Goal: Information Seeking & Learning: Learn about a topic

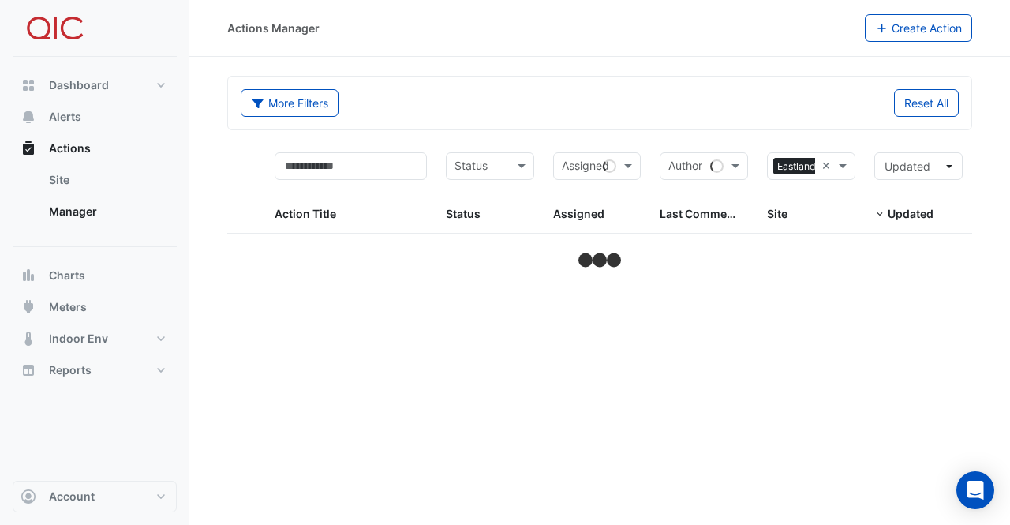
select select "***"
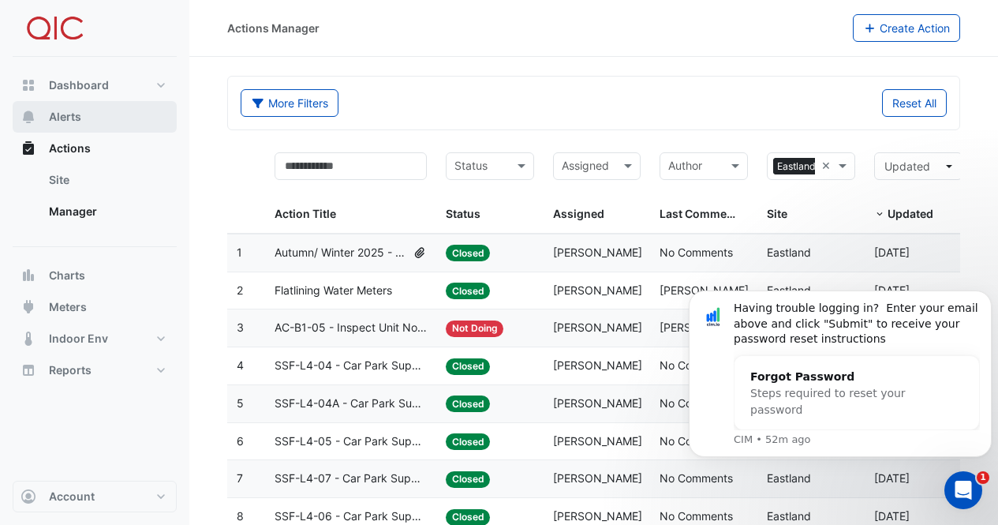
click at [54, 117] on span "Alerts" at bounding box center [65, 117] width 32 height 16
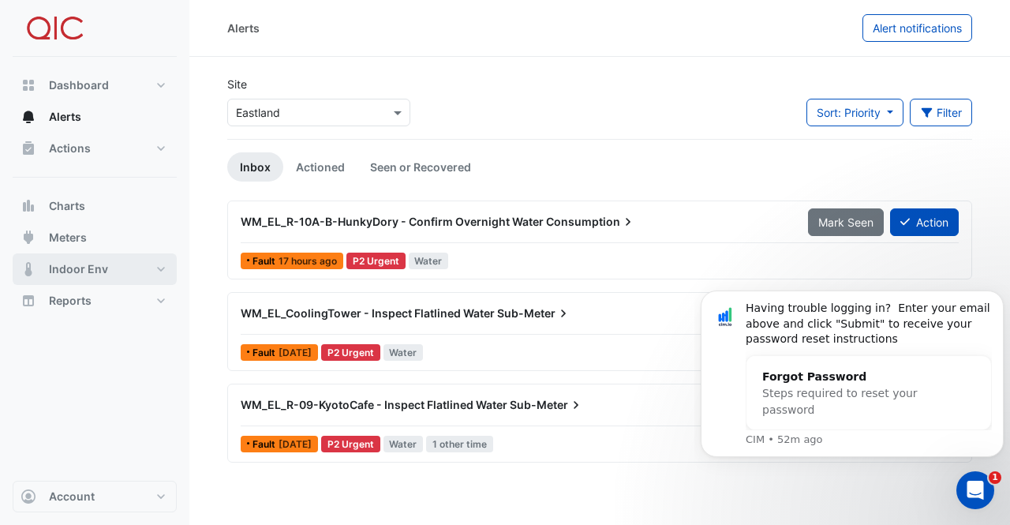
click at [57, 268] on span "Indoor Env" at bounding box center [78, 269] width 59 height 16
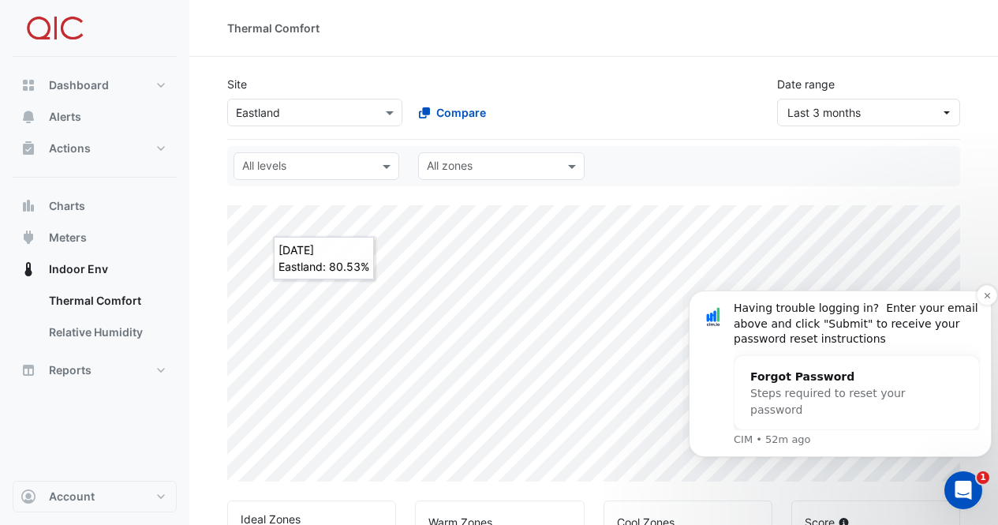
select select "***"
click at [985, 298] on icon "Dismiss notification" at bounding box center [987, 295] width 9 height 9
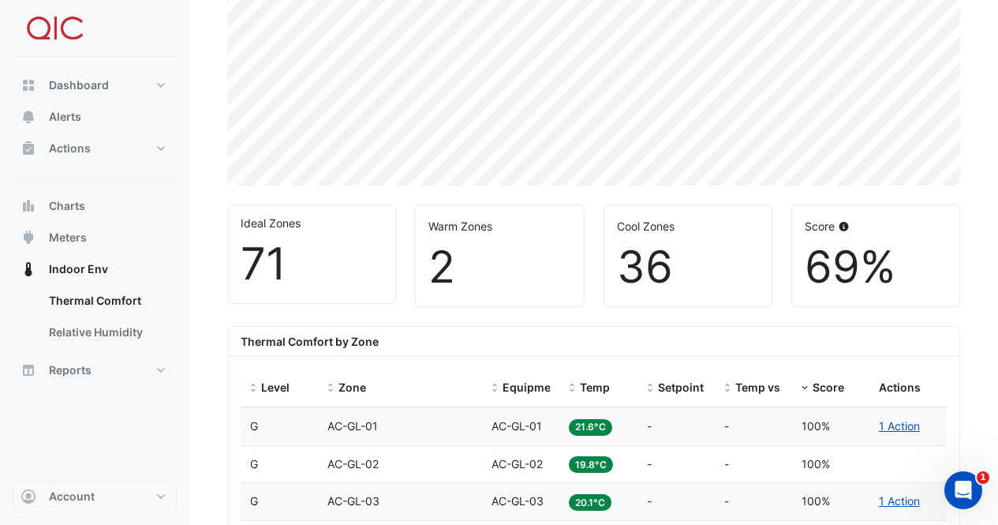
scroll to position [473, 0]
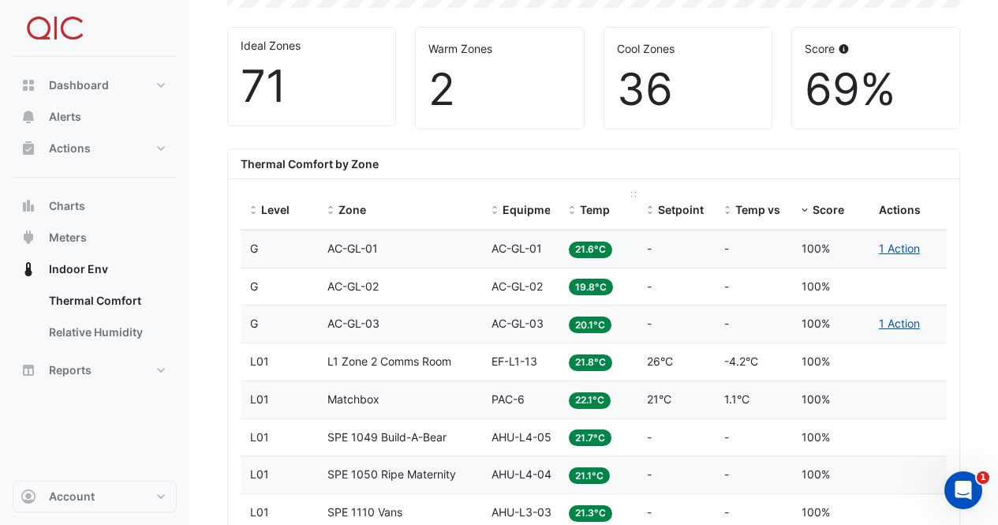
click at [571, 204] on span at bounding box center [572, 210] width 11 height 13
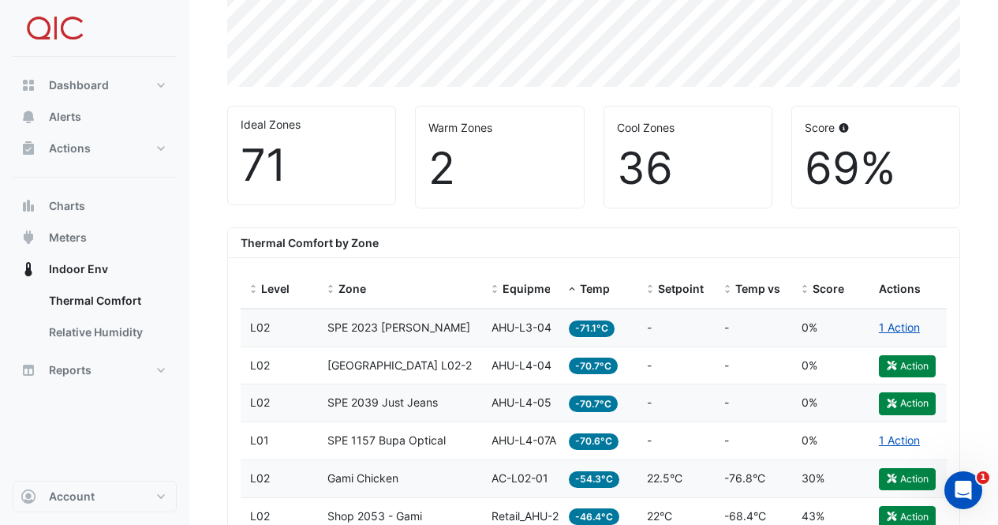
scroll to position [390, 0]
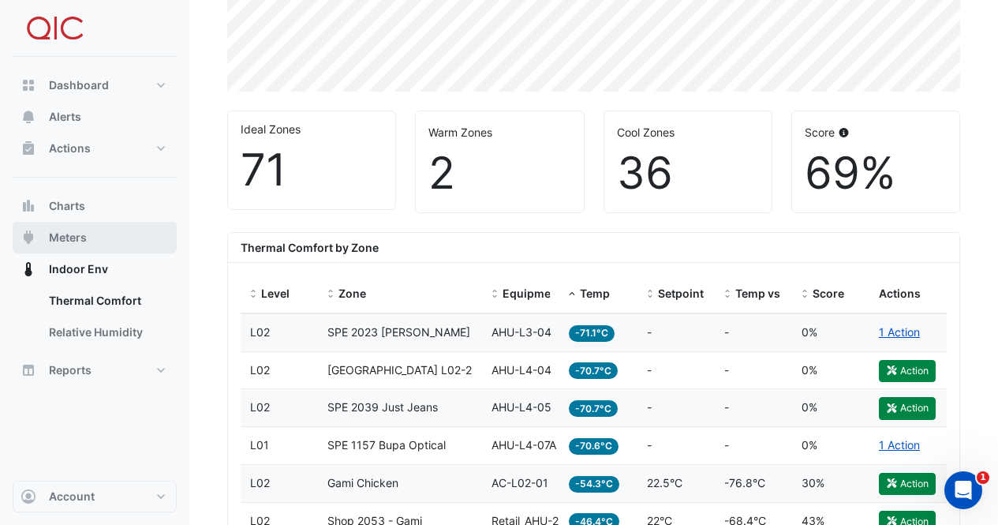
click at [84, 240] on span "Meters" at bounding box center [68, 238] width 38 height 16
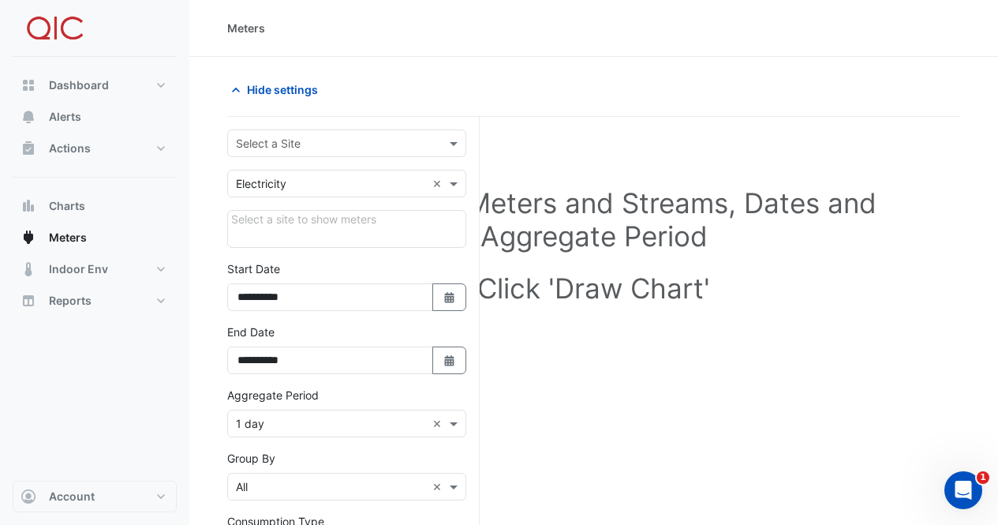
click at [297, 140] on input "text" at bounding box center [331, 144] width 190 height 17
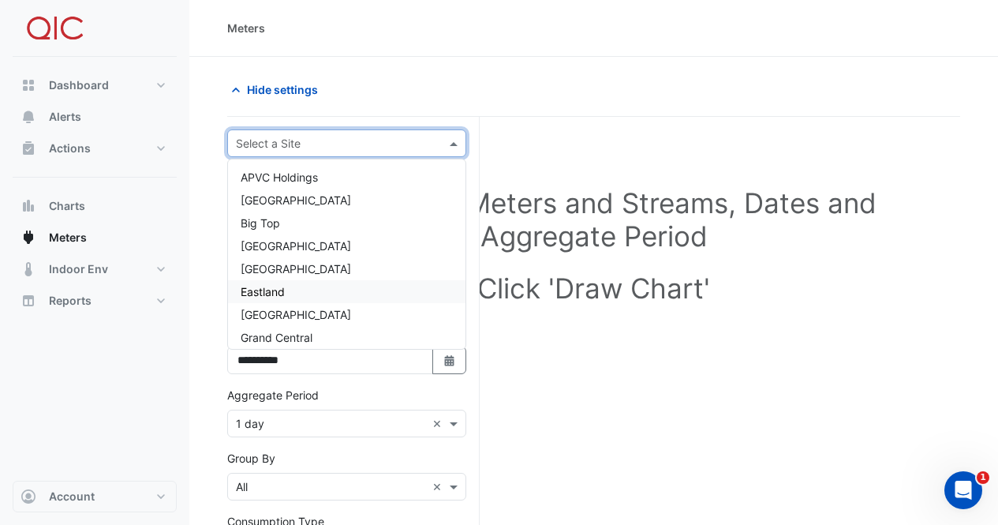
click at [276, 291] on span "Eastland" at bounding box center [263, 291] width 44 height 13
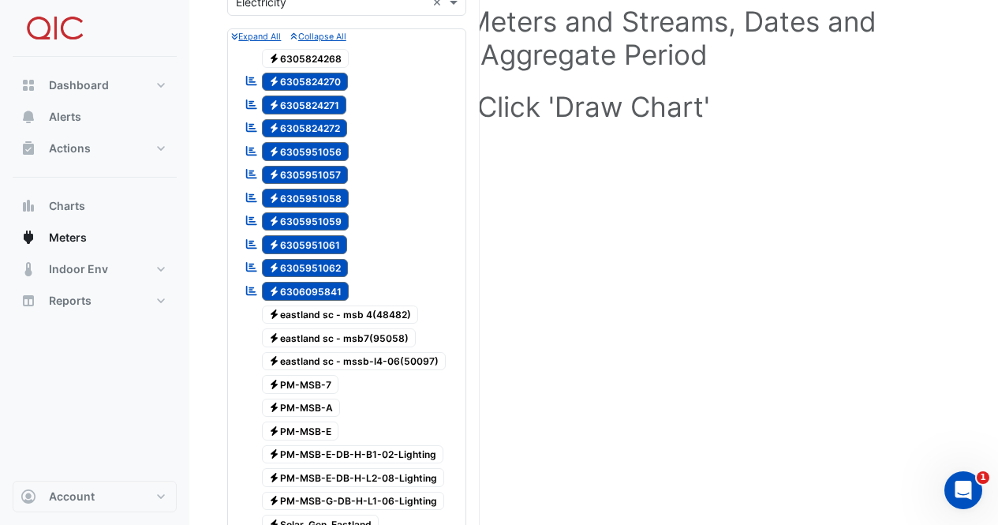
scroll to position [237, 0]
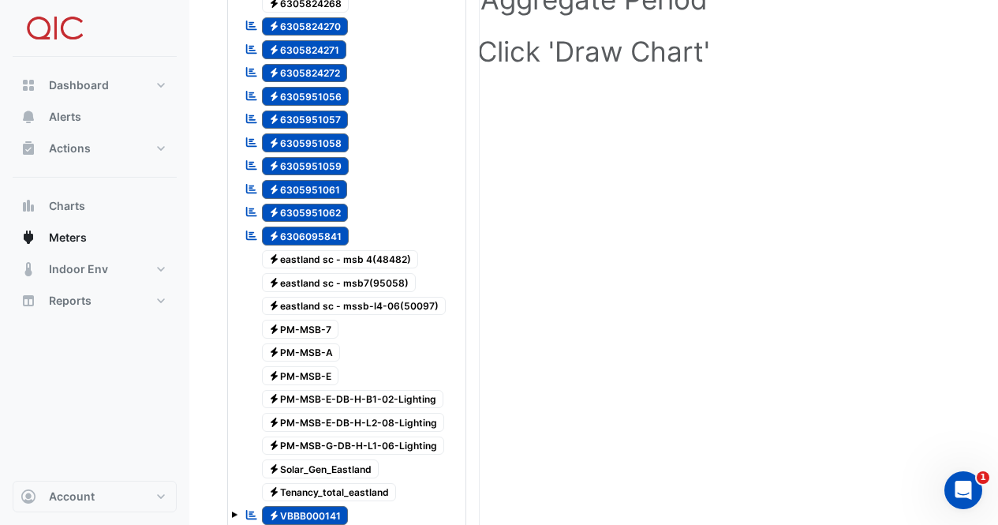
click at [294, 324] on span "Electricity PM-MSB-7" at bounding box center [300, 329] width 77 height 19
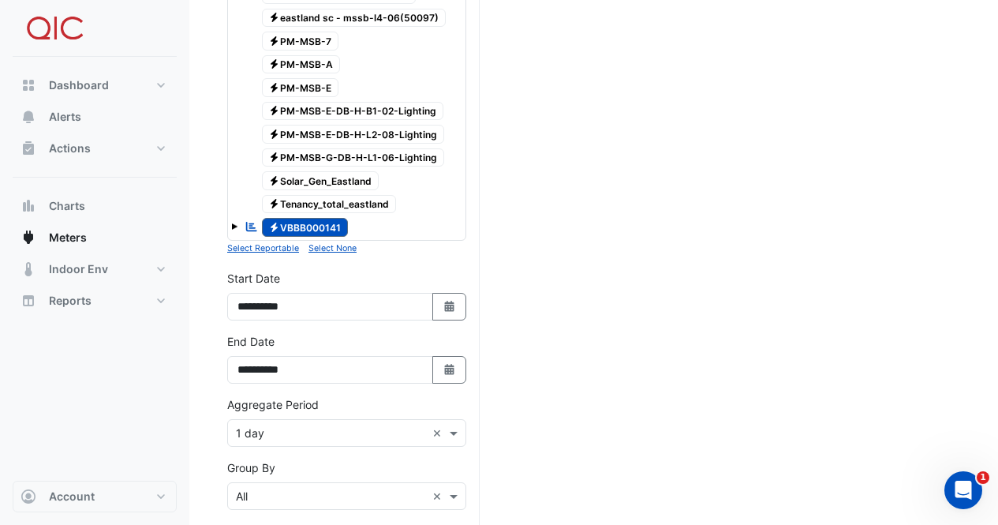
scroll to position [552, 0]
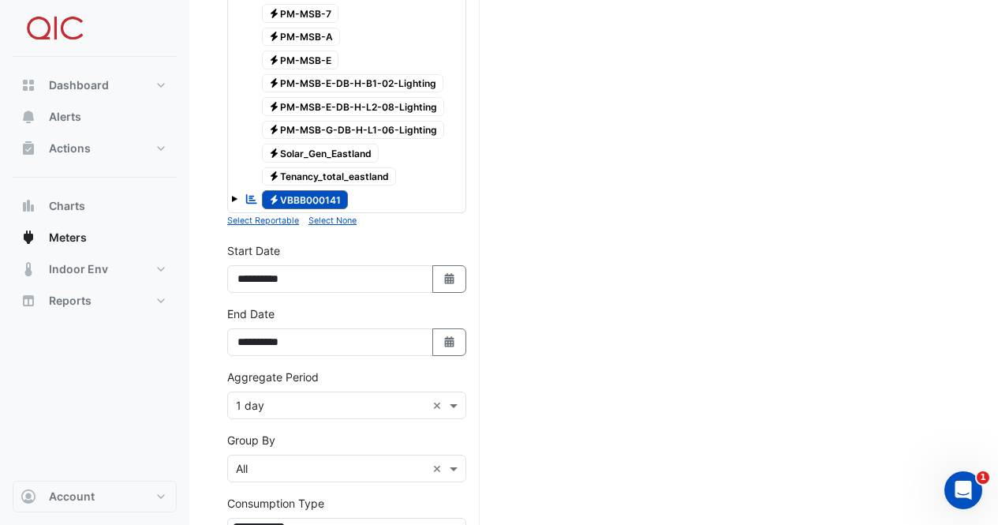
click at [306, 399] on input "text" at bounding box center [331, 406] width 190 height 17
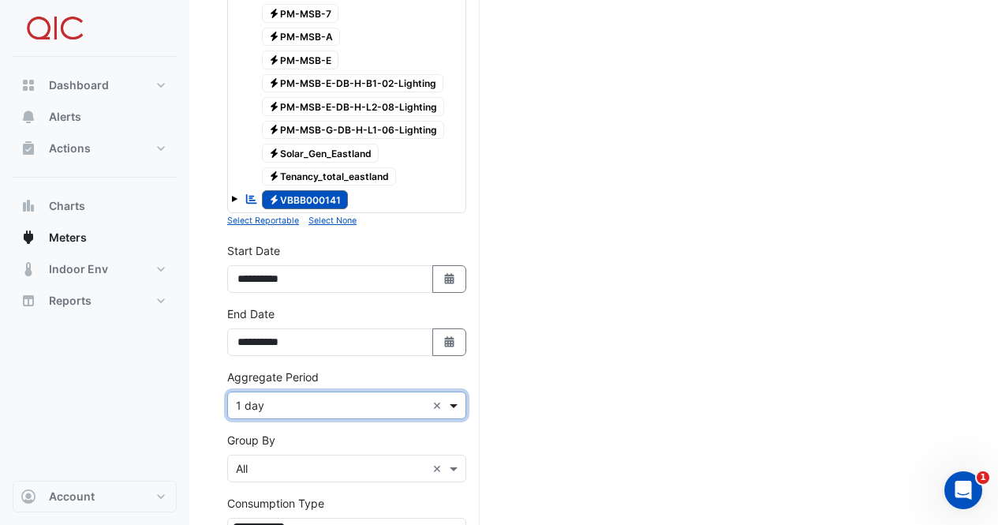
click at [455, 406] on span at bounding box center [456, 405] width 20 height 17
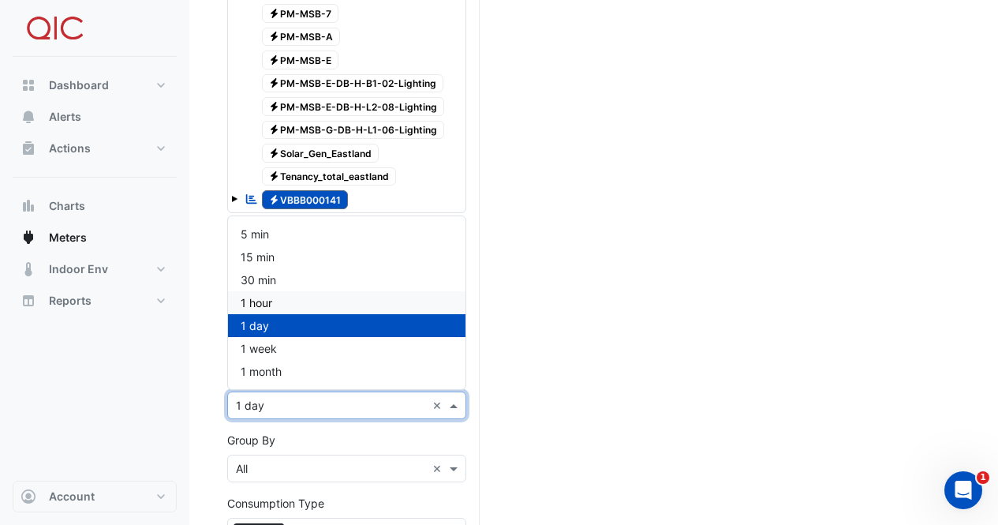
click at [253, 304] on span "1 hour" at bounding box center [257, 302] width 32 height 13
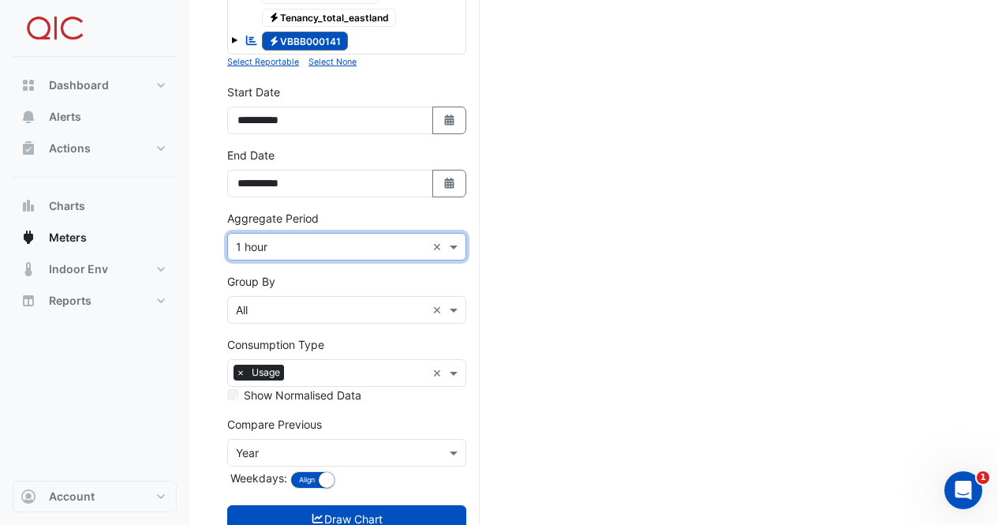
scroll to position [683, 0]
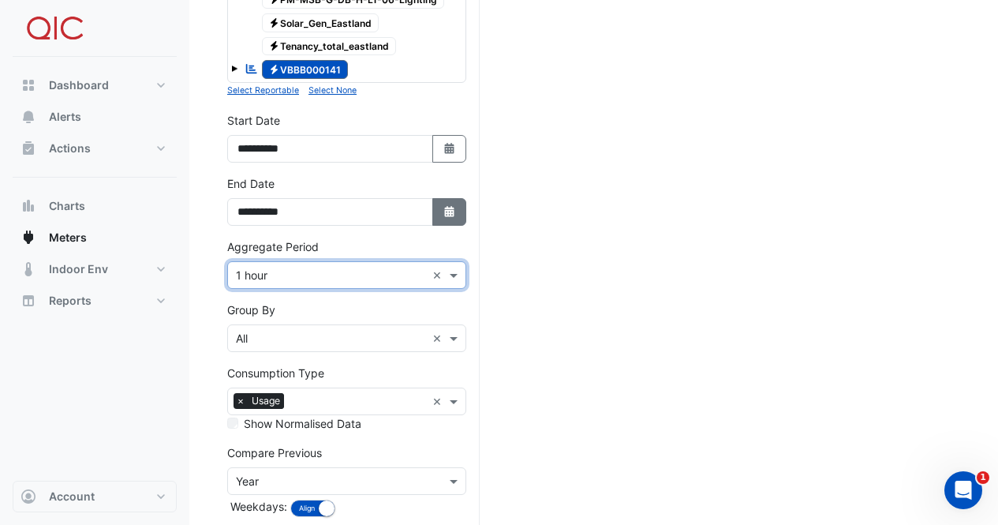
click at [447, 212] on icon "button" at bounding box center [448, 211] width 9 height 11
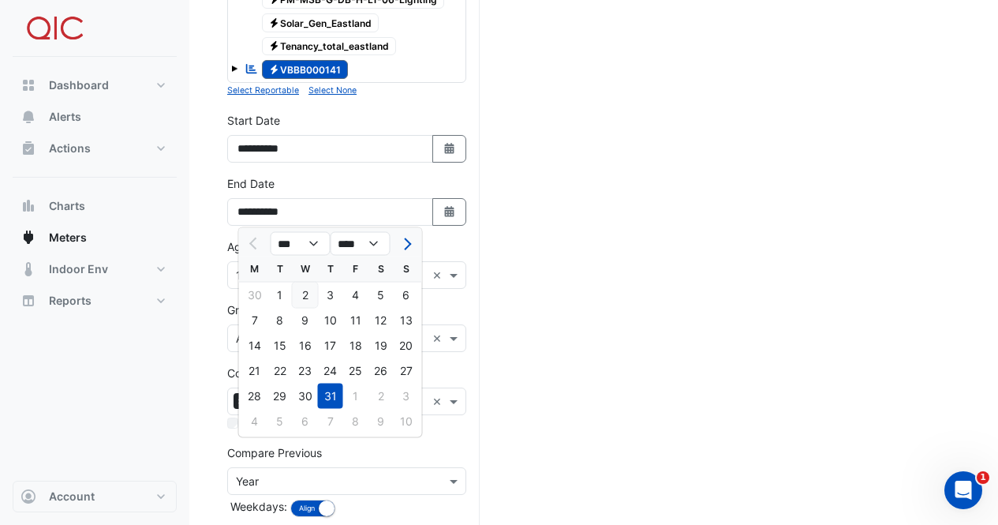
click at [305, 289] on div "2" at bounding box center [305, 295] width 25 height 25
type input "**********"
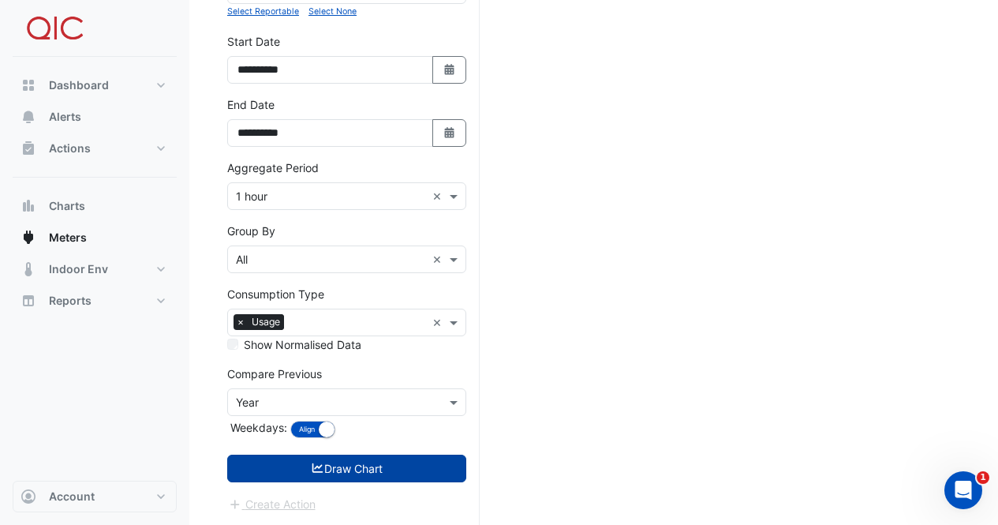
click at [331, 476] on button "Draw Chart" at bounding box center [346, 469] width 239 height 28
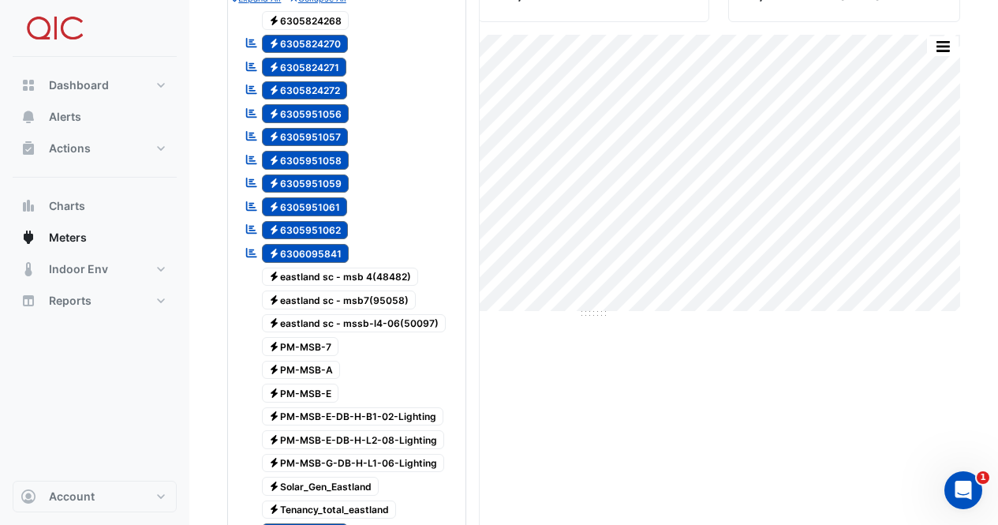
scroll to position [200, 0]
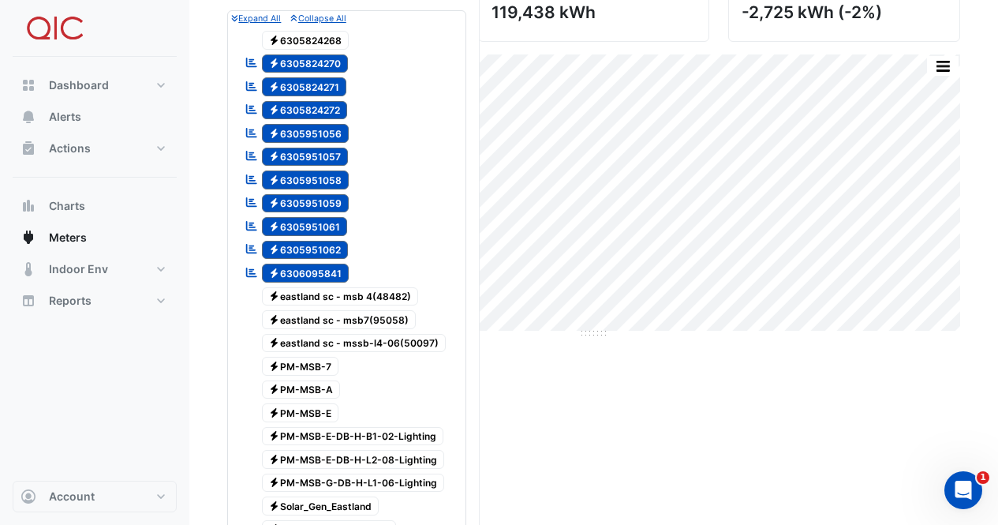
click at [294, 273] on span "Electricity 6306095841" at bounding box center [306, 273] width 88 height 19
click at [291, 250] on span "Electricity 6305951062" at bounding box center [305, 250] width 87 height 19
click at [291, 229] on span "Electricity 6305951061" at bounding box center [305, 226] width 86 height 19
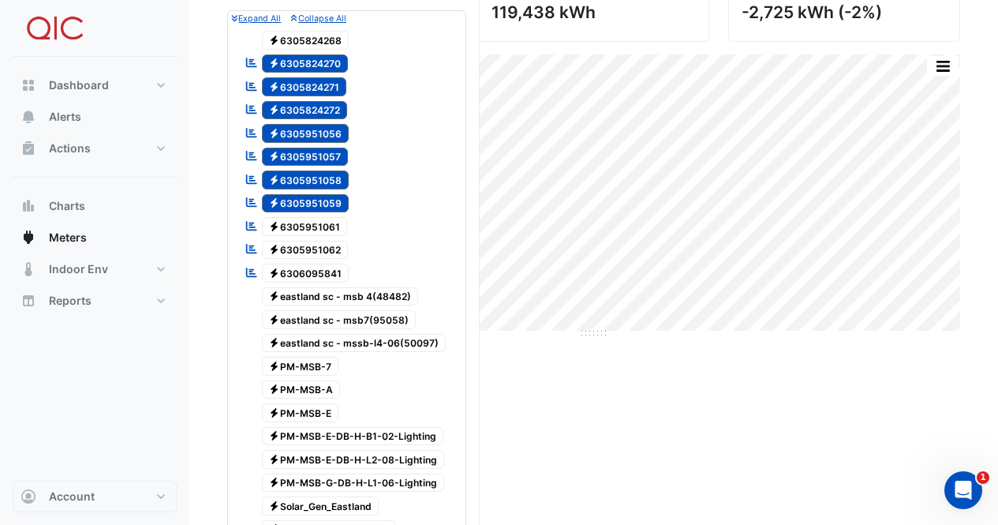
click at [294, 205] on span "Electricity 6305951059" at bounding box center [306, 203] width 88 height 19
click at [290, 179] on span "Electricity 6305951058" at bounding box center [306, 179] width 88 height 19
click at [294, 156] on span "Electricity 6305951057" at bounding box center [305, 157] width 87 height 19
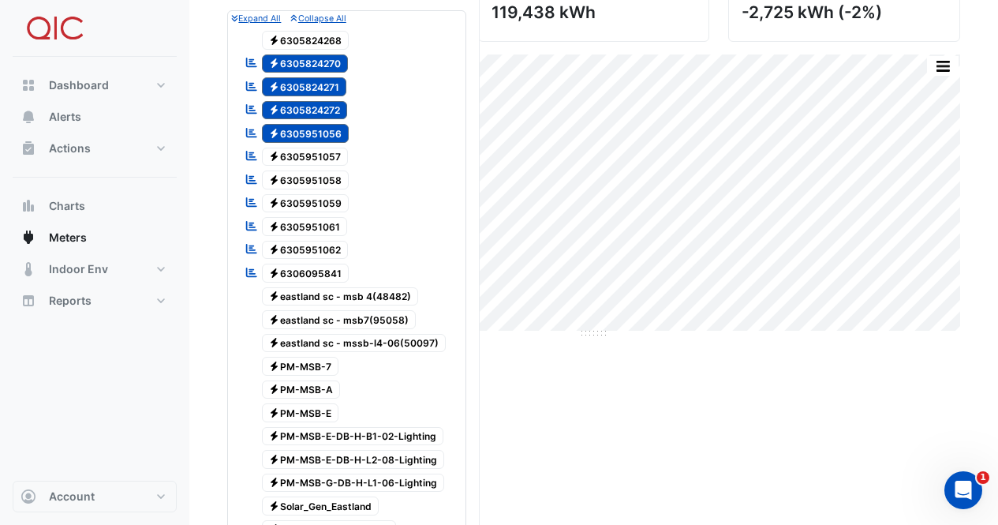
click at [292, 137] on span "Electricity 6305951056" at bounding box center [306, 133] width 88 height 19
click at [295, 113] on span "Electricity 6305824272" at bounding box center [305, 110] width 86 height 19
click at [304, 90] on span "Electricity 6305824271" at bounding box center [304, 86] width 85 height 19
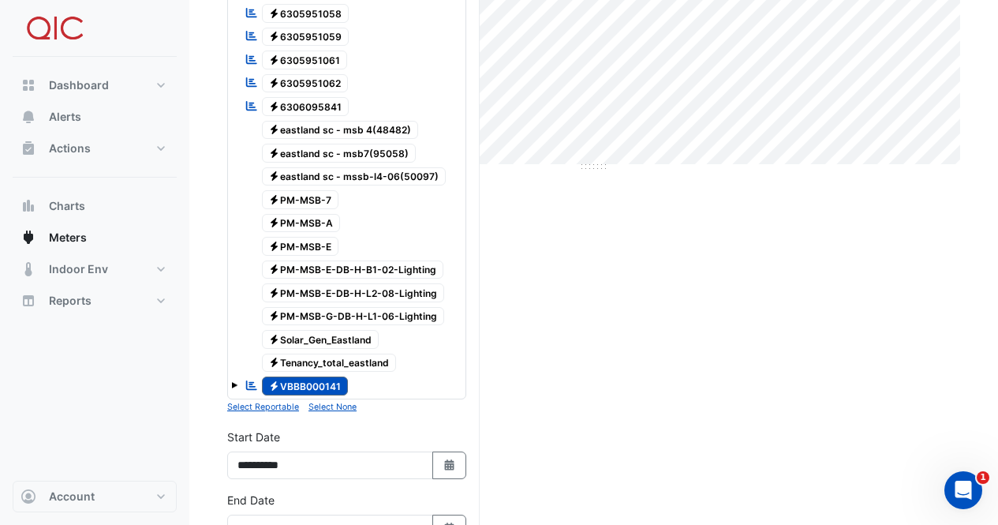
scroll to position [372, 0]
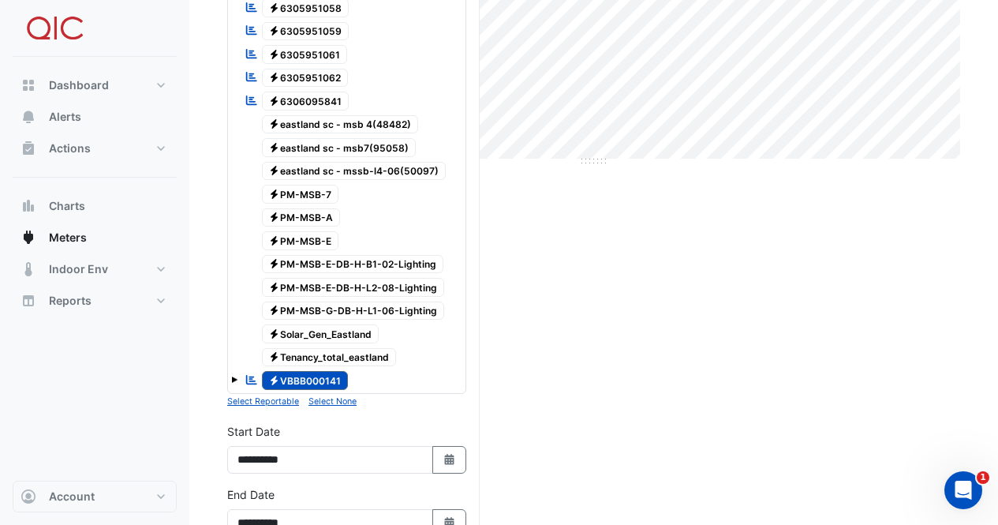
click at [284, 380] on span "Electricity VBBB000141" at bounding box center [305, 380] width 87 height 19
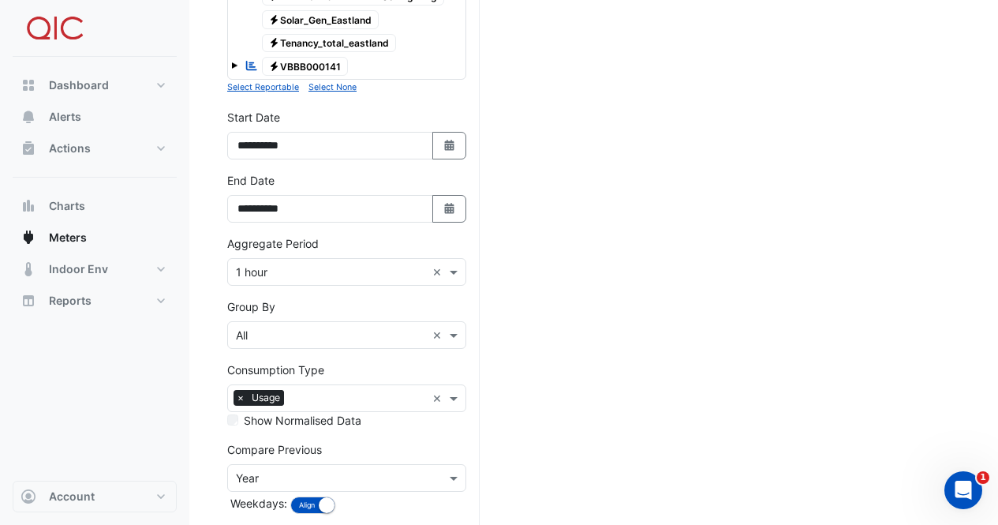
scroll to position [762, 0]
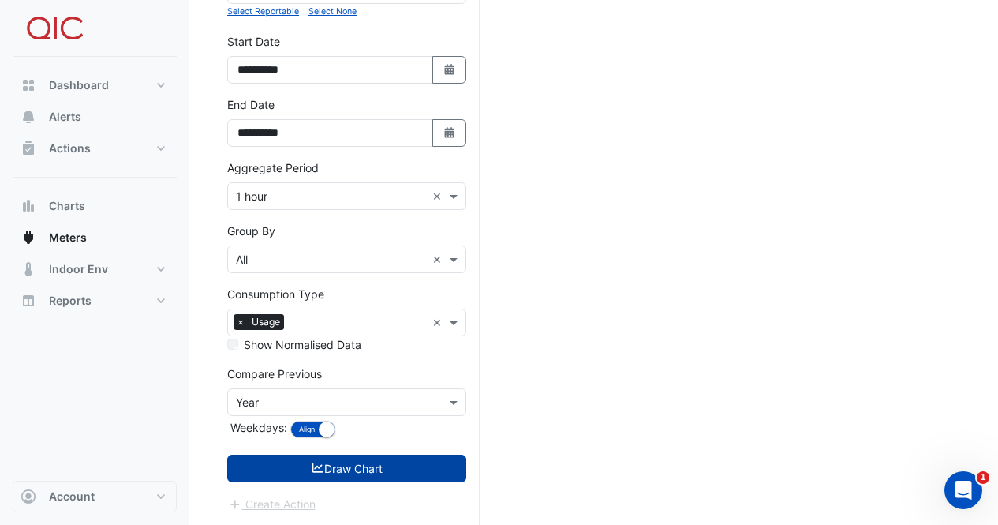
click at [272, 480] on button "Draw Chart" at bounding box center [346, 469] width 239 height 28
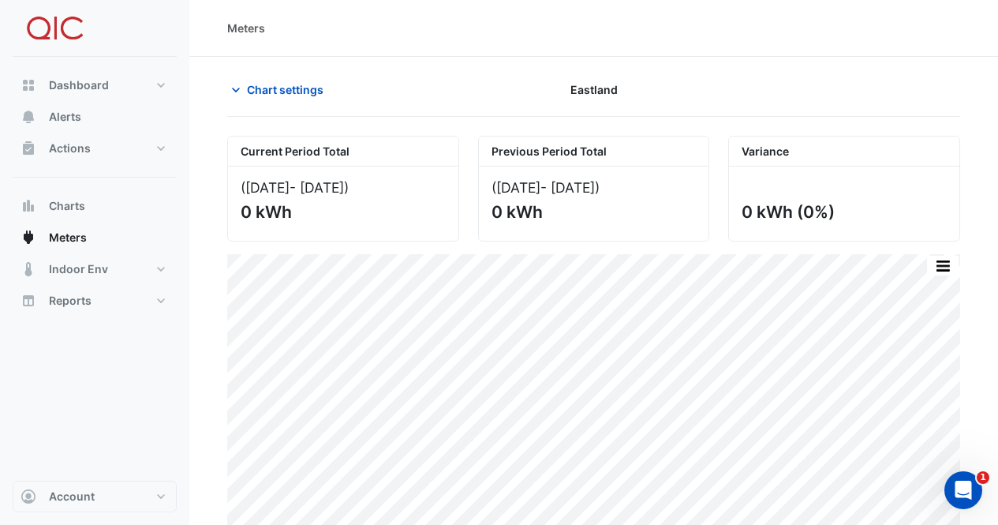
scroll to position [13, 0]
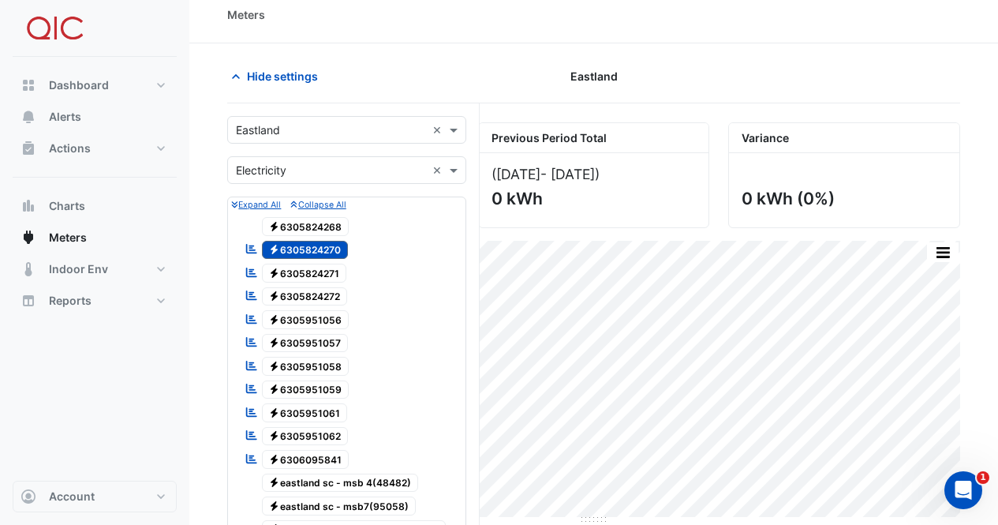
click at [290, 271] on span "Electricity 6305824271" at bounding box center [304, 273] width 85 height 19
click at [288, 251] on span "Electricity 6305824270" at bounding box center [305, 250] width 87 height 19
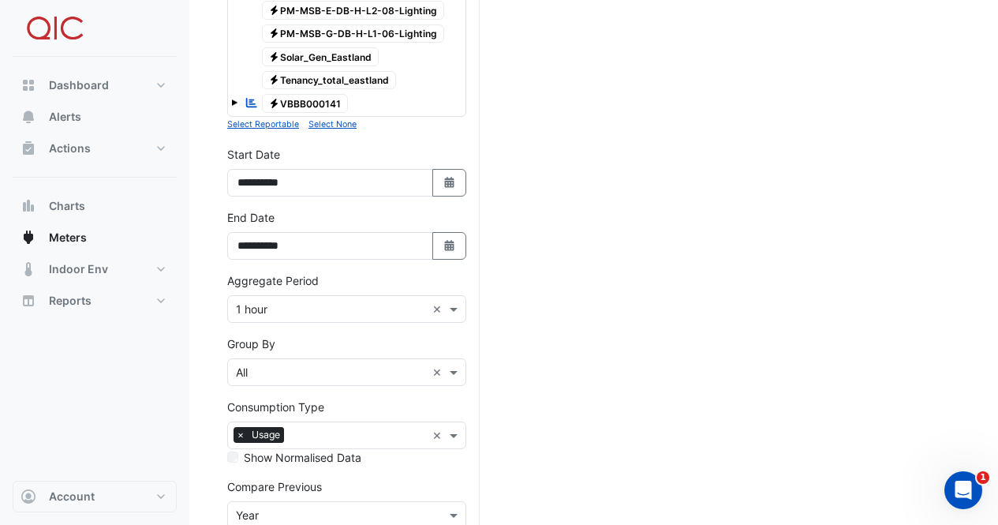
scroll to position [762, 0]
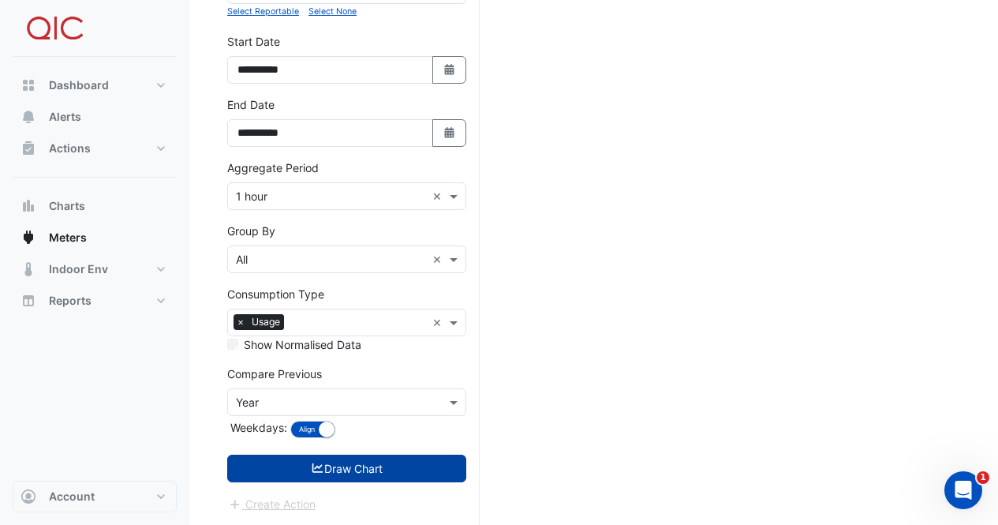
click at [276, 471] on button "Draw Chart" at bounding box center [346, 469] width 239 height 28
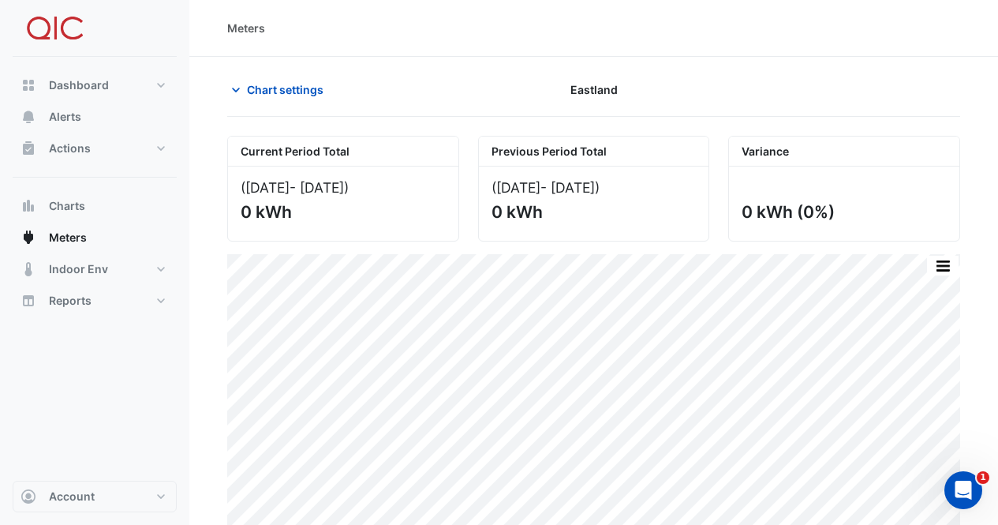
scroll to position [13, 0]
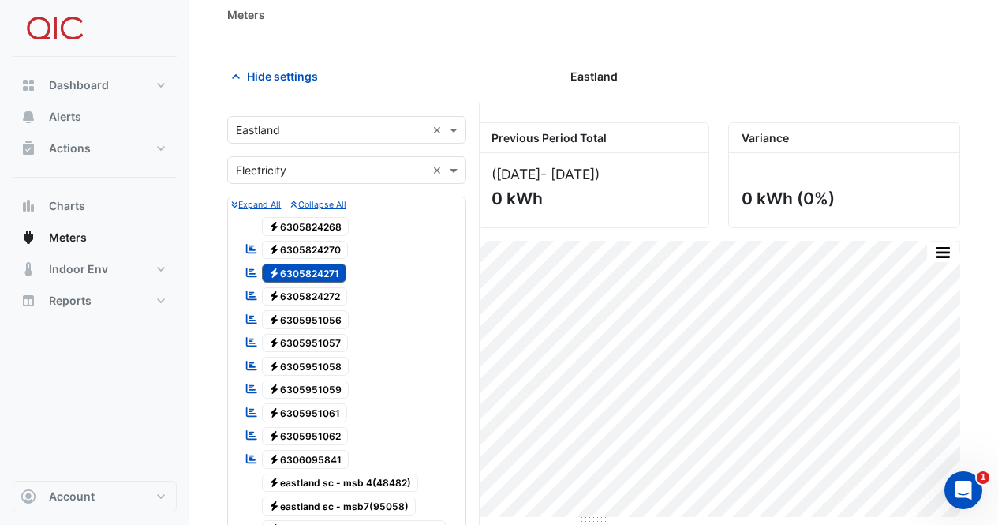
click at [284, 300] on span "Electricity 6305824272" at bounding box center [305, 296] width 86 height 19
click at [279, 272] on icon "Electricity" at bounding box center [274, 272] width 12 height 9
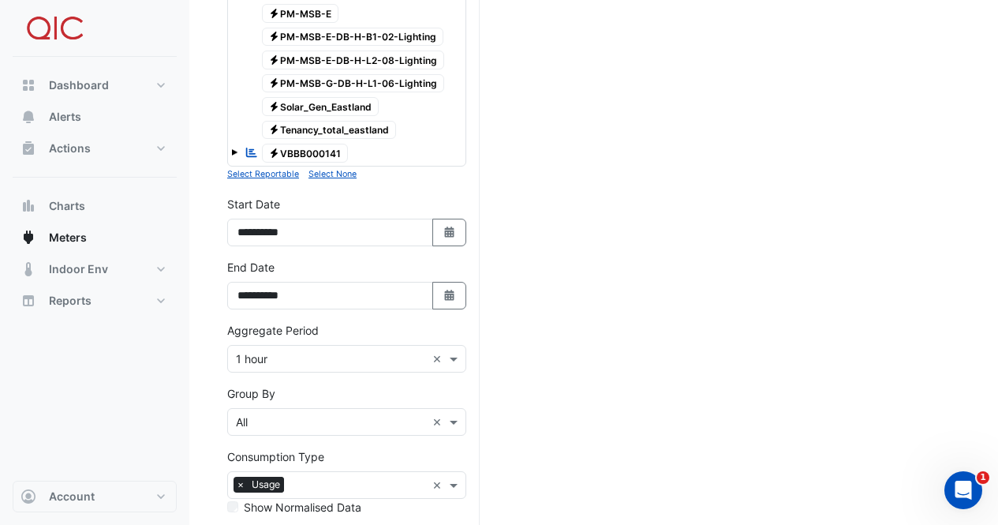
scroll to position [762, 0]
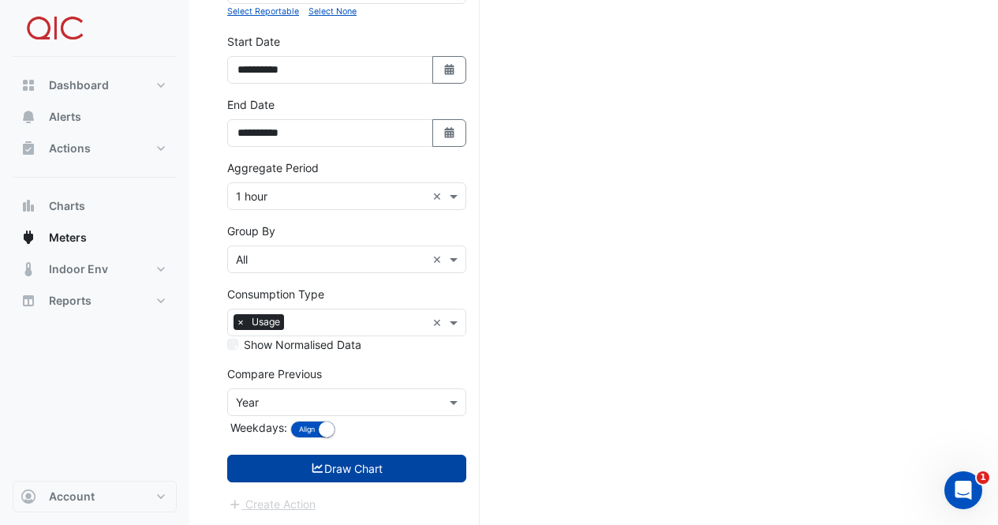
click at [260, 478] on button "Draw Chart" at bounding box center [346, 469] width 239 height 28
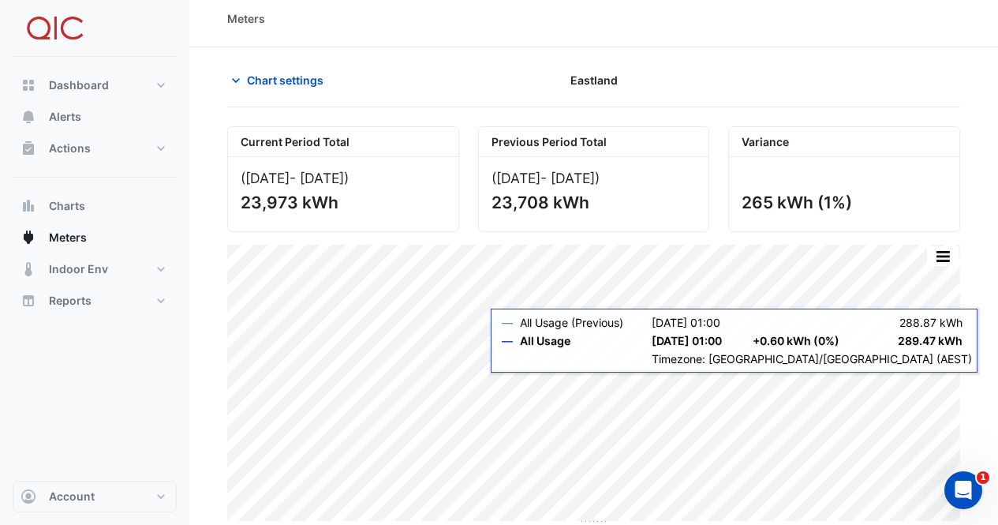
scroll to position [9, 0]
click at [132, 384] on div "Dashboard Portfolio Ratings Performance Alerts Actions Site Manager Charts" at bounding box center [95, 269] width 164 height 424
click at [141, 371] on div "Dashboard Portfolio Ratings Performance Alerts Actions Site Manager Charts" at bounding box center [95, 269] width 164 height 424
click at [694, 204] on div "([DATE] - [DATE] ) 23,708 kWh" at bounding box center [594, 194] width 230 height 74
click at [145, 411] on div "Dashboard Portfolio Ratings Performance Alerts Actions Site Manager Charts" at bounding box center [95, 269] width 164 height 424
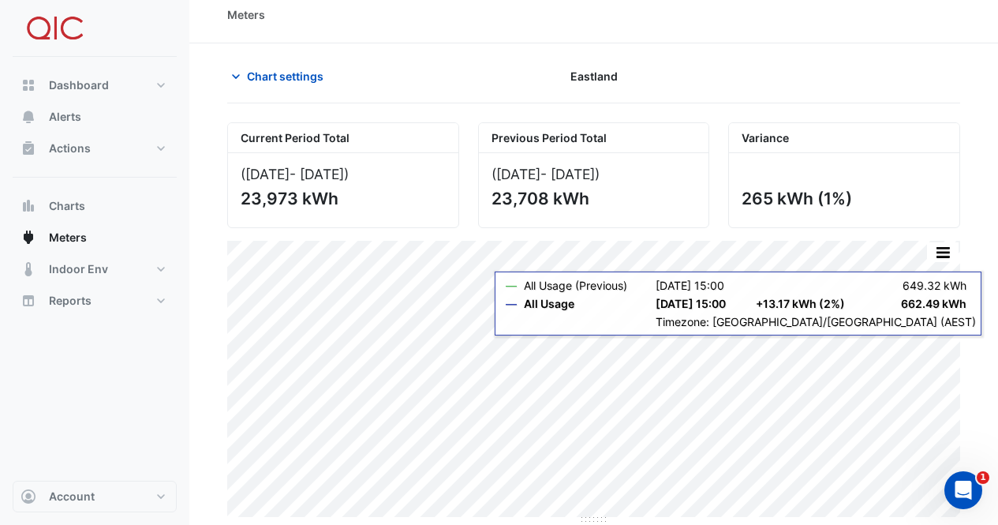
scroll to position [13, 0]
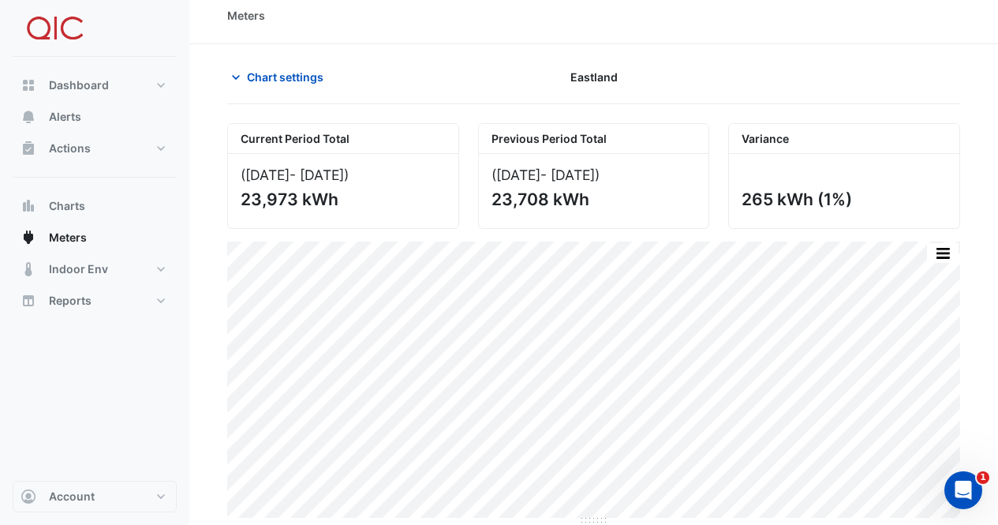
scroll to position [13, 0]
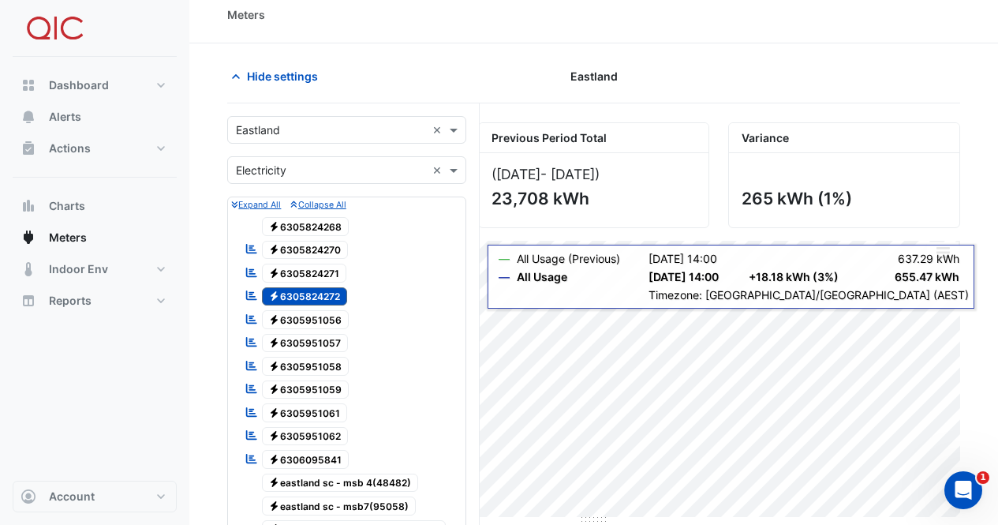
click at [290, 321] on span "Electricity 6305951056" at bounding box center [306, 319] width 88 height 19
click at [335, 297] on span "Electricity 6305824272" at bounding box center [305, 296] width 86 height 19
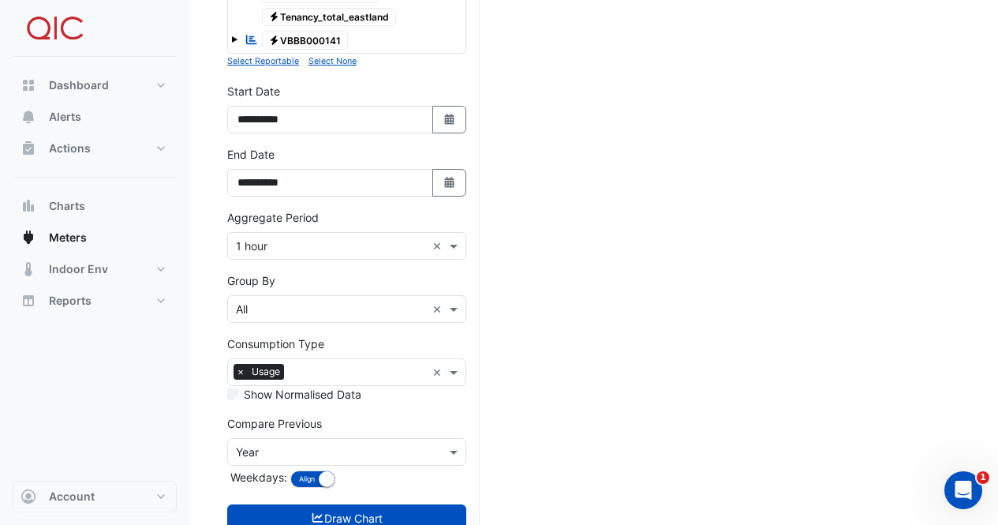
scroll to position [762, 0]
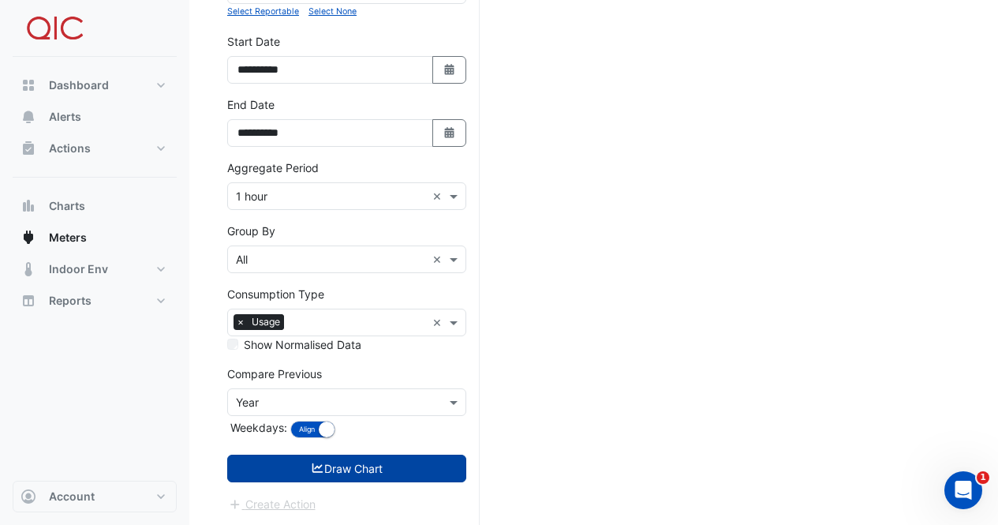
click at [327, 462] on button "Draw Chart" at bounding box center [346, 469] width 239 height 28
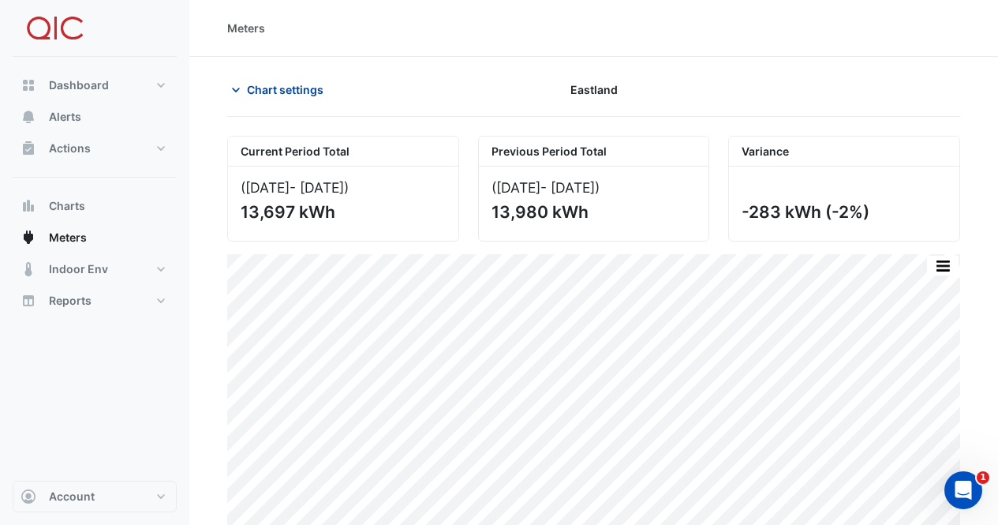
click at [238, 86] on icon "button" at bounding box center [236, 90] width 16 height 16
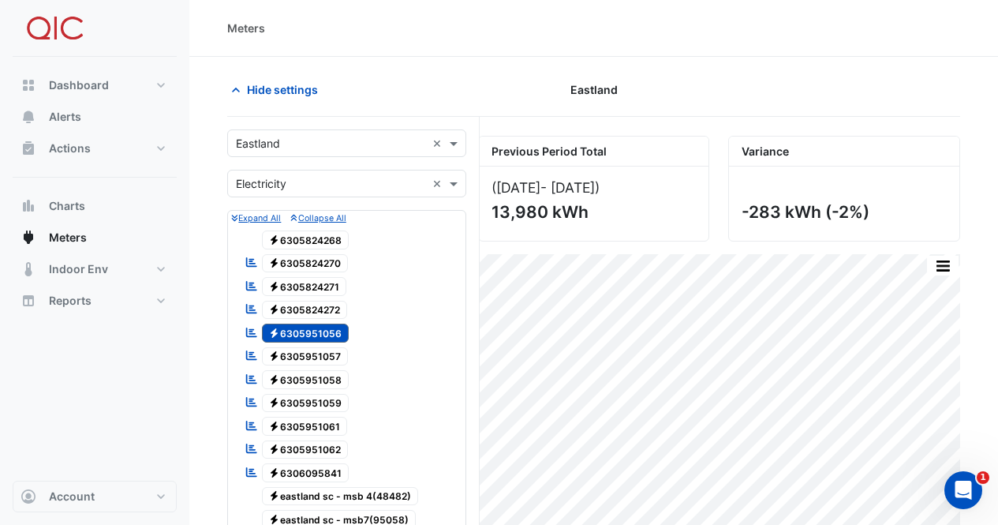
click at [335, 356] on span "Electricity 6305951057" at bounding box center [305, 356] width 87 height 19
click at [339, 335] on span "Electricity 6305951056" at bounding box center [306, 333] width 88 height 19
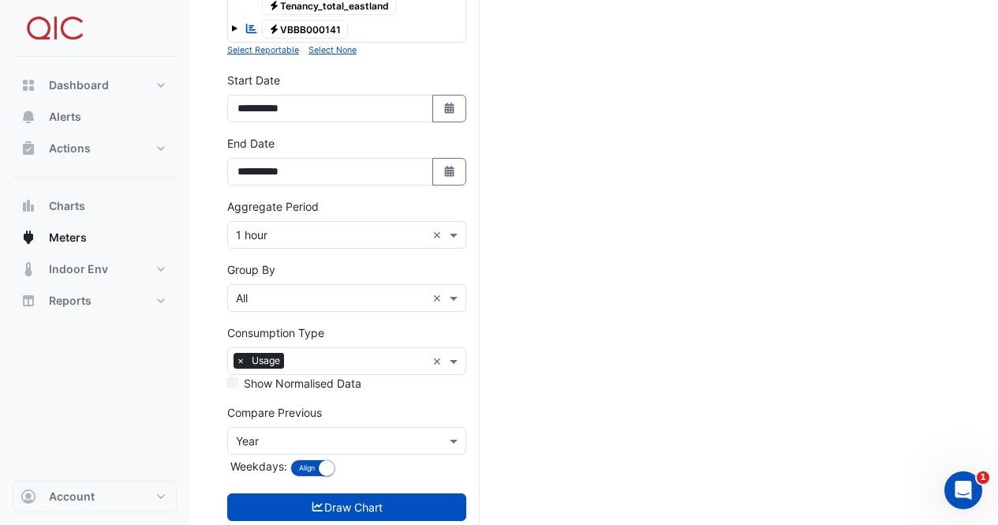
scroll to position [762, 0]
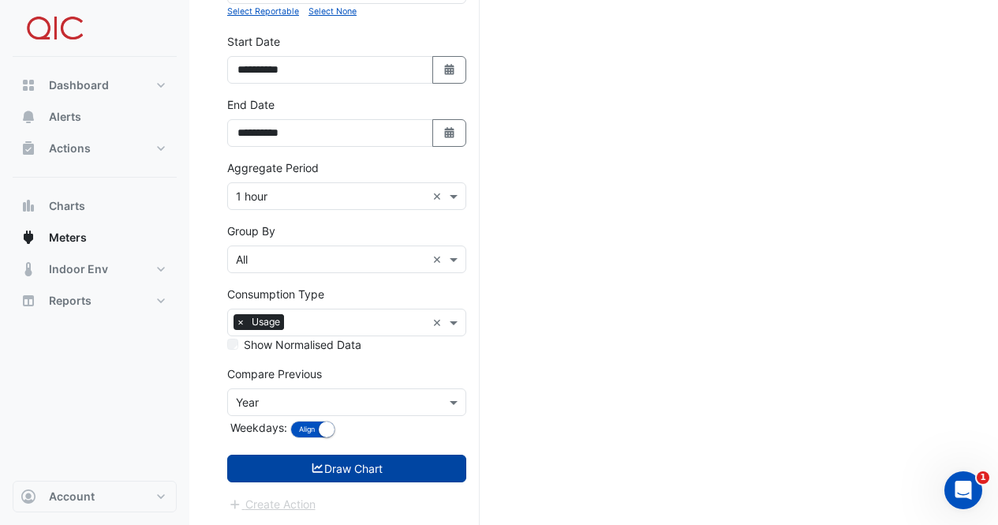
click at [311, 466] on icon "submit" at bounding box center [318, 467] width 14 height 11
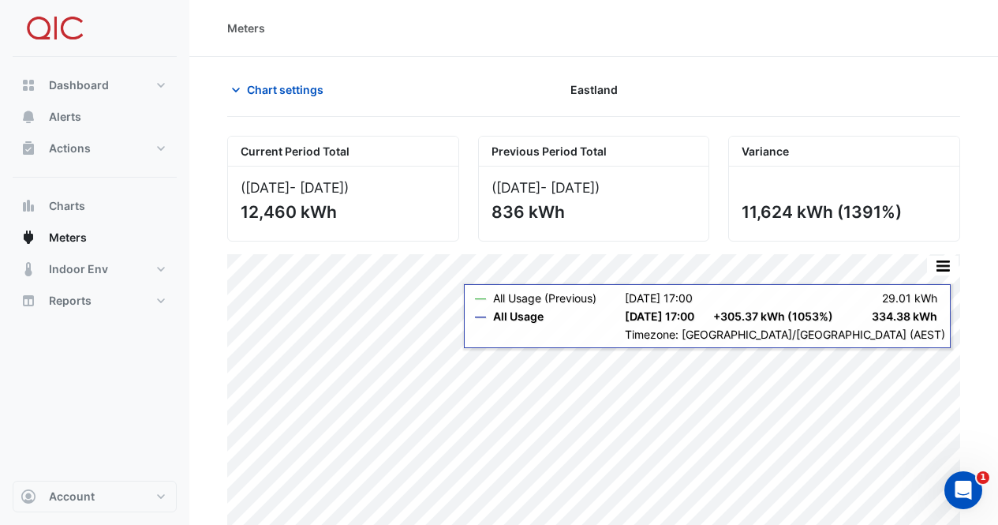
scroll to position [13, 0]
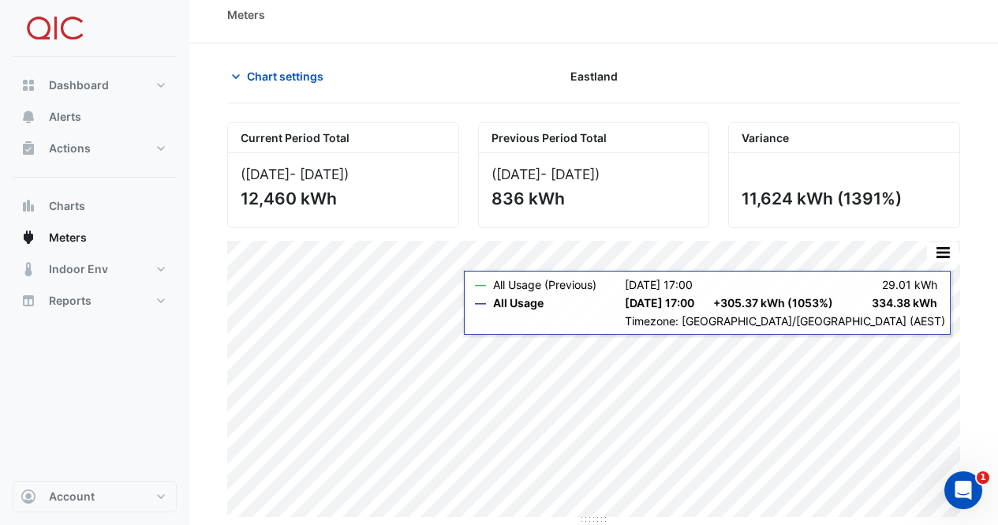
click at [164, 408] on div "Dashboard Portfolio Ratings Performance Alerts Actions Site Manager Charts" at bounding box center [95, 269] width 164 height 424
click at [396, 67] on div "Chart settings" at bounding box center [343, 76] width 251 height 28
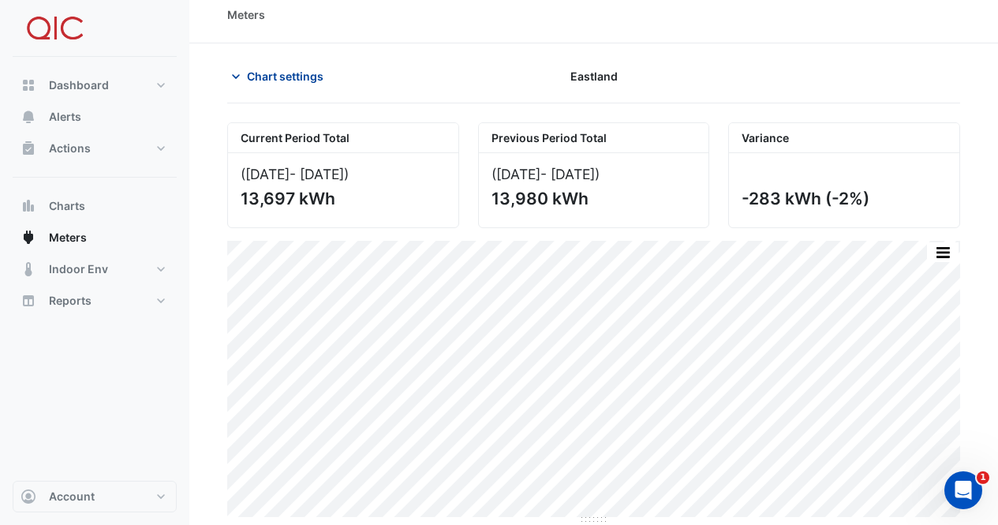
click at [275, 79] on span "Chart settings" at bounding box center [285, 76] width 77 height 17
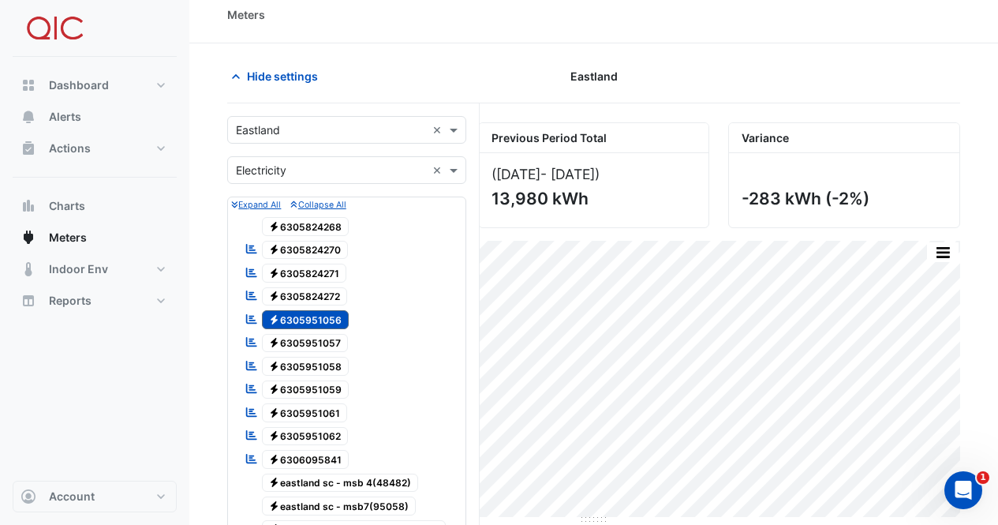
click at [292, 338] on span "Electricity 6305951057" at bounding box center [305, 343] width 87 height 19
click at [304, 316] on span "Electricity 6305951056" at bounding box center [306, 319] width 88 height 19
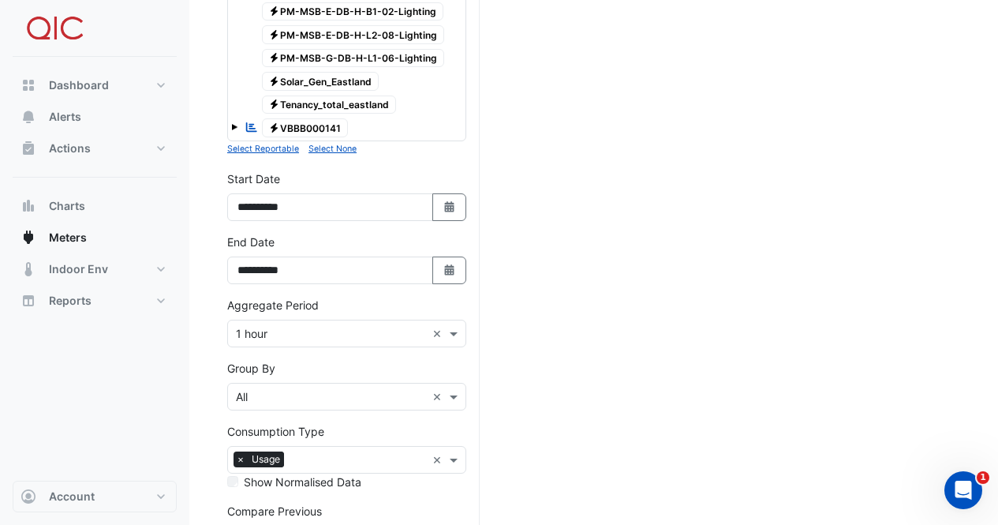
scroll to position [762, 0]
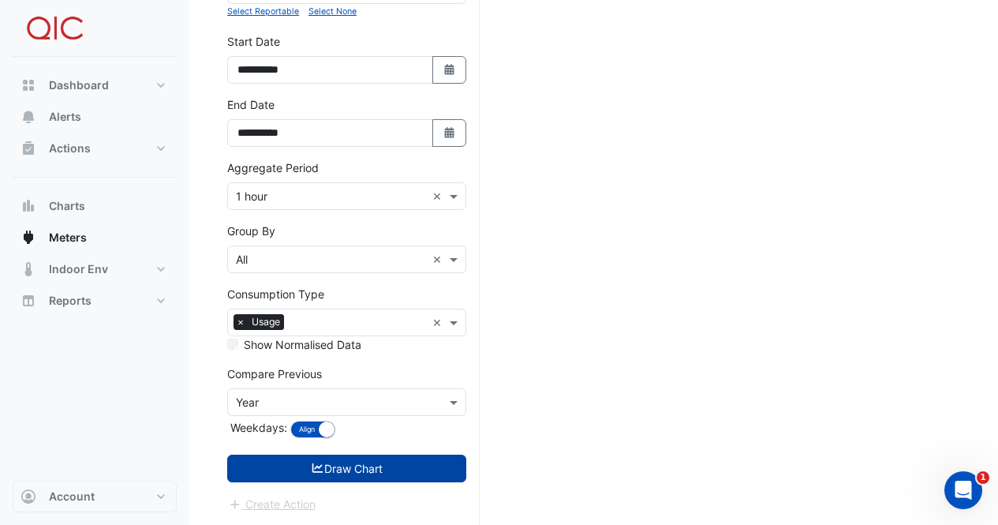
click at [311, 466] on icon "submit" at bounding box center [318, 467] width 14 height 11
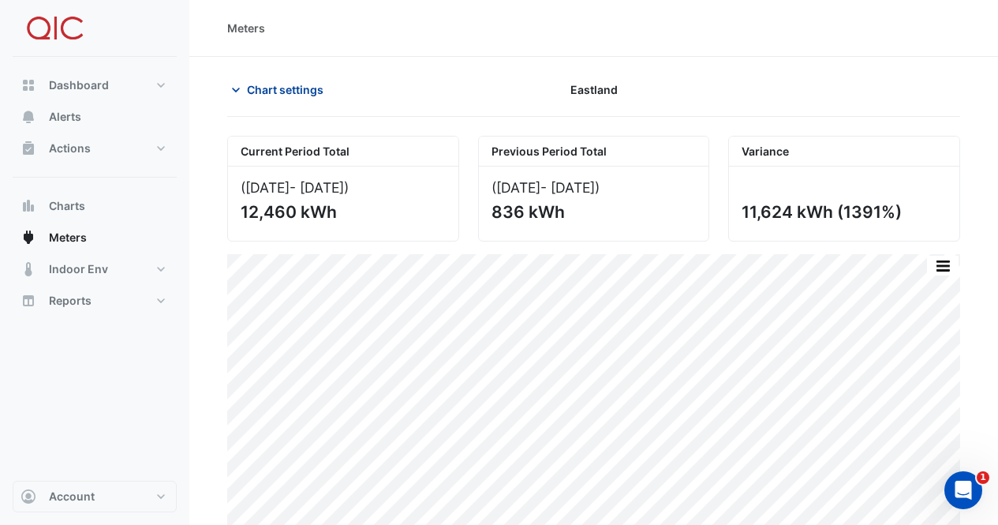
click at [286, 90] on span "Chart settings" at bounding box center [285, 89] width 77 height 17
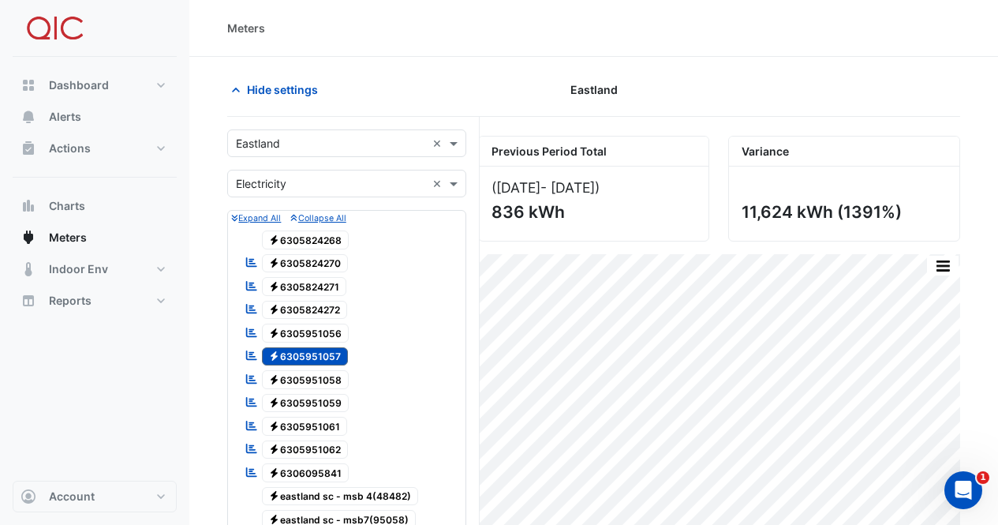
click at [313, 382] on span "Electricity 6305951058" at bounding box center [306, 379] width 88 height 19
click at [315, 357] on span "Electricity 6305951057" at bounding box center [305, 356] width 87 height 19
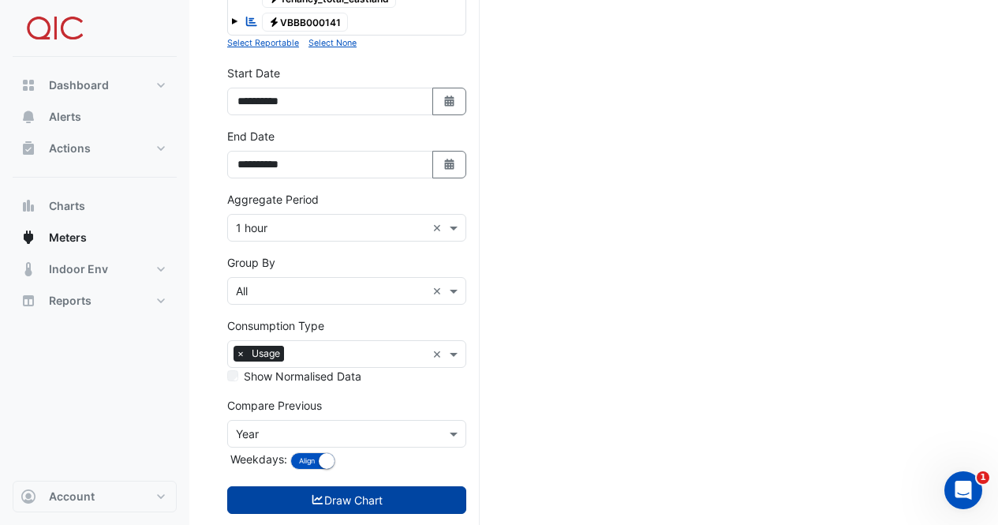
scroll to position [762, 0]
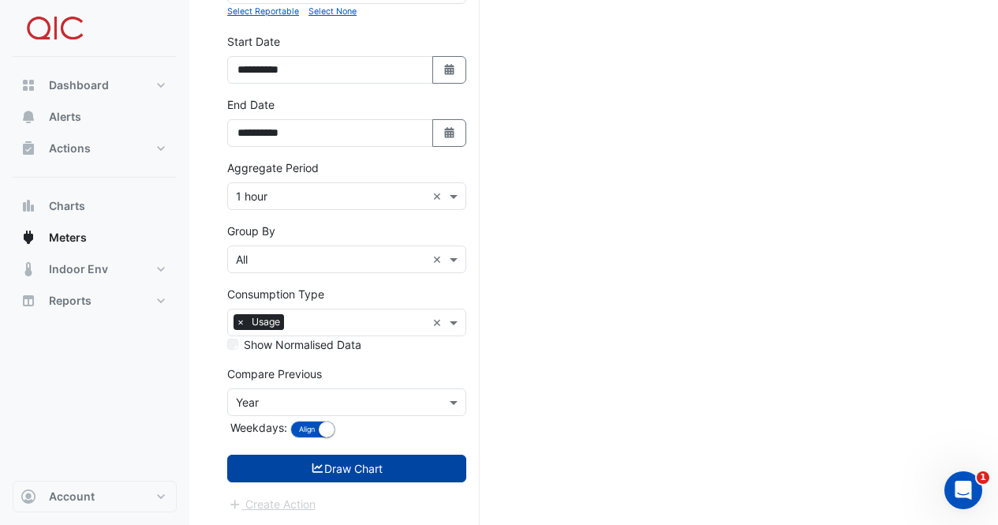
click at [289, 466] on button "Draw Chart" at bounding box center [346, 469] width 239 height 28
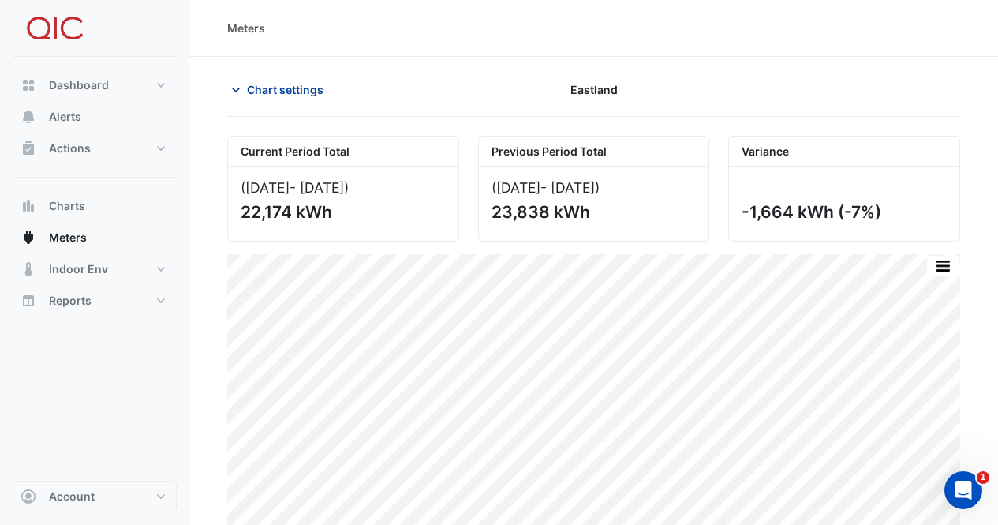
click at [272, 93] on span "Chart settings" at bounding box center [285, 89] width 77 height 17
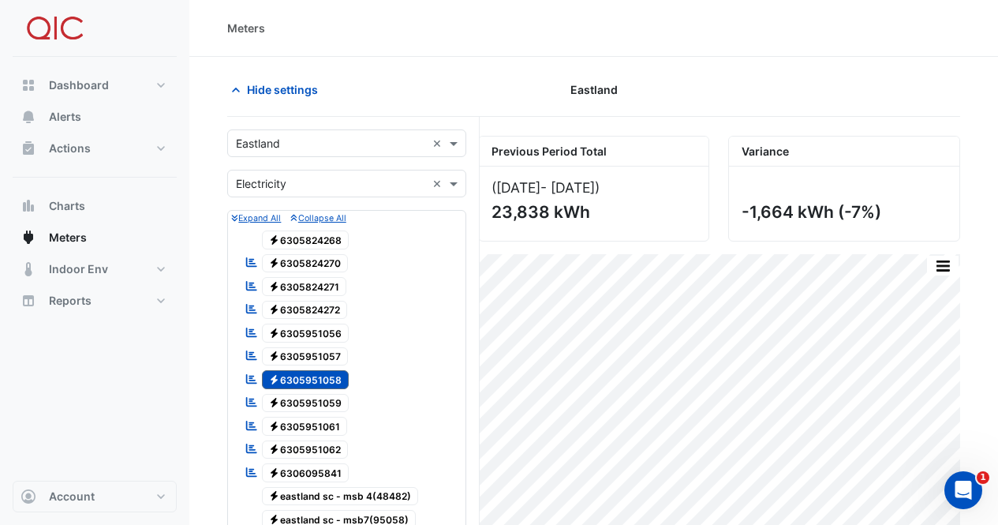
click at [288, 402] on span "Electricity 6305951059" at bounding box center [306, 403] width 88 height 19
click at [292, 379] on span "Electricity 6305951058" at bounding box center [306, 379] width 88 height 19
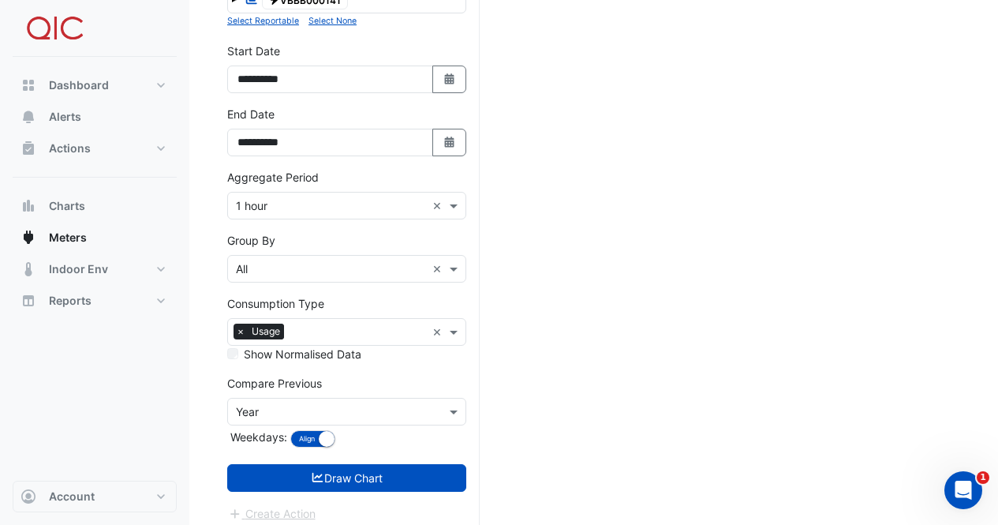
scroll to position [762, 0]
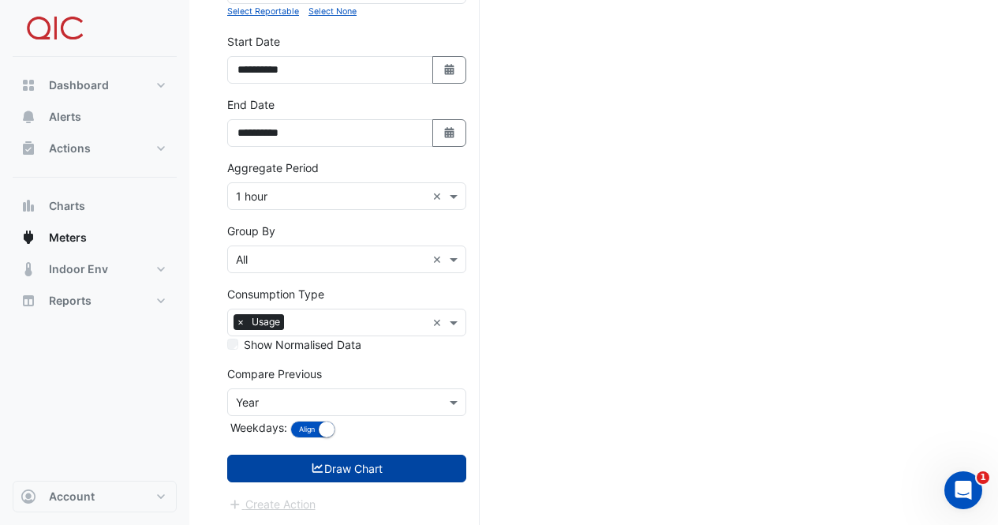
click at [300, 471] on button "Draw Chart" at bounding box center [346, 469] width 239 height 28
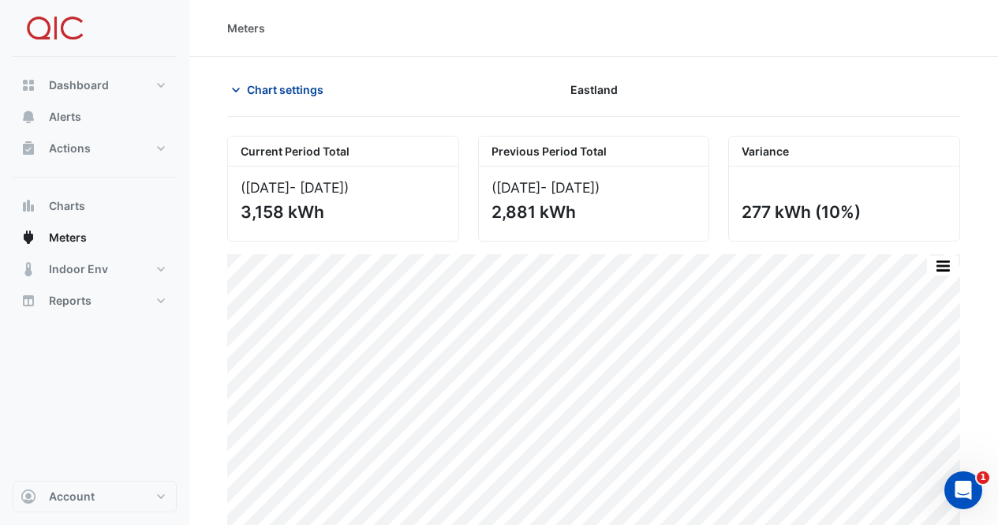
click at [281, 89] on span "Chart settings" at bounding box center [285, 89] width 77 height 17
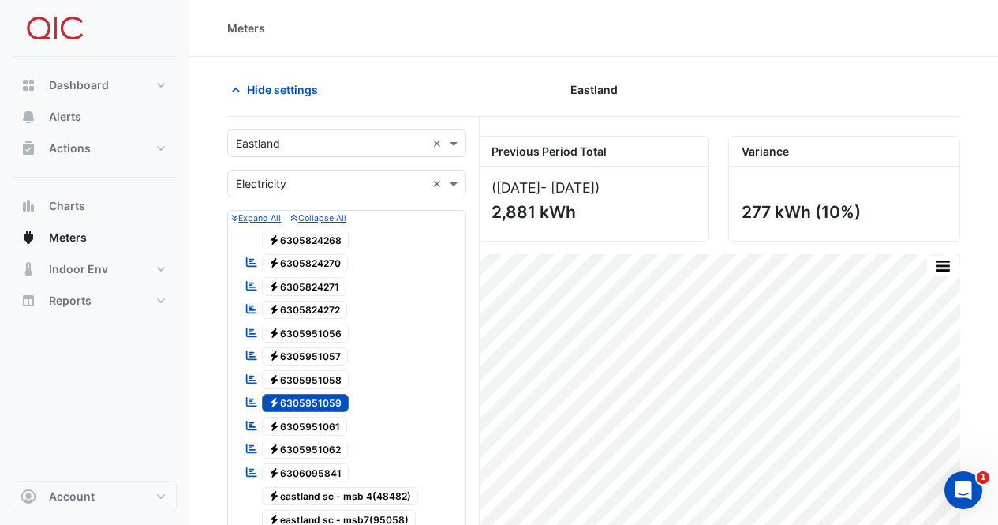
click at [327, 428] on span "Electricity 6305951061" at bounding box center [305, 426] width 86 height 19
click at [335, 403] on span "Electricity 6305951059" at bounding box center [306, 403] width 88 height 19
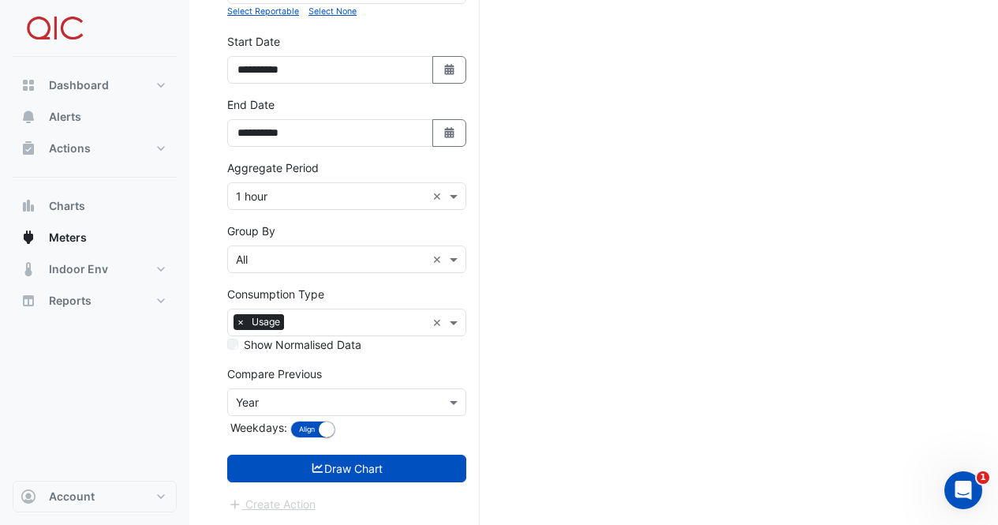
click at [315, 468] on icon "submit" at bounding box center [318, 467] width 14 height 11
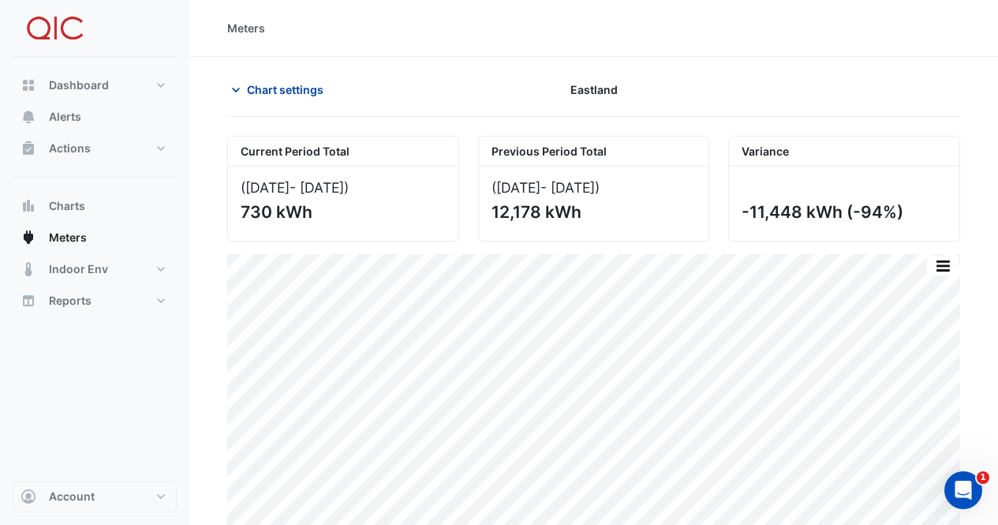
click at [298, 96] on span "Chart settings" at bounding box center [285, 89] width 77 height 17
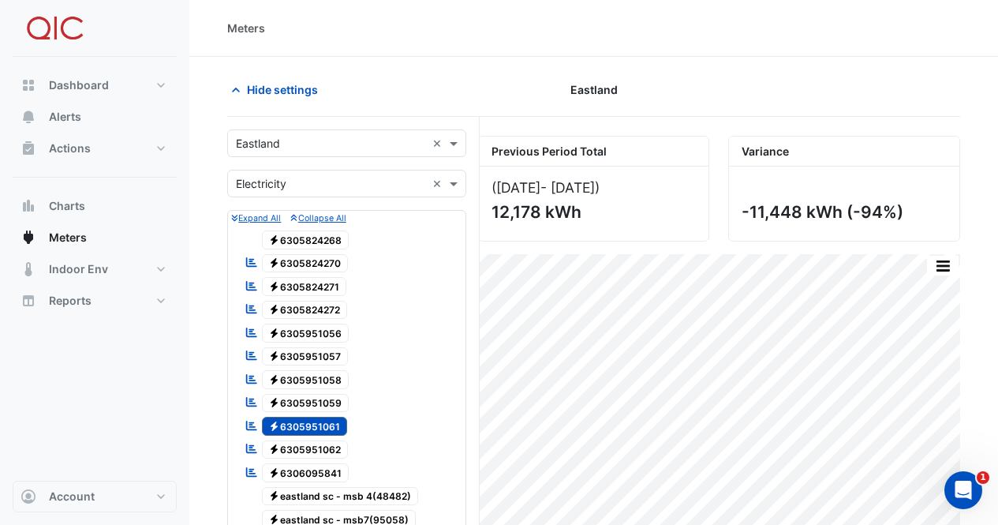
drag, startPoint x: 335, startPoint y: 447, endPoint x: 331, endPoint y: 440, distance: 8.1
click at [333, 444] on span "Electricity 6305951062" at bounding box center [305, 449] width 87 height 19
click at [335, 422] on span "Electricity 6305951061" at bounding box center [305, 426] width 86 height 19
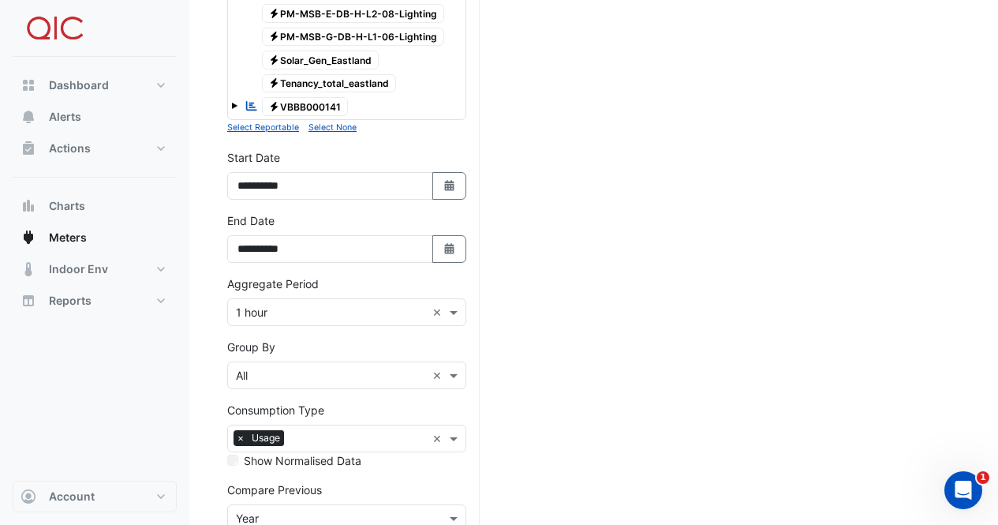
scroll to position [762, 0]
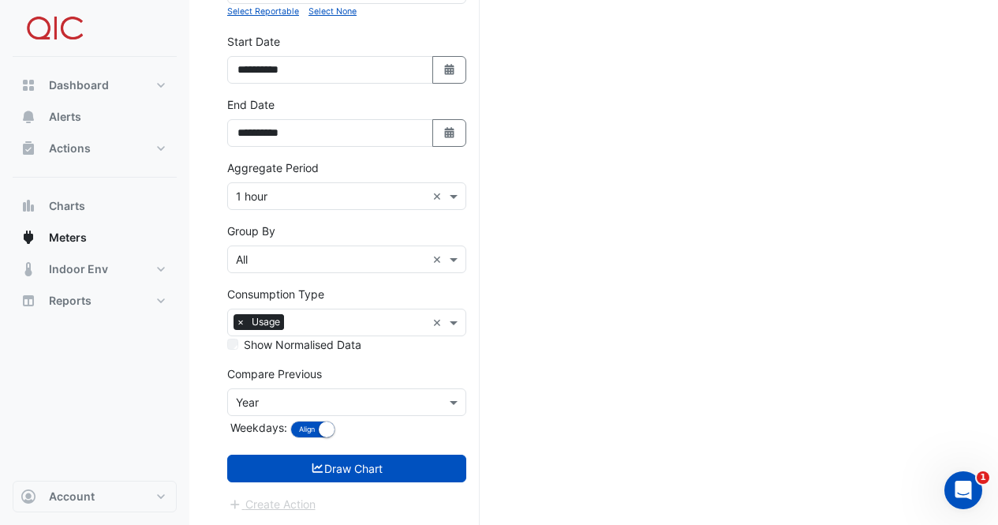
click at [316, 462] on icon "submit" at bounding box center [318, 467] width 14 height 11
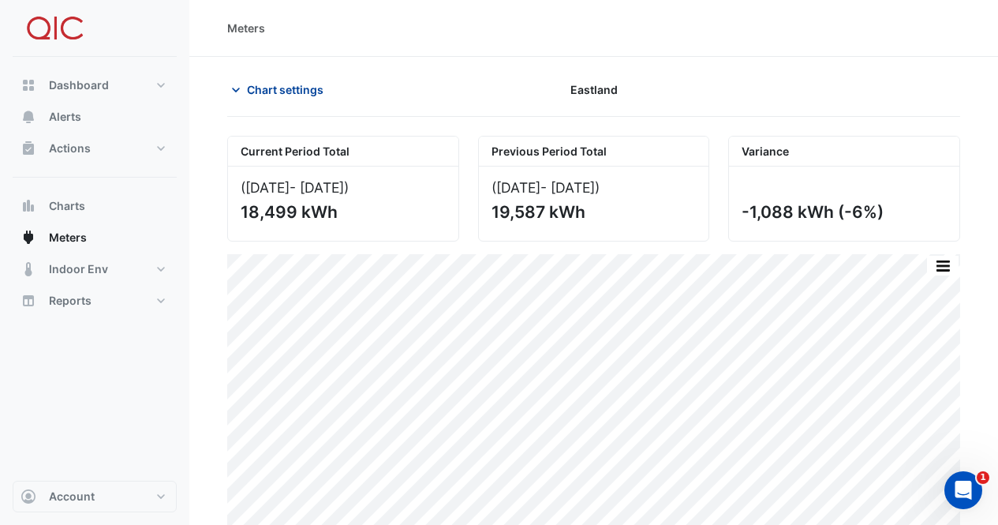
click at [298, 82] on span "Chart settings" at bounding box center [285, 89] width 77 height 17
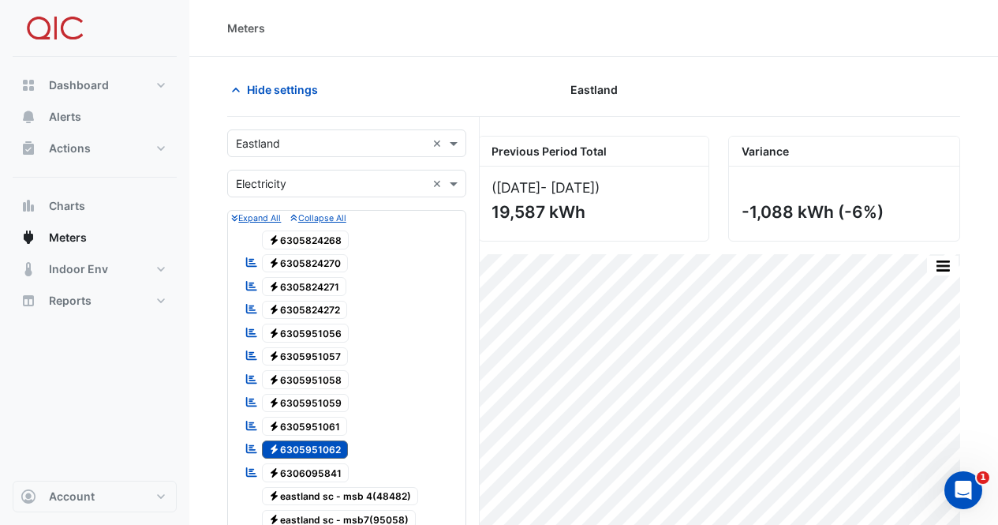
click at [324, 469] on span "Electricity 6306095841" at bounding box center [306, 472] width 88 height 19
click at [330, 447] on span "Electricity 6305951062" at bounding box center [305, 449] width 87 height 19
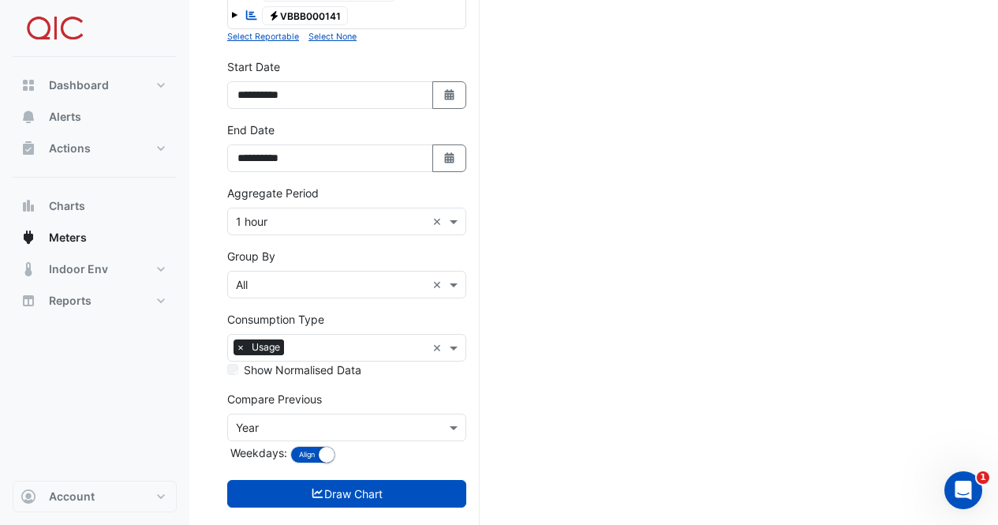
scroll to position [762, 0]
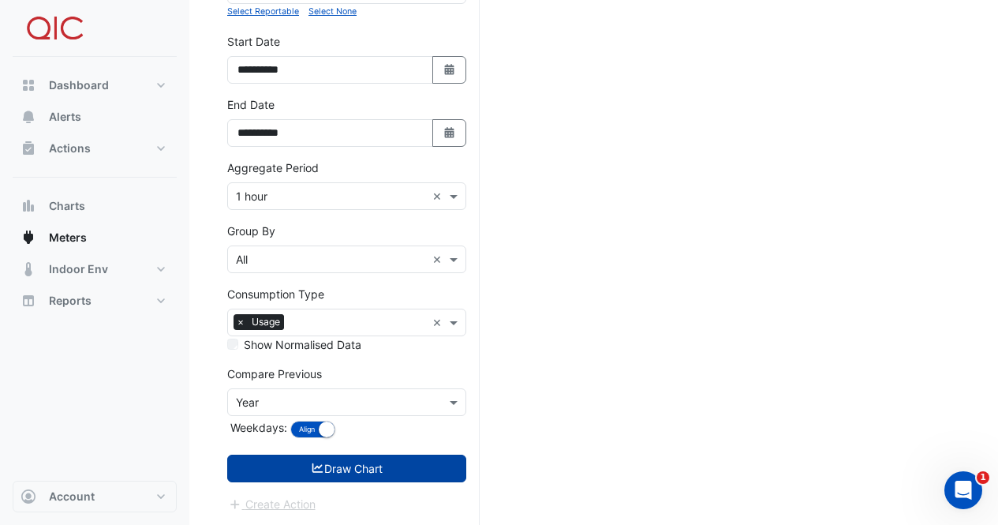
click at [350, 472] on button "Draw Chart" at bounding box center [346, 469] width 239 height 28
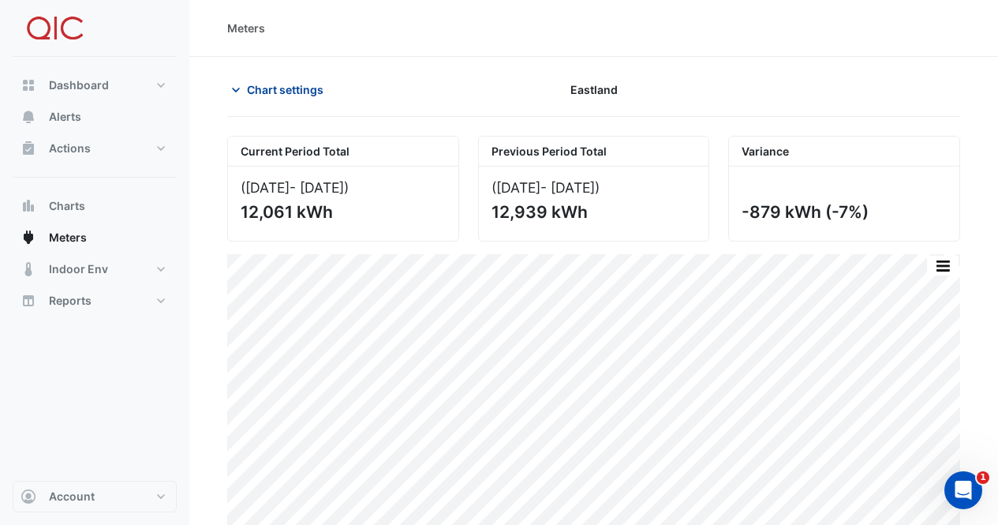
click at [283, 88] on span "Chart settings" at bounding box center [285, 89] width 77 height 17
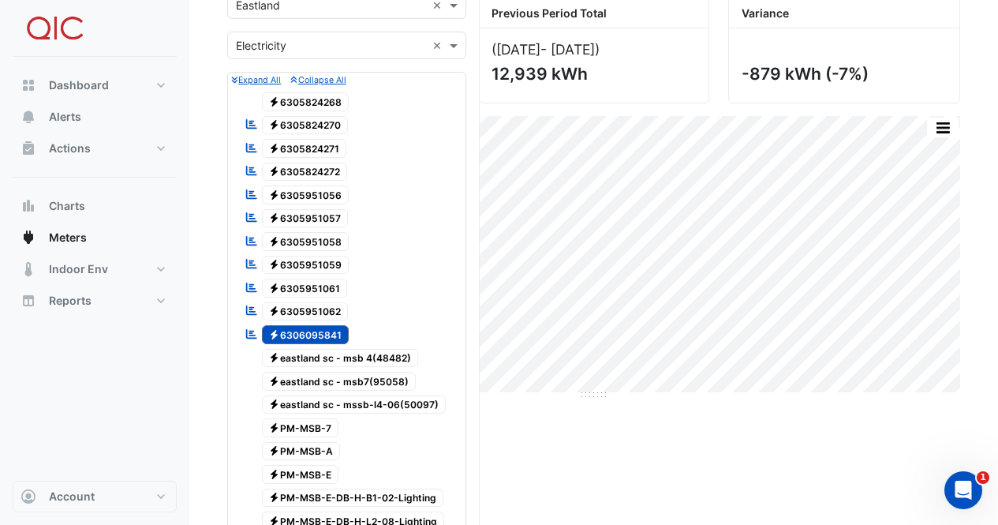
scroll to position [158, 0]
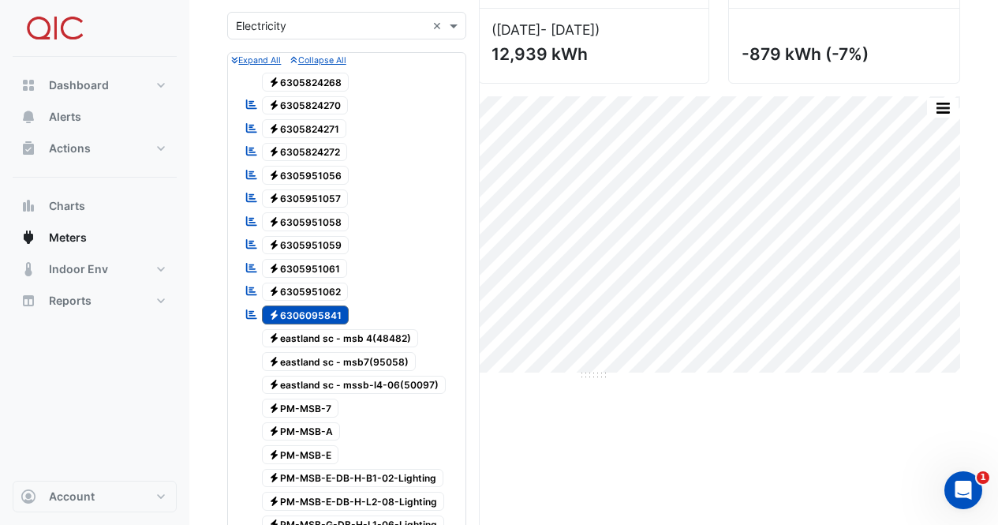
click at [299, 335] on span "Electricity eastland sc - msb 4(48482)" at bounding box center [340, 338] width 157 height 19
click at [301, 311] on span "Electricity 6306095841" at bounding box center [306, 314] width 88 height 19
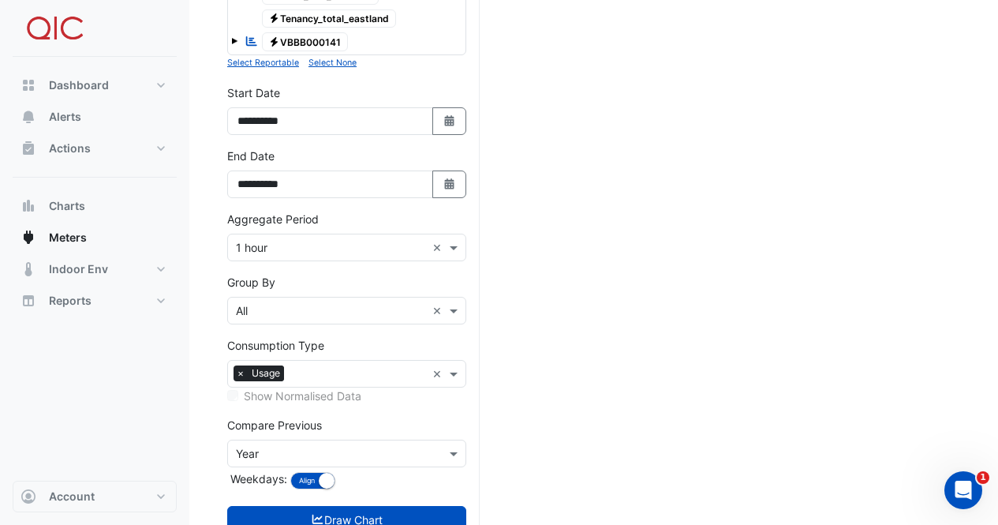
scroll to position [762, 0]
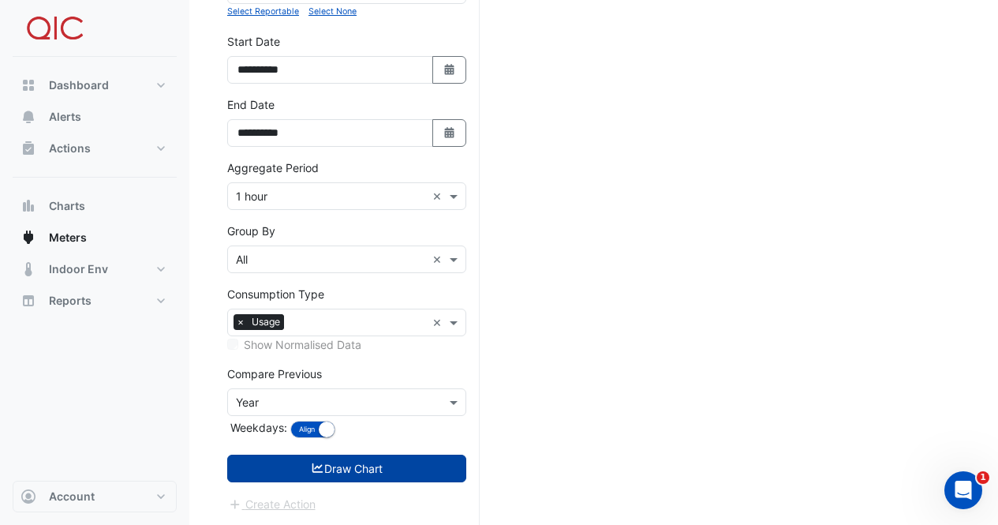
click at [335, 472] on button "Draw Chart" at bounding box center [346, 469] width 239 height 28
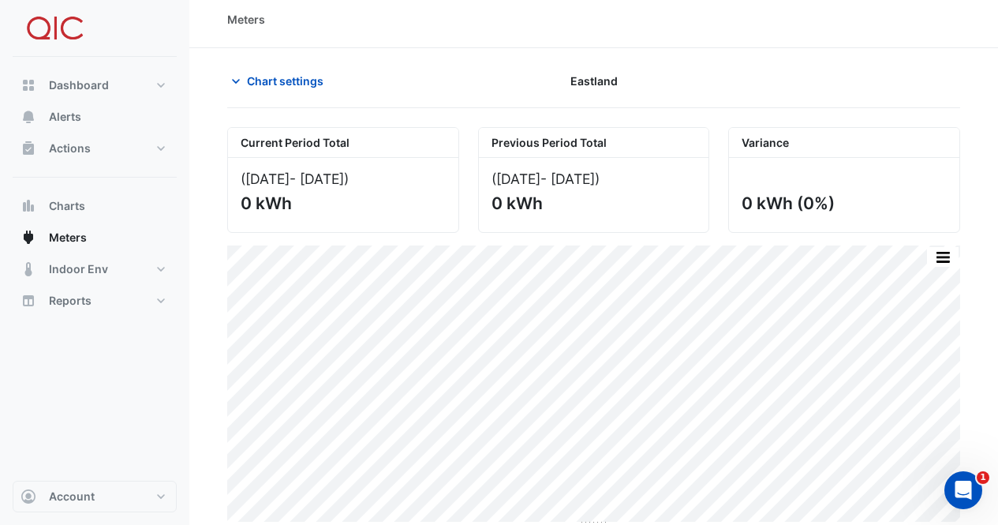
scroll to position [13, 0]
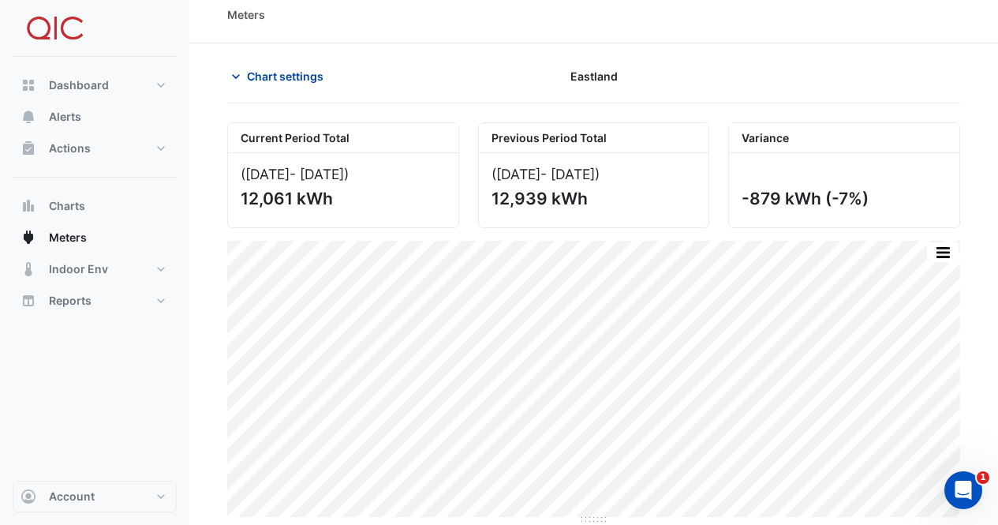
click at [279, 78] on span "Chart settings" at bounding box center [285, 76] width 77 height 17
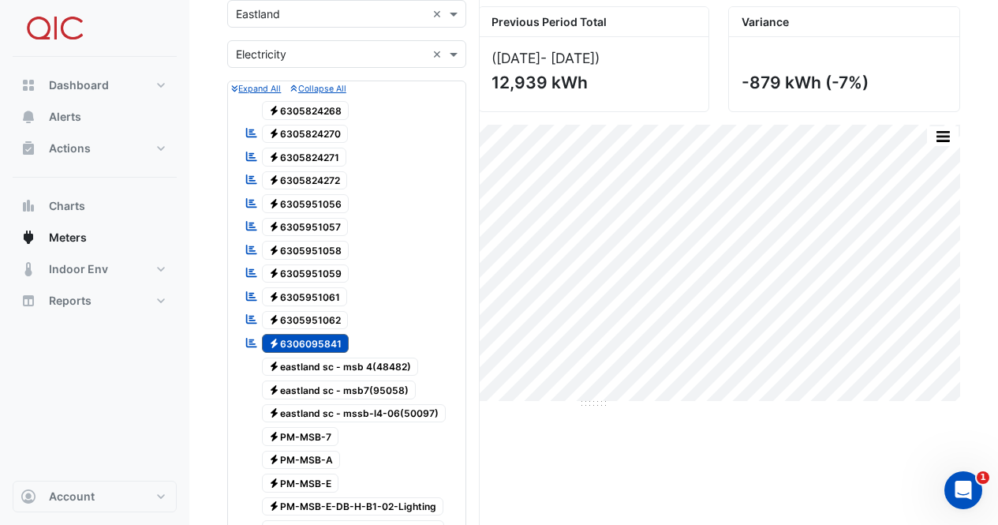
scroll to position [250, 0]
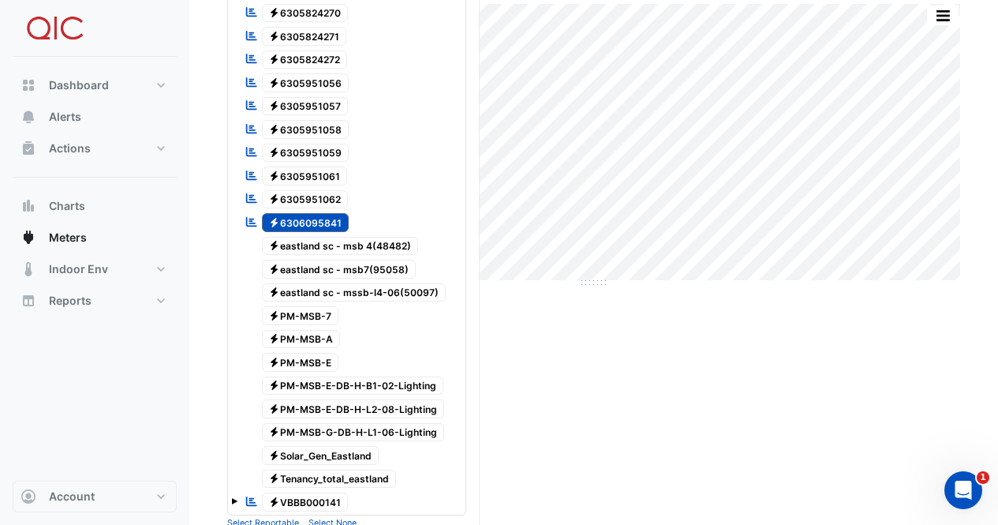
click at [350, 234] on div at bounding box center [346, 235] width 231 height 2
click at [344, 250] on span "Electricity eastland sc - msb 4(48482)" at bounding box center [340, 246] width 157 height 19
click at [346, 268] on span "Electricity eastland sc - msb7(95058)" at bounding box center [339, 269] width 155 height 19
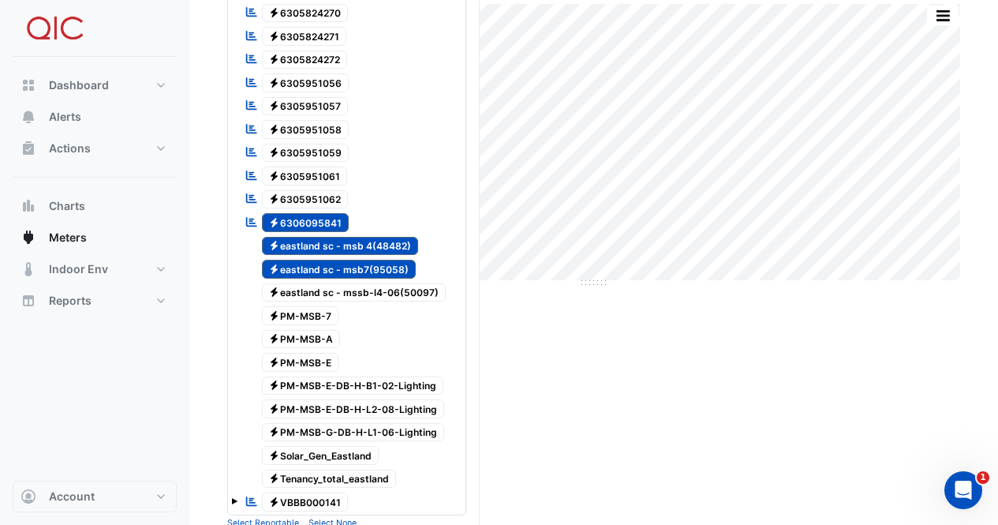
click at [346, 249] on span "Electricity eastland sc - msb 4(48482)" at bounding box center [340, 246] width 157 height 19
click at [286, 221] on span "Electricity 6306095841" at bounding box center [306, 222] width 88 height 19
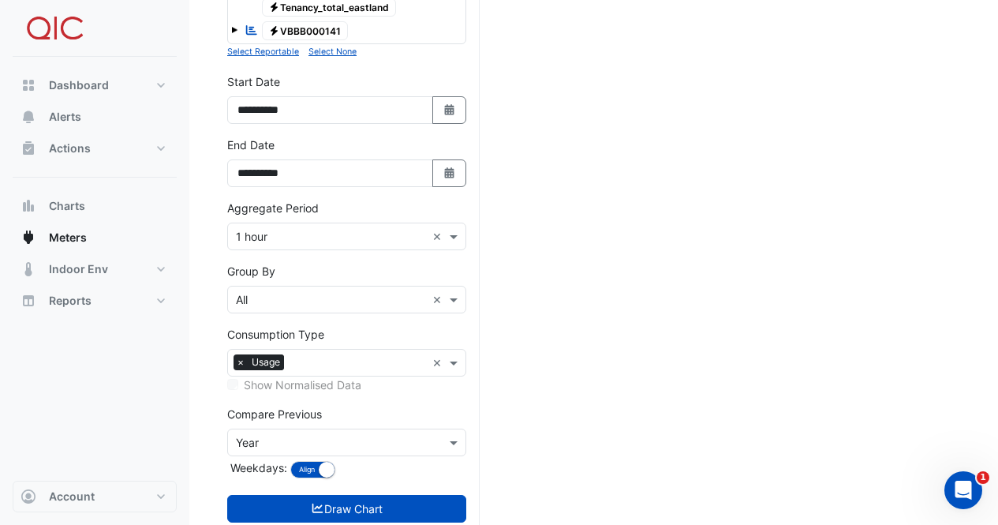
scroll to position [762, 0]
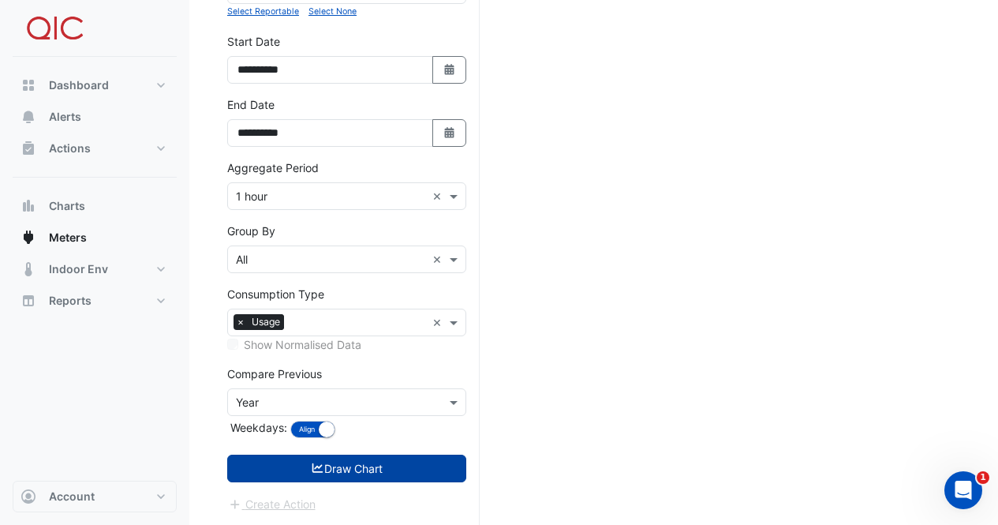
click at [289, 464] on button "Draw Chart" at bounding box center [346, 469] width 239 height 28
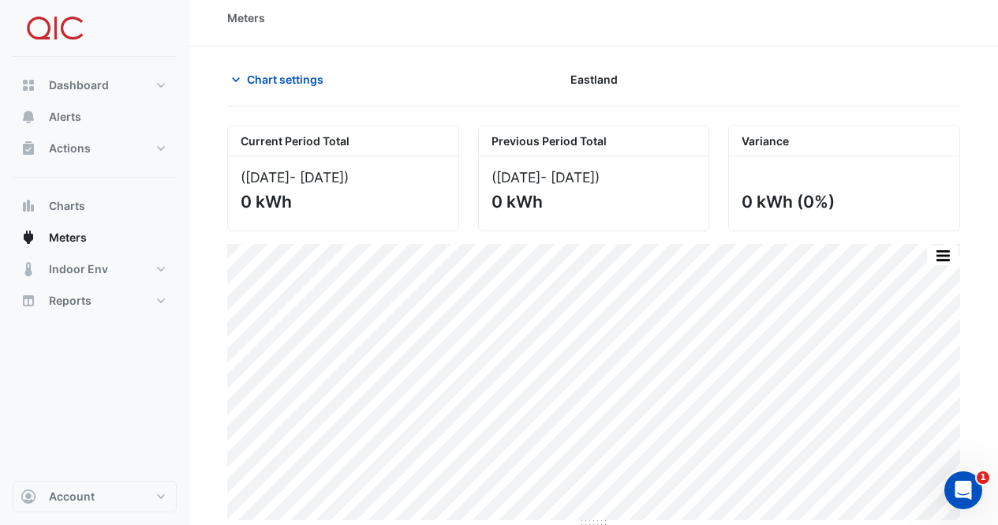
scroll to position [13, 0]
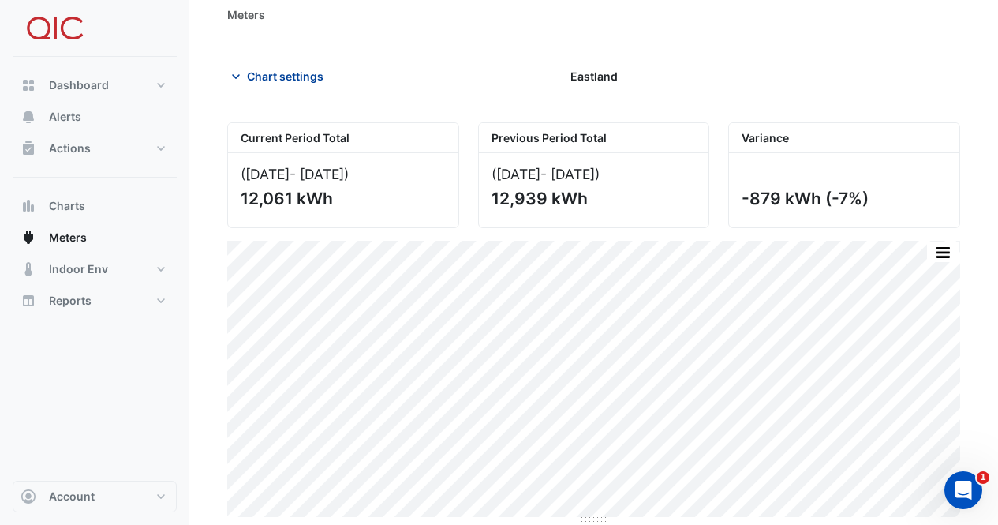
click at [271, 65] on button "Chart settings" at bounding box center [280, 76] width 107 height 28
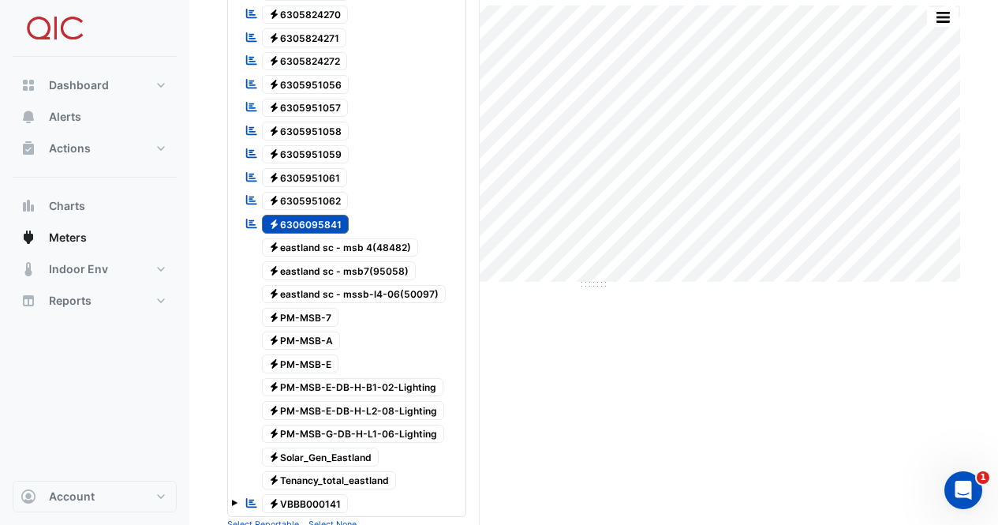
scroll to position [250, 0]
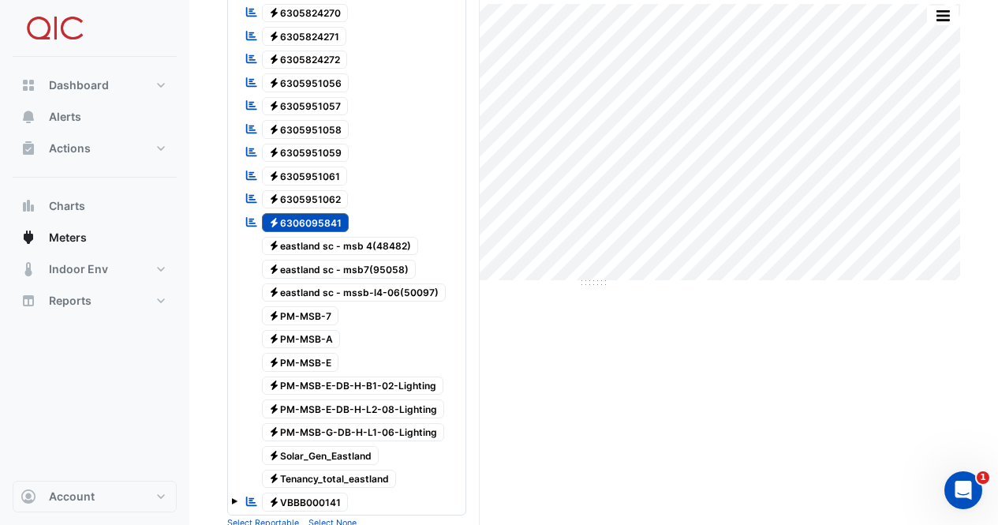
click at [327, 290] on span "Electricity eastland sc - mssb-l4-06(50097)" at bounding box center [354, 292] width 185 height 19
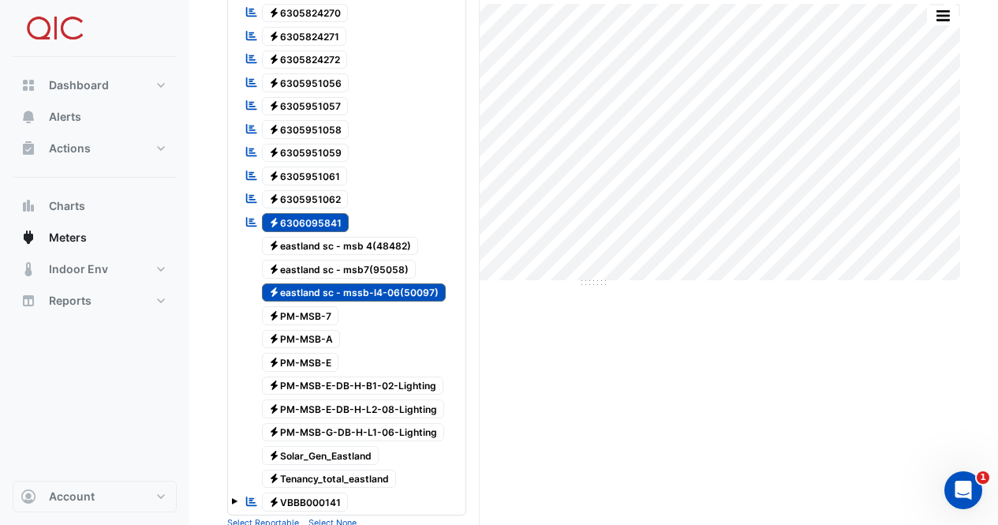
click at [324, 217] on span "Electricity 6306095841" at bounding box center [306, 222] width 88 height 19
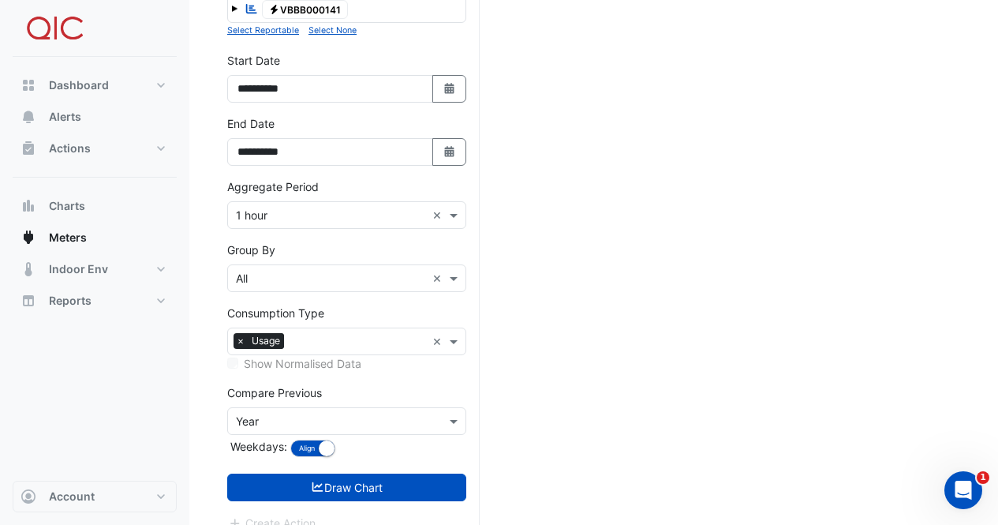
scroll to position [762, 0]
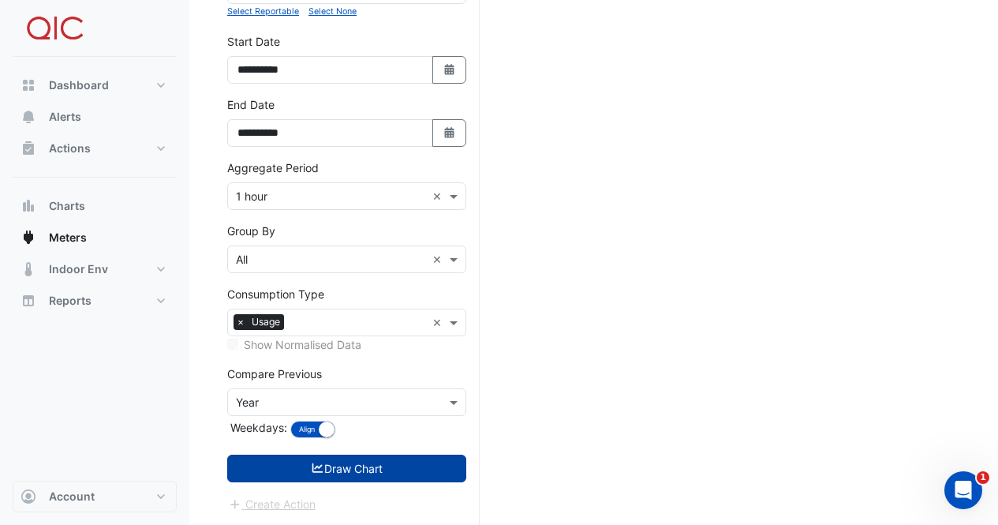
click at [332, 472] on button "Draw Chart" at bounding box center [346, 469] width 239 height 28
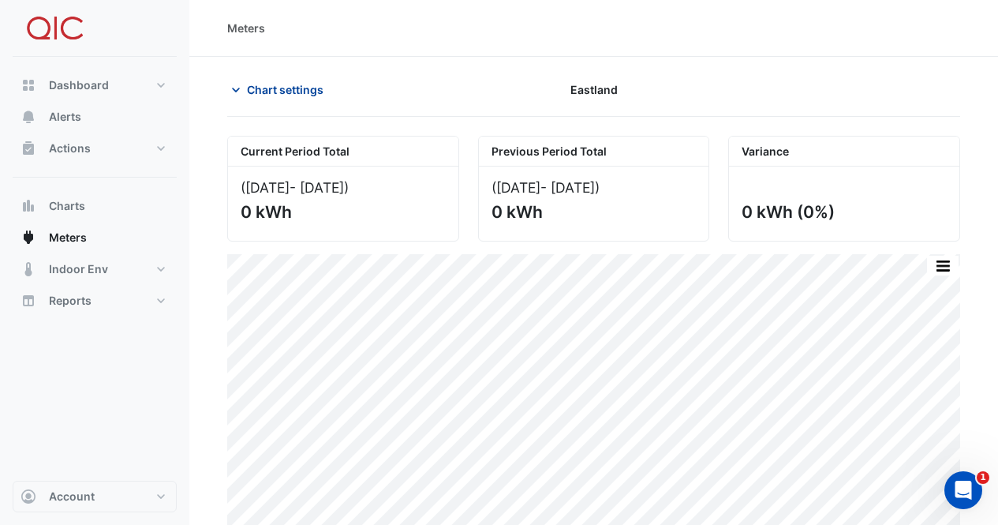
click at [283, 93] on span "Chart settings" at bounding box center [285, 89] width 77 height 17
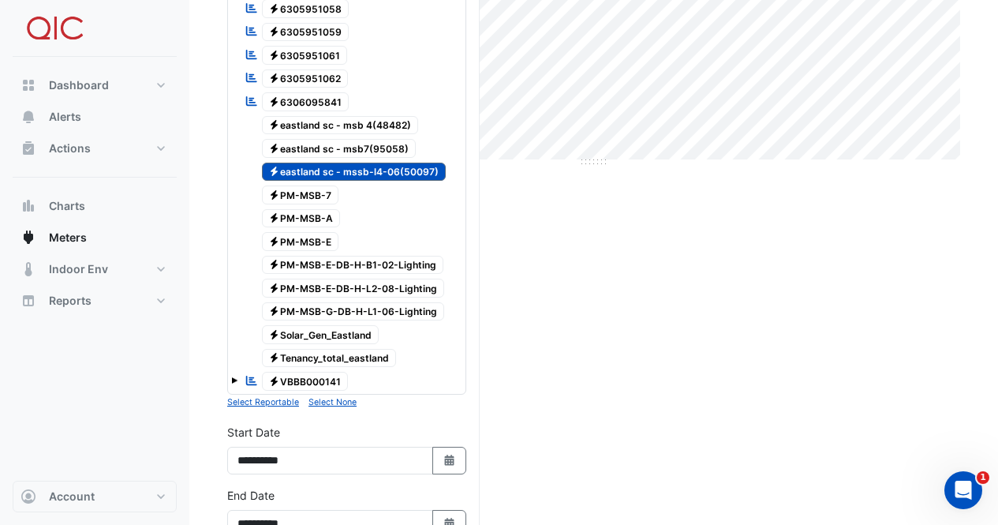
scroll to position [395, 0]
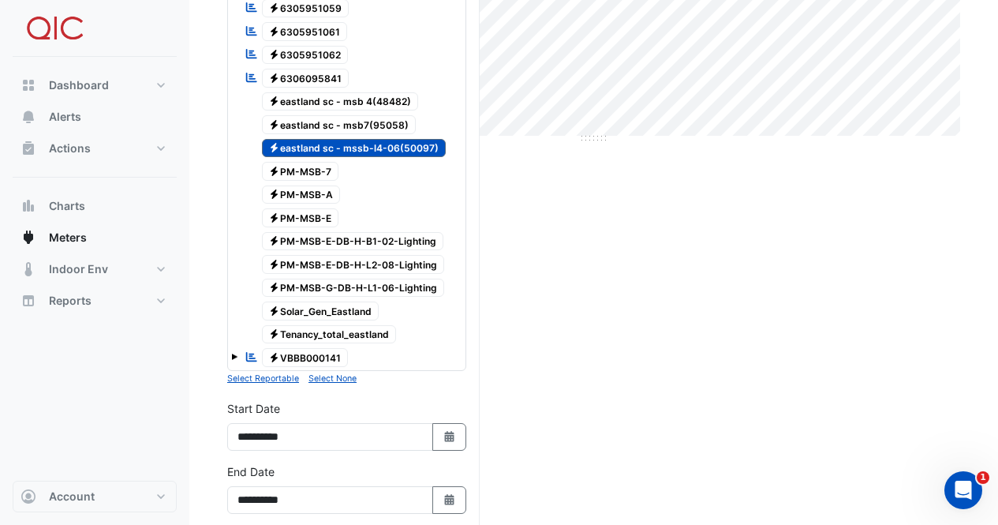
click at [325, 170] on span "Electricity PM-MSB-7" at bounding box center [300, 171] width 77 height 19
click at [338, 141] on span "Electricity eastland sc - mssb-l4-06(50097)" at bounding box center [354, 148] width 185 height 19
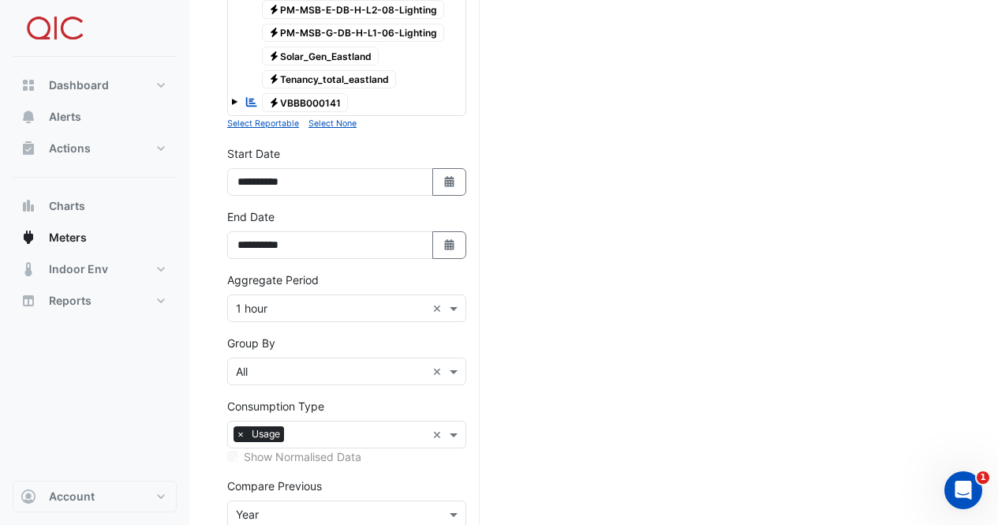
scroll to position [762, 0]
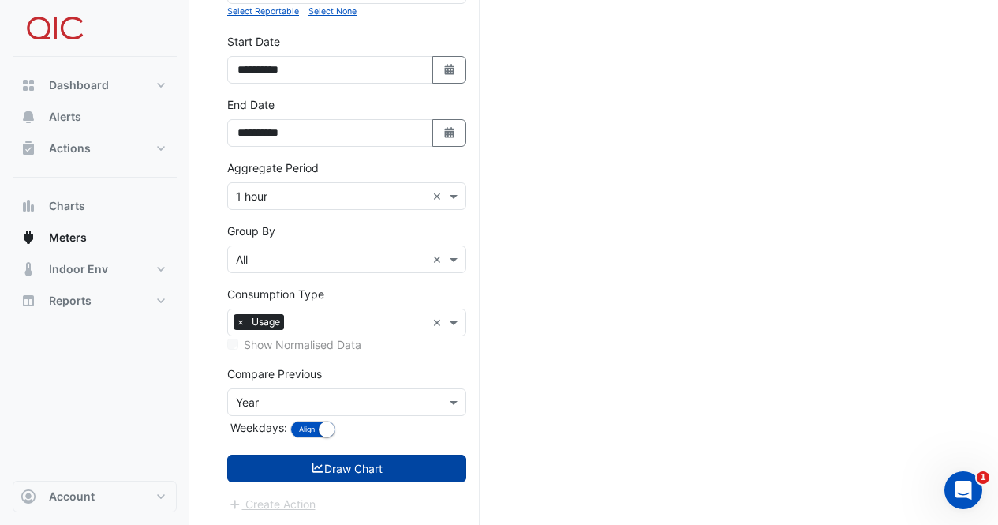
click at [349, 476] on button "Draw Chart" at bounding box center [346, 469] width 239 height 28
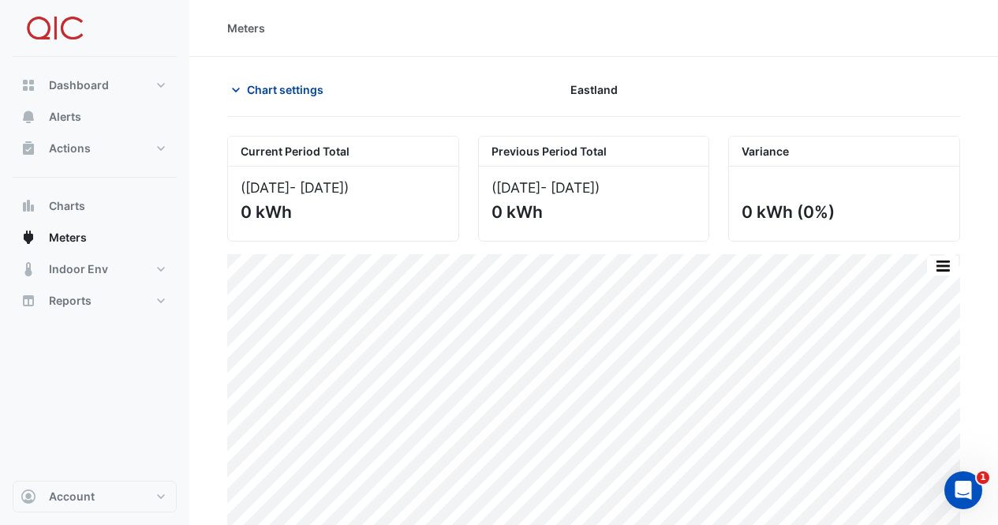
click at [273, 91] on span "Chart settings" at bounding box center [285, 89] width 77 height 17
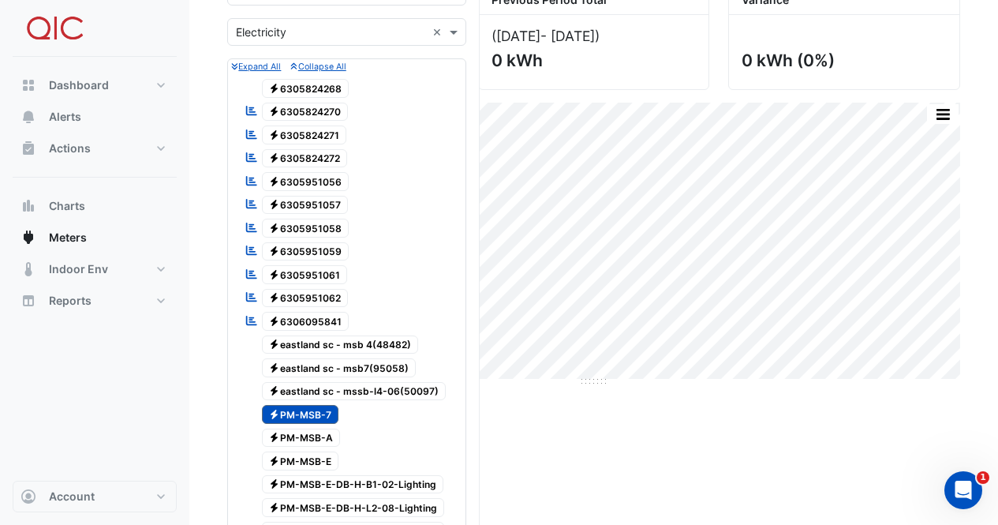
scroll to position [395, 0]
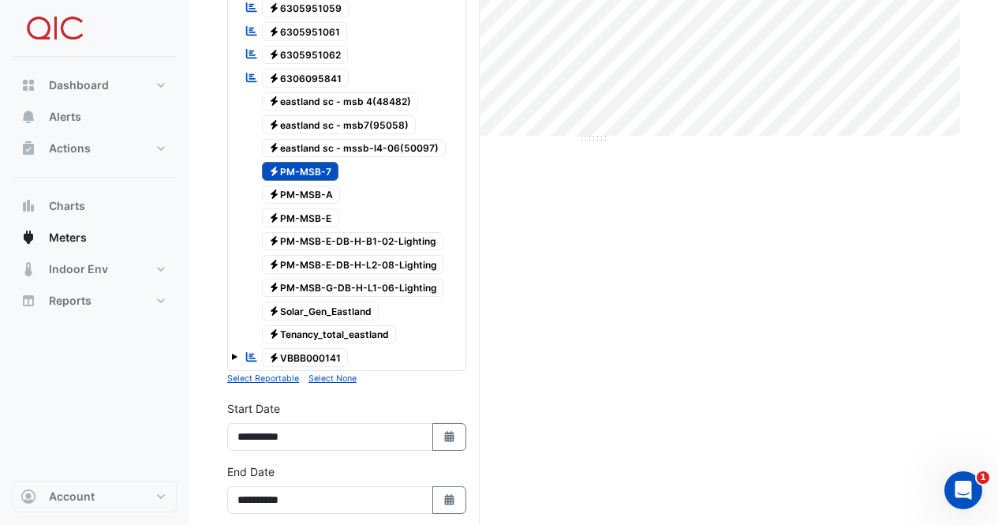
click at [308, 196] on span "Electricity PM-MSB-A" at bounding box center [301, 194] width 79 height 19
click at [309, 167] on span "Electricity PM-MSB-7" at bounding box center [300, 171] width 77 height 19
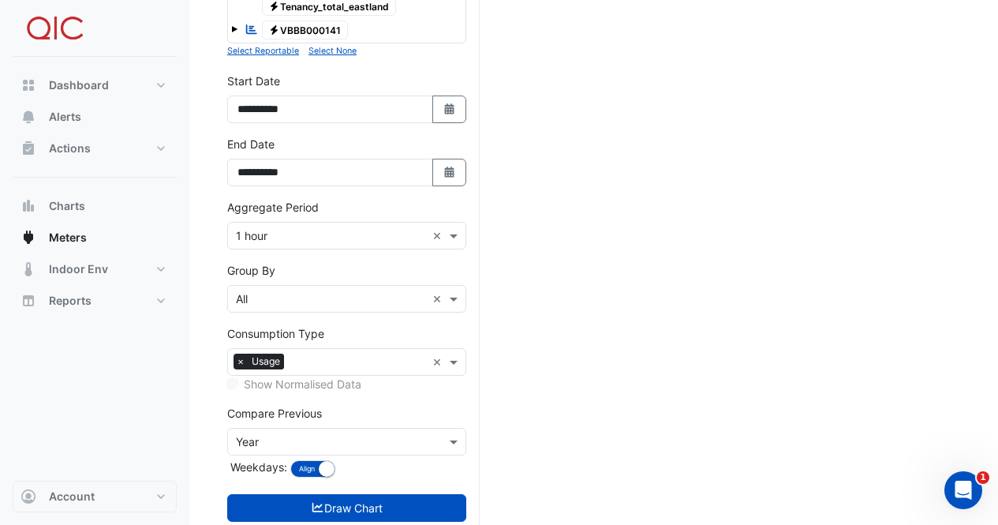
scroll to position [762, 0]
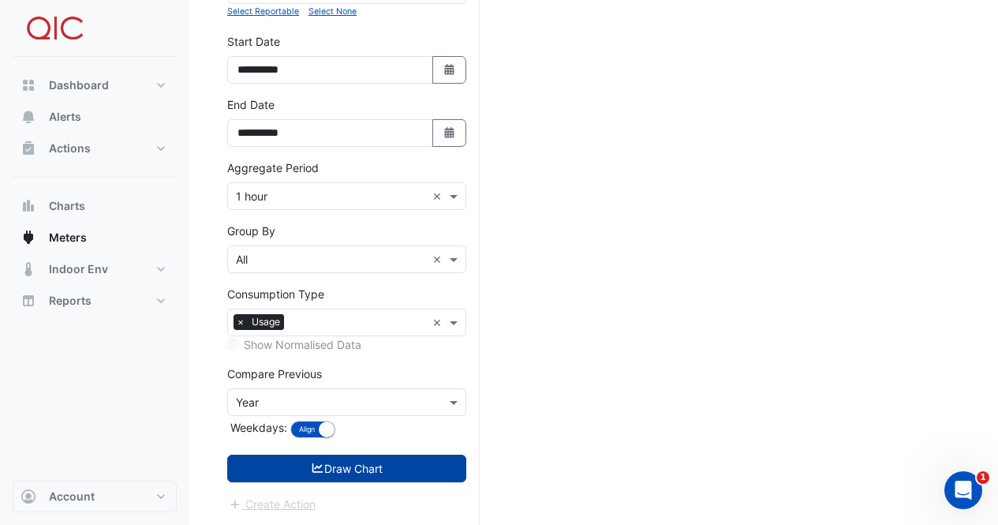
click at [306, 462] on button "Draw Chart" at bounding box center [346, 469] width 239 height 28
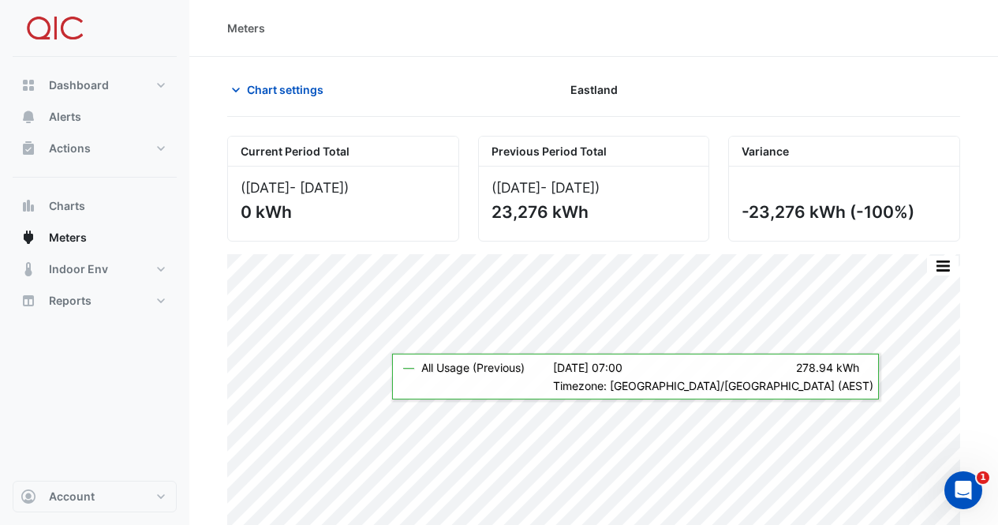
scroll to position [13, 0]
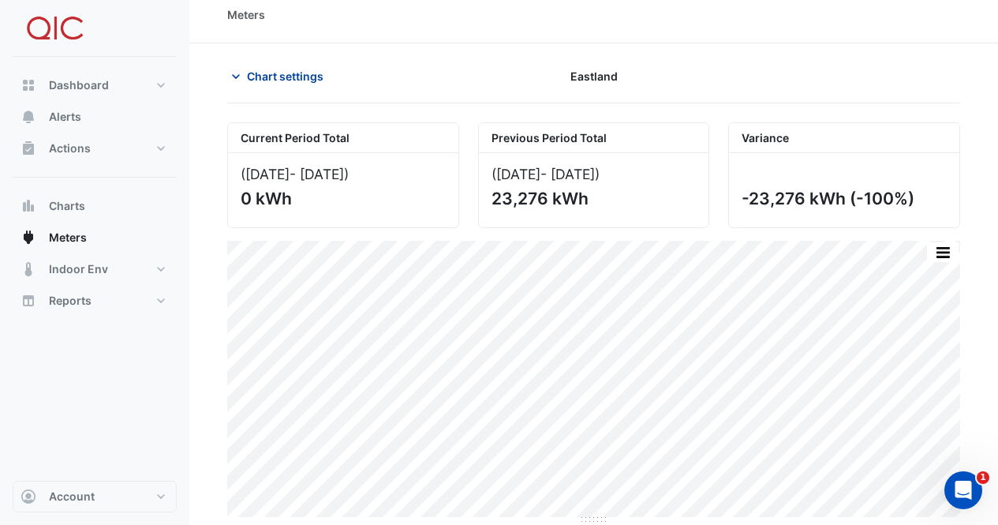
click at [288, 78] on span "Chart settings" at bounding box center [285, 76] width 77 height 17
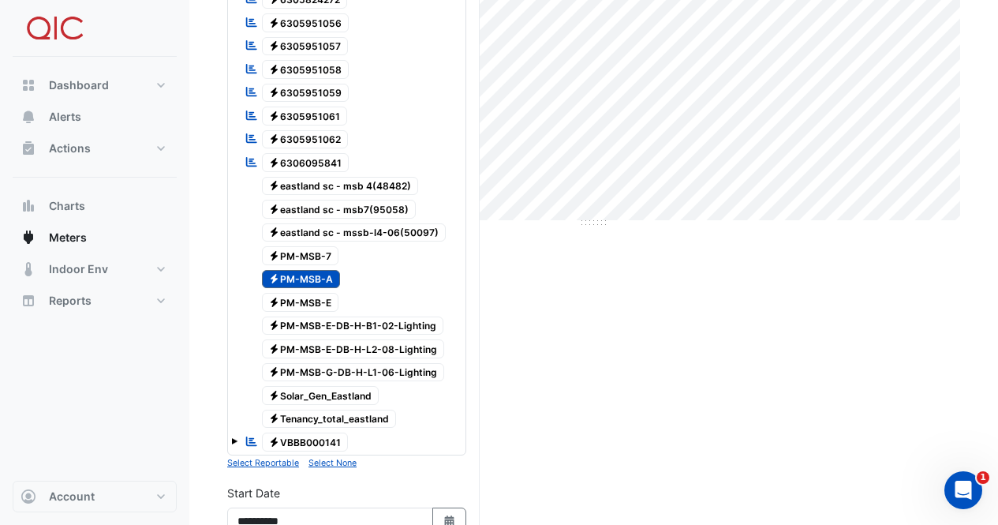
scroll to position [329, 0]
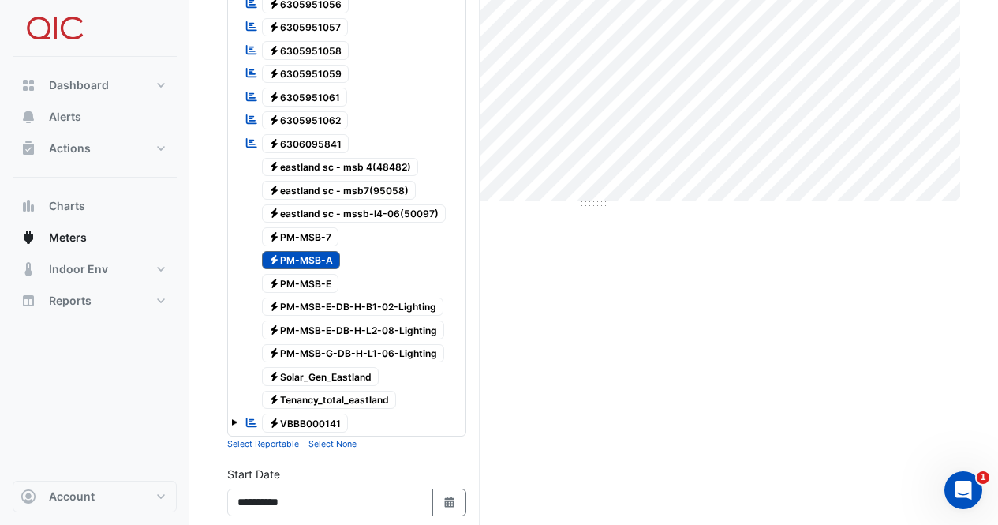
click at [316, 284] on span "Electricity PM-MSB-E" at bounding box center [300, 283] width 77 height 19
click at [318, 259] on span "Electricity PM-MSB-A" at bounding box center [301, 260] width 79 height 19
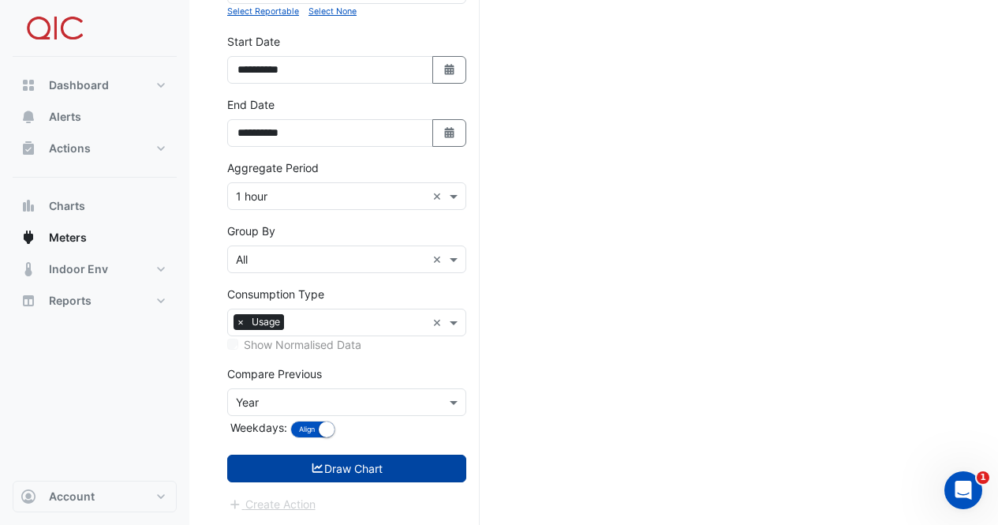
click at [305, 469] on button "Draw Chart" at bounding box center [346, 469] width 239 height 28
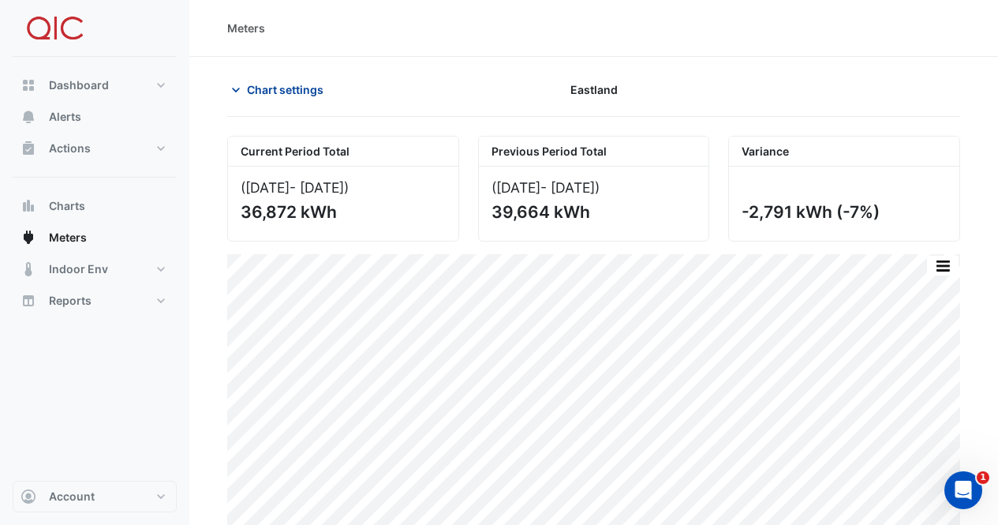
click at [279, 90] on span "Chart settings" at bounding box center [285, 89] width 77 height 17
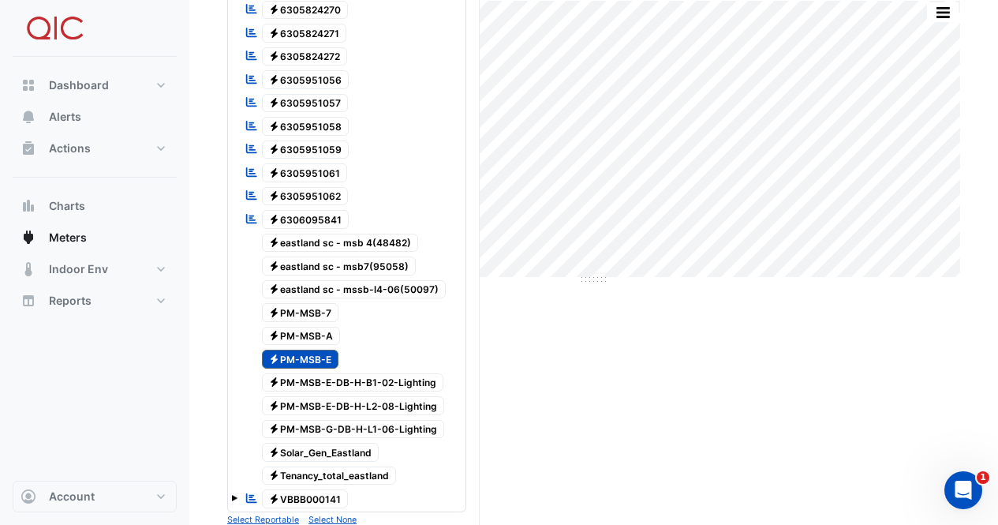
scroll to position [237, 0]
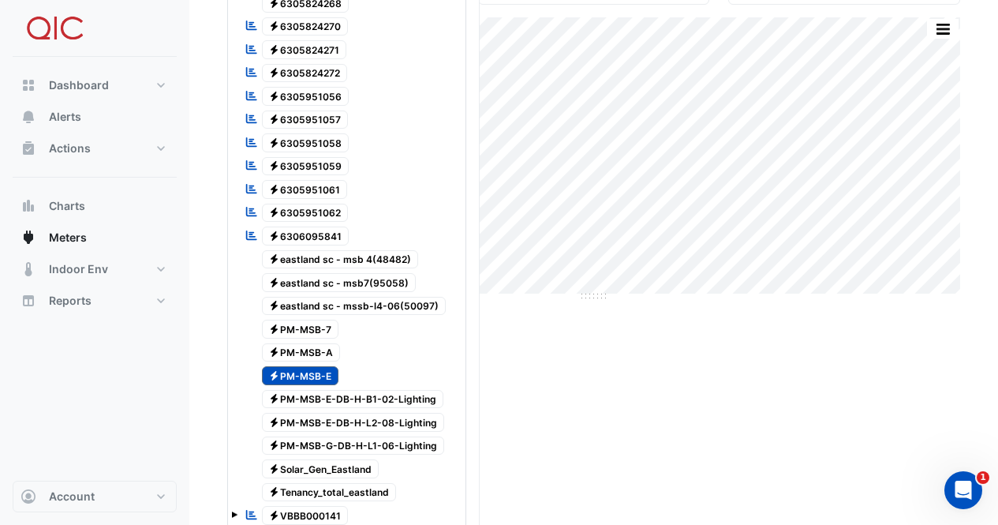
click at [906, 436] on div "Current Period Total ([DATE] - [DATE] ) 36,872 kWh Previous Period Total ([DATE…" at bounding box center [593, 474] width 733 height 1151
click at [346, 393] on span "Electricity PM-MSB-E-DB-H-B1-02-Lighting" at bounding box center [353, 399] width 182 height 19
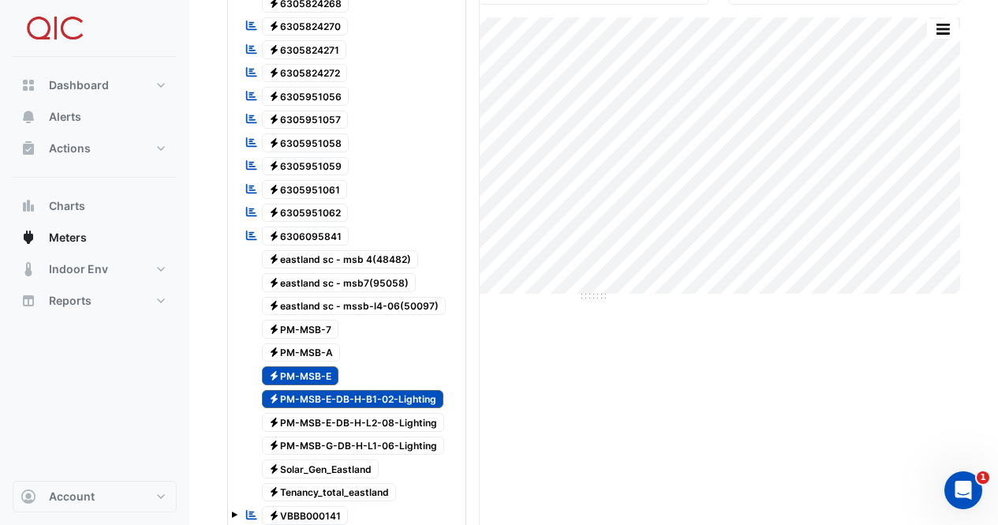
click at [323, 375] on span "Electricity PM-MSB-E" at bounding box center [300, 375] width 77 height 19
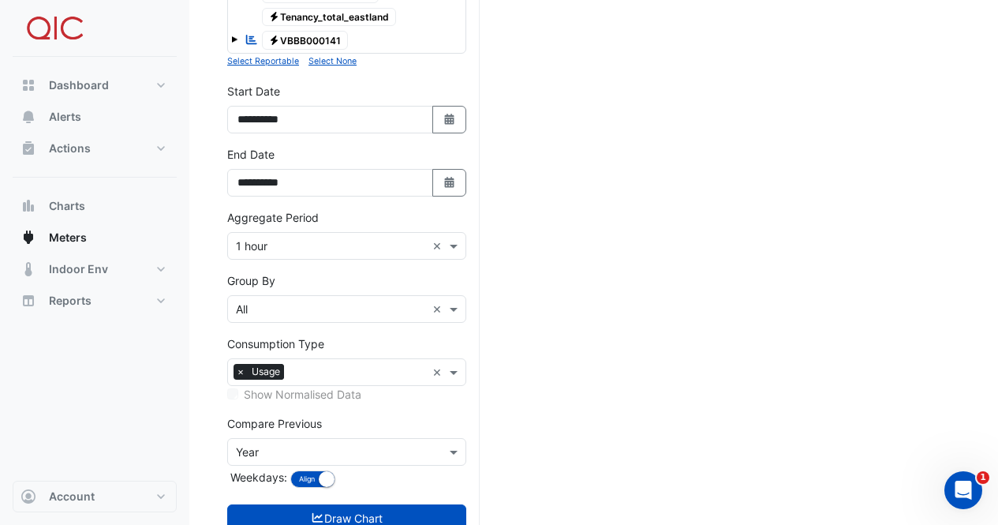
scroll to position [762, 0]
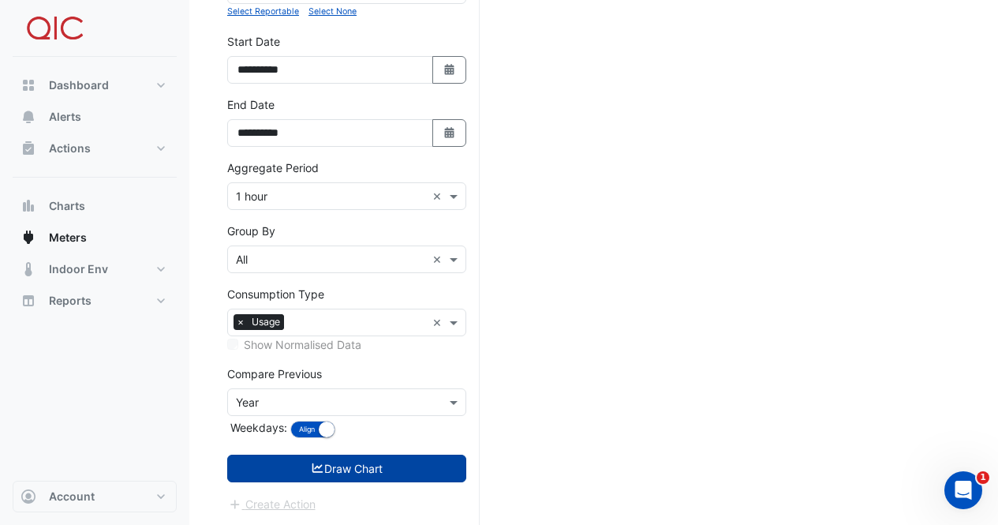
click at [395, 468] on button "Draw Chart" at bounding box center [346, 469] width 239 height 28
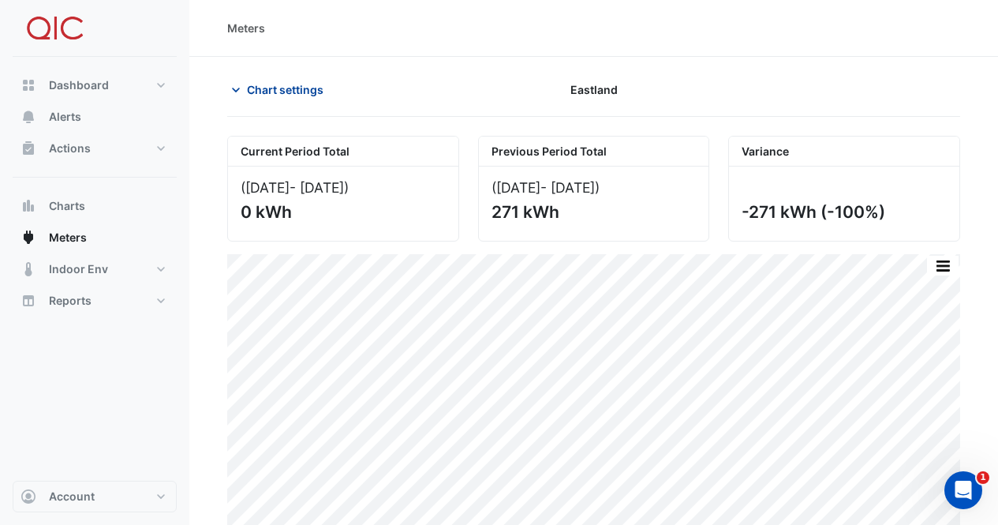
click at [267, 95] on span "Chart settings" at bounding box center [285, 89] width 77 height 17
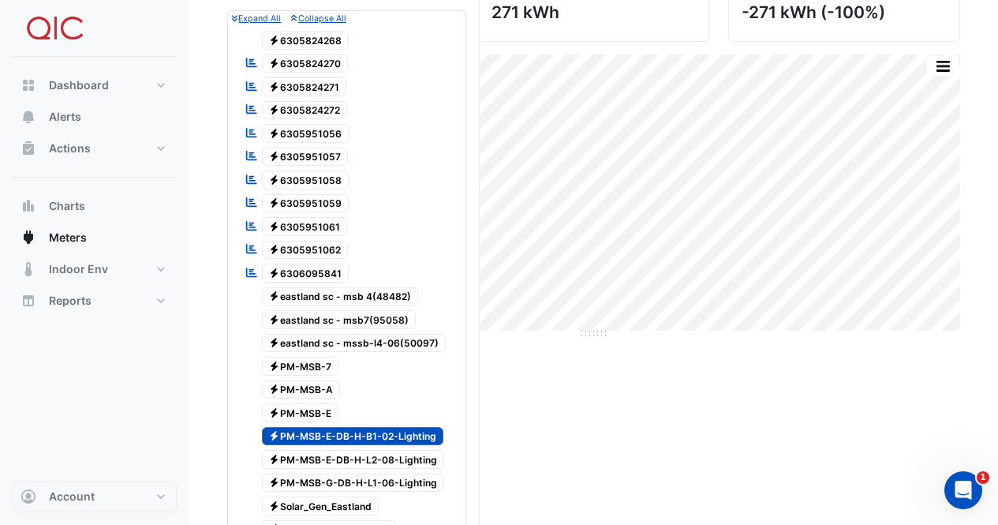
scroll to position [395, 0]
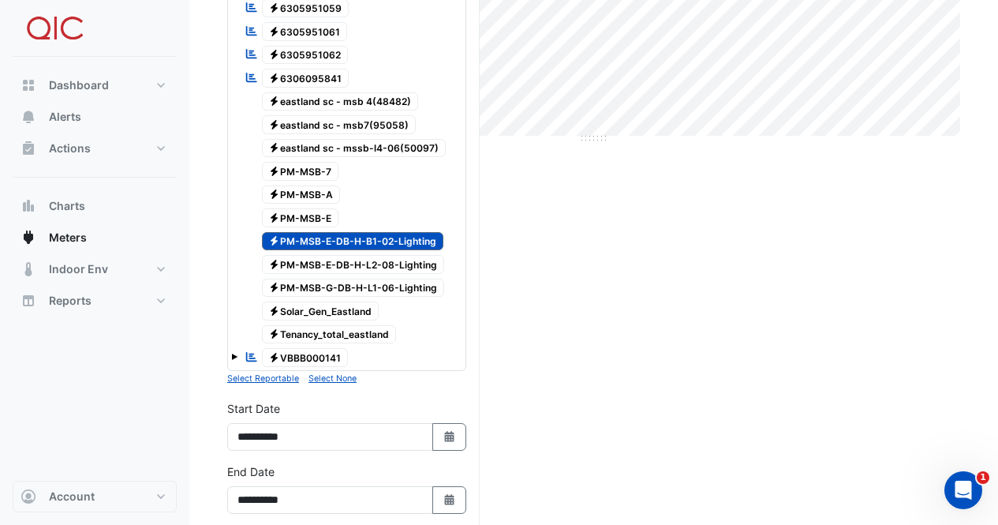
click at [355, 260] on span "Electricity PM-MSB-E-DB-H-L2-08-Lighting" at bounding box center [353, 264] width 183 height 19
click at [359, 242] on span "Electricity PM-MSB-E-DB-H-B1-02-Lighting" at bounding box center [353, 241] width 182 height 19
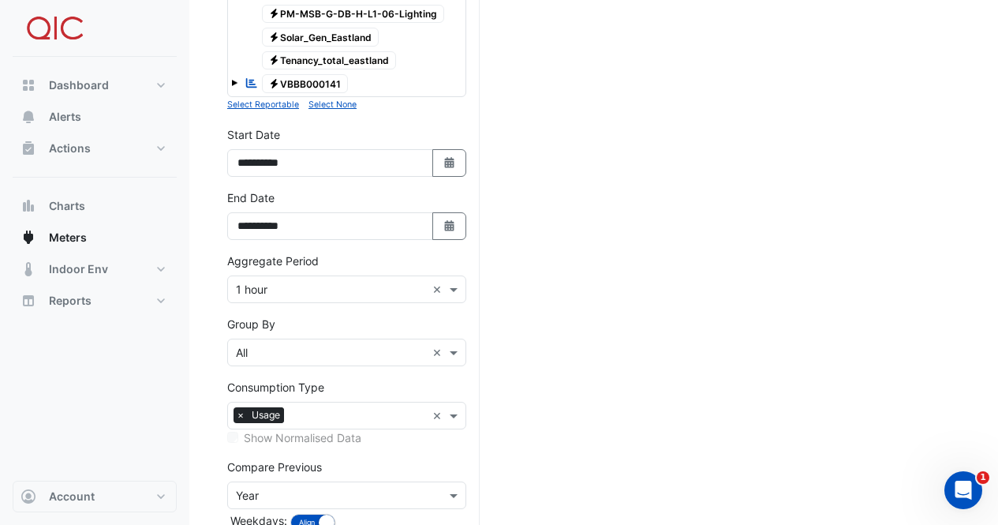
scroll to position [762, 0]
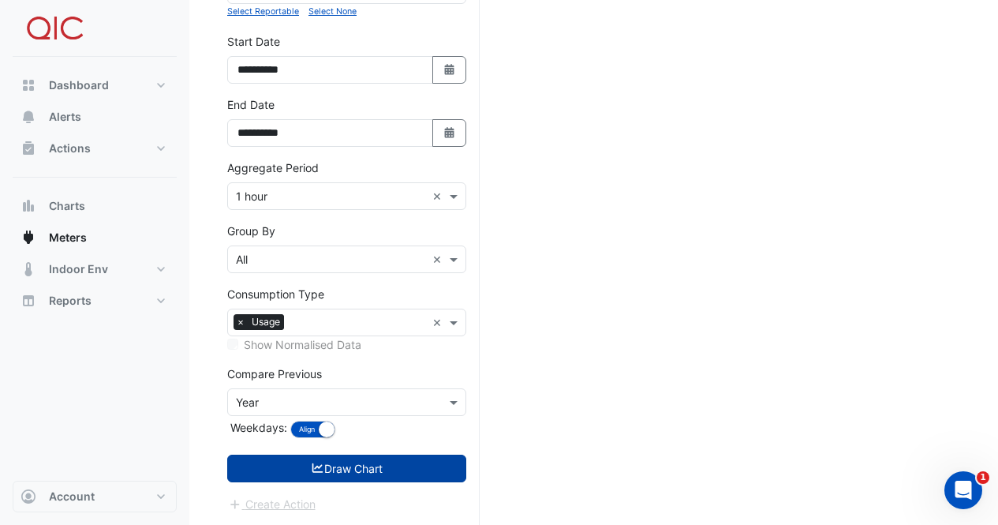
click at [360, 467] on button "Draw Chart" at bounding box center [346, 469] width 239 height 28
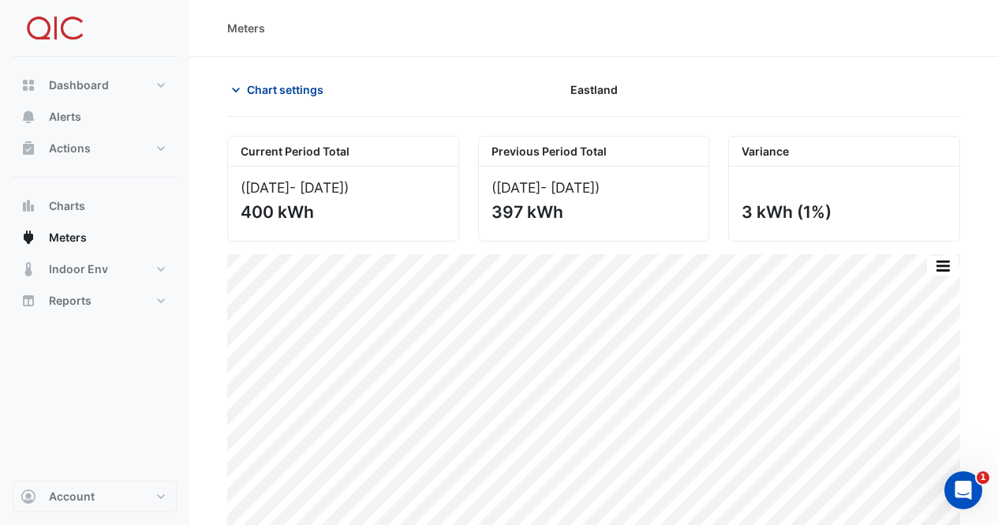
click at [258, 88] on span "Chart settings" at bounding box center [285, 89] width 77 height 17
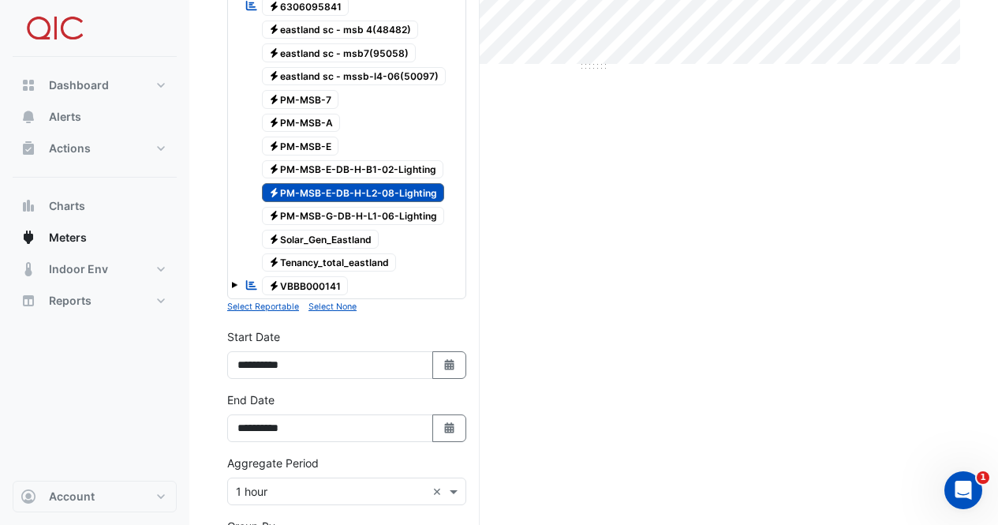
scroll to position [473, 0]
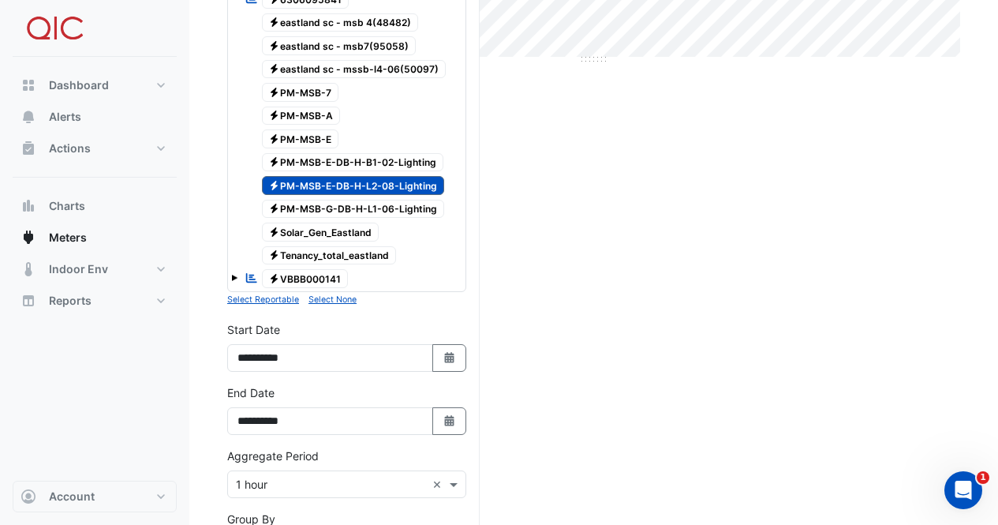
click at [342, 205] on span "Electricity PM-MSB-G-DB-H-L1-06-Lighting" at bounding box center [353, 209] width 183 height 19
click at [344, 184] on span "Electricity PM-MSB-E-DB-H-L2-08-Lighting" at bounding box center [353, 185] width 183 height 19
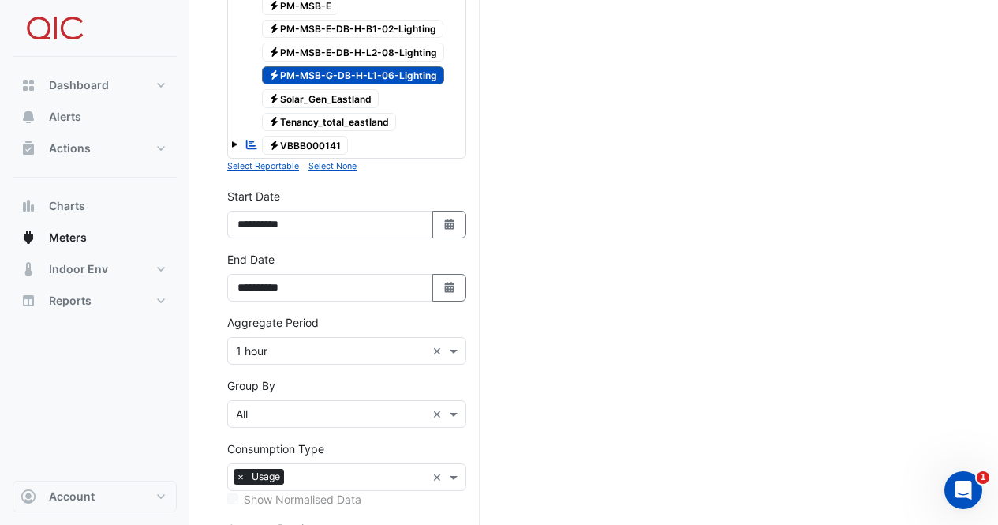
scroll to position [762, 0]
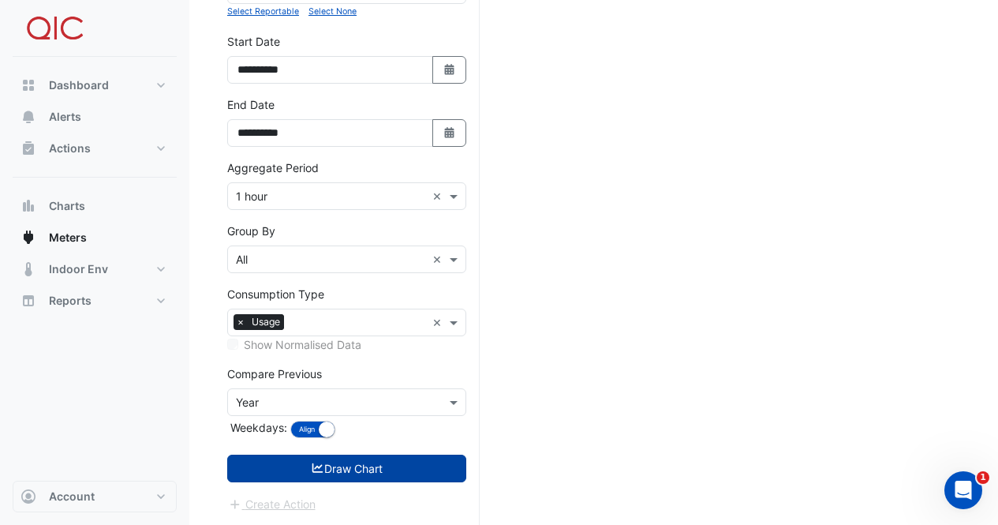
click at [313, 464] on icon "submit" at bounding box center [318, 467] width 14 height 11
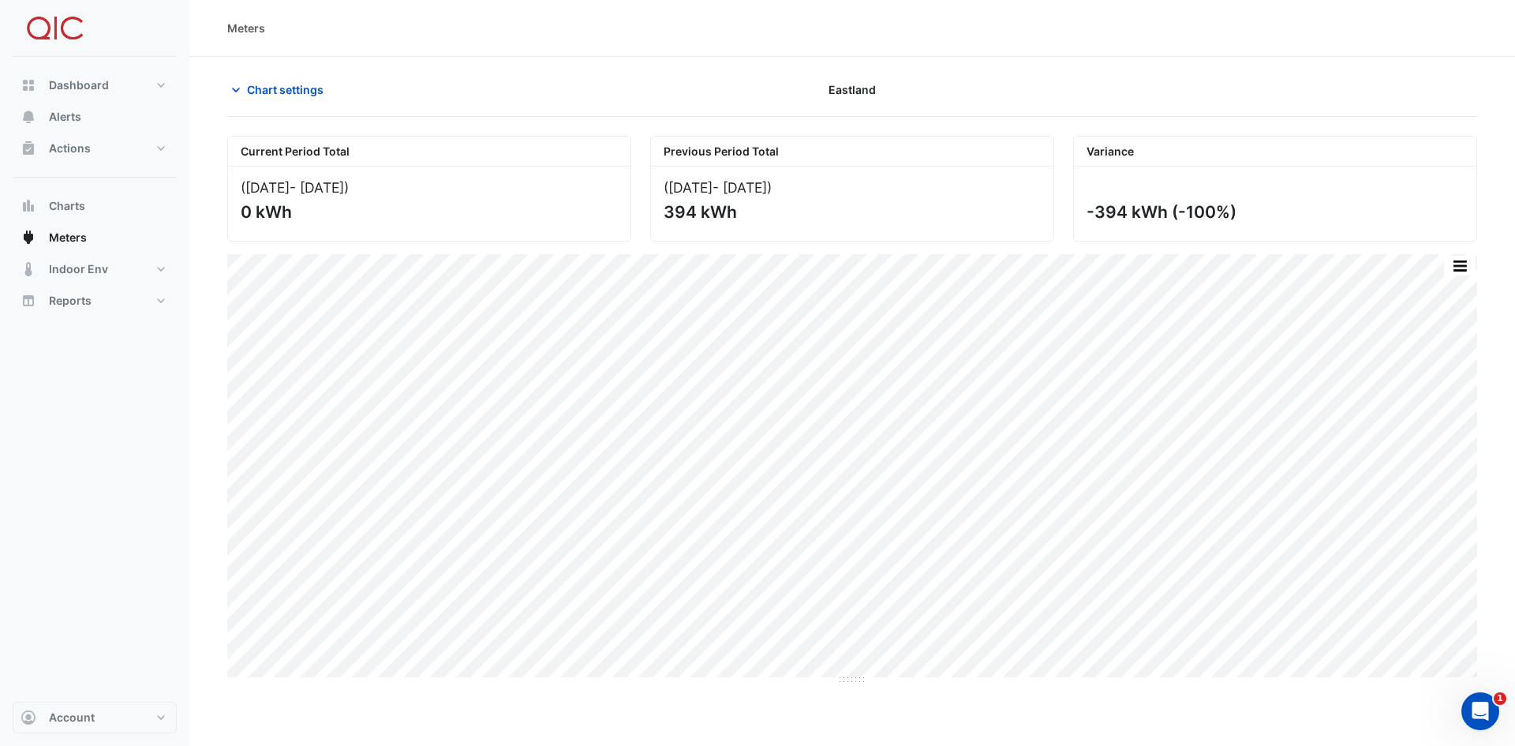
click at [409, 72] on section "Chart settings [GEOGRAPHIC_DATA] Current Period Total ([DATE] - [DATE] ) 0 kWh …" at bounding box center [852, 371] width 1326 height 628
click at [235, 88] on icon "button" at bounding box center [236, 90] width 16 height 16
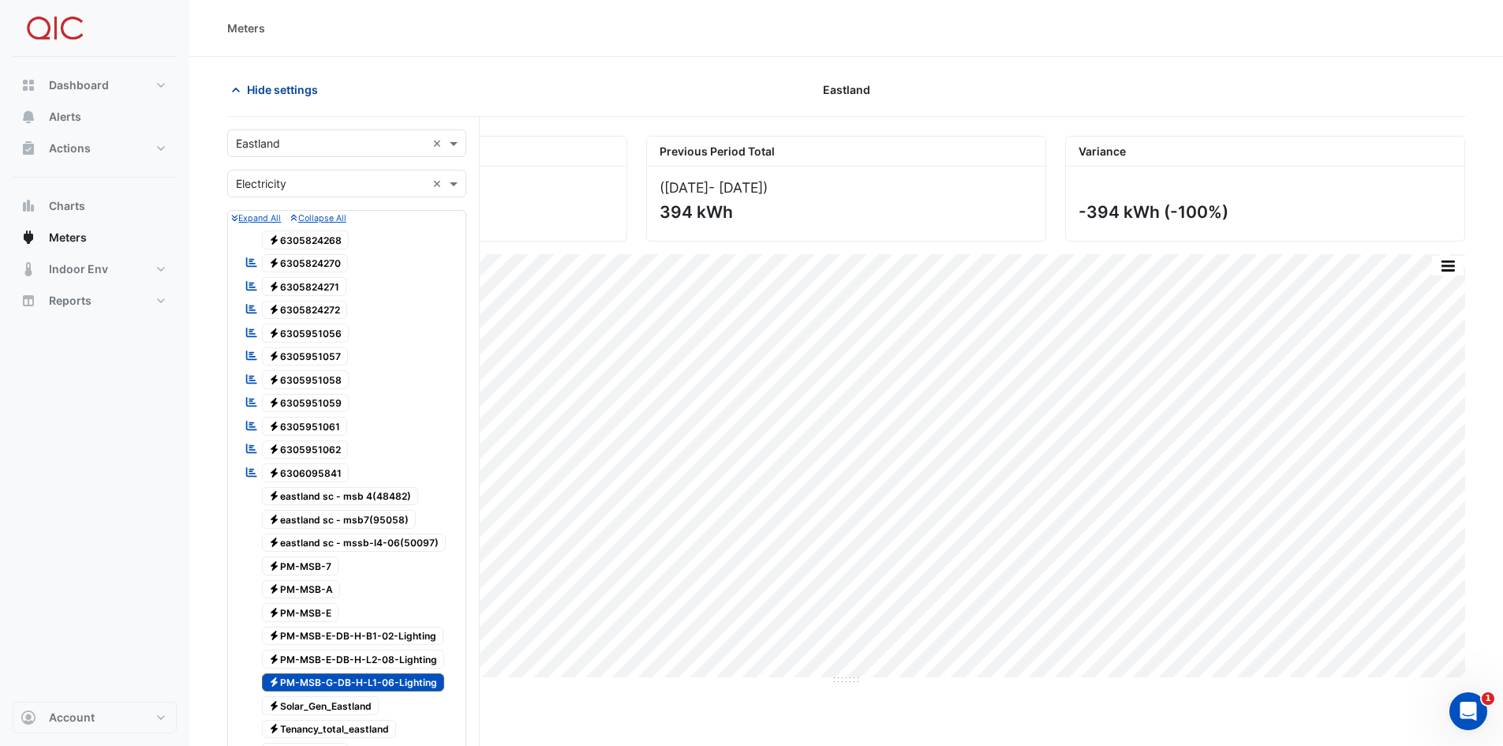
click at [236, 90] on icon "button" at bounding box center [236, 90] width 16 height 16
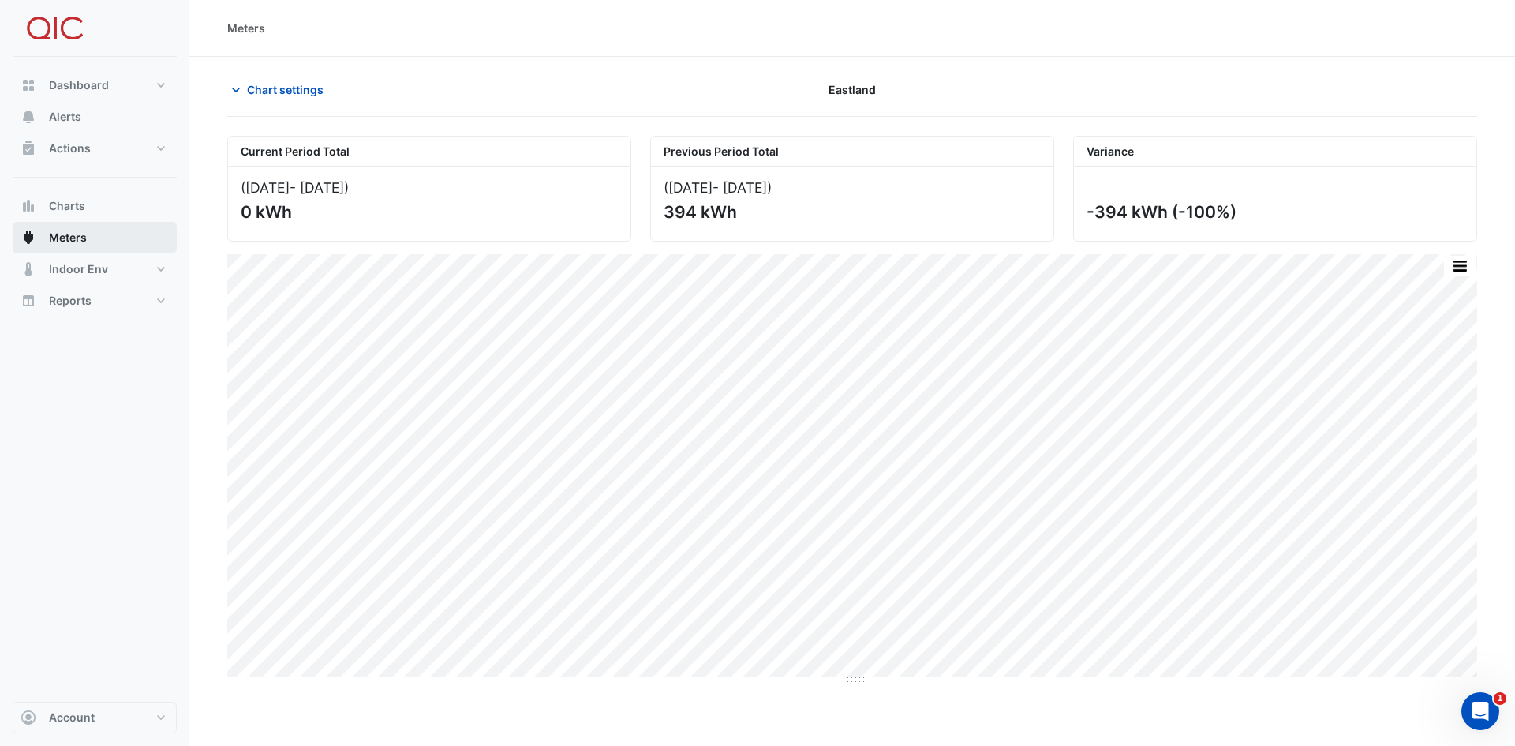
click at [51, 247] on button "Meters" at bounding box center [95, 238] width 164 height 32
click at [57, 242] on span "Meters" at bounding box center [68, 238] width 38 height 16
click at [64, 241] on span "Meters" at bounding box center [68, 238] width 38 height 16
click at [238, 96] on icon "button" at bounding box center [236, 90] width 16 height 16
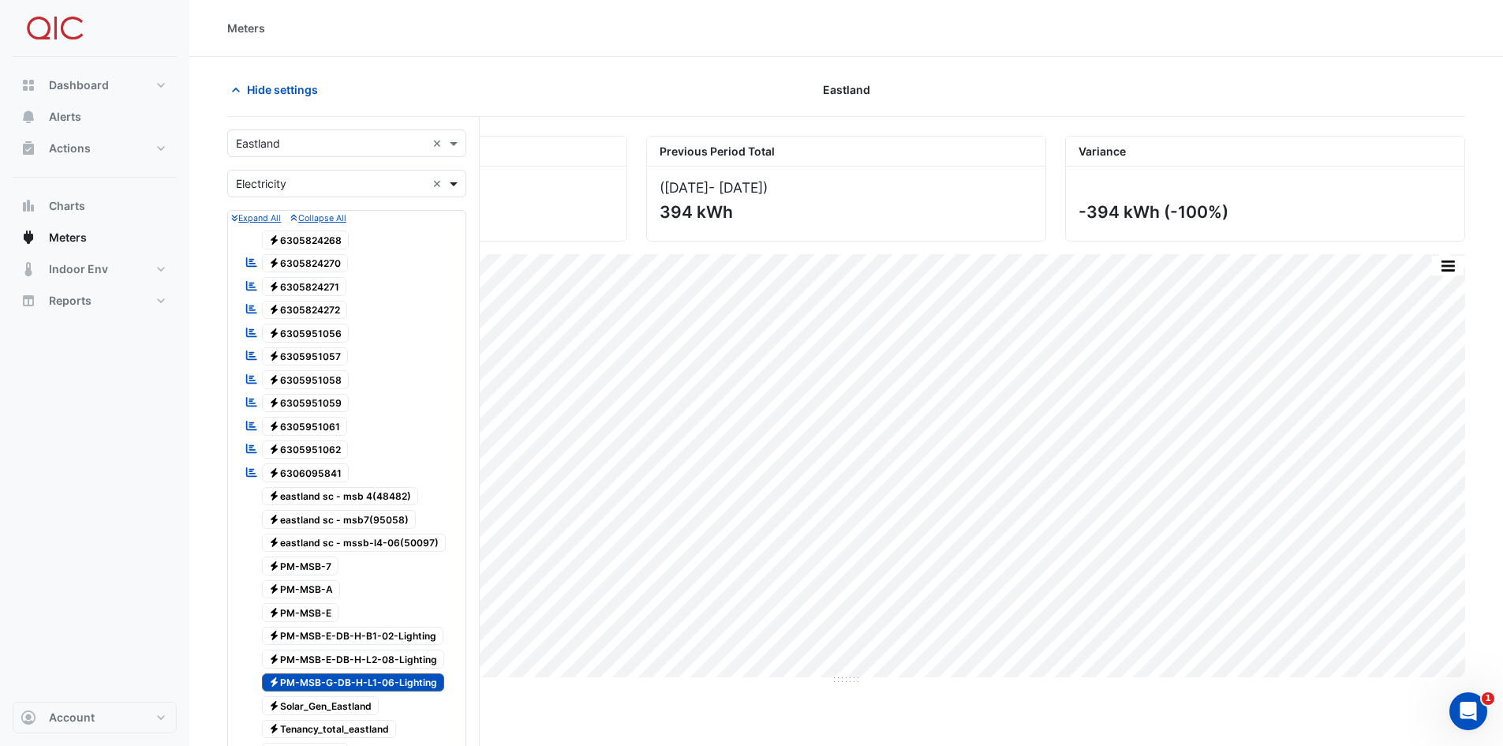
click at [454, 185] on span at bounding box center [456, 183] width 20 height 17
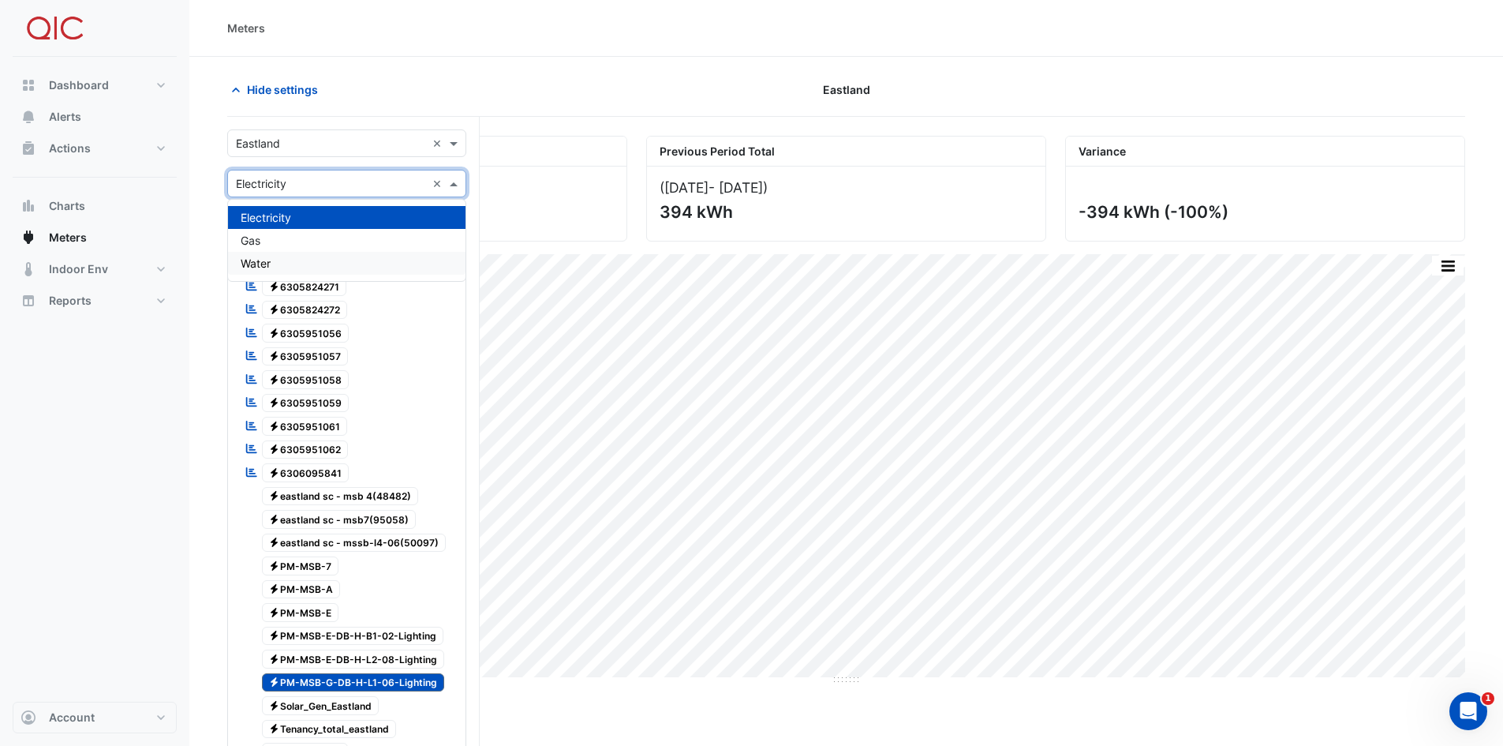
click at [281, 264] on div "Water" at bounding box center [347, 263] width 238 height 23
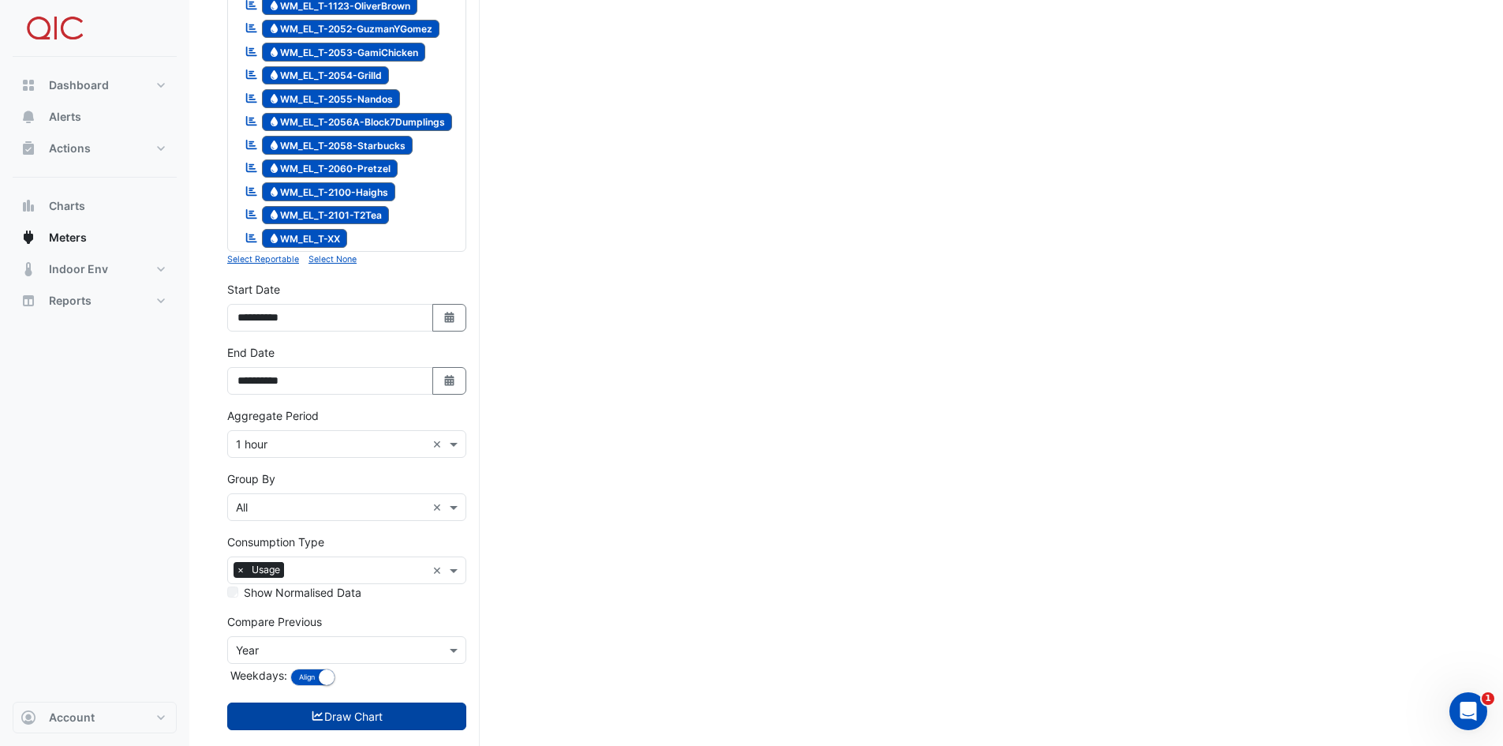
scroll to position [1827, 0]
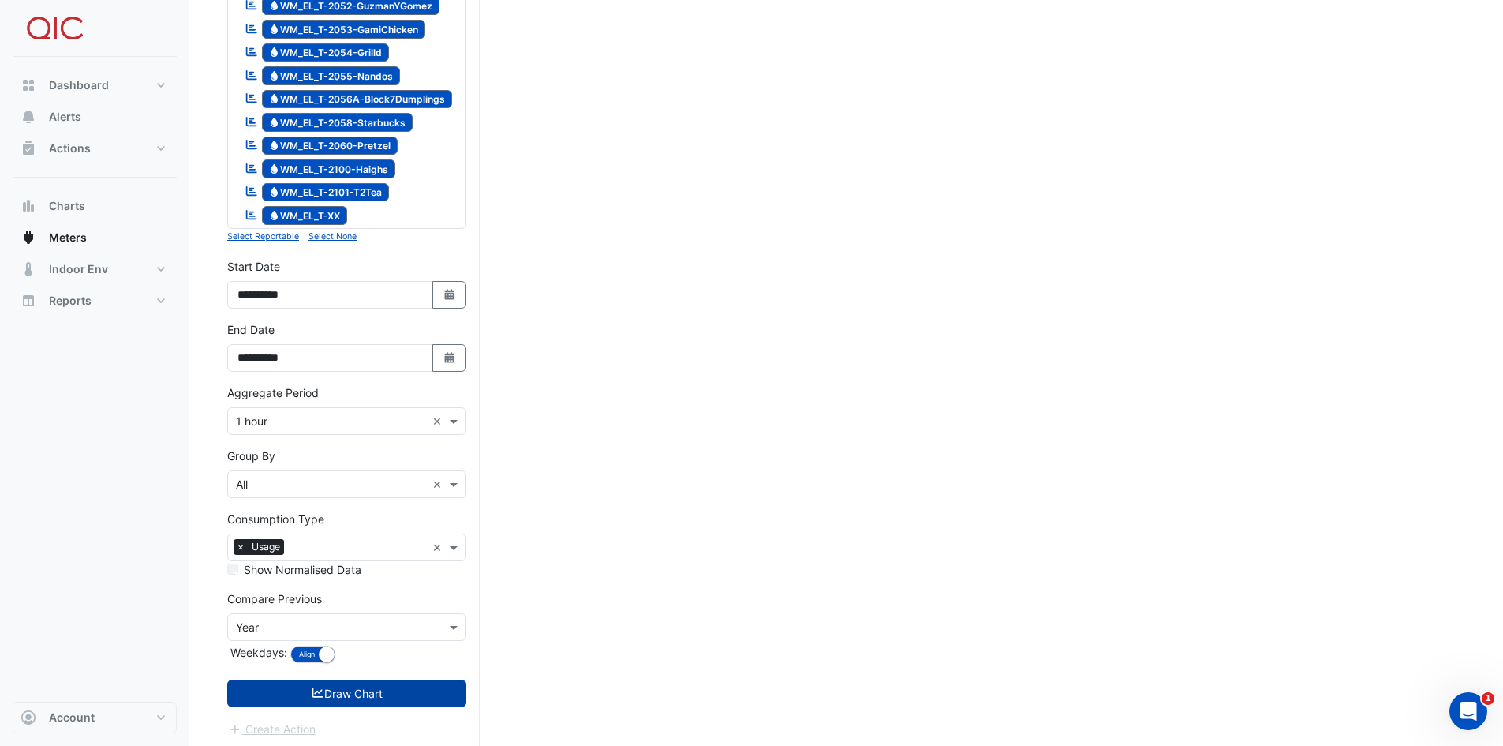
click at [372, 524] on button "Draw Chart" at bounding box center [346, 693] width 239 height 28
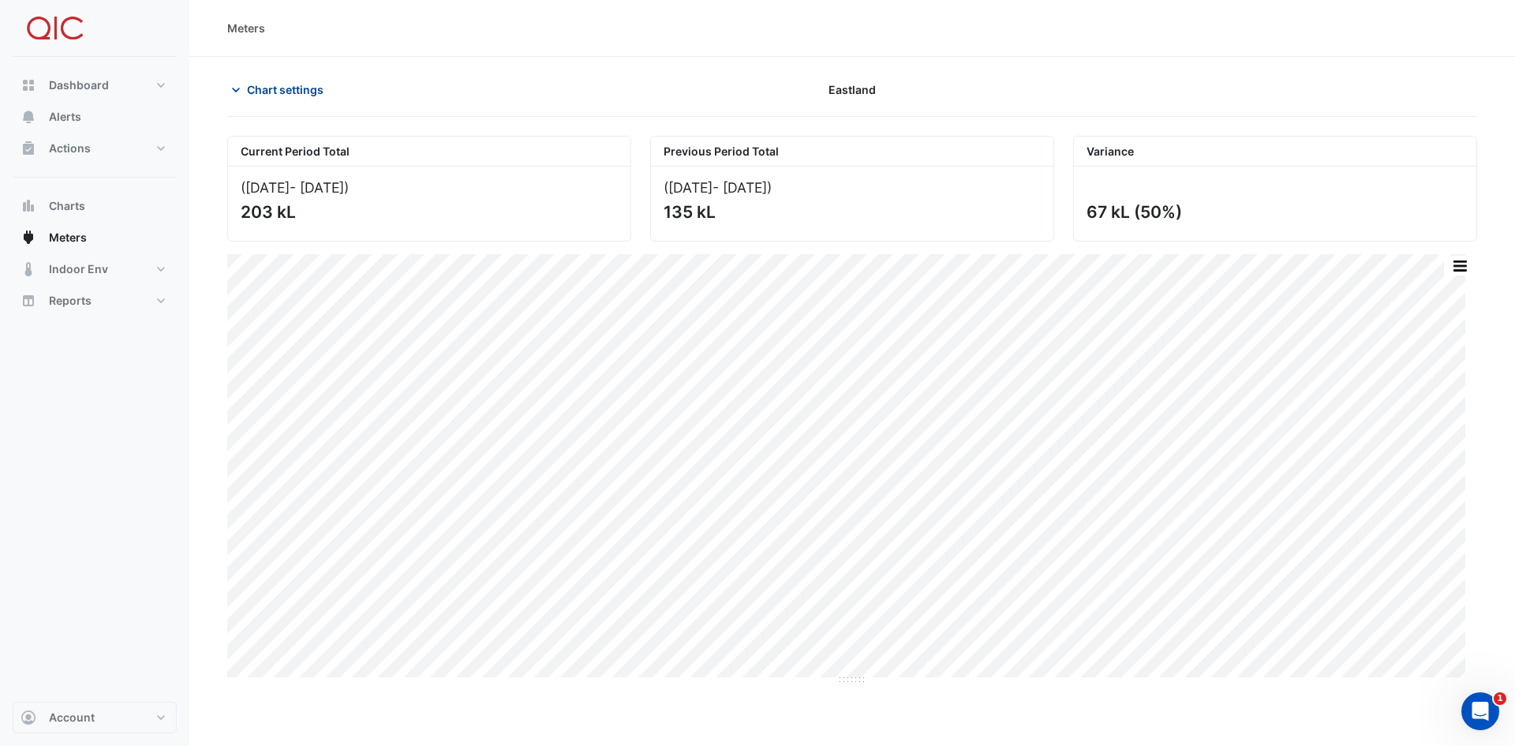
click at [237, 93] on icon "button" at bounding box center [236, 90] width 16 height 16
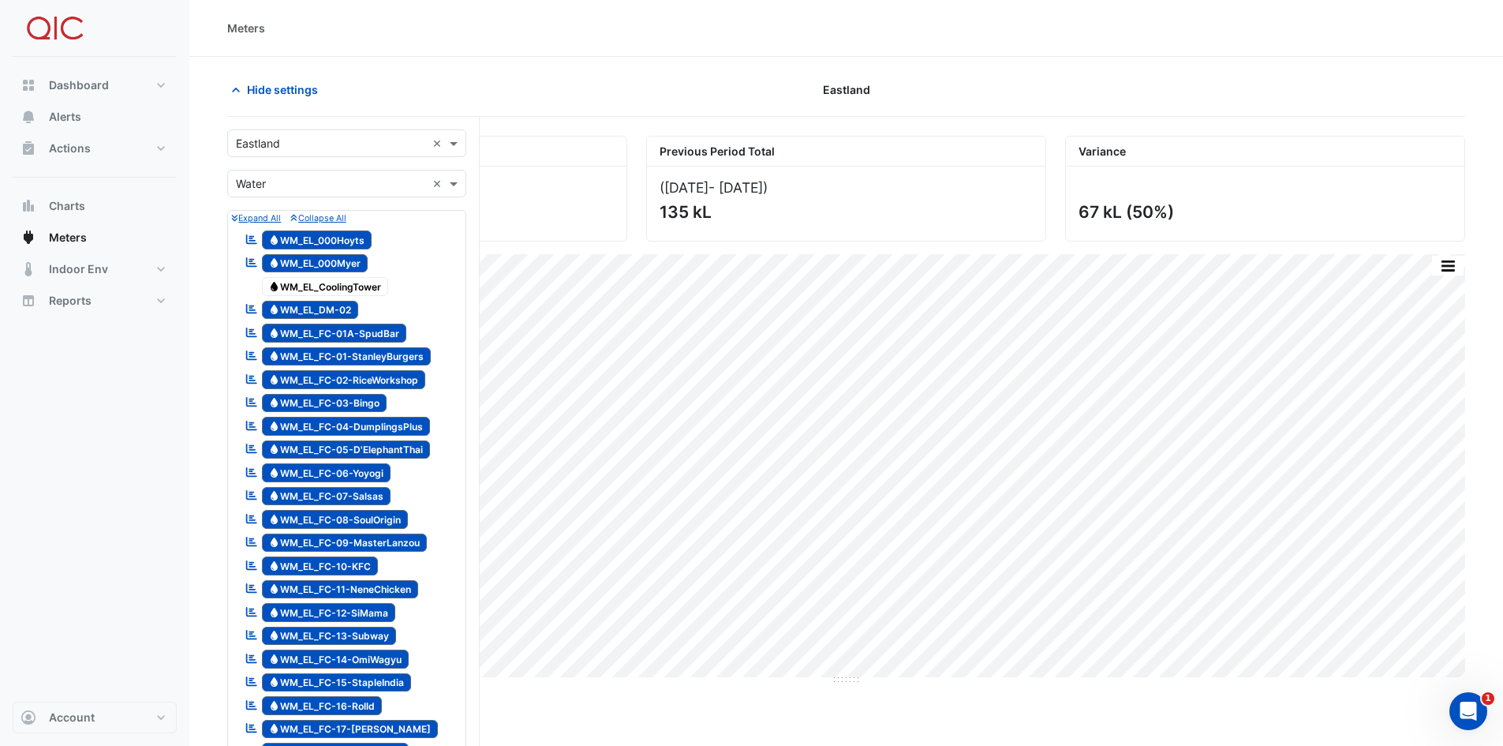
click at [294, 287] on span "Water WM_EL_CoolingTower" at bounding box center [325, 286] width 127 height 19
click at [293, 260] on span "Water WM_EL_000Myer" at bounding box center [315, 263] width 107 height 19
click at [295, 239] on span "Water WM_EL_000Hoyts" at bounding box center [317, 239] width 110 height 19
click at [308, 309] on span "Water WM_EL_DM-02" at bounding box center [310, 310] width 97 height 19
click at [304, 335] on span "Water WM_EL_FC-01A-SpudBar" at bounding box center [334, 333] width 145 height 19
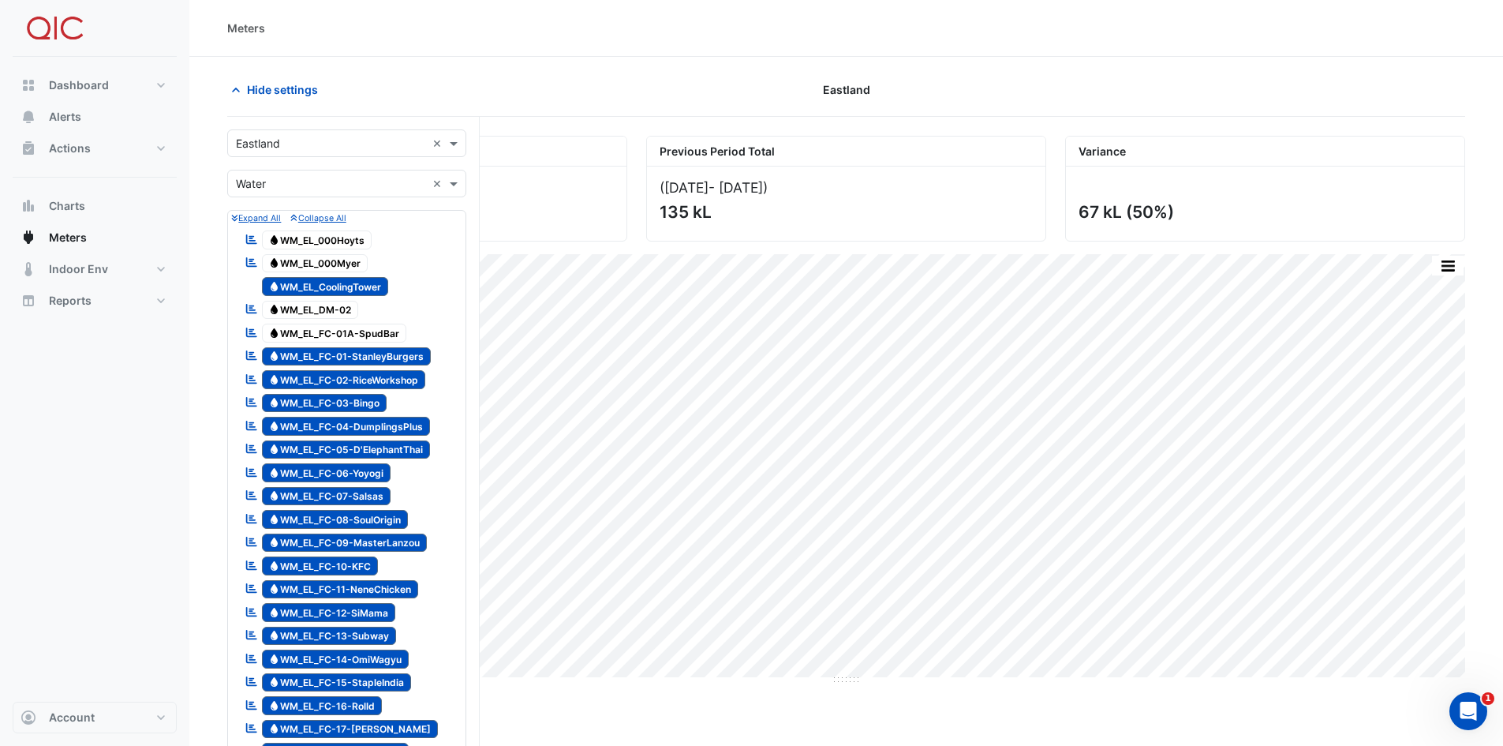
click at [301, 346] on div "Reportable Water WM_EL_FC-01-StanleyBurgers" at bounding box center [338, 357] width 194 height 22
click at [296, 372] on span "Water WM_EL_FC-02-RiceWorkshop" at bounding box center [344, 379] width 164 height 19
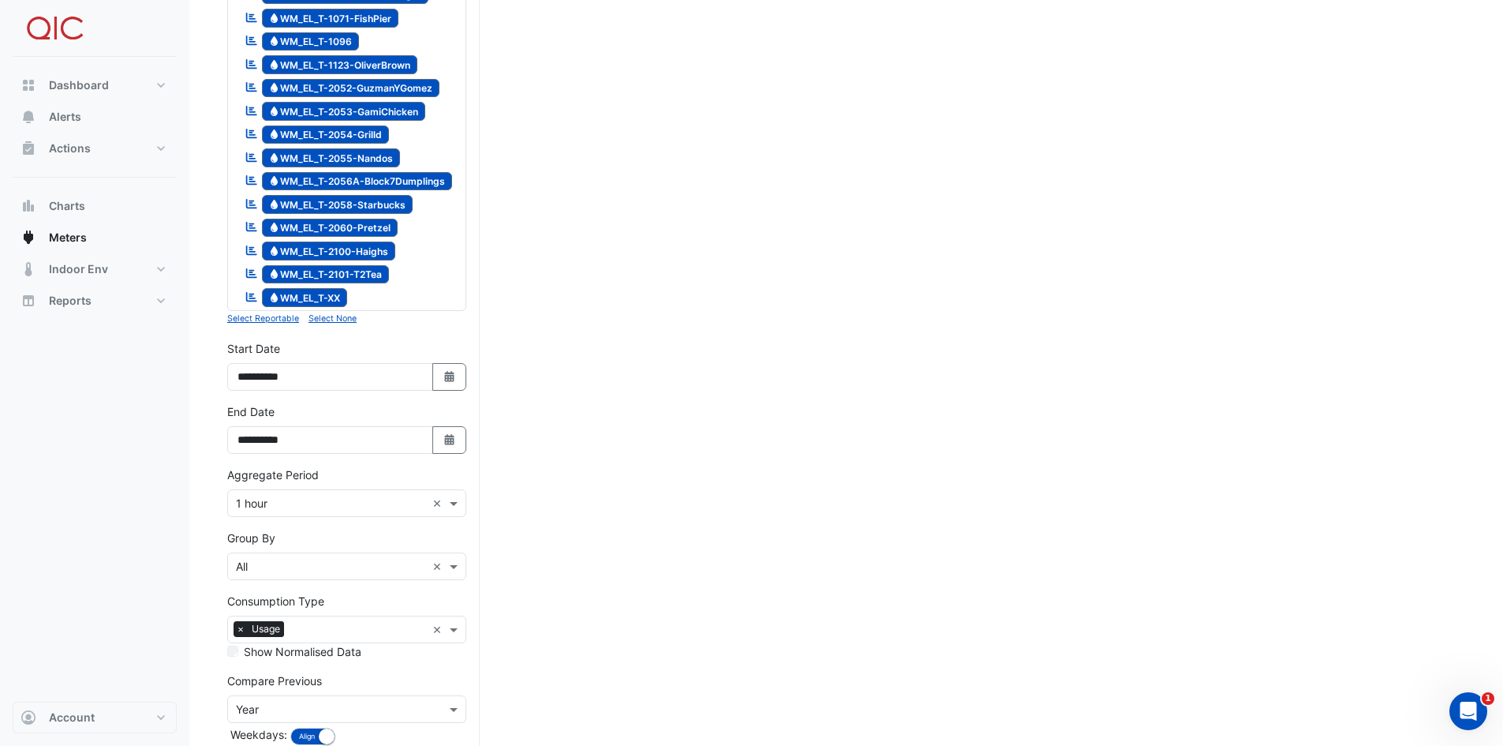
scroll to position [1827, 0]
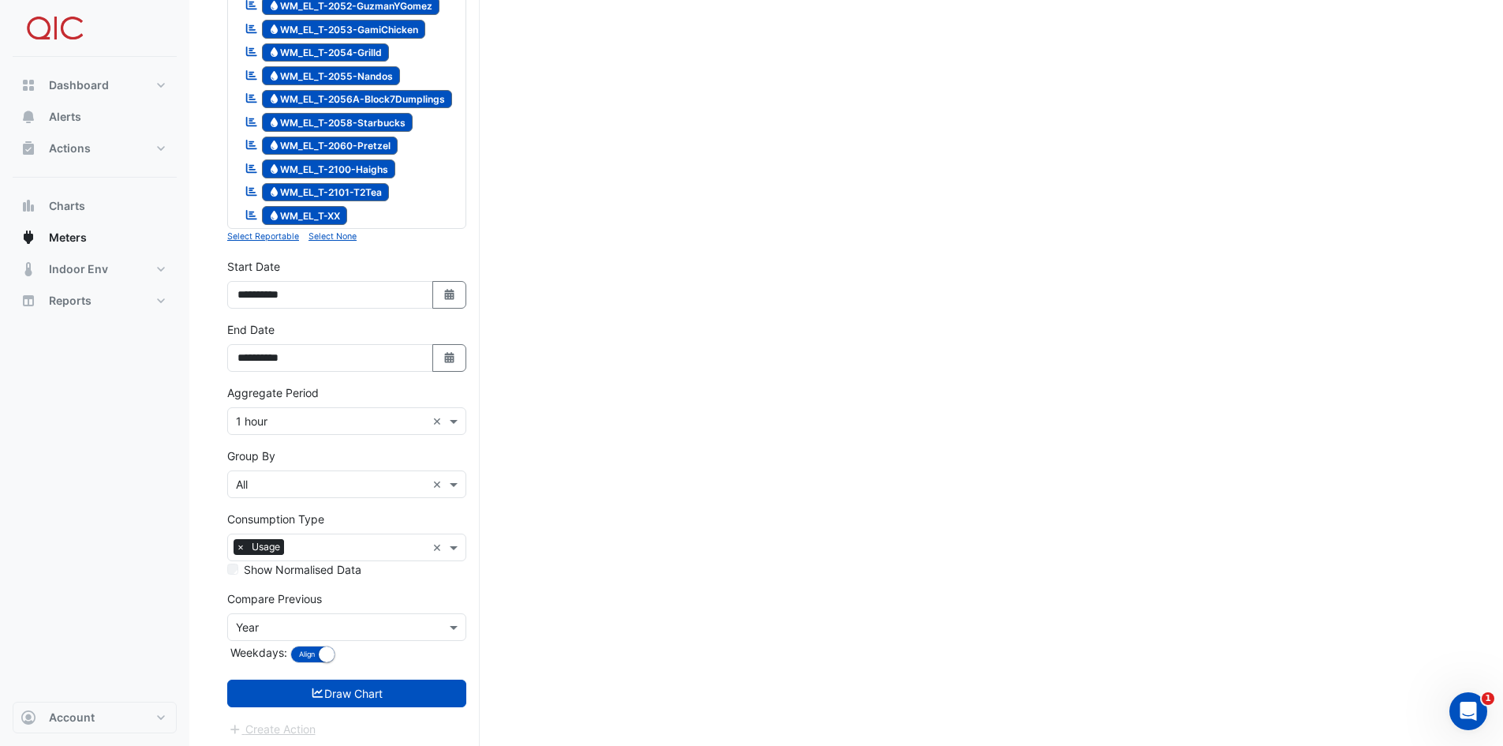
click at [330, 232] on small "Select None" at bounding box center [333, 236] width 48 height 10
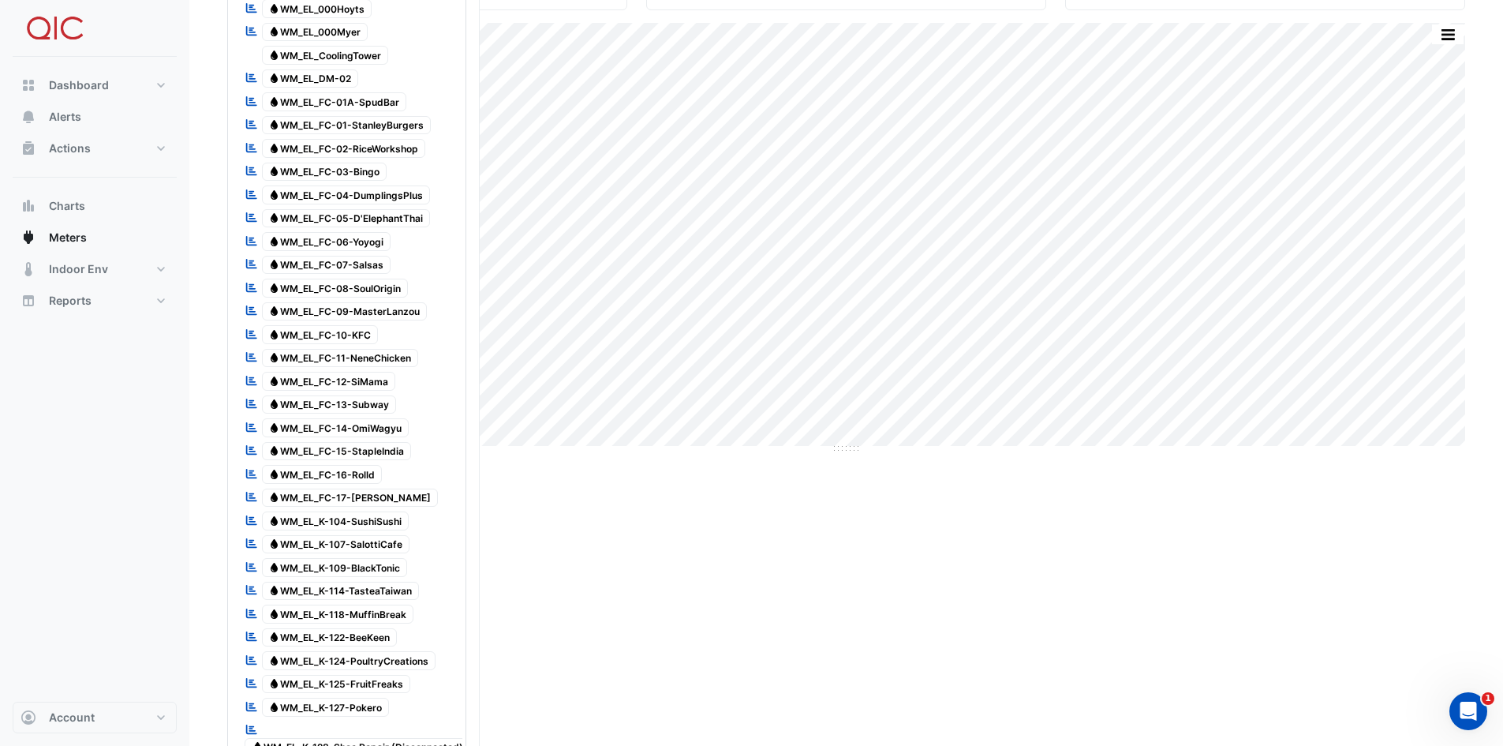
scroll to position [91, 0]
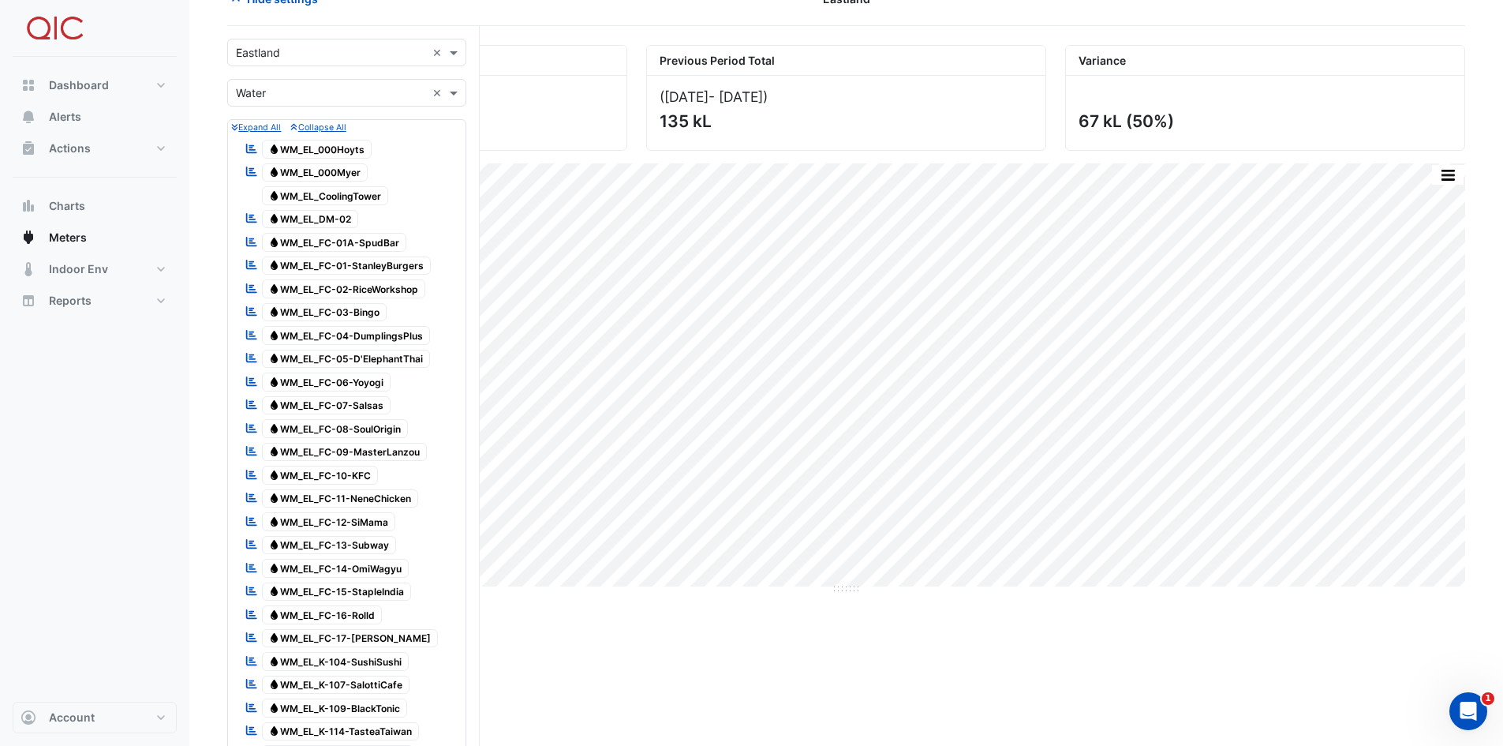
click at [350, 200] on span "Water WM_EL_CoolingTower" at bounding box center [325, 195] width 127 height 19
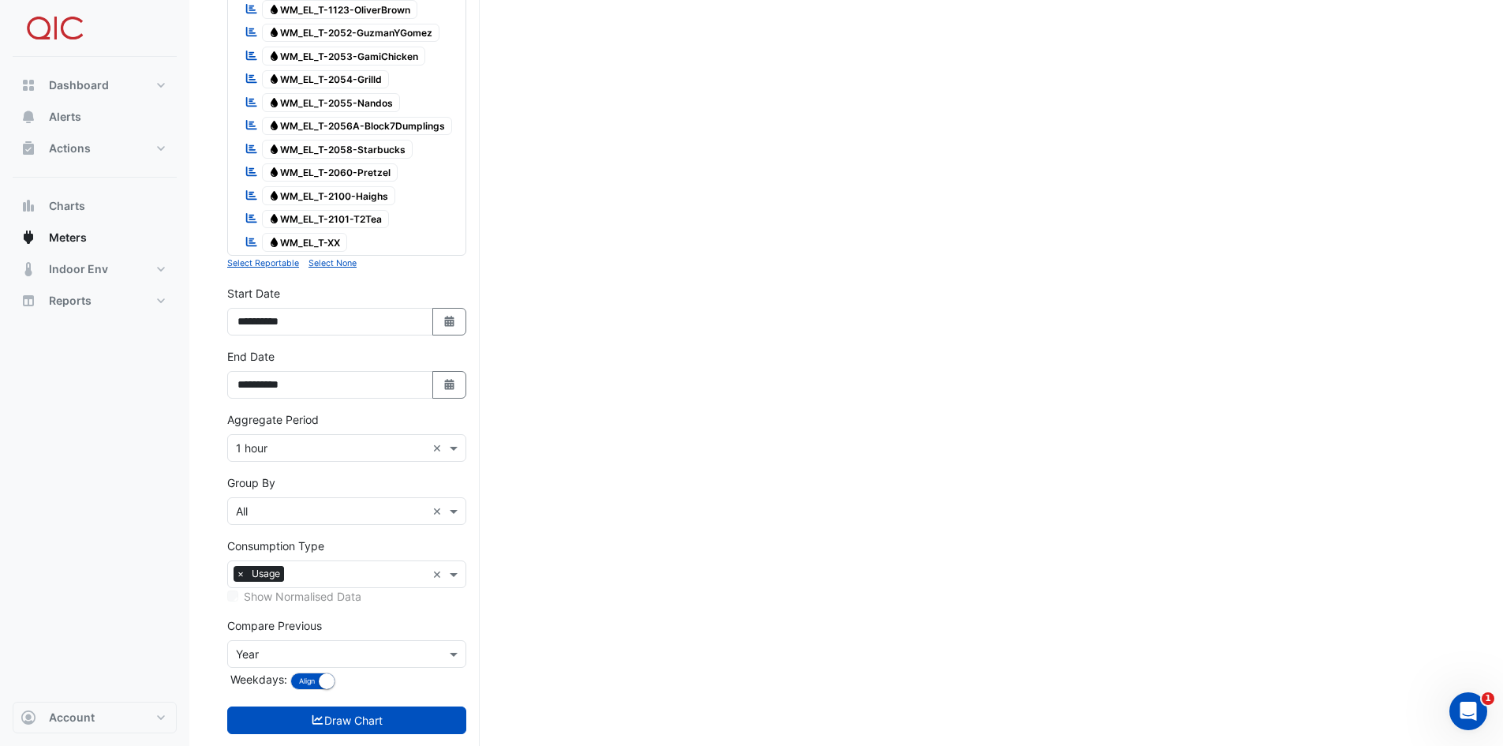
scroll to position [1827, 0]
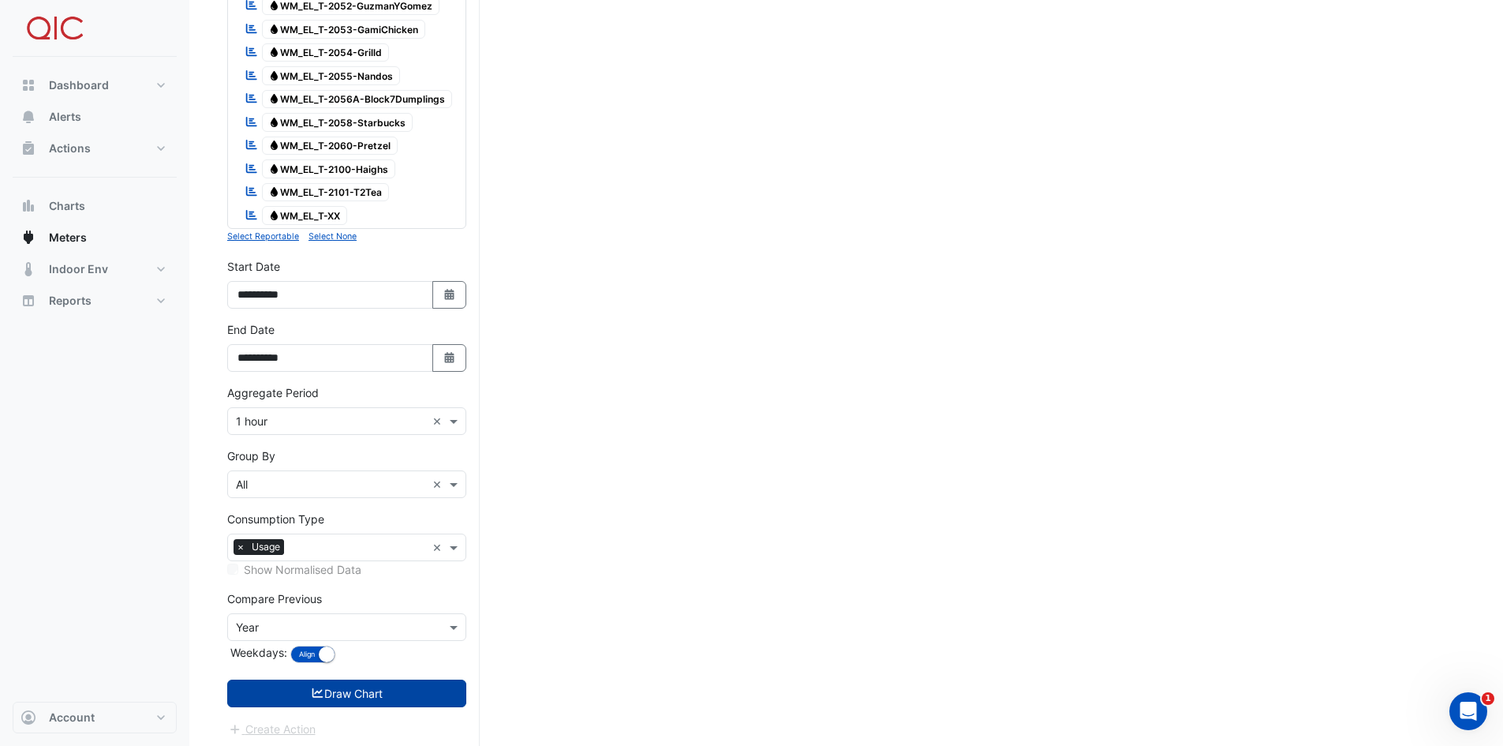
click at [338, 524] on button "Draw Chart" at bounding box center [346, 693] width 239 height 28
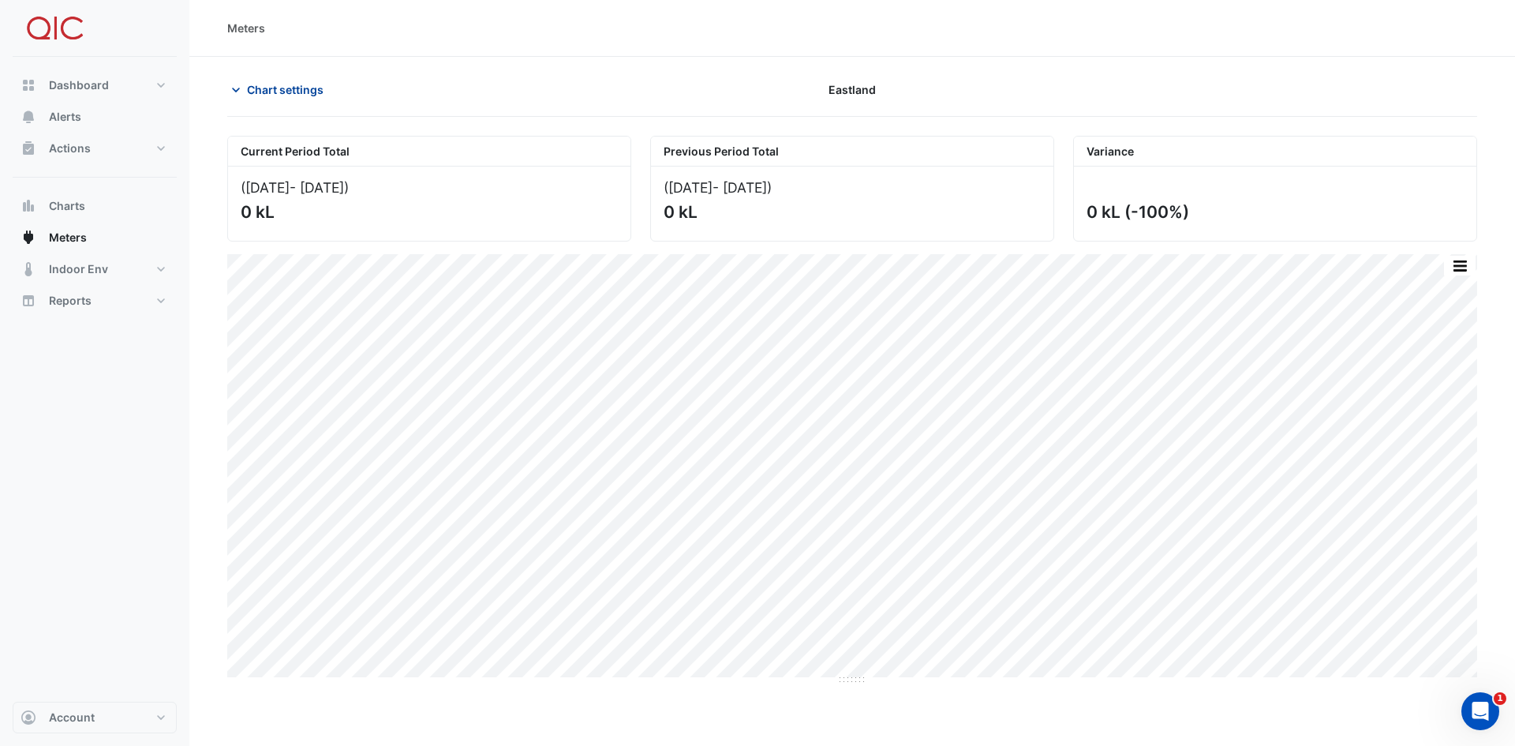
click at [275, 94] on span "Chart settings" at bounding box center [285, 89] width 77 height 17
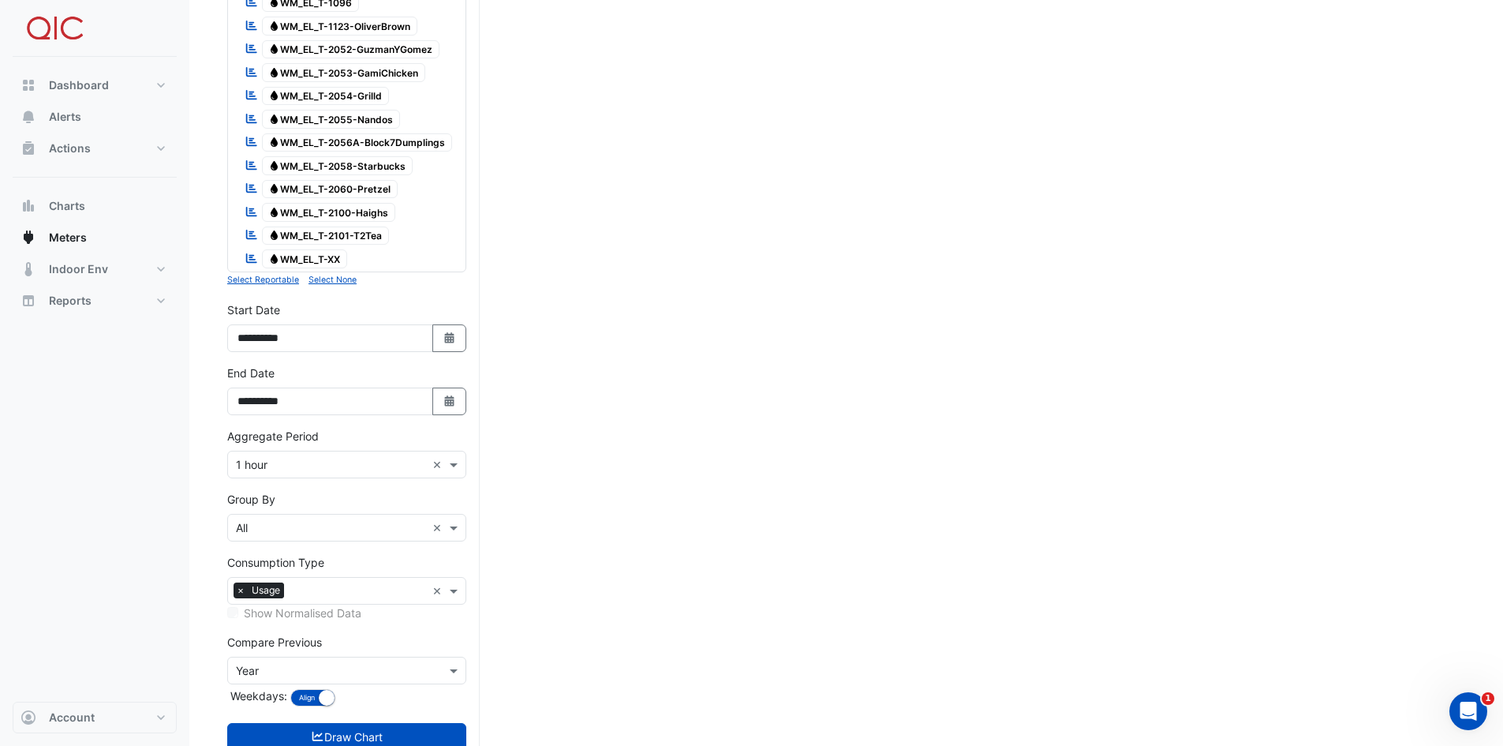
scroll to position [1827, 0]
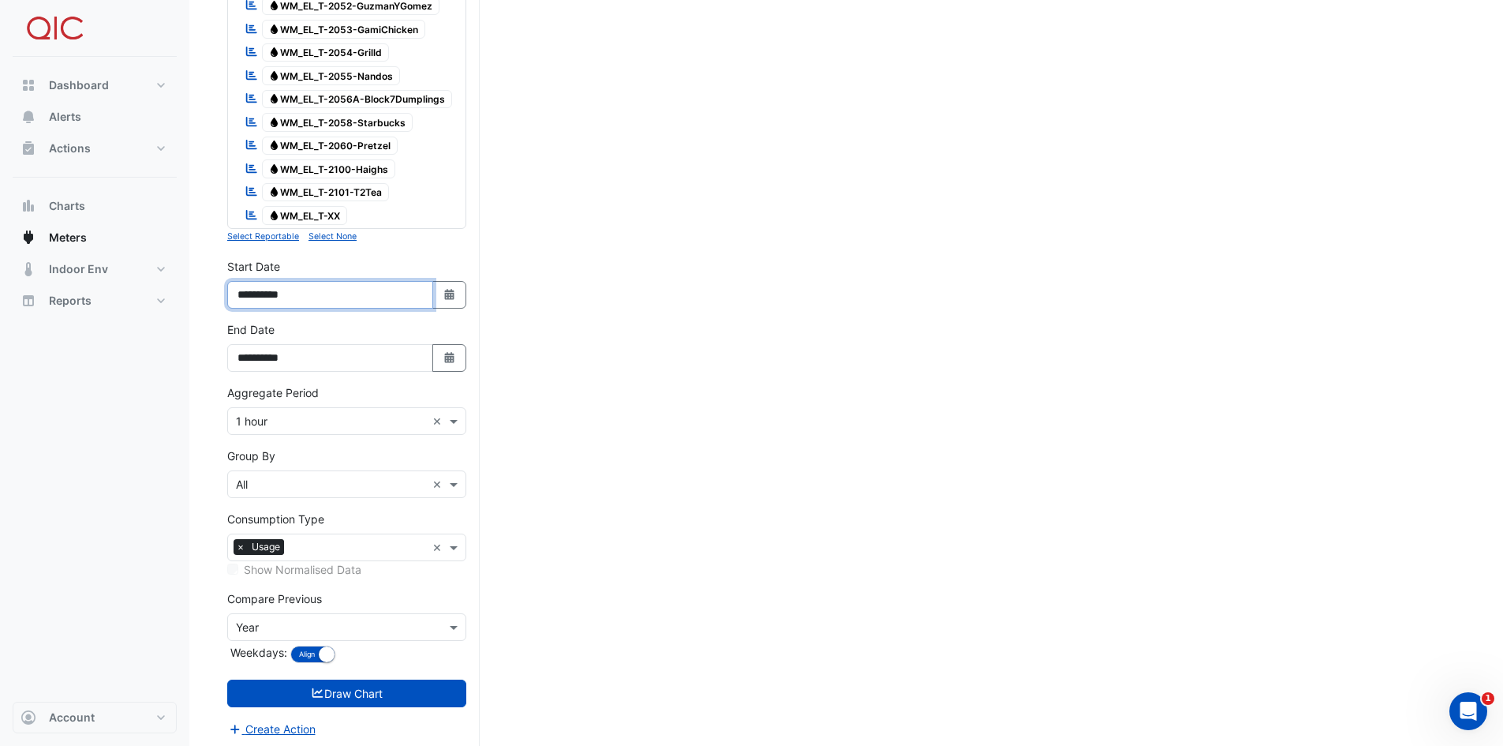
click at [310, 294] on input "**********" at bounding box center [330, 295] width 206 height 28
click at [457, 294] on button "Select Date" at bounding box center [449, 295] width 35 height 28
select select "*"
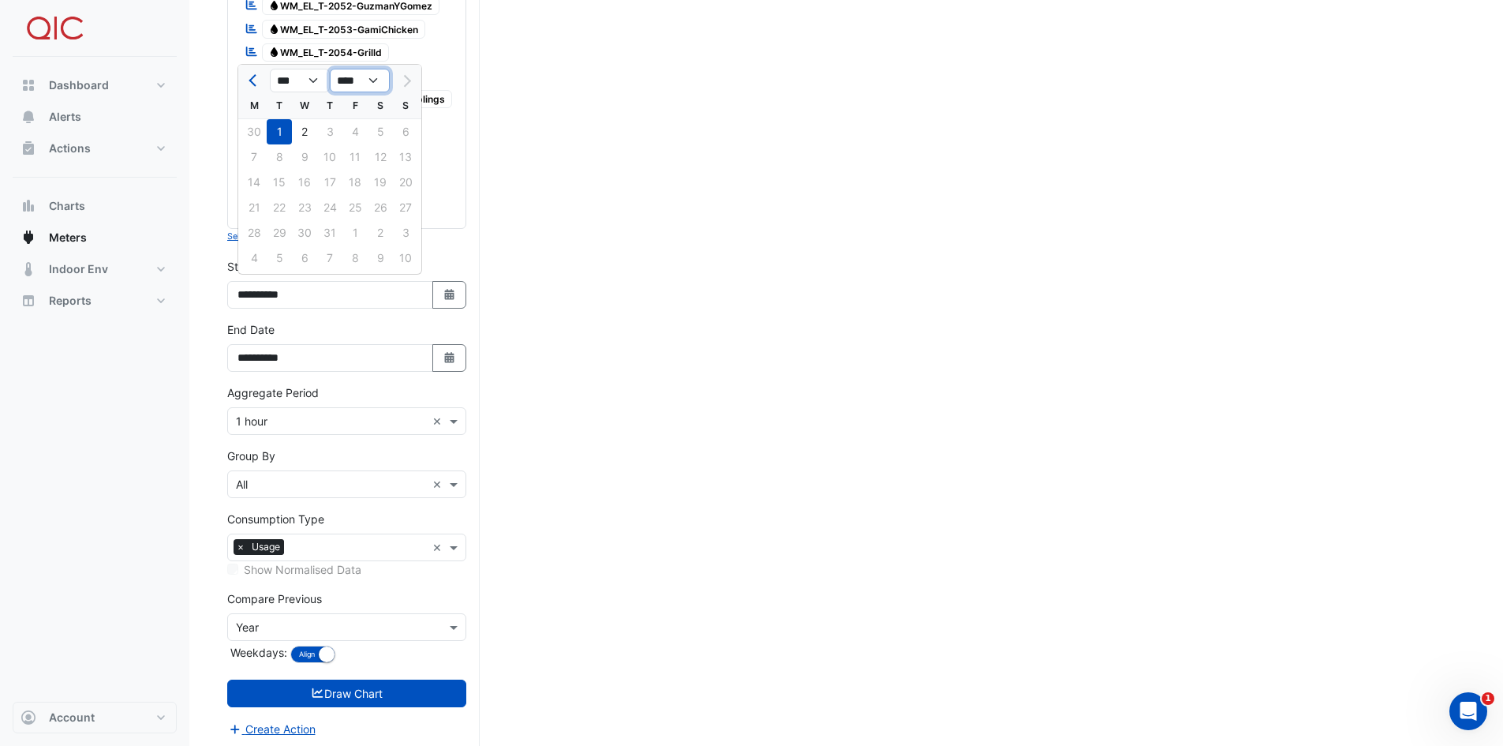
click at [369, 79] on select "**** **** **** **** **** **** **** **** **** **** ****" at bounding box center [360, 81] width 60 height 24
click at [330, 69] on select "**** **** **** **** **** **** **** **** **** **** ****" at bounding box center [360, 81] width 60 height 24
click at [313, 75] on select "*** *** *** *** *** *** *** *** *** *** *** ***" at bounding box center [300, 81] width 60 height 24
click at [374, 80] on select "**** **** **** **** **** **** **** **** **** **** **** ****" at bounding box center [360, 81] width 60 height 24
select select "****"
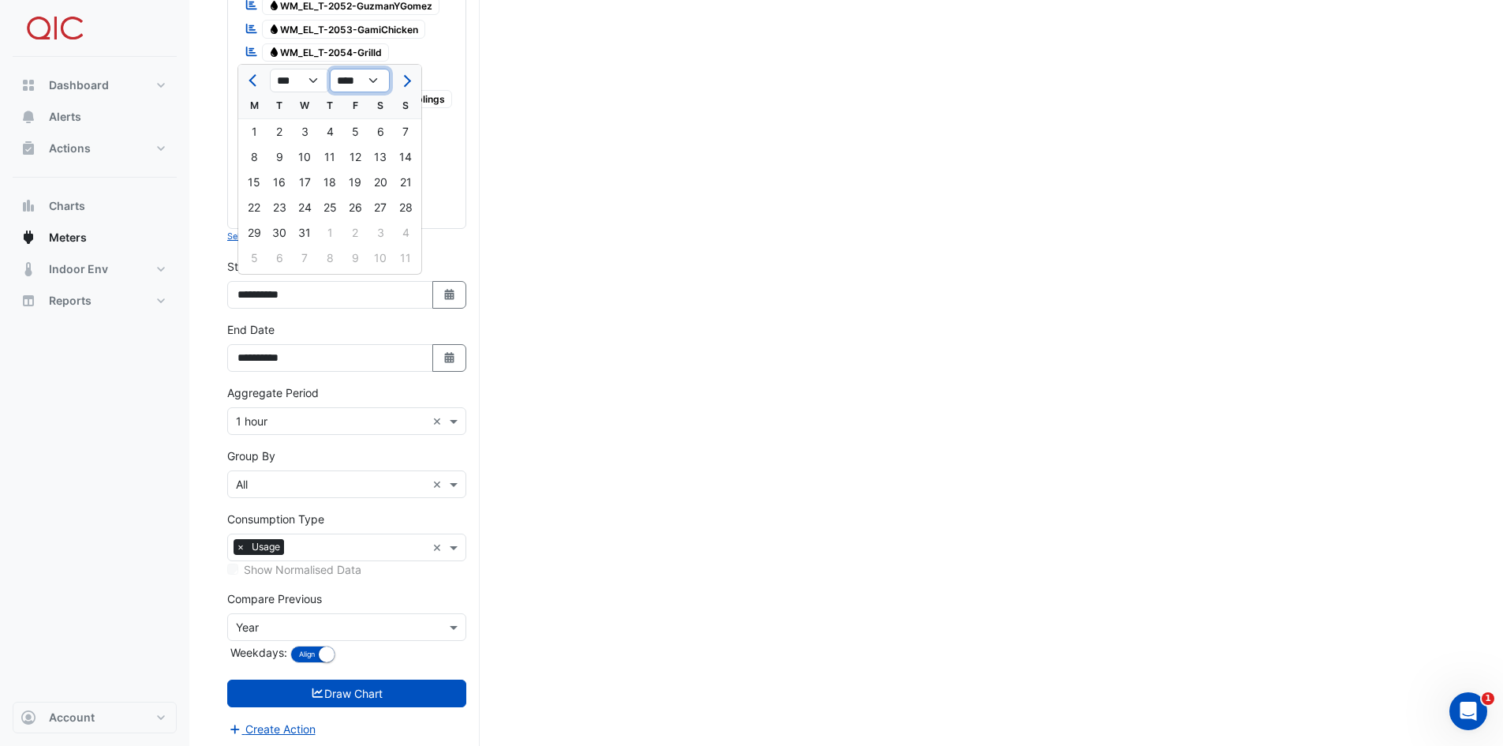
click at [330, 69] on select "**** **** **** **** **** **** **** **** **** **** **** ****" at bounding box center [360, 81] width 60 height 24
click at [319, 77] on select "*** *** *** *** *** *** ***" at bounding box center [300, 81] width 60 height 24
select select "*"
click at [270, 69] on select "*** *** *** *** *** *** ***" at bounding box center [300, 81] width 60 height 24
click at [380, 133] on div "1" at bounding box center [380, 131] width 25 height 25
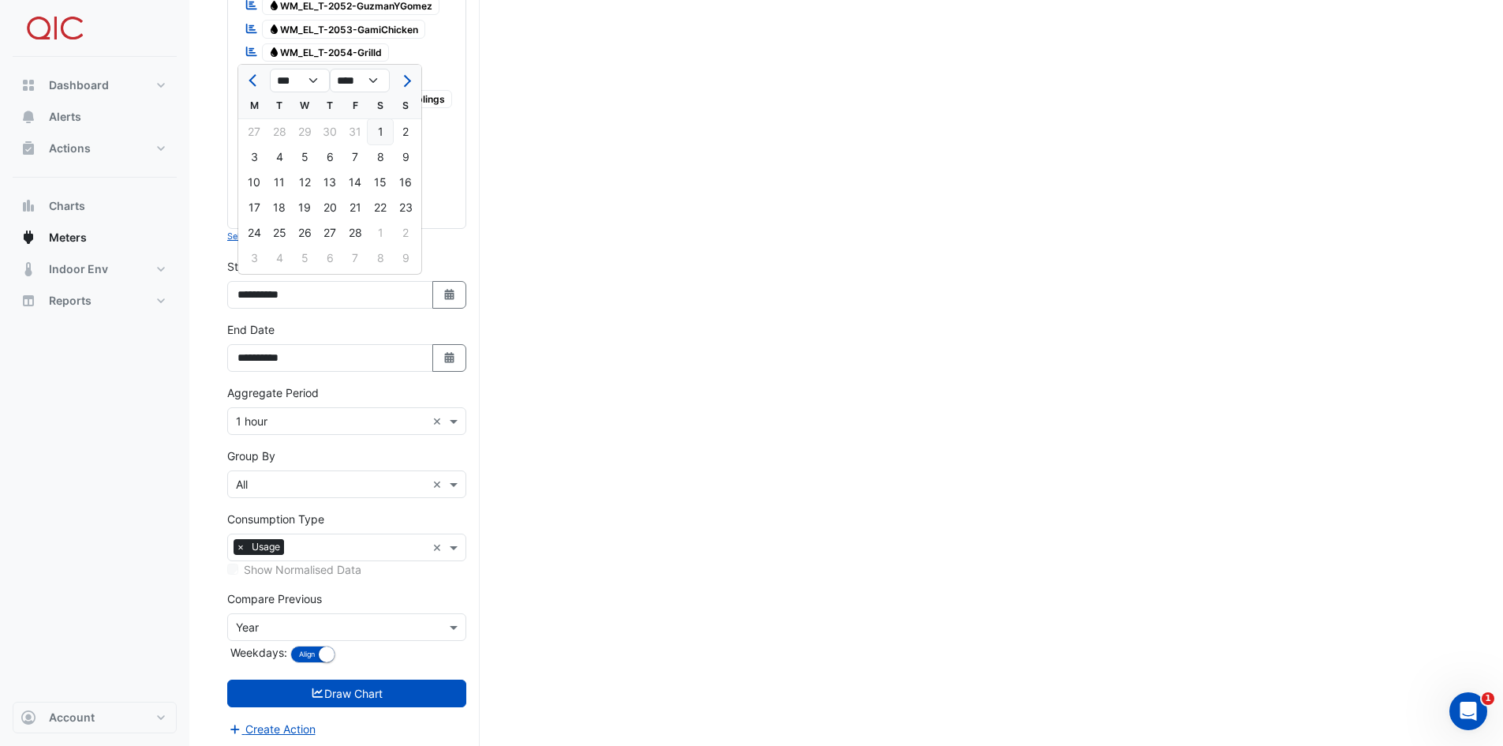
type input "**********"
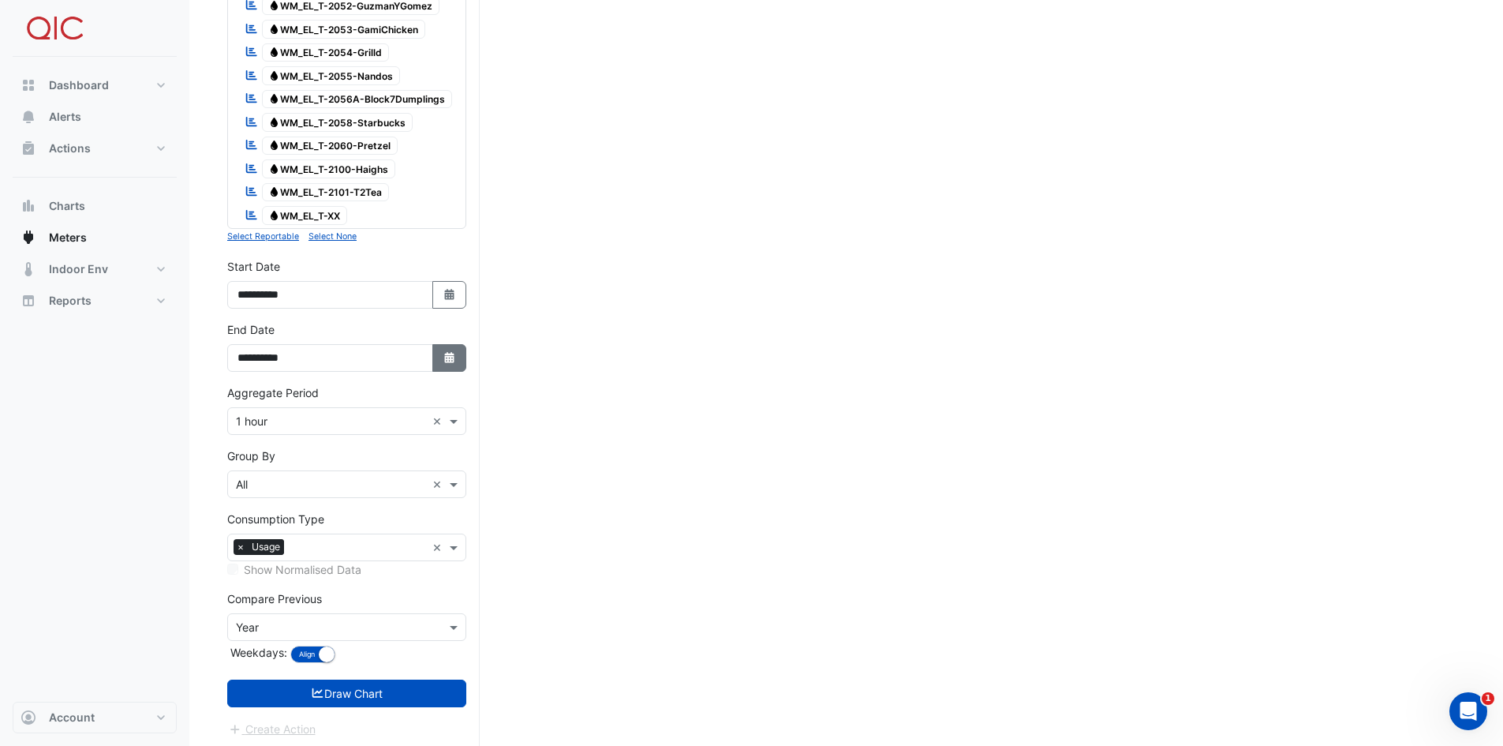
click at [449, 352] on icon "Select Date" at bounding box center [450, 357] width 14 height 11
select select "*"
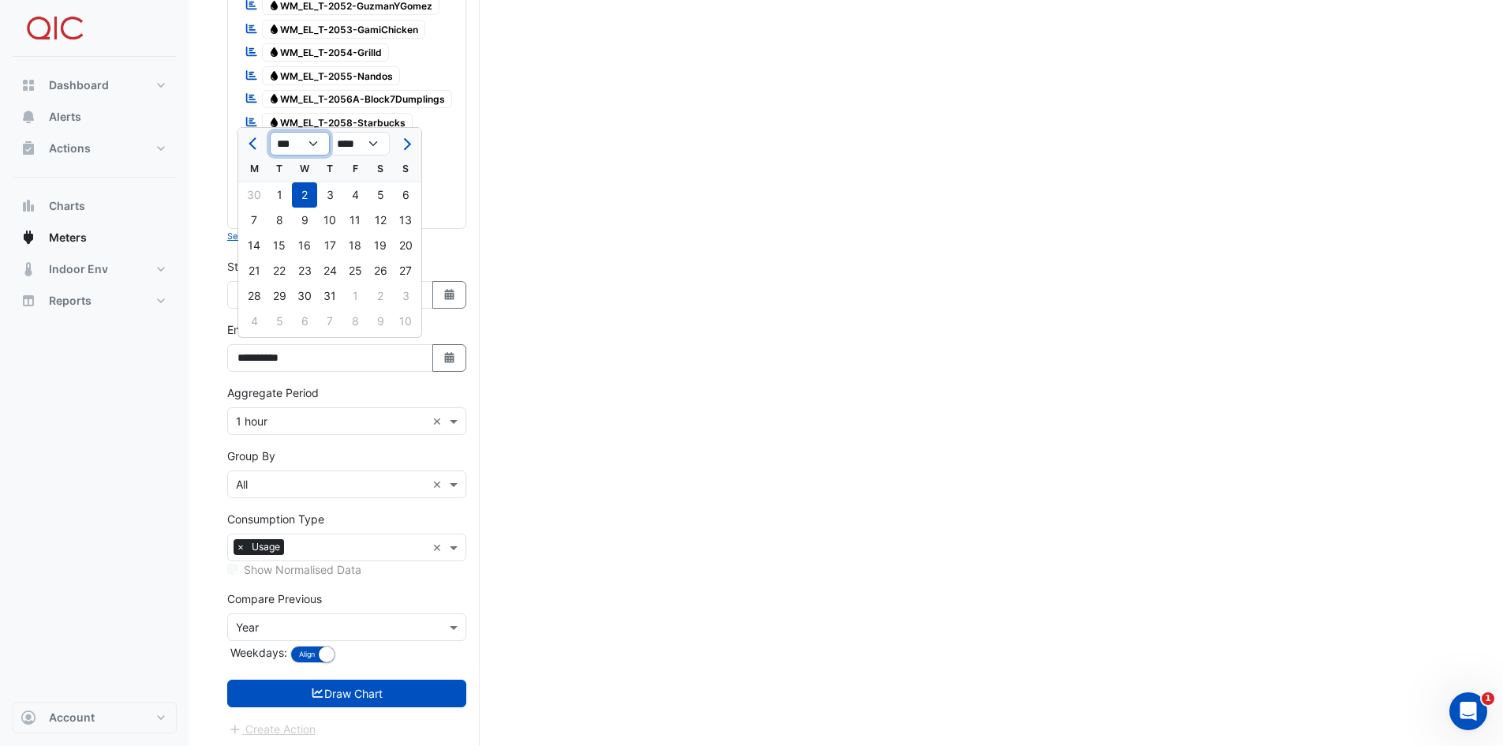
click at [320, 142] on select "*** *** *** *** *** *** *** *** *** *** ***" at bounding box center [300, 144] width 60 height 24
click at [445, 182] on div "Reportable Water WM_EL_T-2101-T2Tea" at bounding box center [346, 193] width 231 height 22
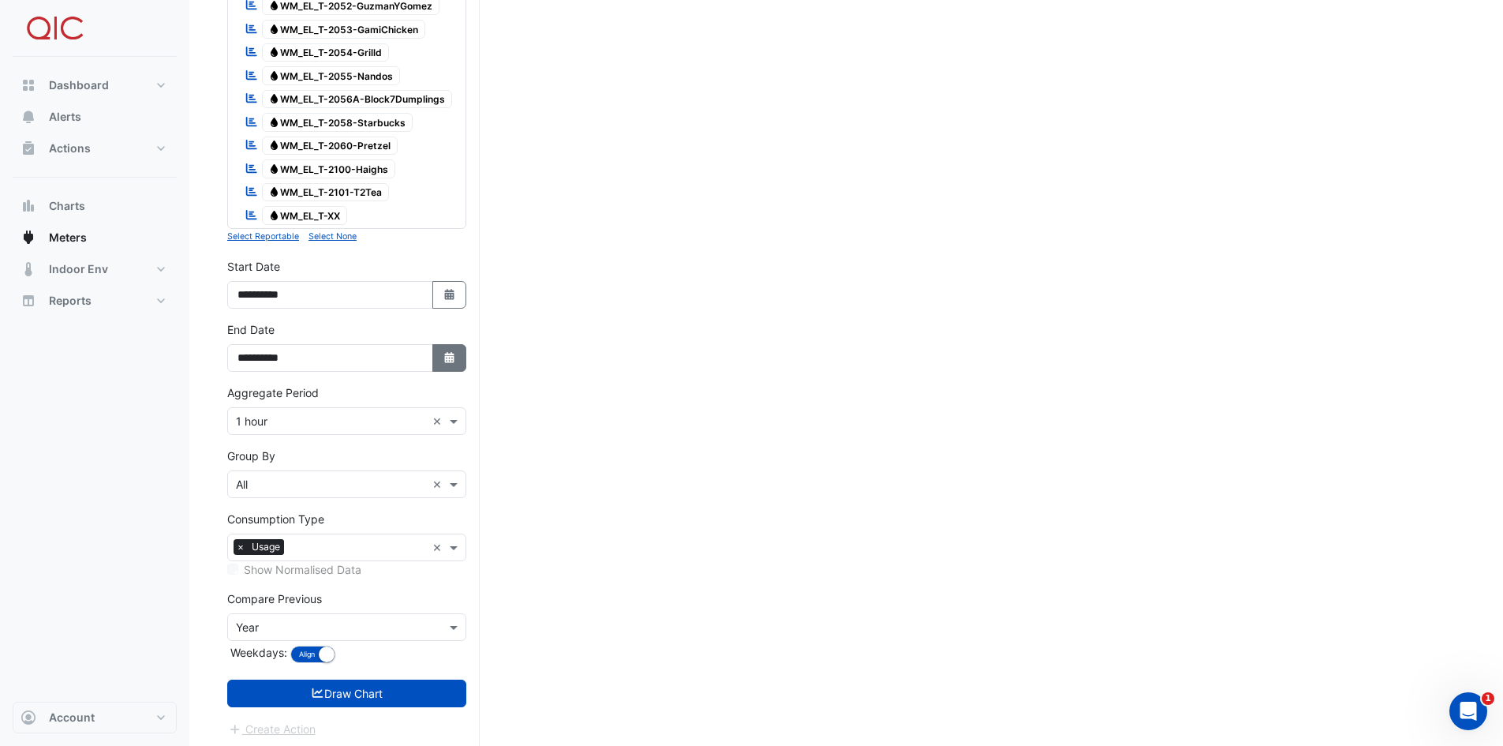
click at [450, 354] on icon "Select Date" at bounding box center [450, 357] width 14 height 11
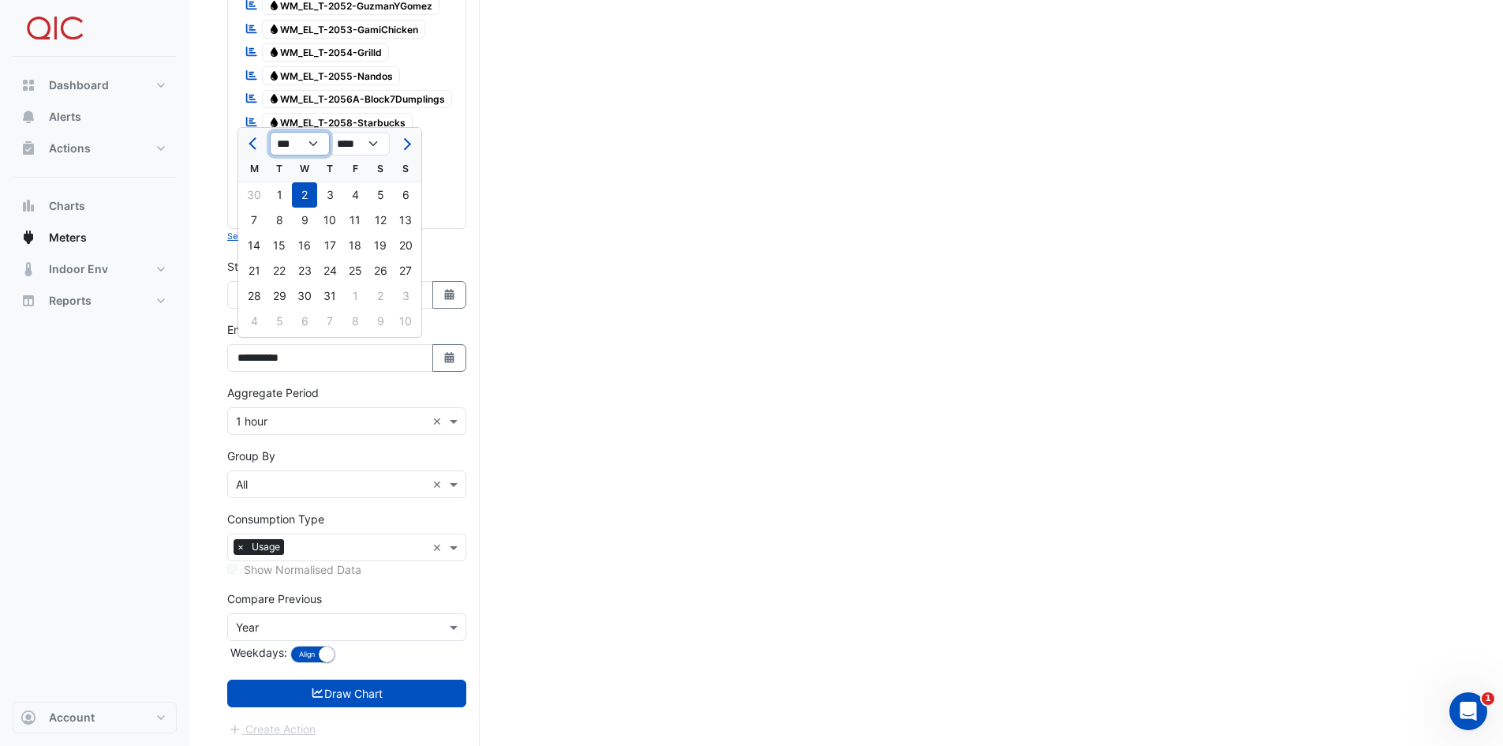
click at [318, 138] on select "*** *** *** *** *** *** *** *** *** *** ***" at bounding box center [300, 144] width 60 height 24
select select "*"
click at [270, 132] on select "*** *** *** *** *** *** *** *** *** *** ***" at bounding box center [300, 144] width 60 height 24
click at [359, 216] on div "7" at bounding box center [354, 220] width 25 height 25
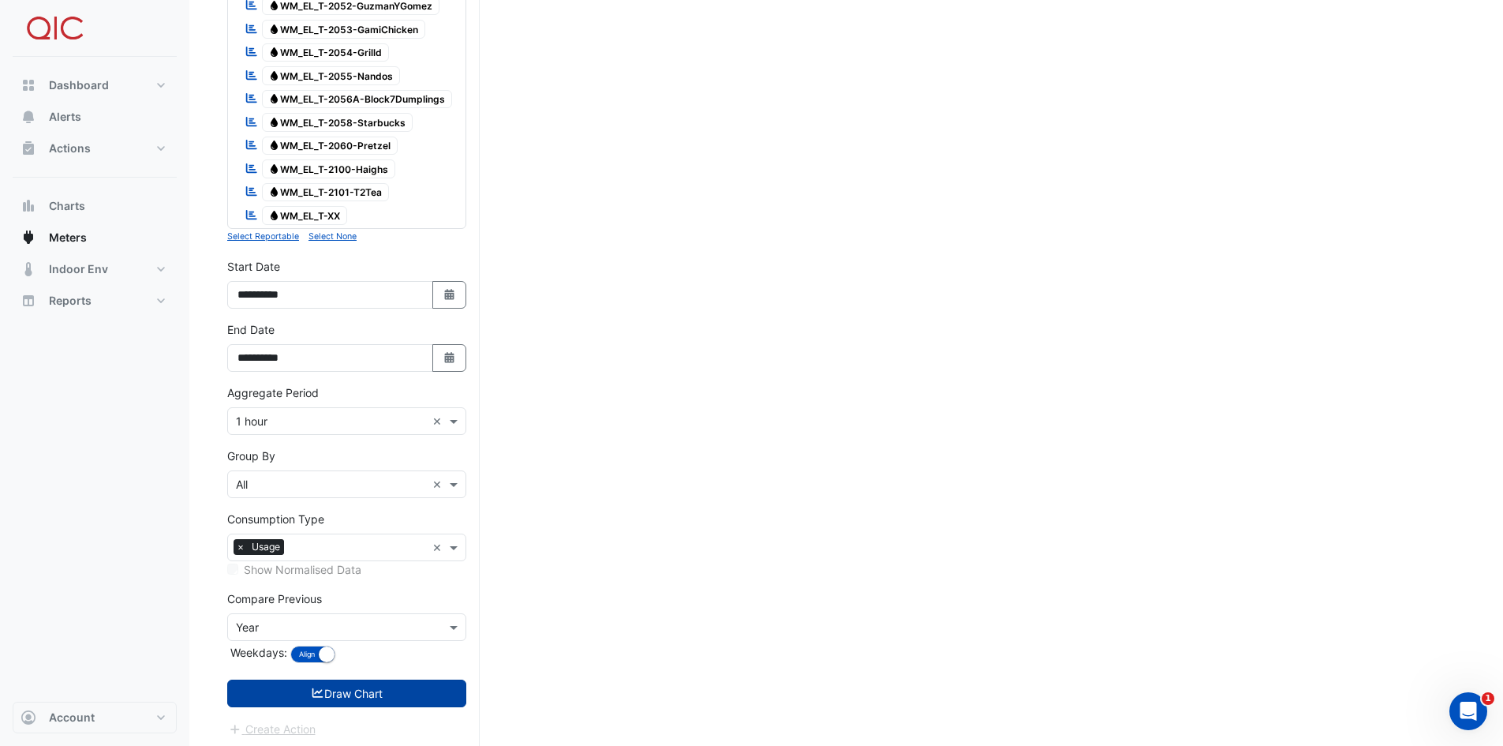
click at [332, 524] on button "Draw Chart" at bounding box center [346, 693] width 239 height 28
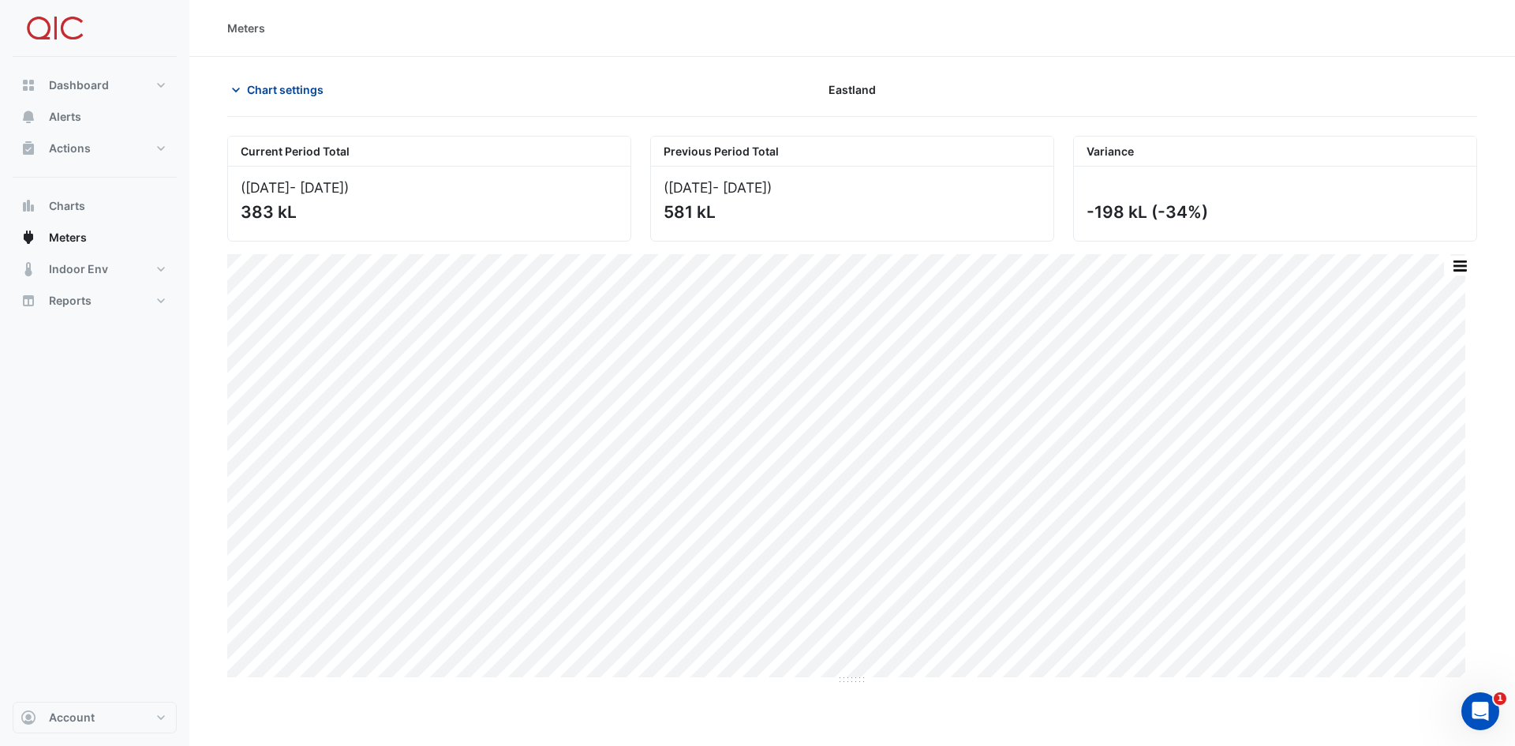
click at [236, 90] on icon "button" at bounding box center [236, 90] width 16 height 16
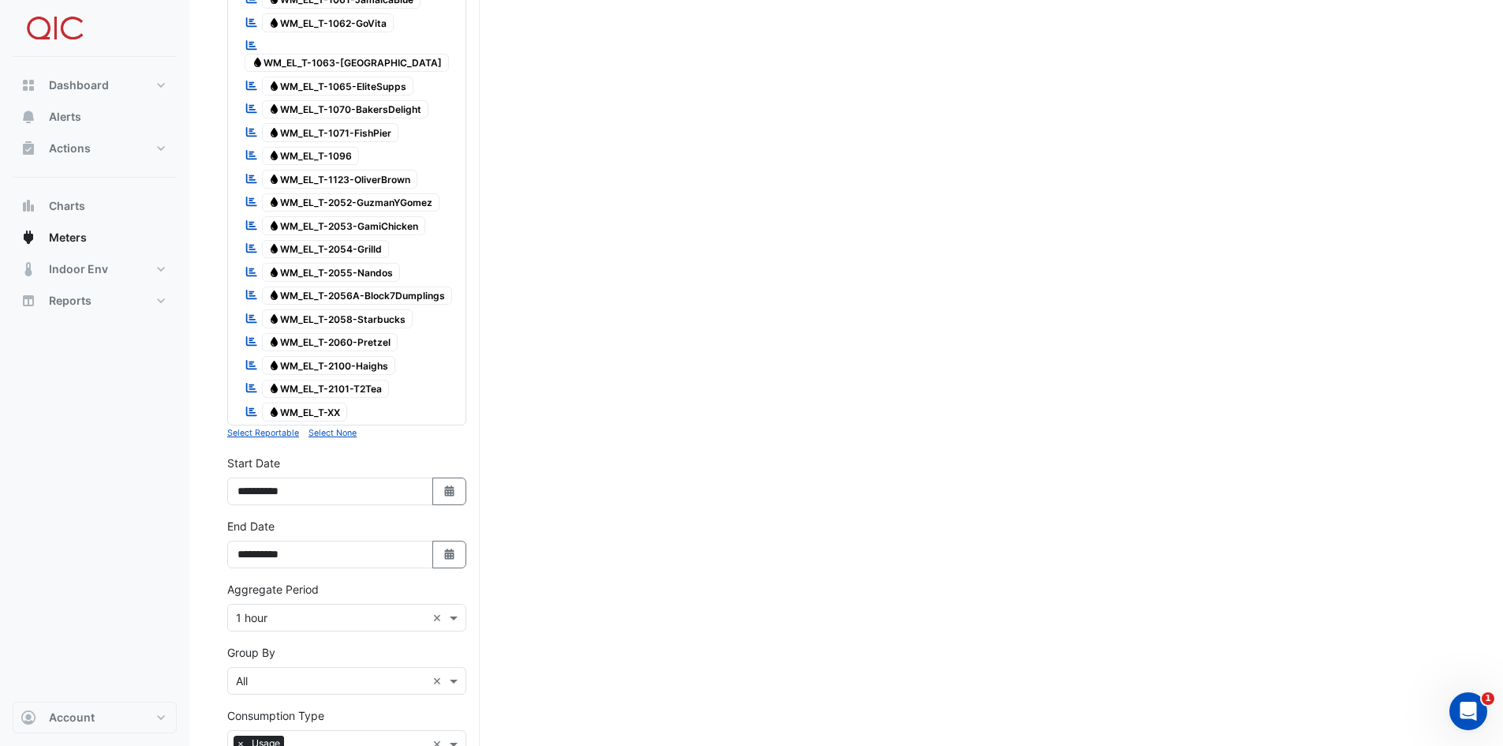
scroll to position [1815, 0]
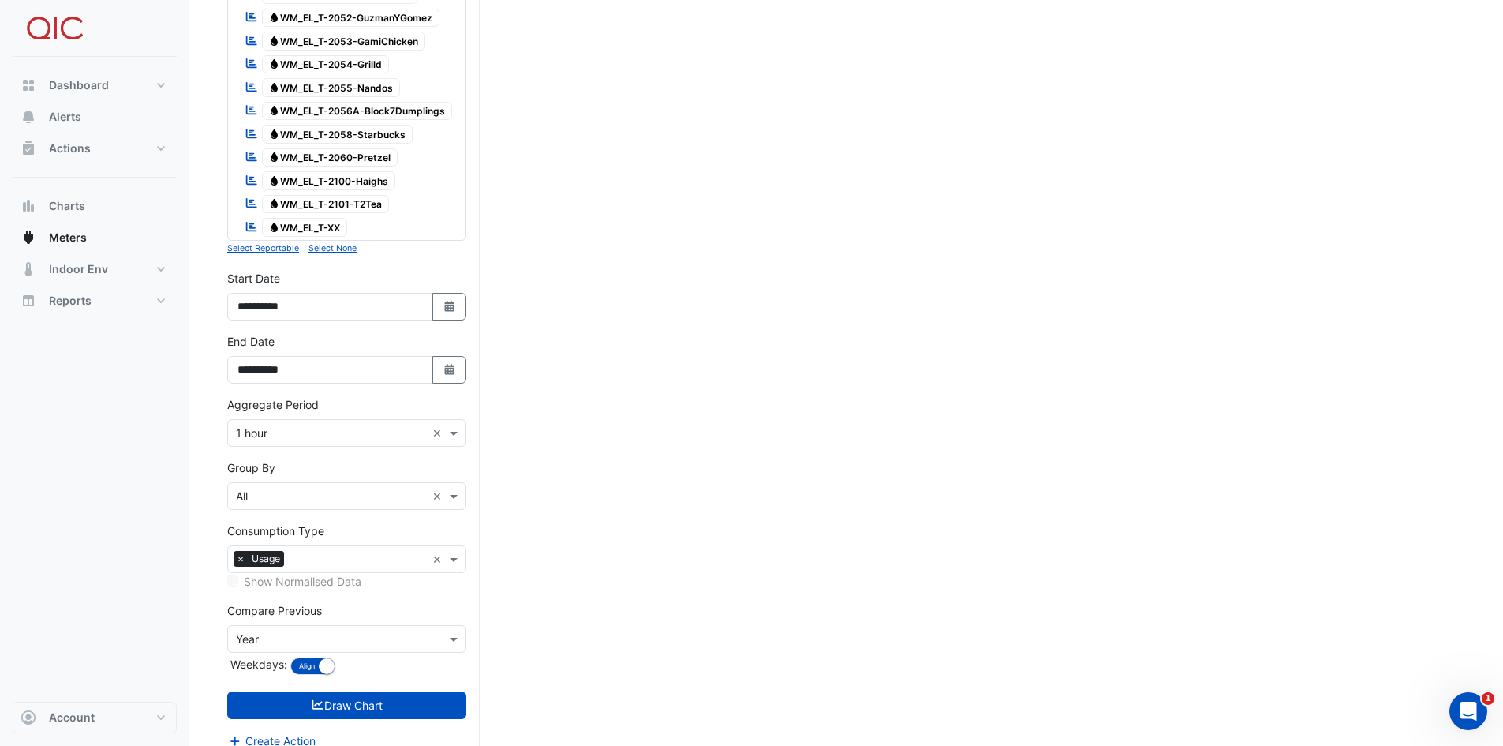
click at [313, 436] on div "Aggregate Period × 1 hour" at bounding box center [327, 433] width 198 height 17
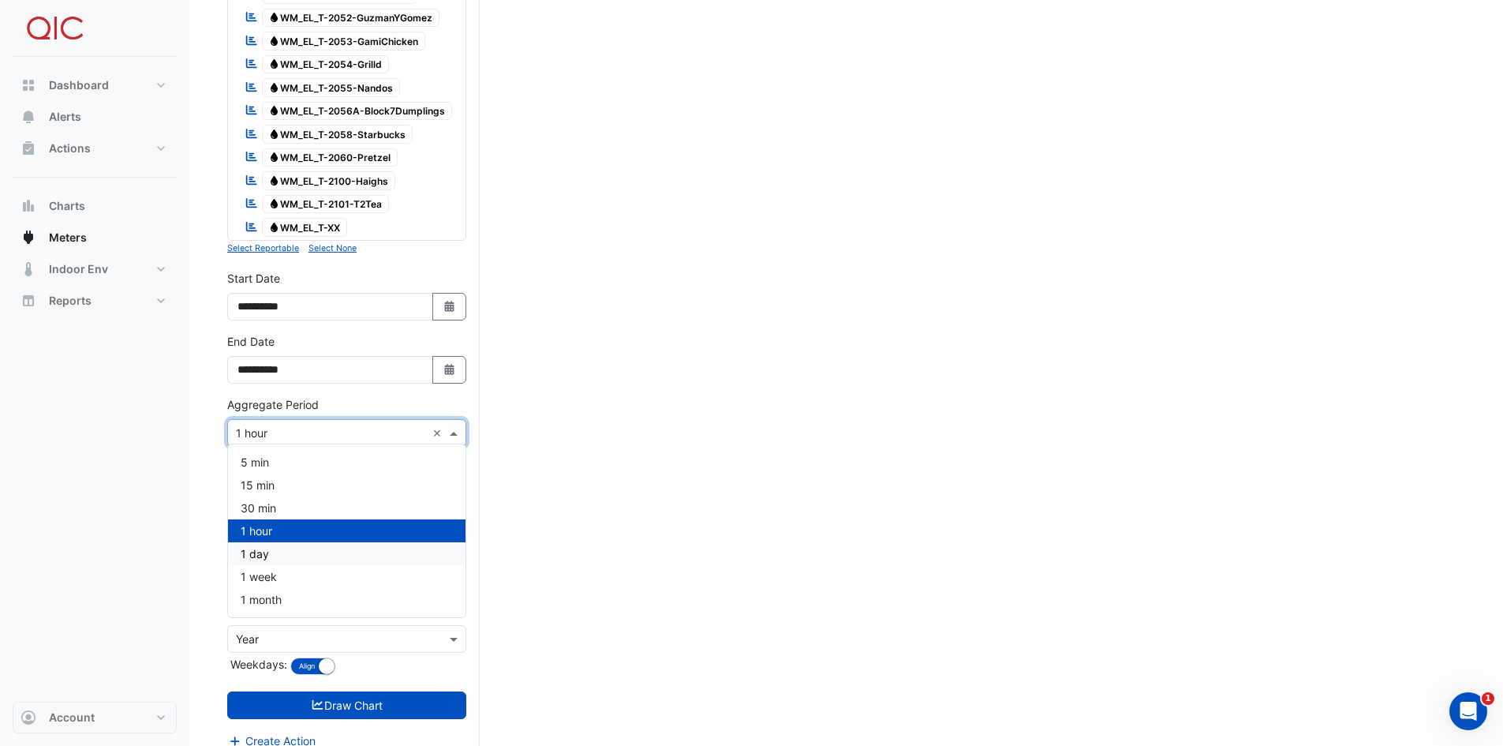
click at [278, 524] on div "1 day" at bounding box center [347, 553] width 238 height 23
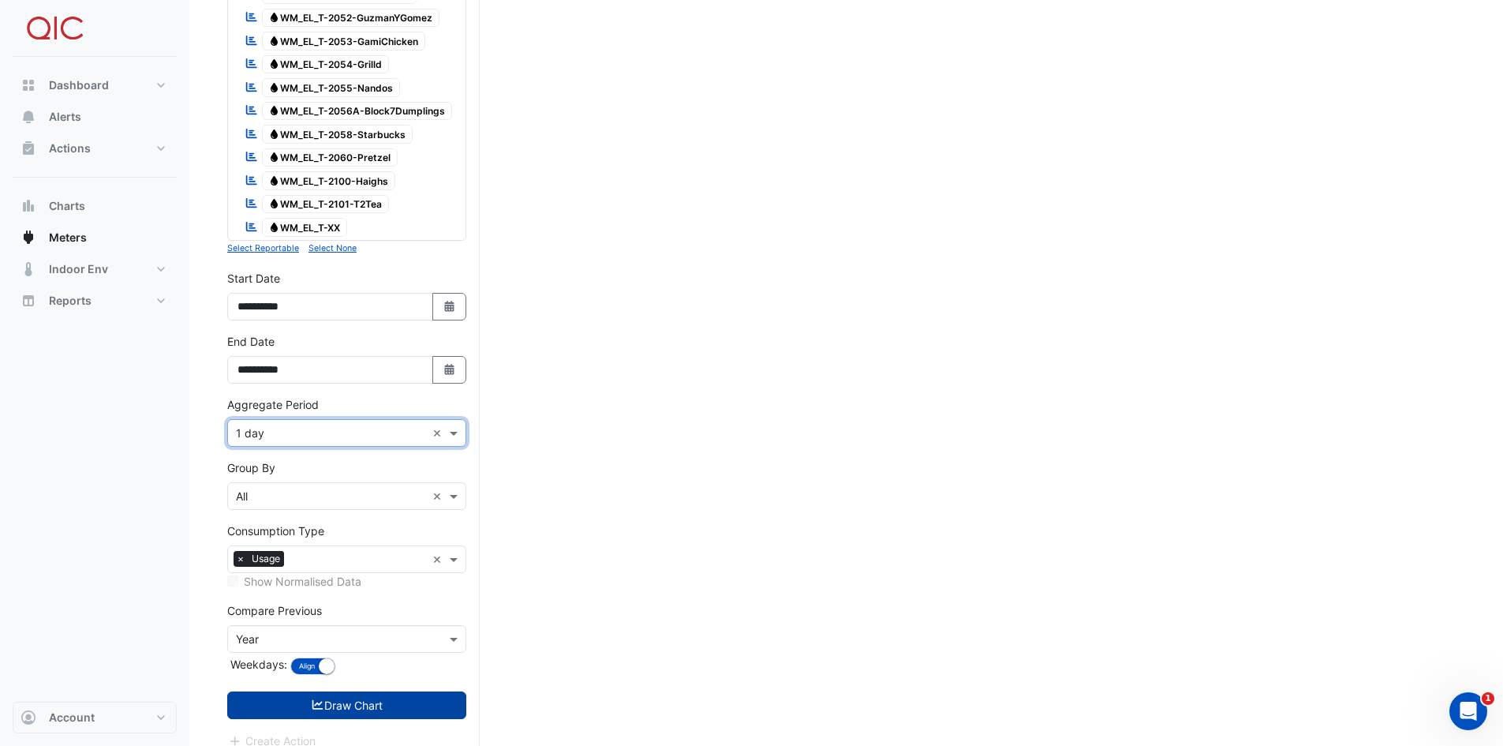
click at [306, 524] on button "Draw Chart" at bounding box center [346, 705] width 239 height 28
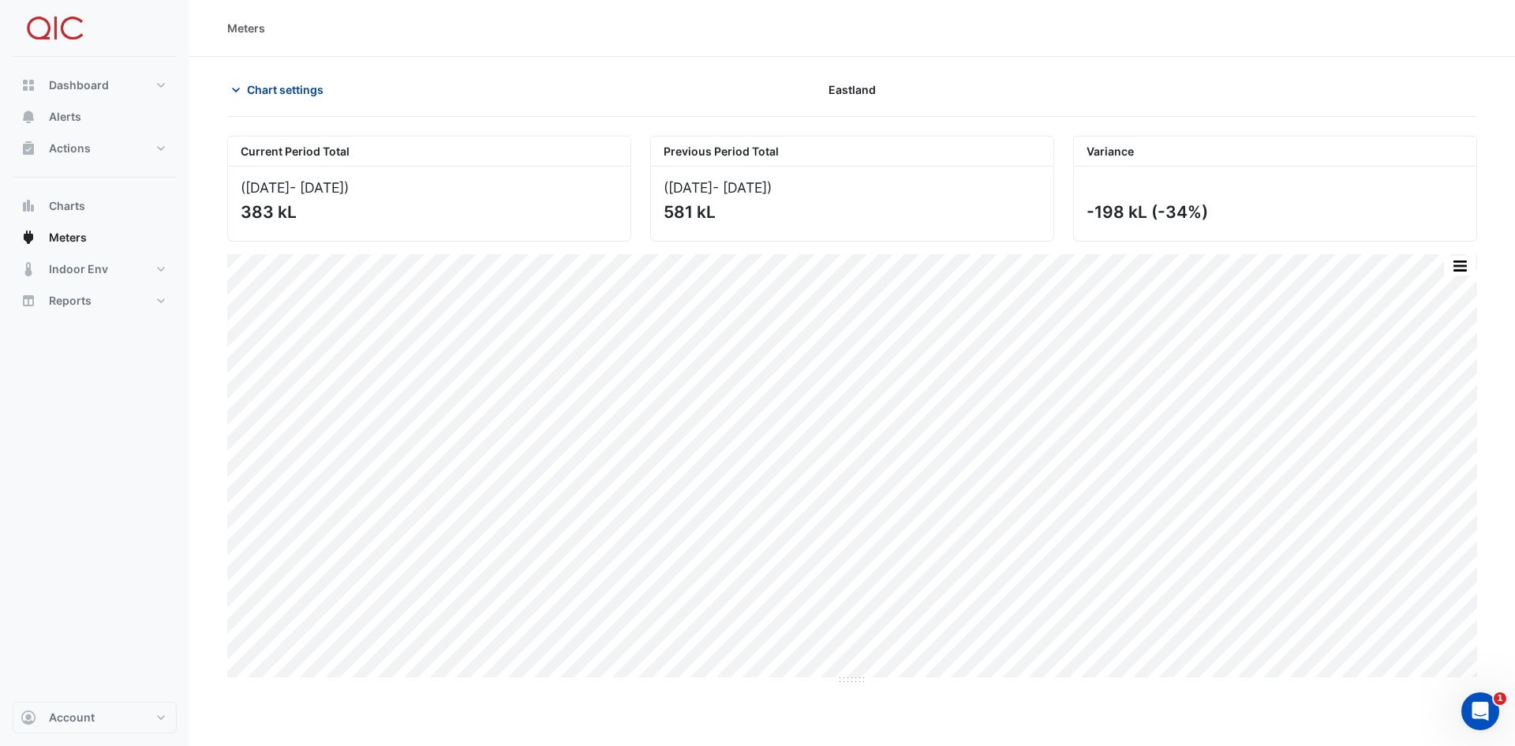
click at [279, 95] on span "Chart settings" at bounding box center [285, 89] width 77 height 17
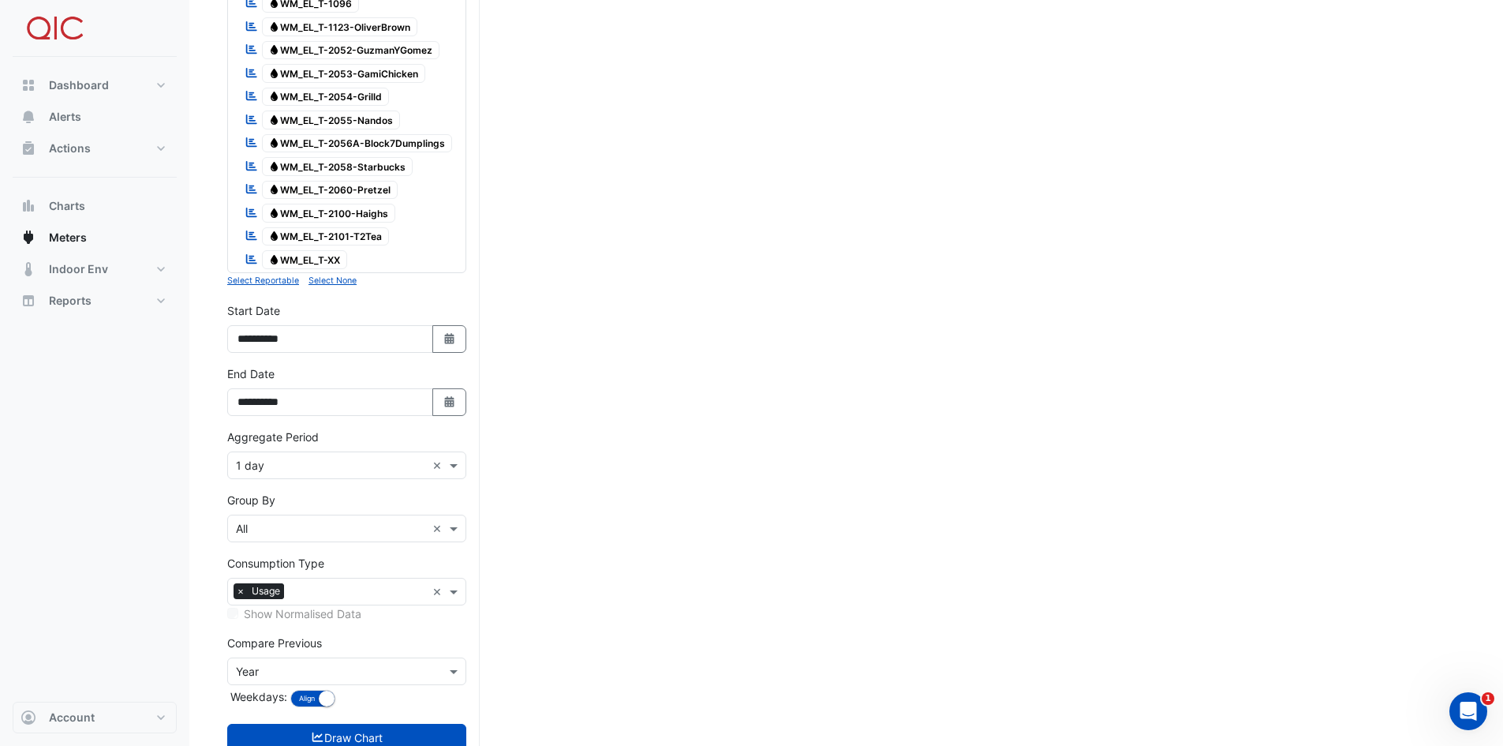
scroll to position [1827, 0]
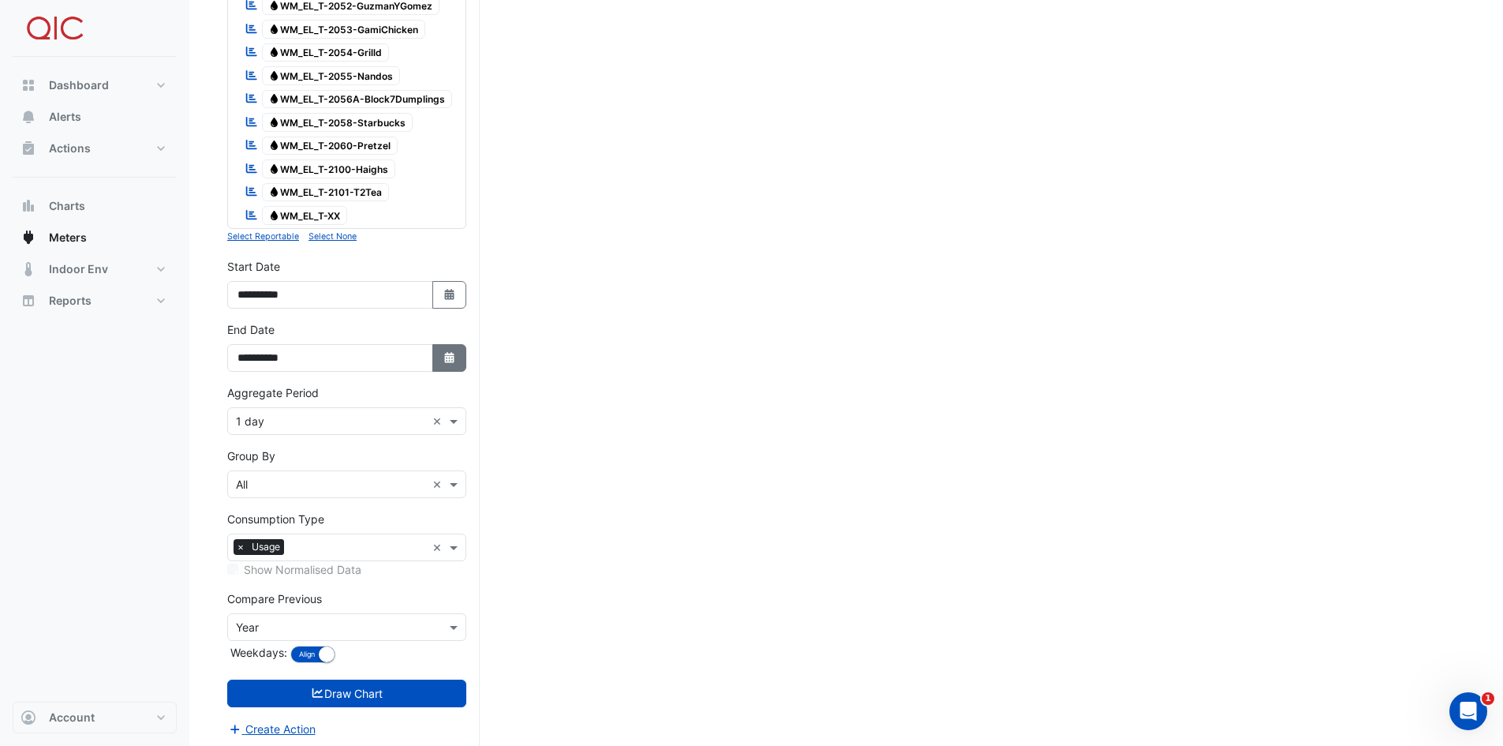
click at [458, 355] on button "Select Date" at bounding box center [449, 358] width 35 height 28
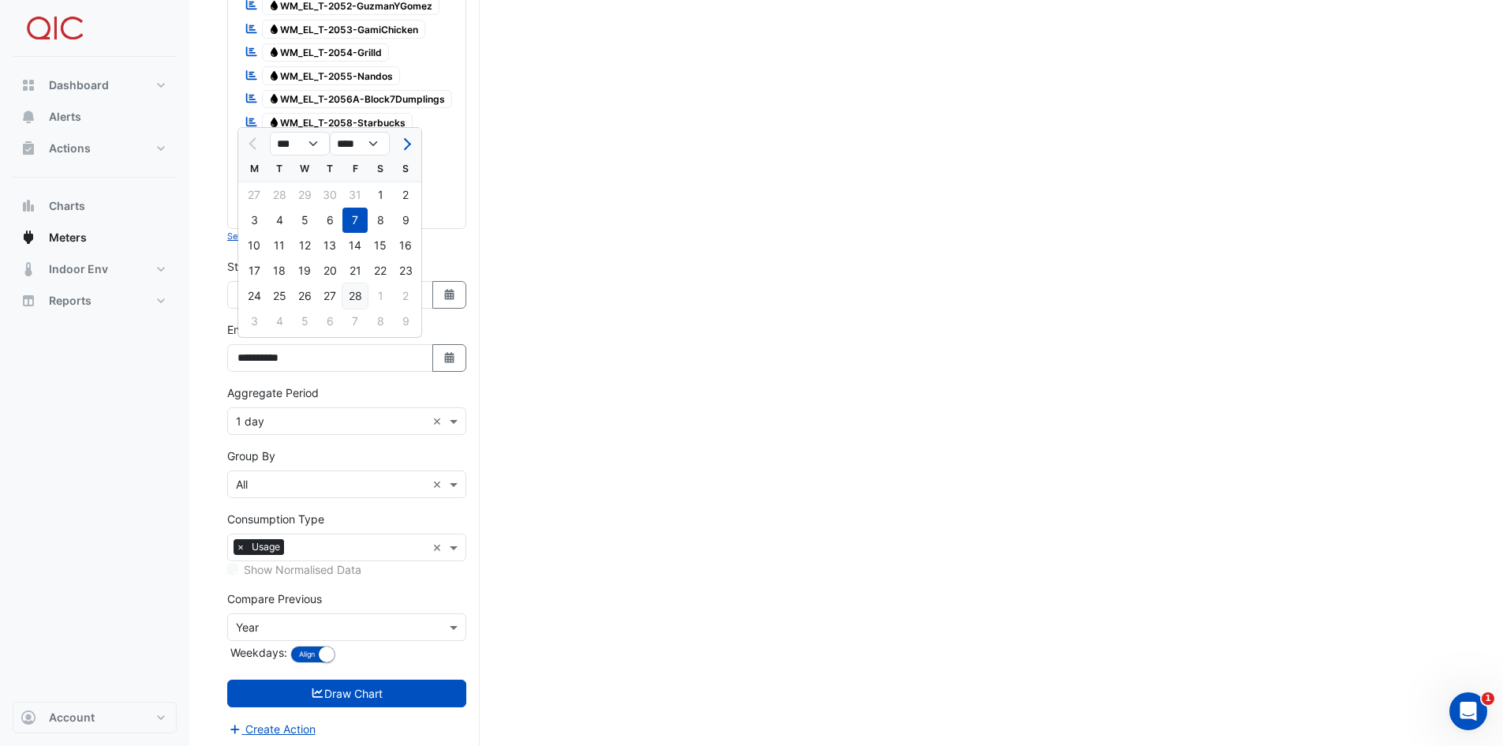
click at [361, 299] on div "28" at bounding box center [354, 295] width 25 height 25
type input "**********"
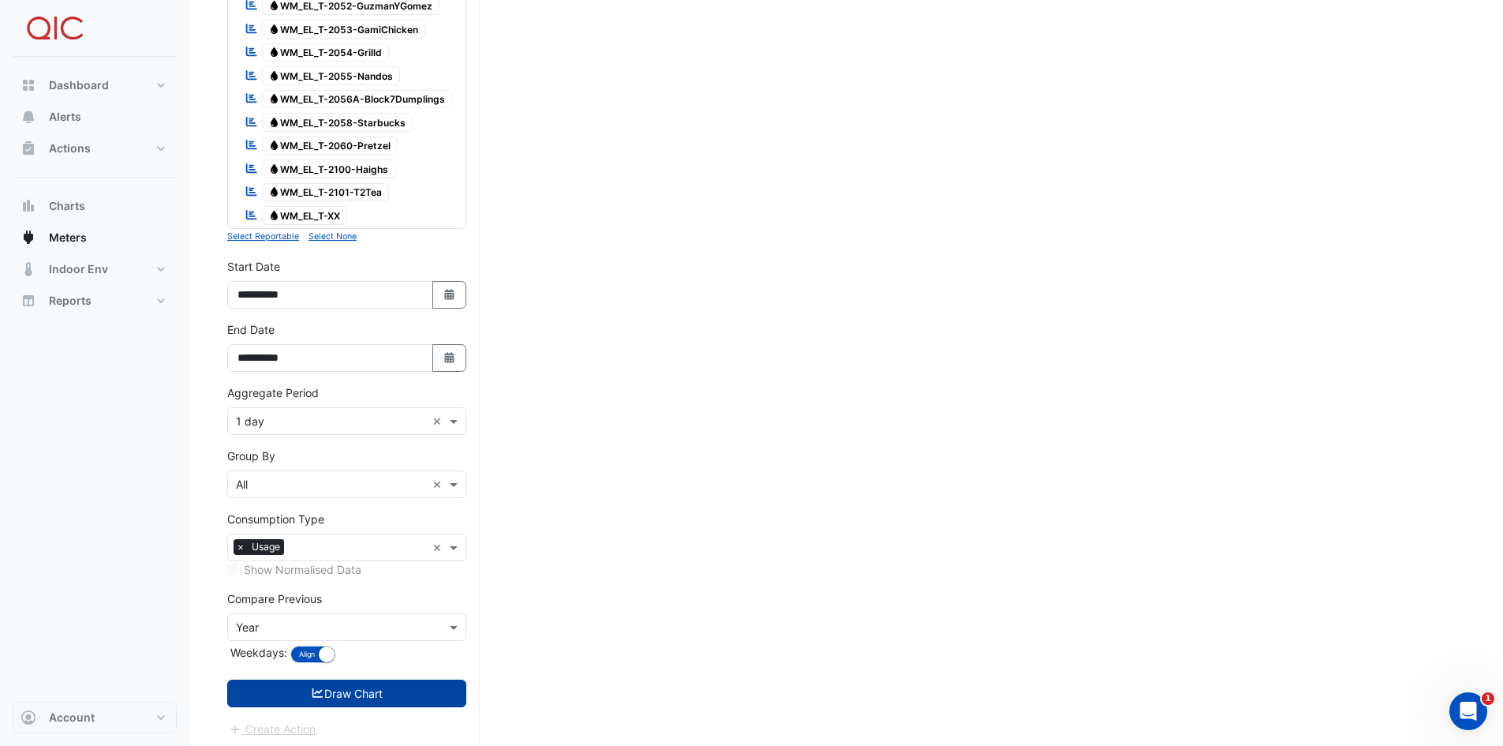
click at [361, 524] on button "Draw Chart" at bounding box center [346, 693] width 239 height 28
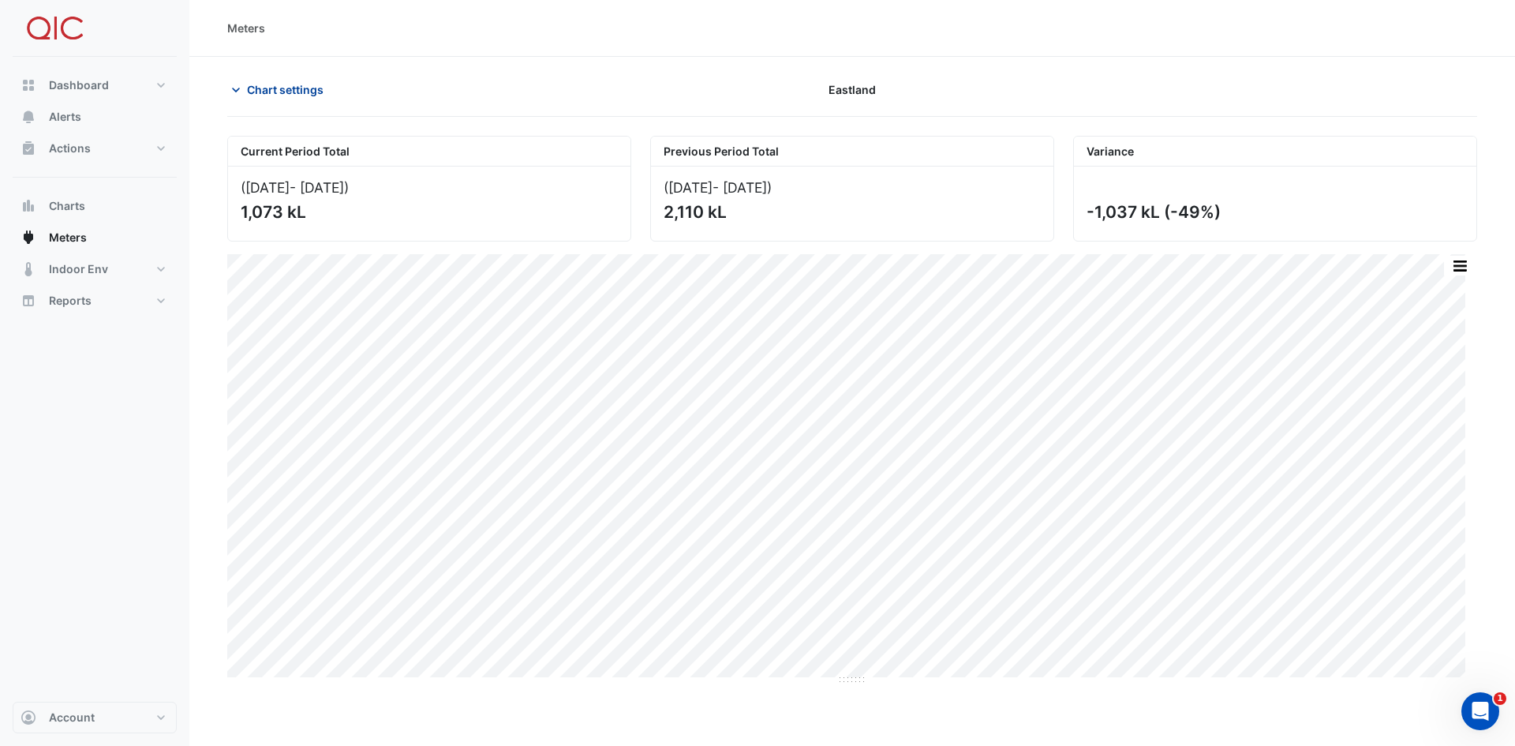
click at [311, 95] on span "Chart settings" at bounding box center [285, 89] width 77 height 17
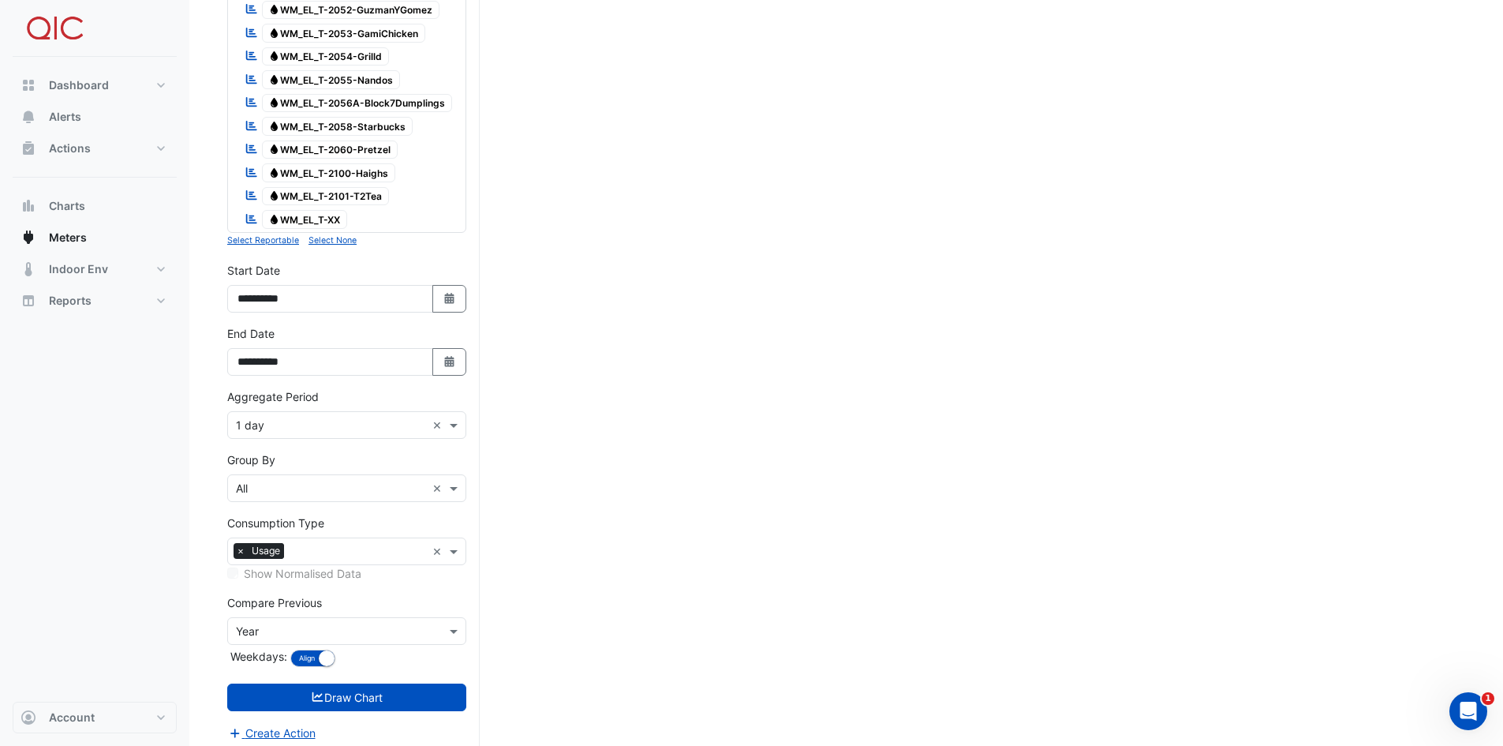
scroll to position [1827, 0]
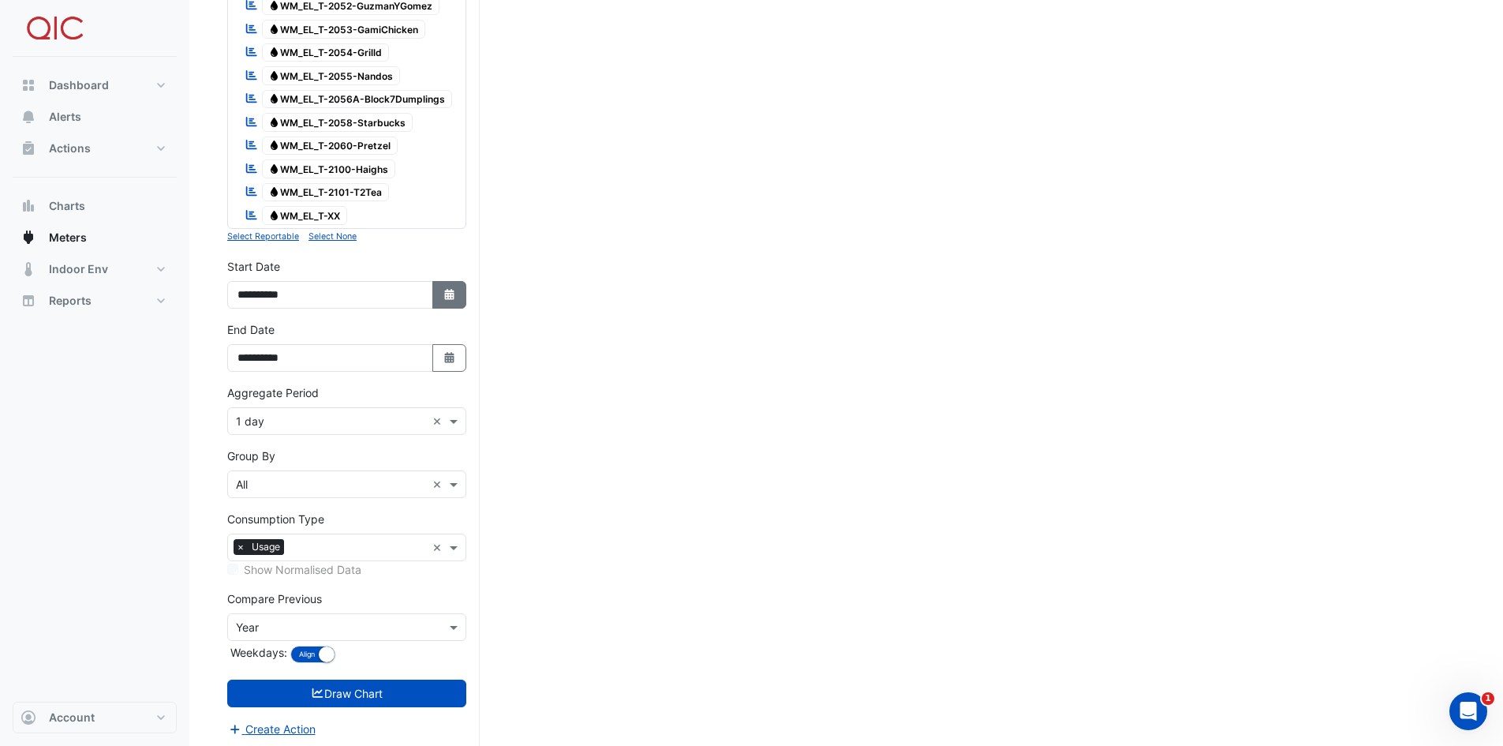
click at [448, 292] on icon "button" at bounding box center [448, 294] width 9 height 11
select select "*"
select select "****"
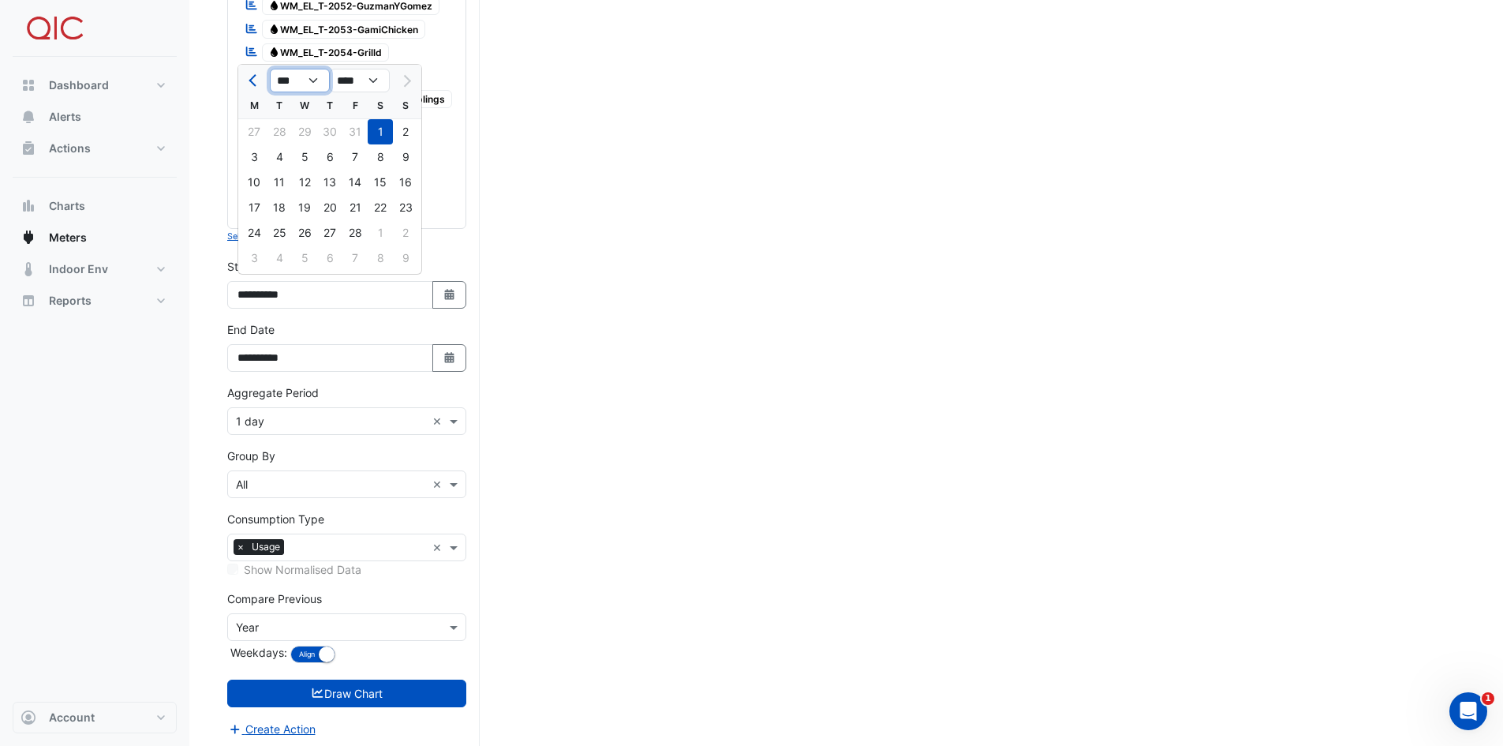
click at [310, 84] on select "*** ***" at bounding box center [300, 81] width 60 height 24
select select "*"
click at [270, 69] on select "*** ***" at bounding box center [300, 81] width 60 height 24
click at [305, 129] on div "1" at bounding box center [304, 131] width 25 height 25
type input "**********"
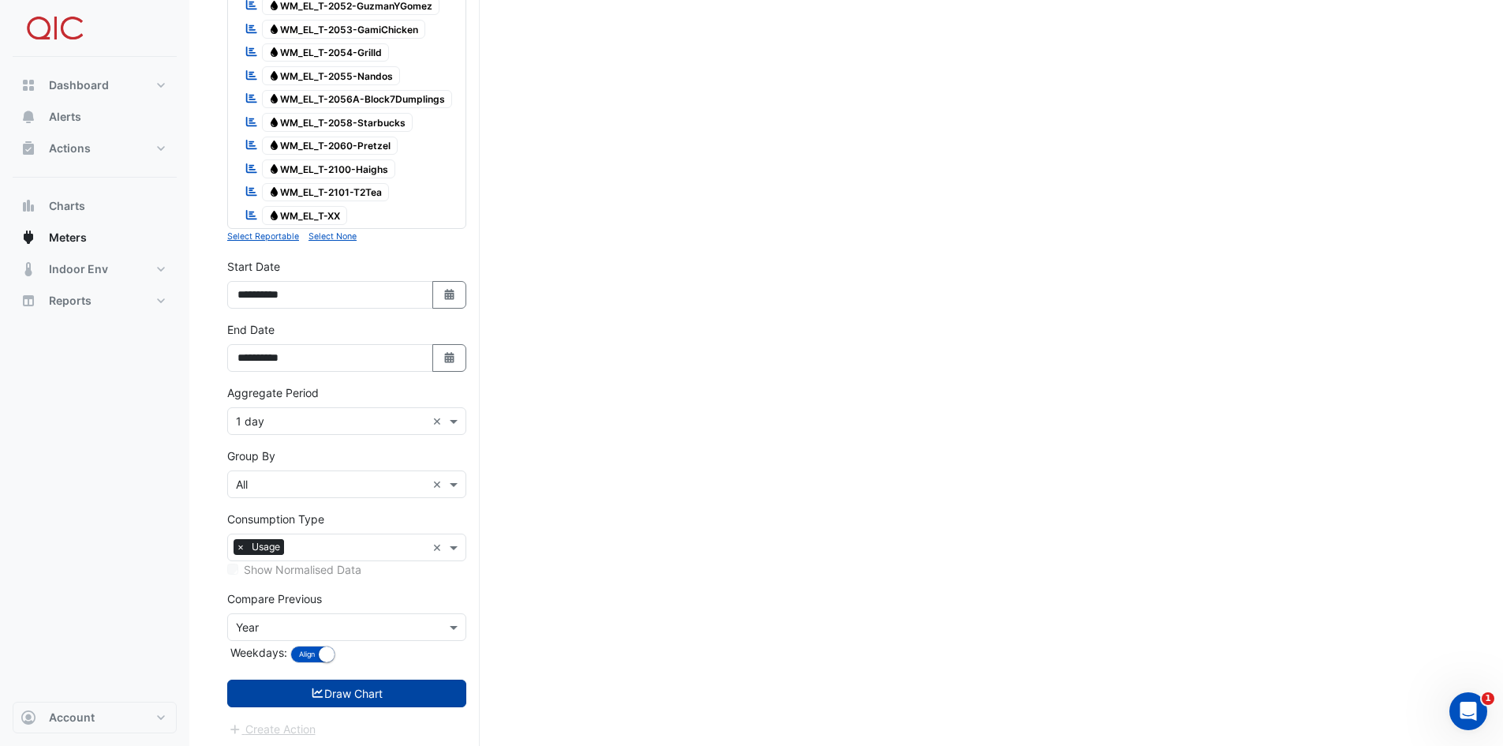
click at [371, 524] on button "Draw Chart" at bounding box center [346, 693] width 239 height 28
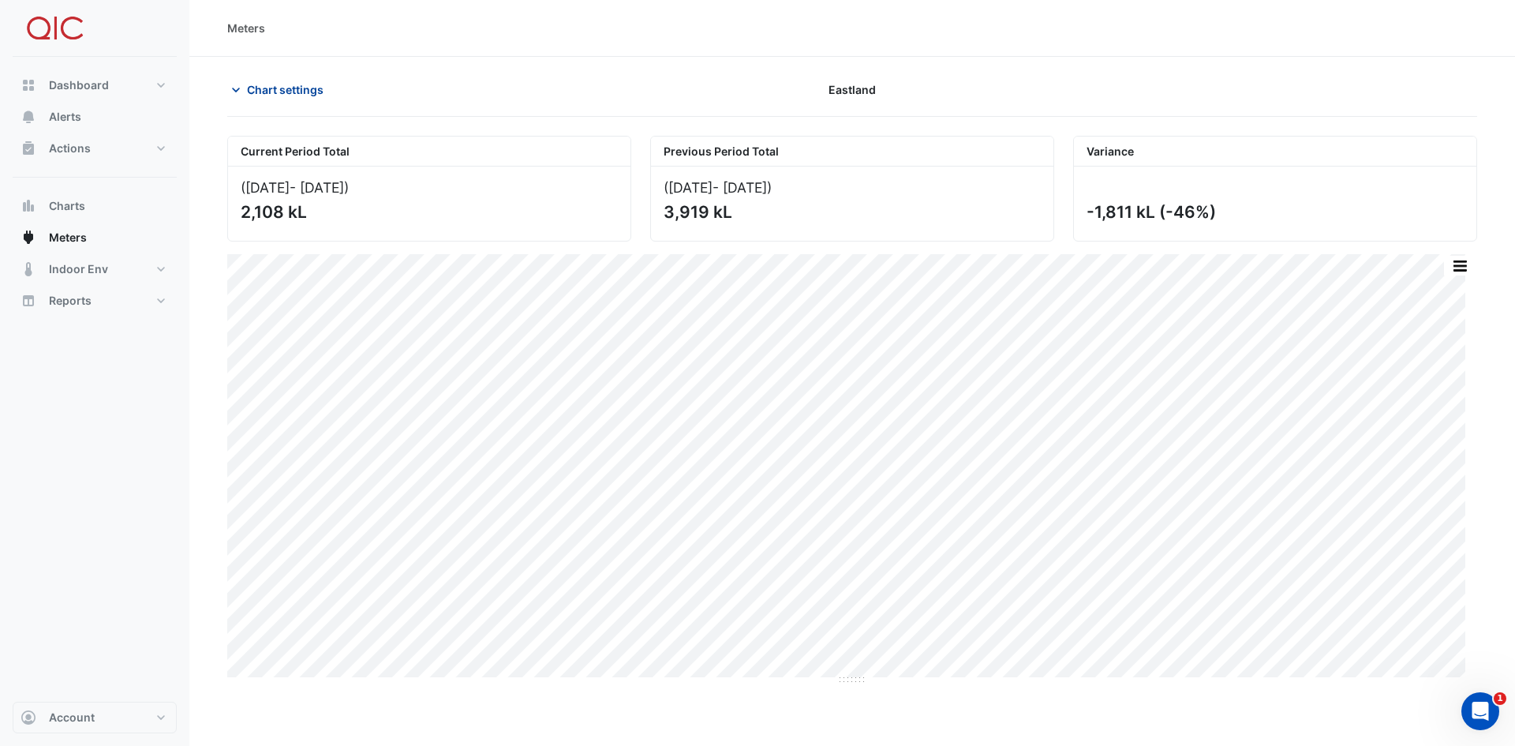
click at [296, 93] on span "Chart settings" at bounding box center [285, 89] width 77 height 17
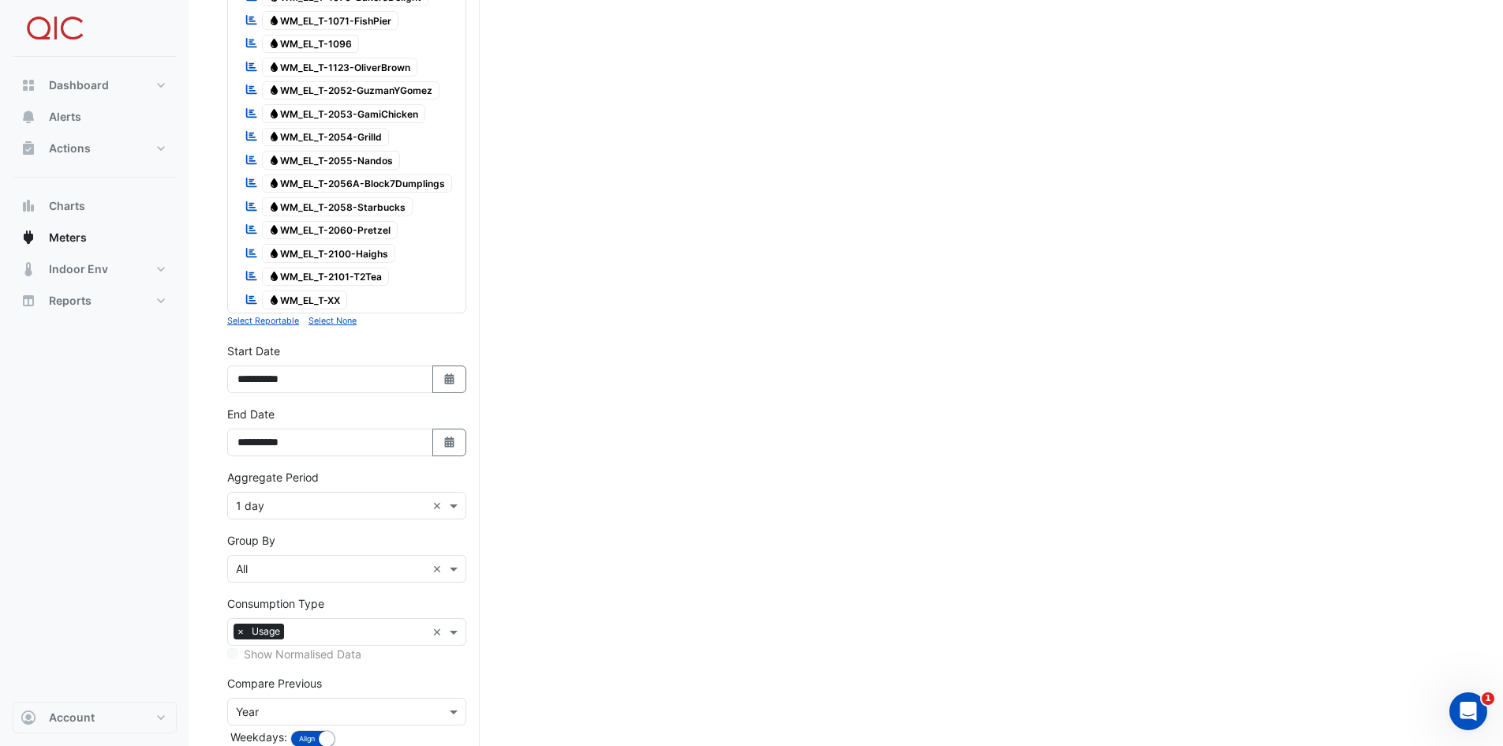
scroll to position [1827, 0]
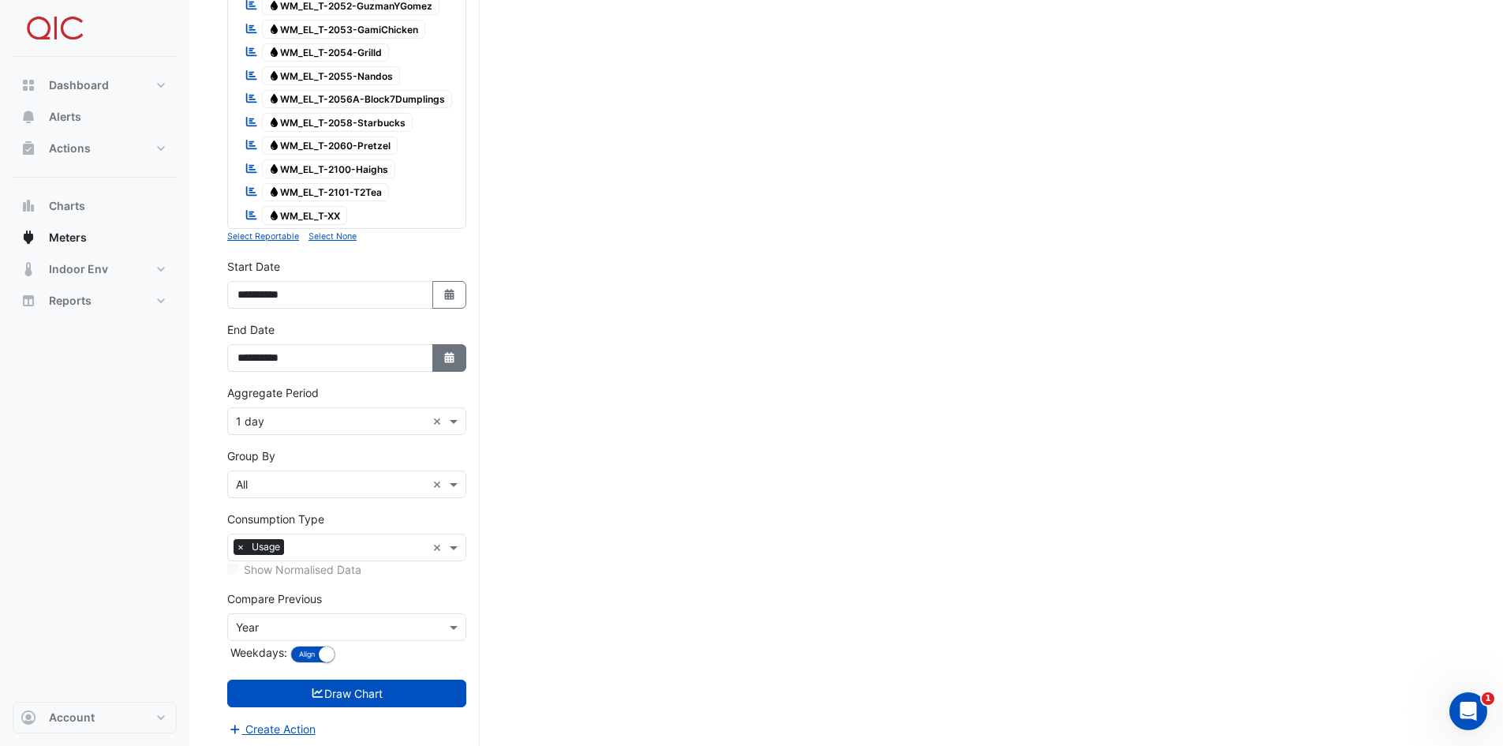
click at [454, 356] on icon "Select Date" at bounding box center [450, 357] width 14 height 11
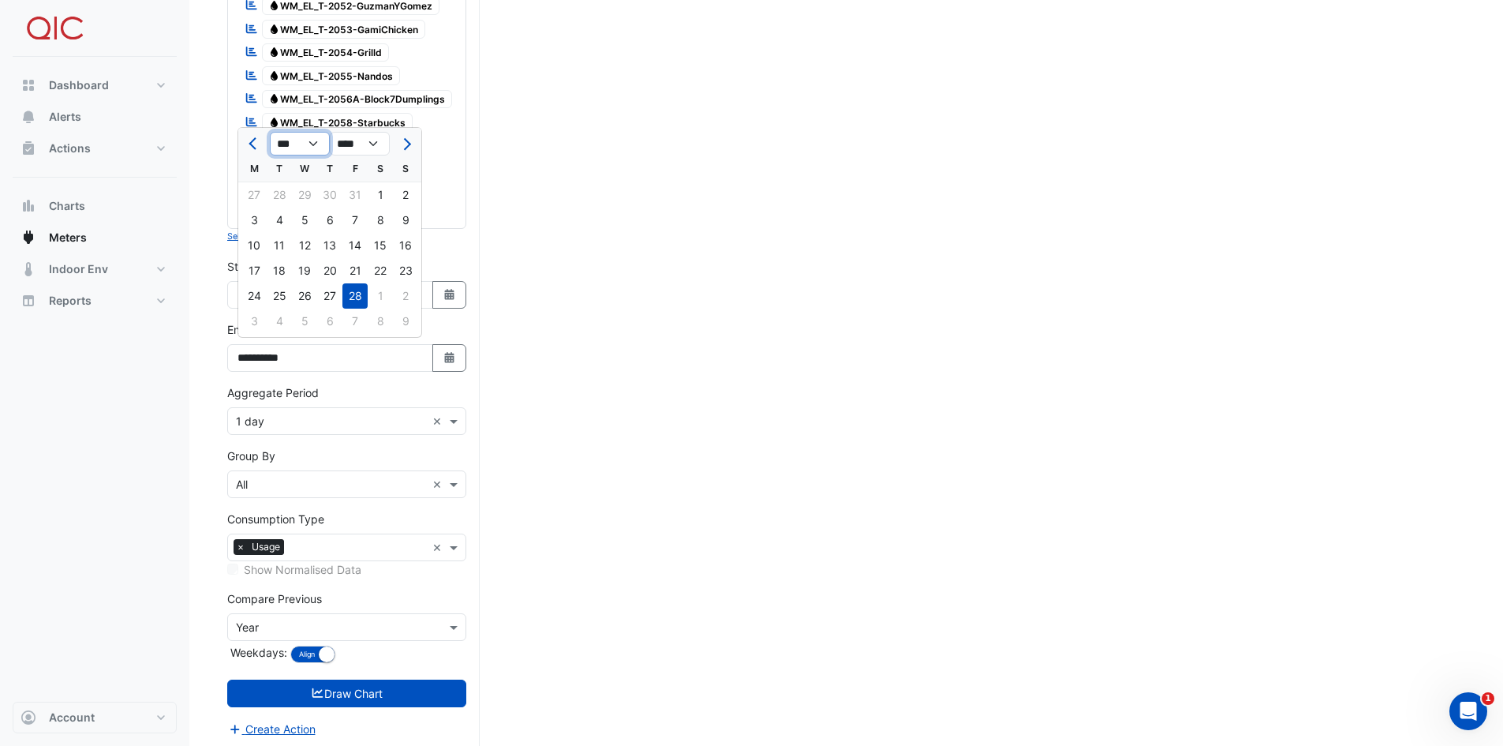
click at [315, 141] on select "*** *** *** *** *** *** *** *** *** *** *** ***" at bounding box center [300, 144] width 60 height 24
select select "*"
click at [270, 132] on select "*** *** *** *** *** *** *** *** *** *** *** ***" at bounding box center [300, 144] width 60 height 24
click at [342, 524] on button "Draw Chart" at bounding box center [346, 693] width 239 height 28
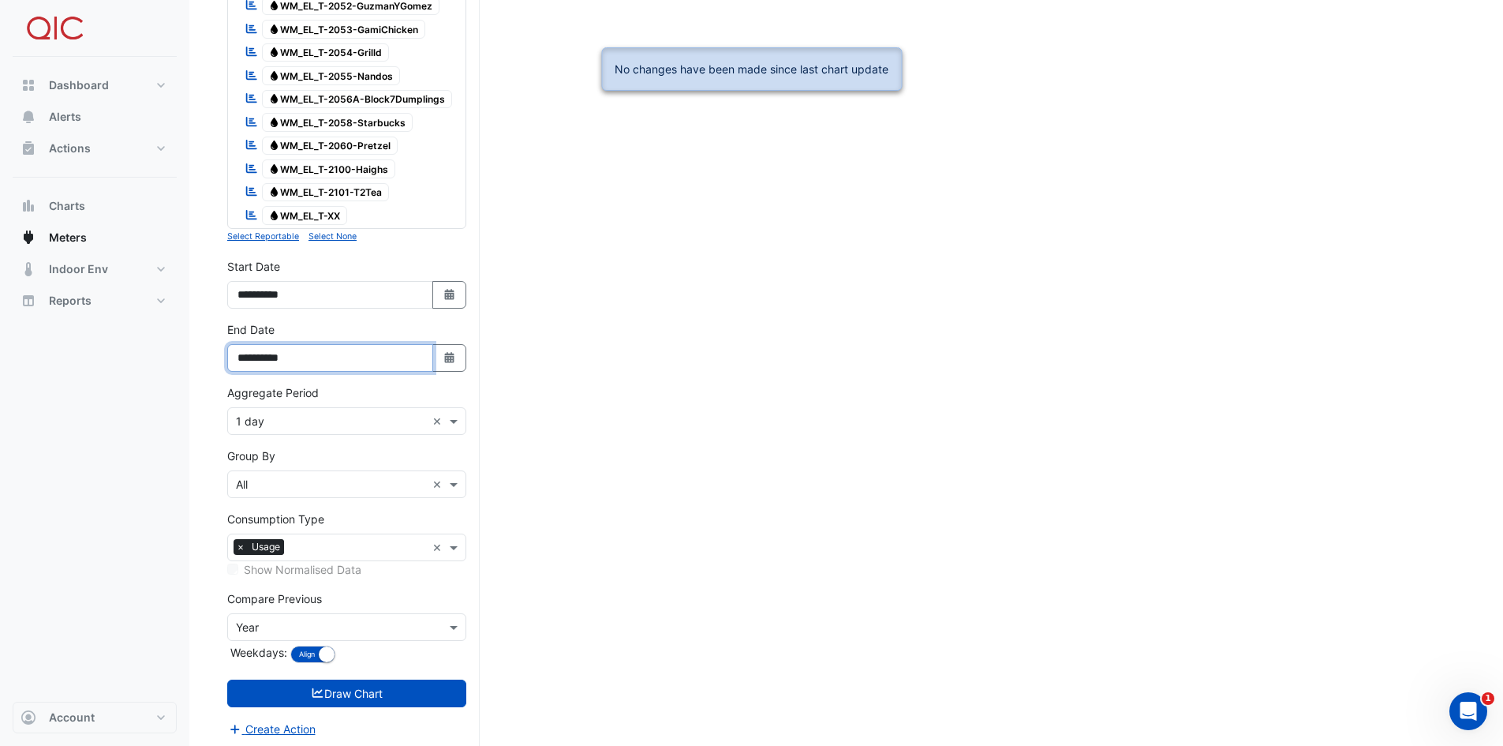
click at [302, 356] on input "**********" at bounding box center [330, 358] width 206 height 28
click at [456, 358] on button "Select Date" at bounding box center [449, 358] width 35 height 28
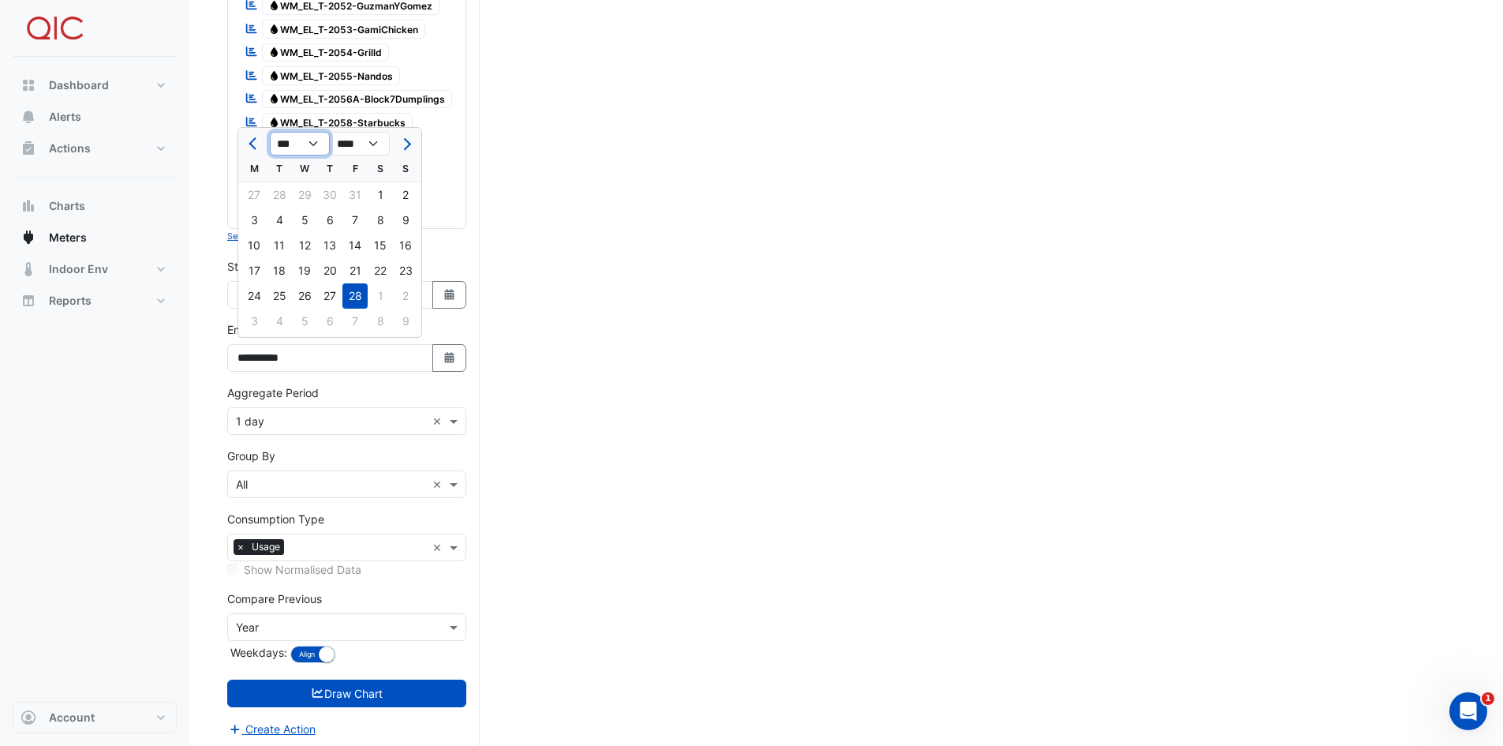
click at [317, 140] on select "*** *** *** *** *** *** *** *** *** *** *** ***" at bounding box center [300, 144] width 60 height 24
select select "*"
click at [270, 132] on select "*** *** *** *** *** *** *** *** *** *** *** ***" at bounding box center [300, 144] width 60 height 24
click at [308, 290] on div "30" at bounding box center [304, 295] width 25 height 25
type input "**********"
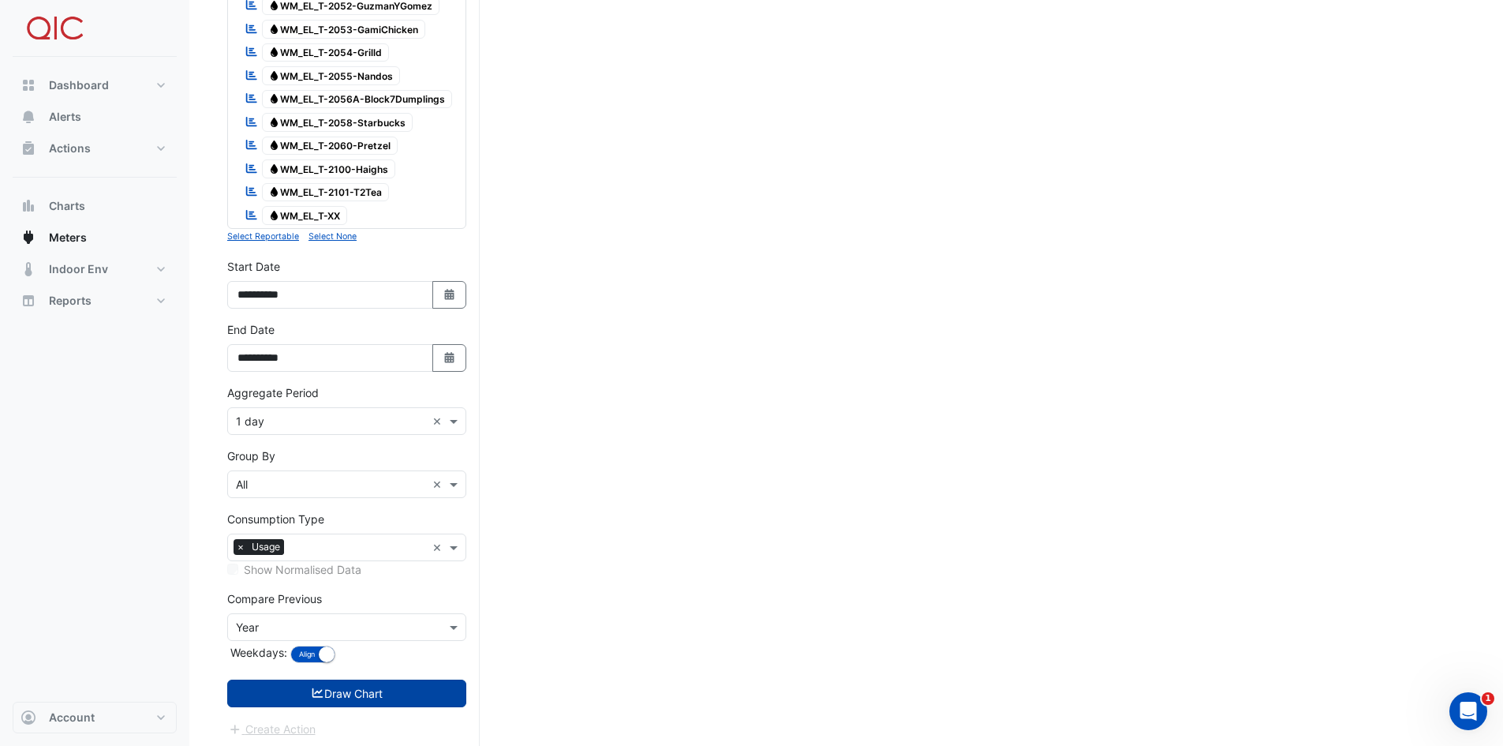
click at [402, 524] on button "Draw Chart" at bounding box center [346, 693] width 239 height 28
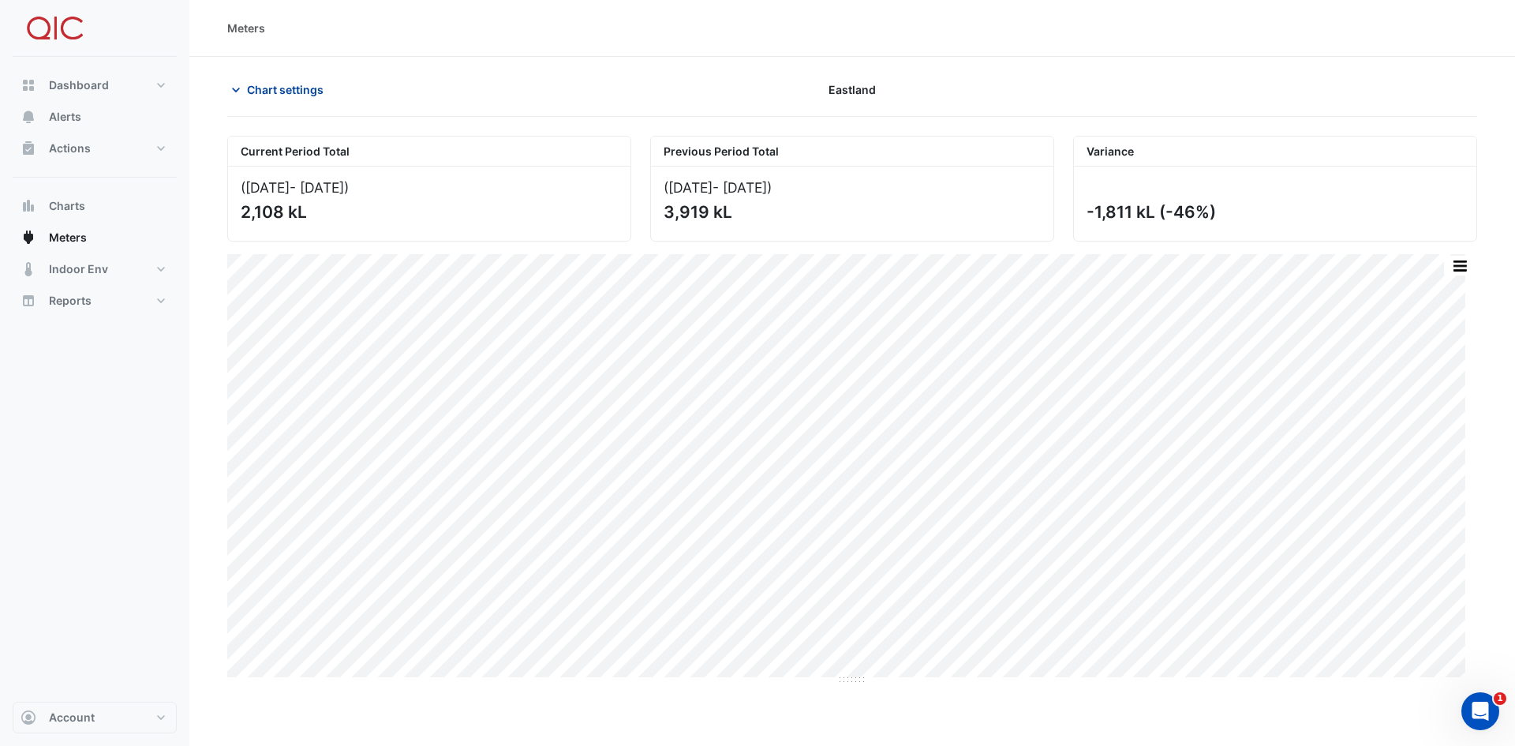
click at [294, 93] on span "Chart settings" at bounding box center [285, 89] width 77 height 17
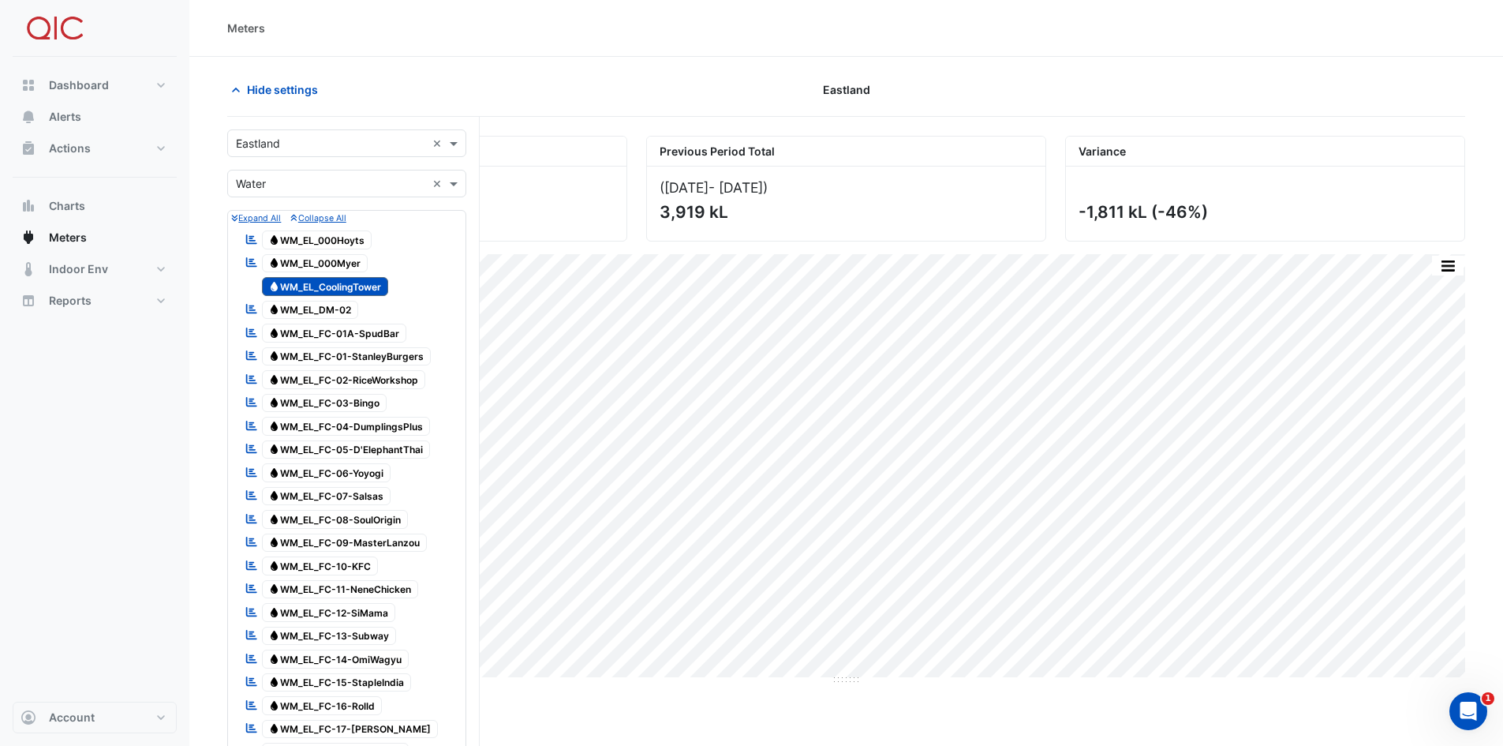
click at [303, 313] on span "Water WM_EL_DM-02" at bounding box center [310, 310] width 97 height 19
click at [313, 287] on span "Water WM_EL_CoolingTower" at bounding box center [325, 286] width 127 height 19
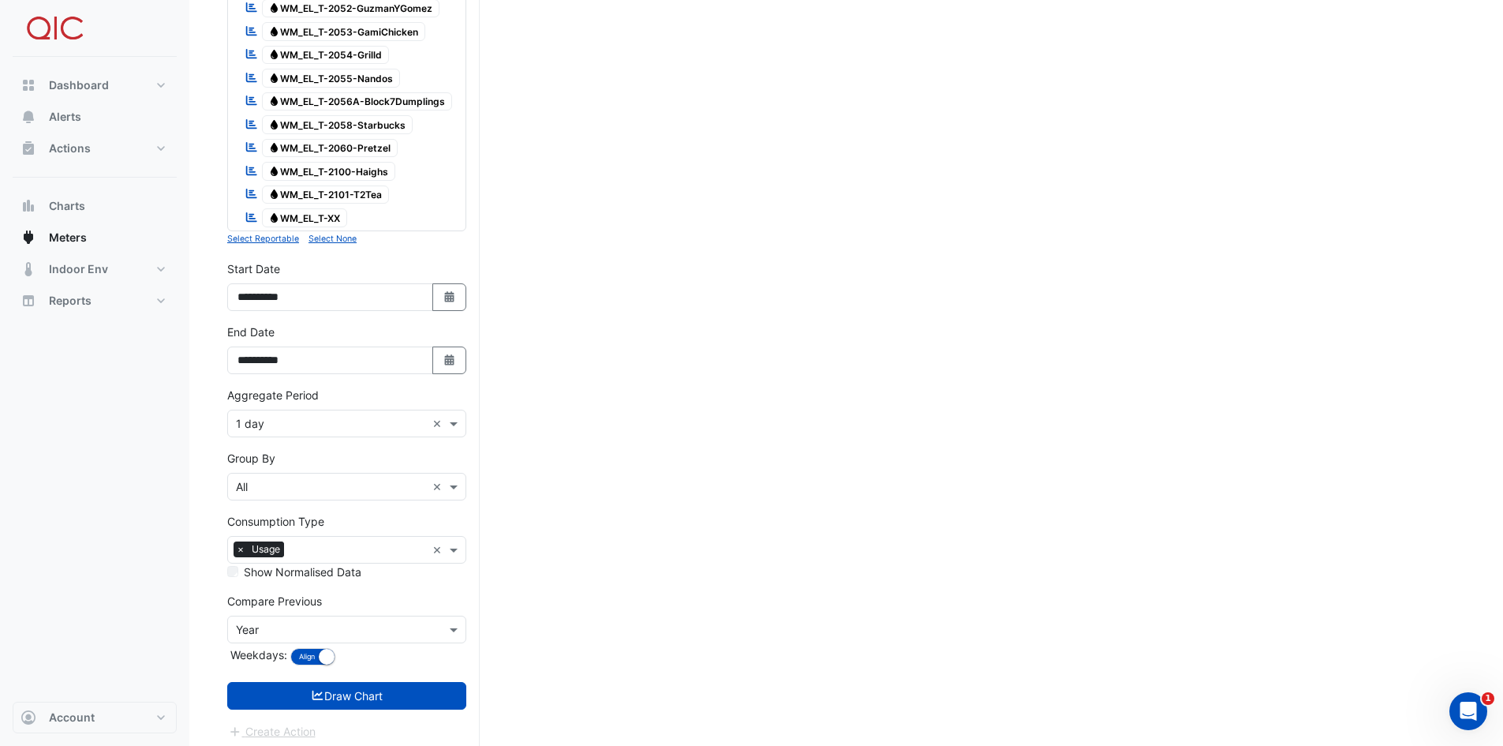
scroll to position [1827, 0]
click at [367, 524] on button "Draw Chart" at bounding box center [346, 693] width 239 height 28
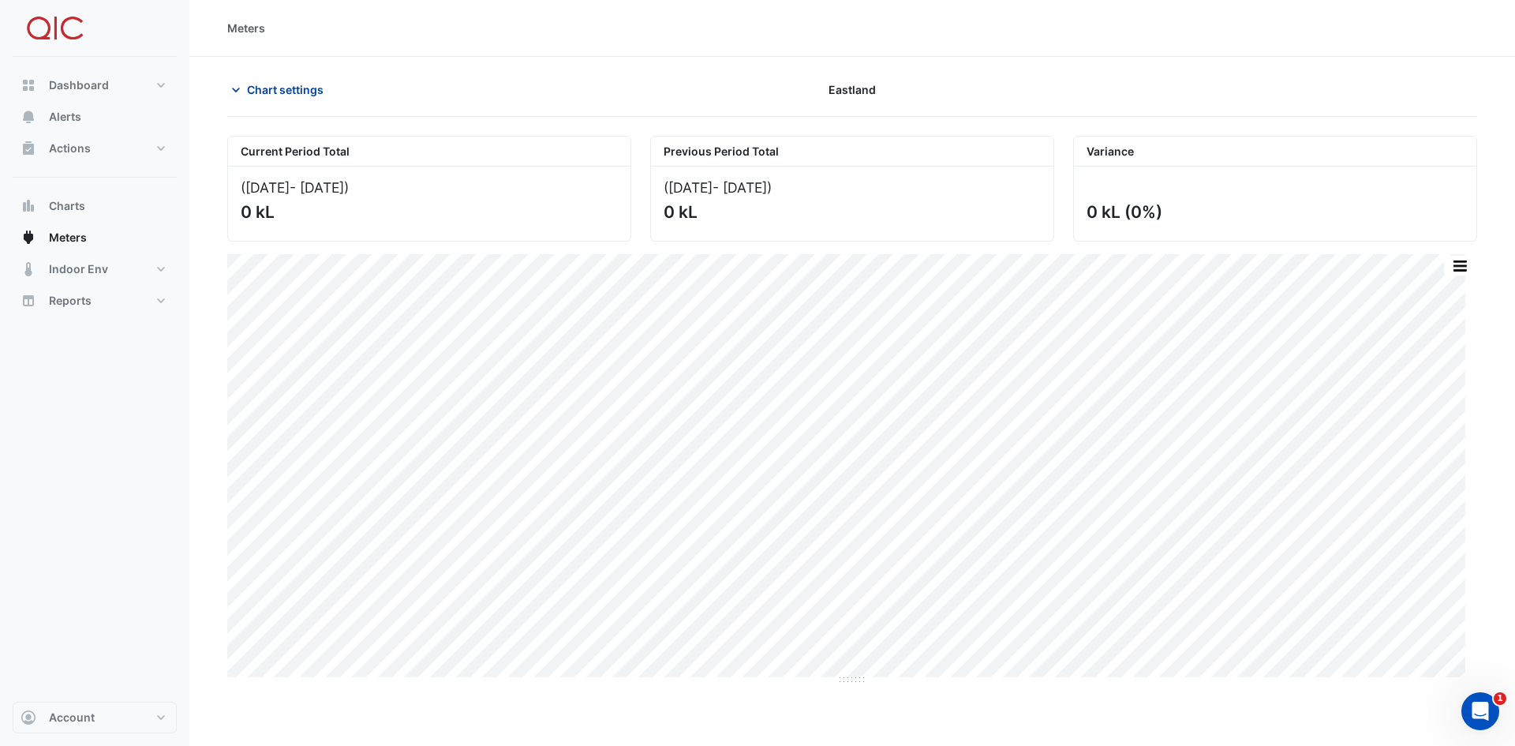
click at [277, 93] on span "Chart settings" at bounding box center [285, 89] width 77 height 17
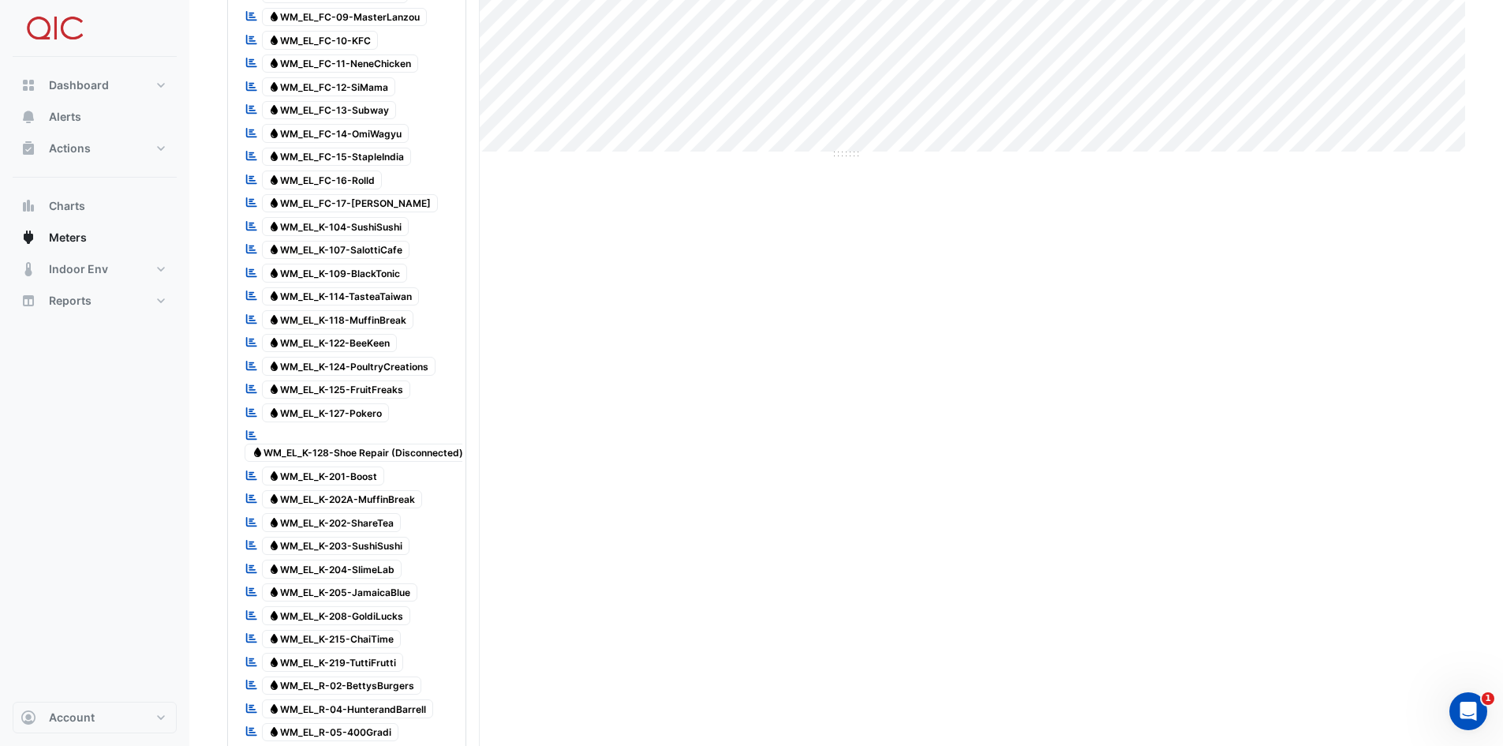
scroll to position [552, 0]
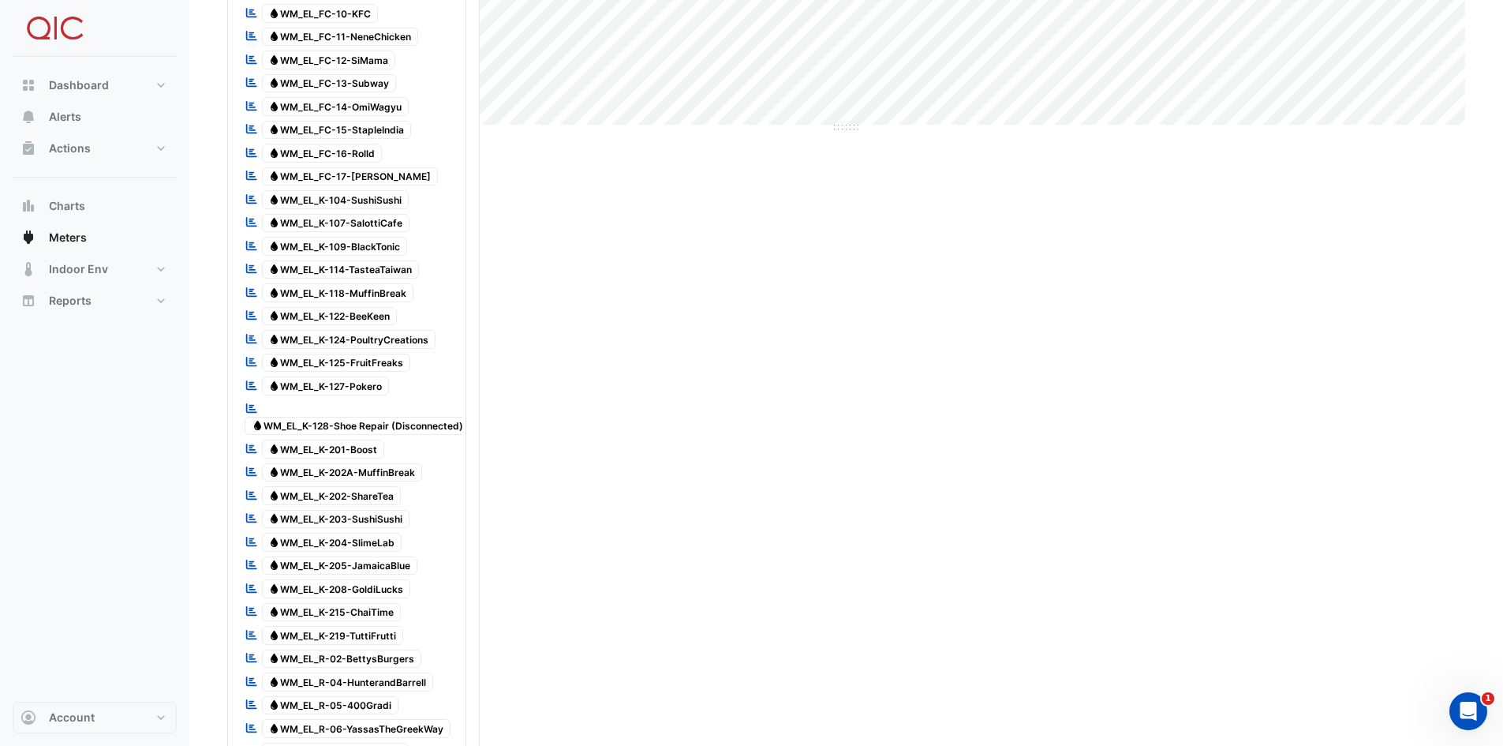
click at [369, 524] on span "Water WM_EL_K-205-JamaicaBlue" at bounding box center [340, 565] width 156 height 19
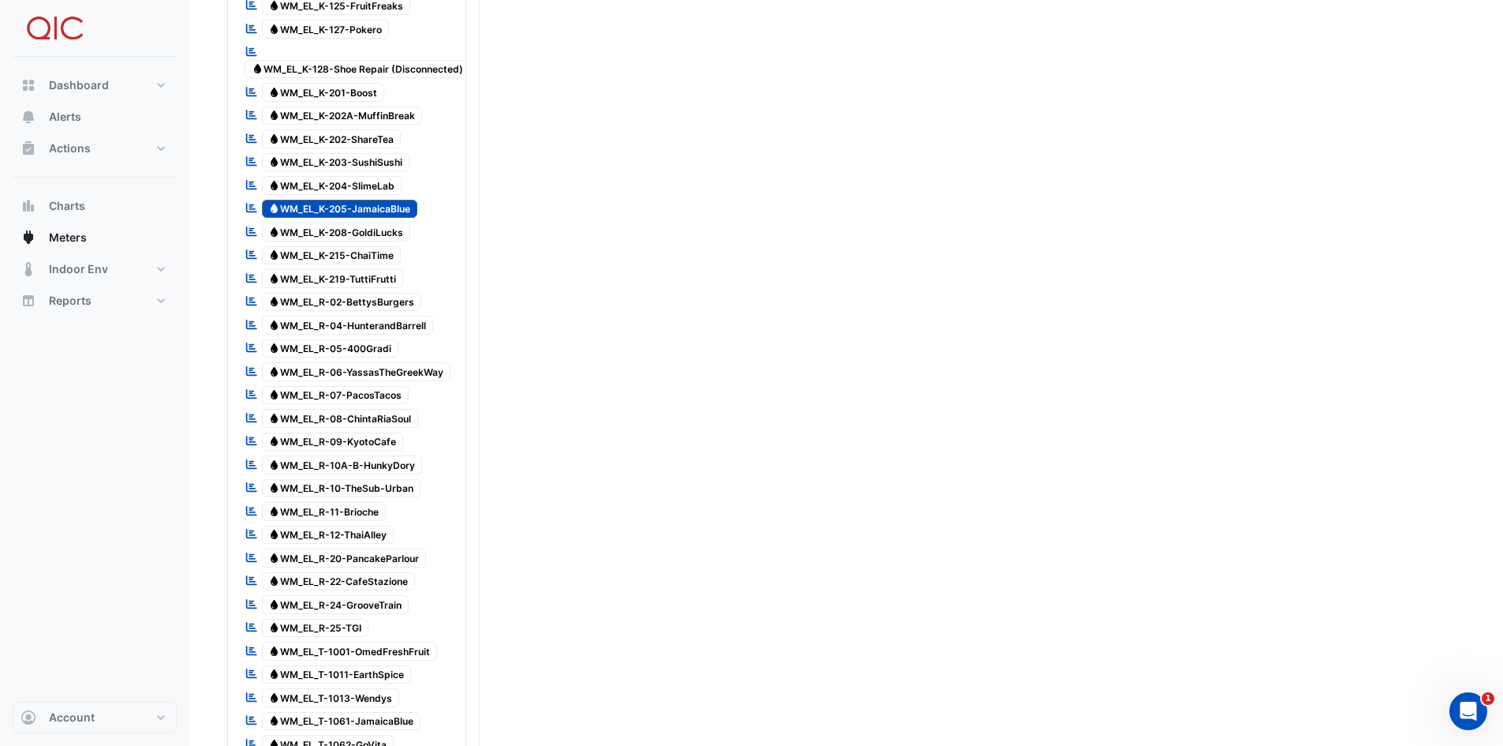
scroll to position [947, 0]
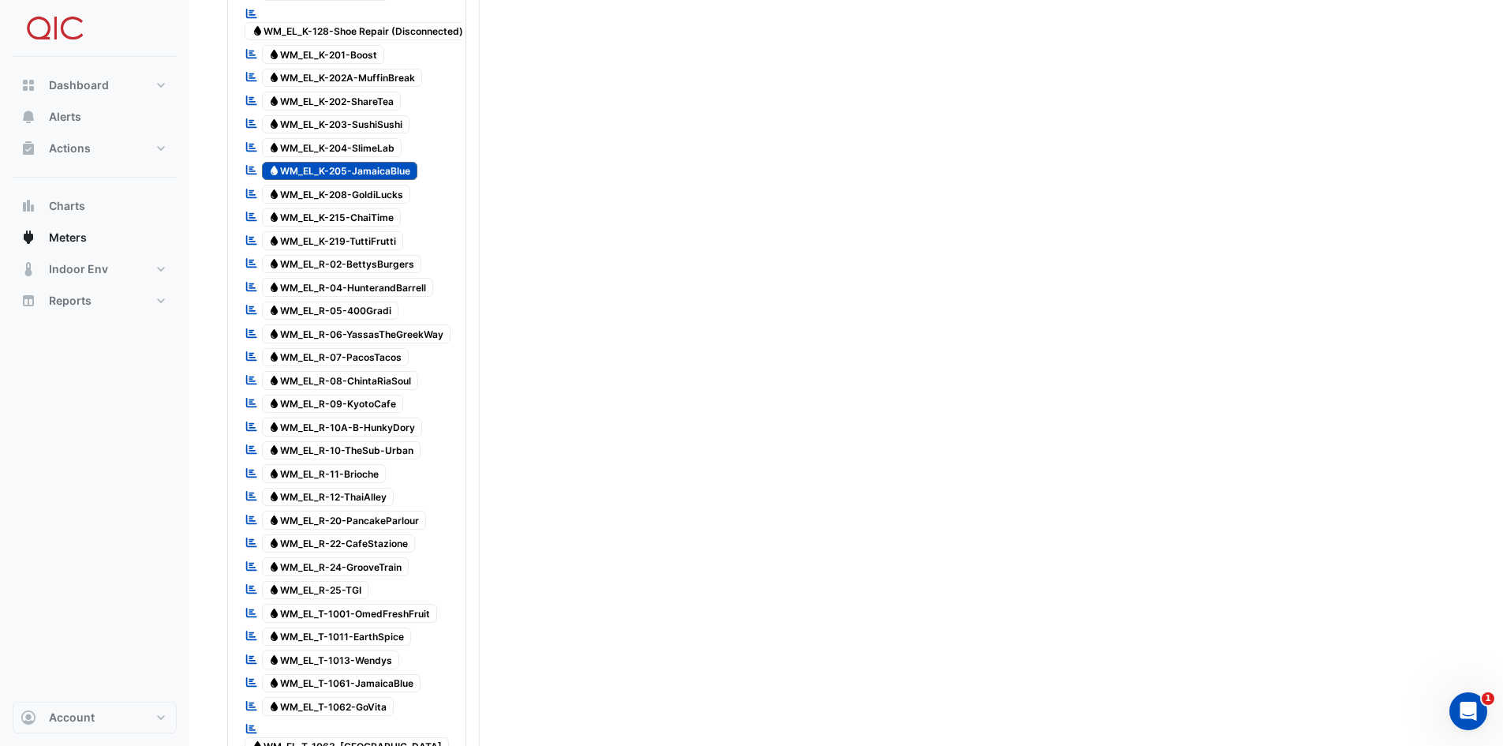
click at [354, 524] on span "Water WM_EL_R-25-TGI" at bounding box center [315, 590] width 107 height 19
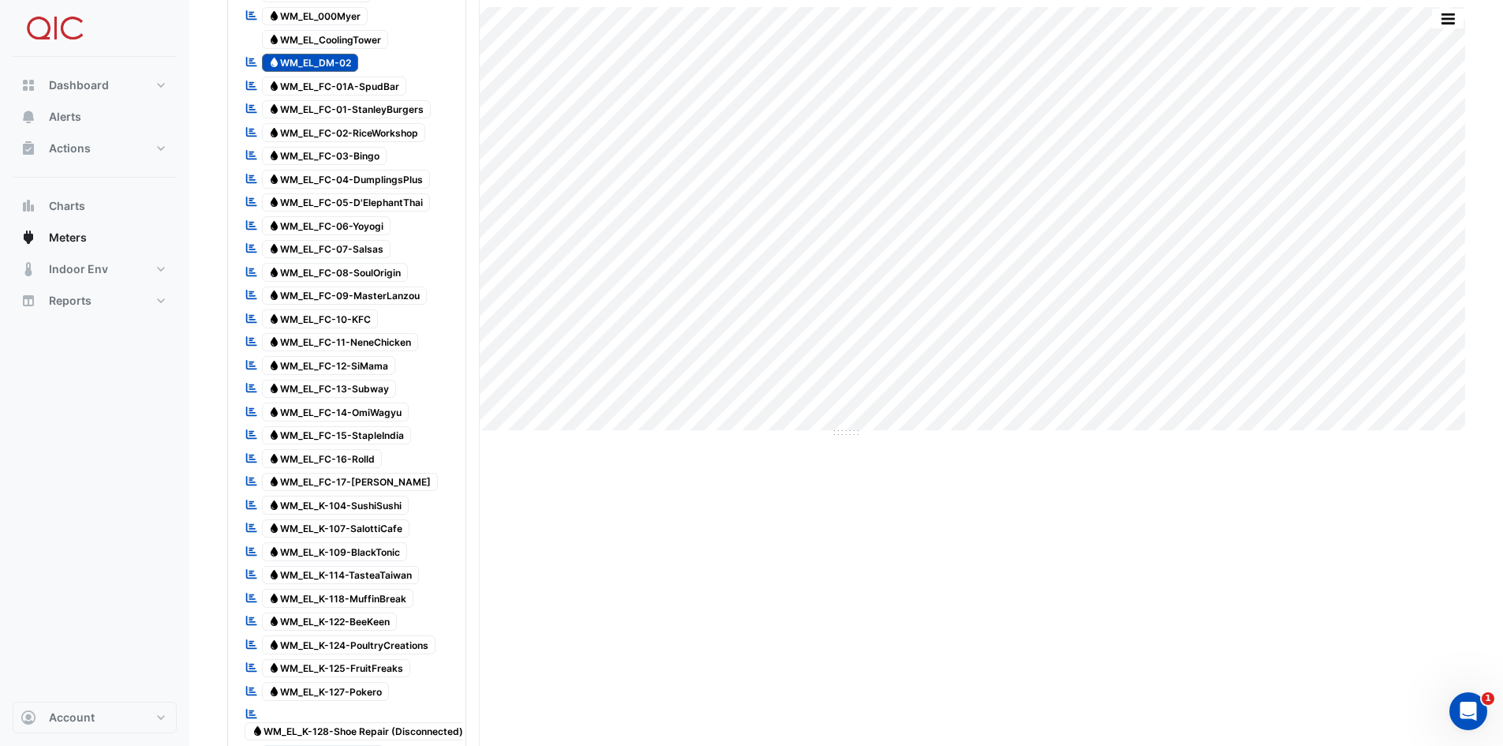
scroll to position [0, 0]
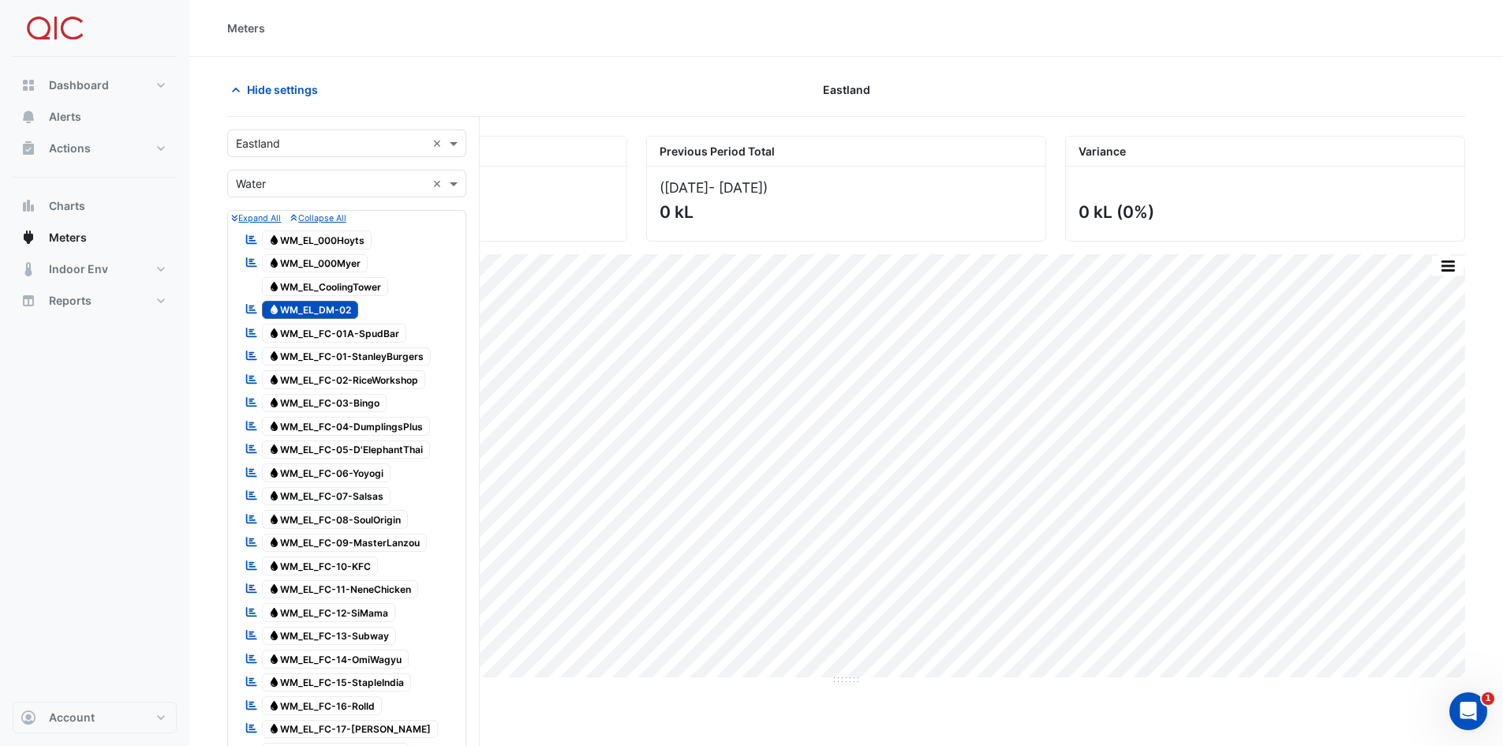
click at [260, 182] on input "text" at bounding box center [331, 184] width 190 height 17
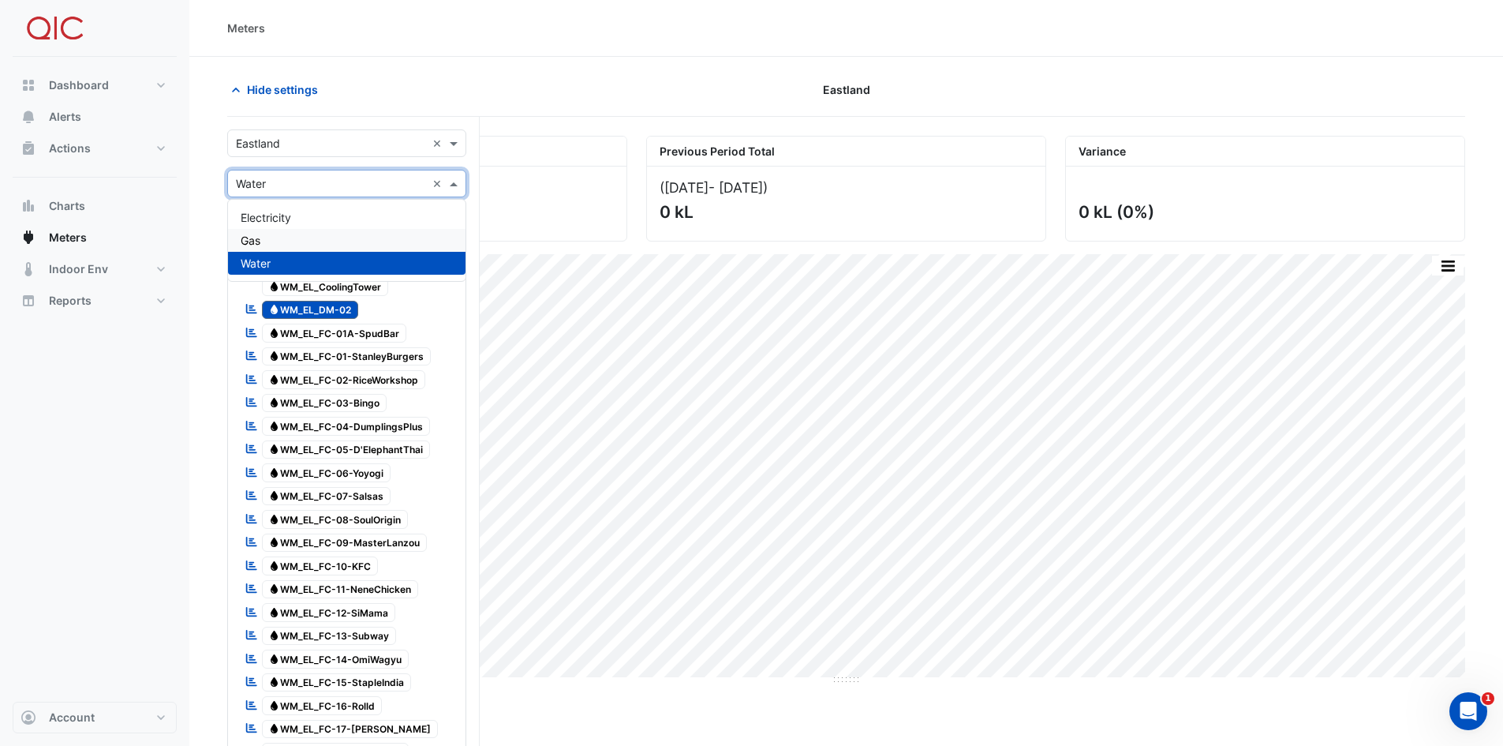
click at [265, 240] on div "Gas" at bounding box center [347, 240] width 238 height 23
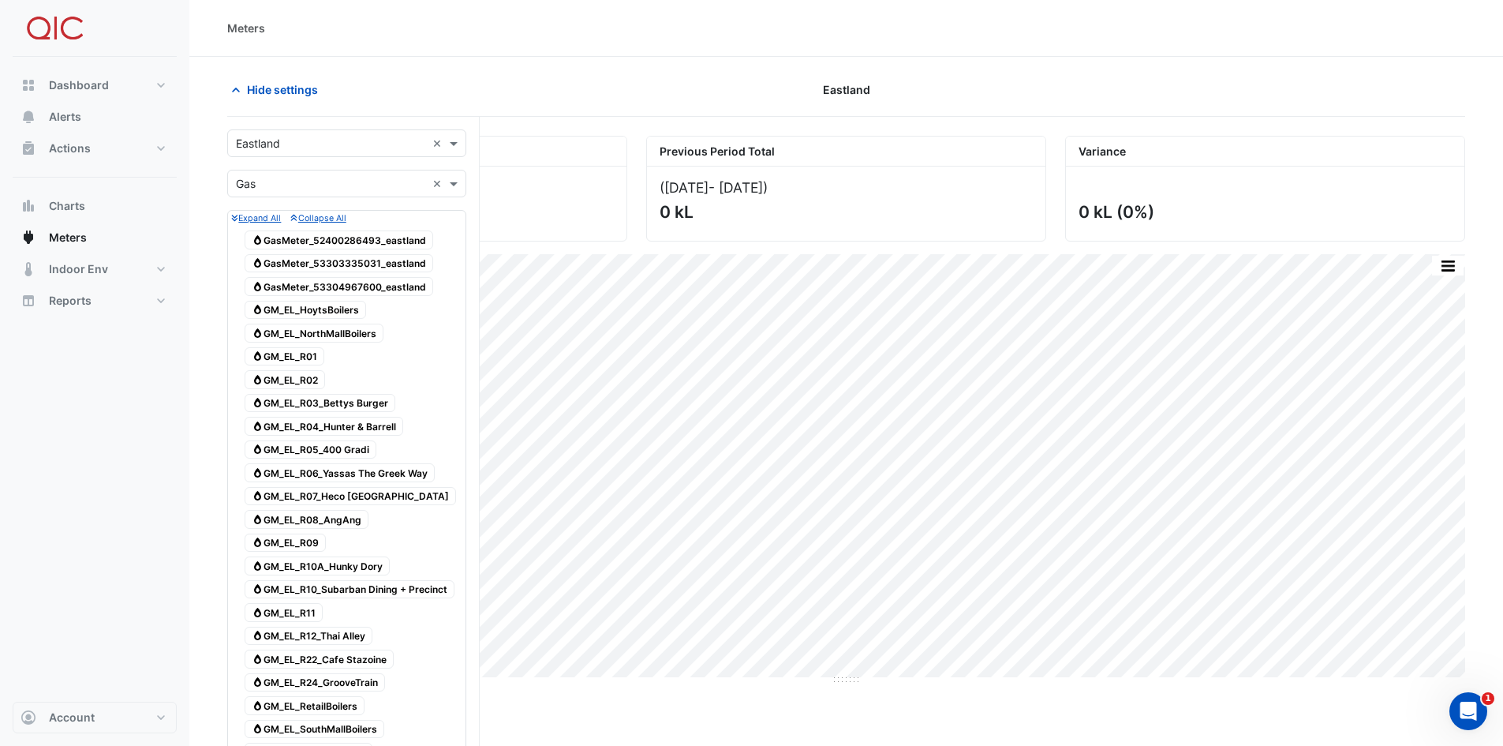
click at [322, 331] on span "Gas GM_EL_NorthMallBoilers" at bounding box center [314, 333] width 139 height 19
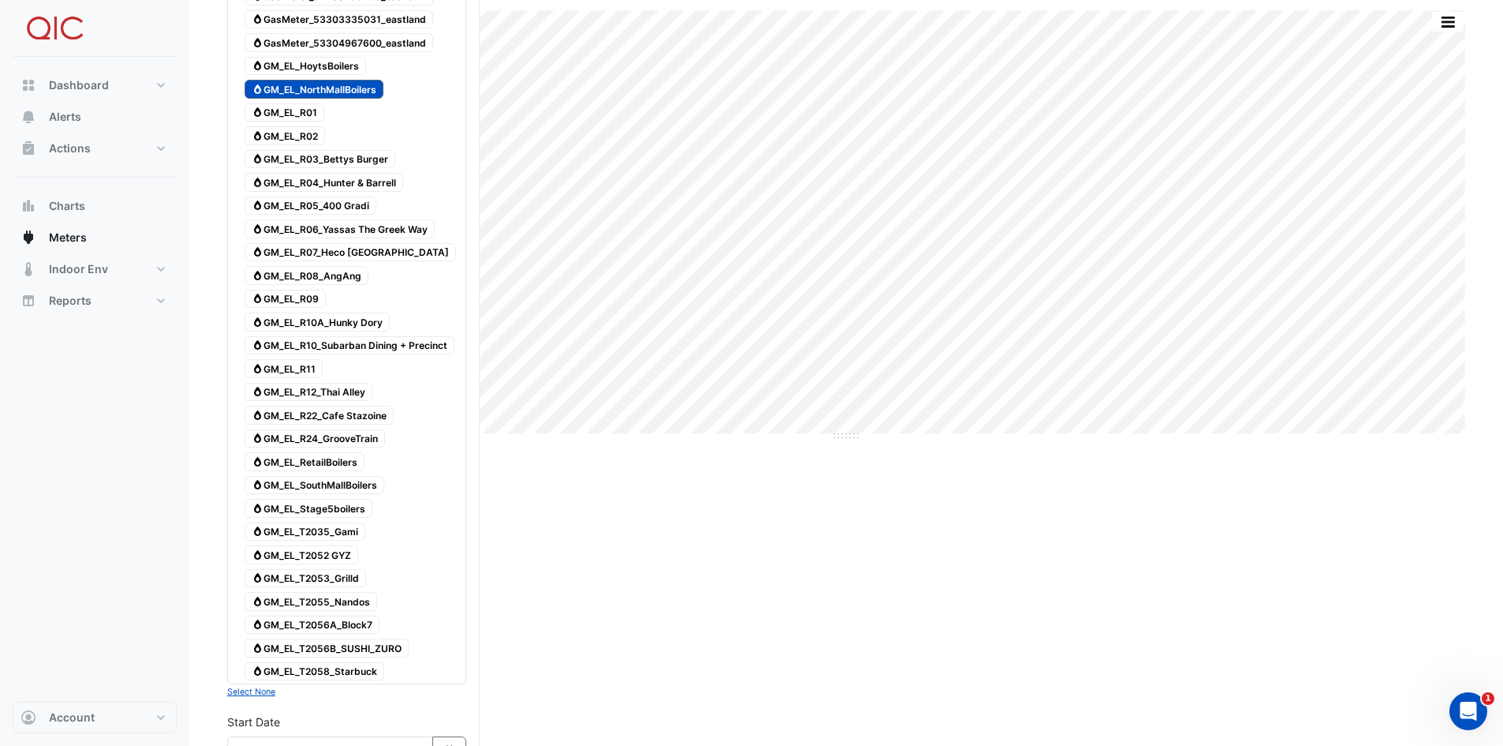
scroll to position [705, 0]
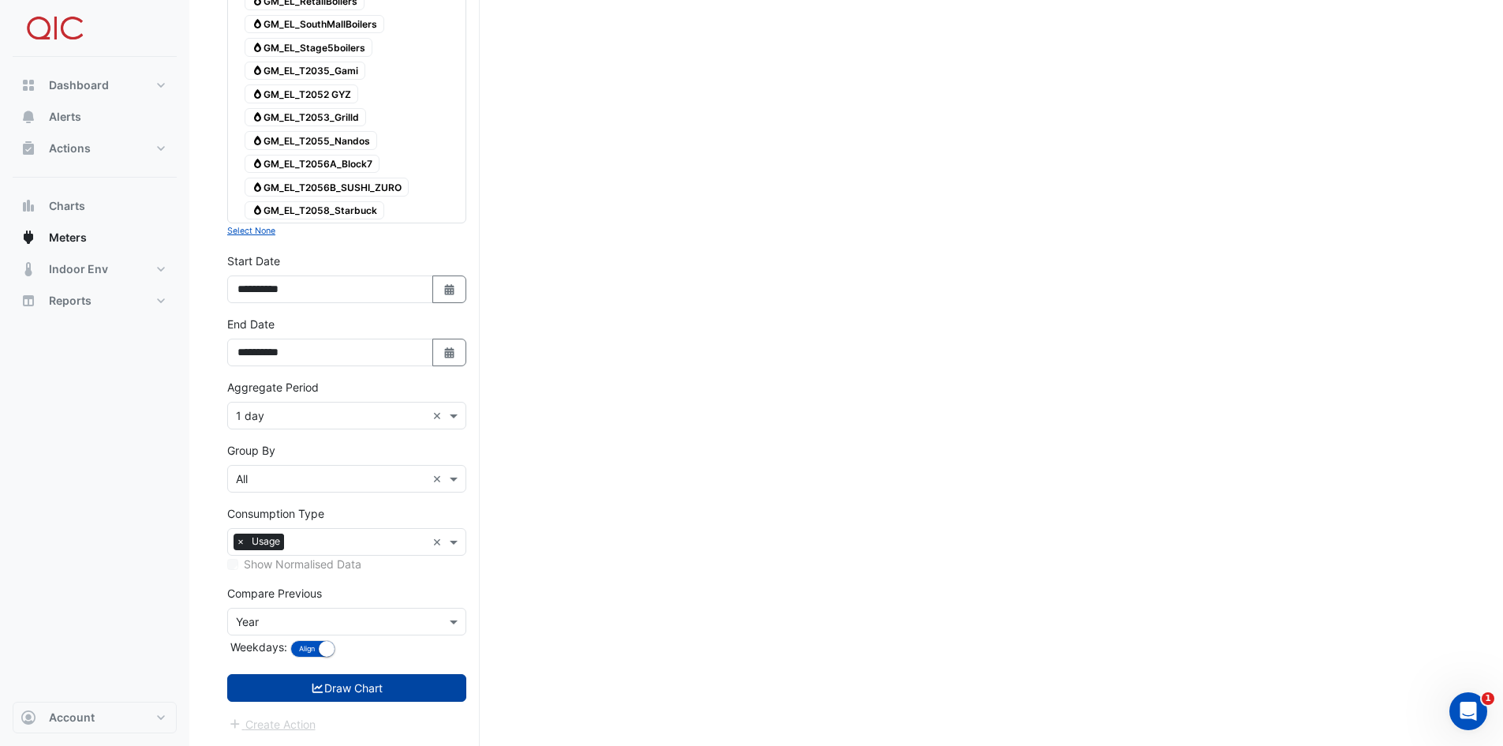
click at [386, 524] on button "Draw Chart" at bounding box center [346, 688] width 239 height 28
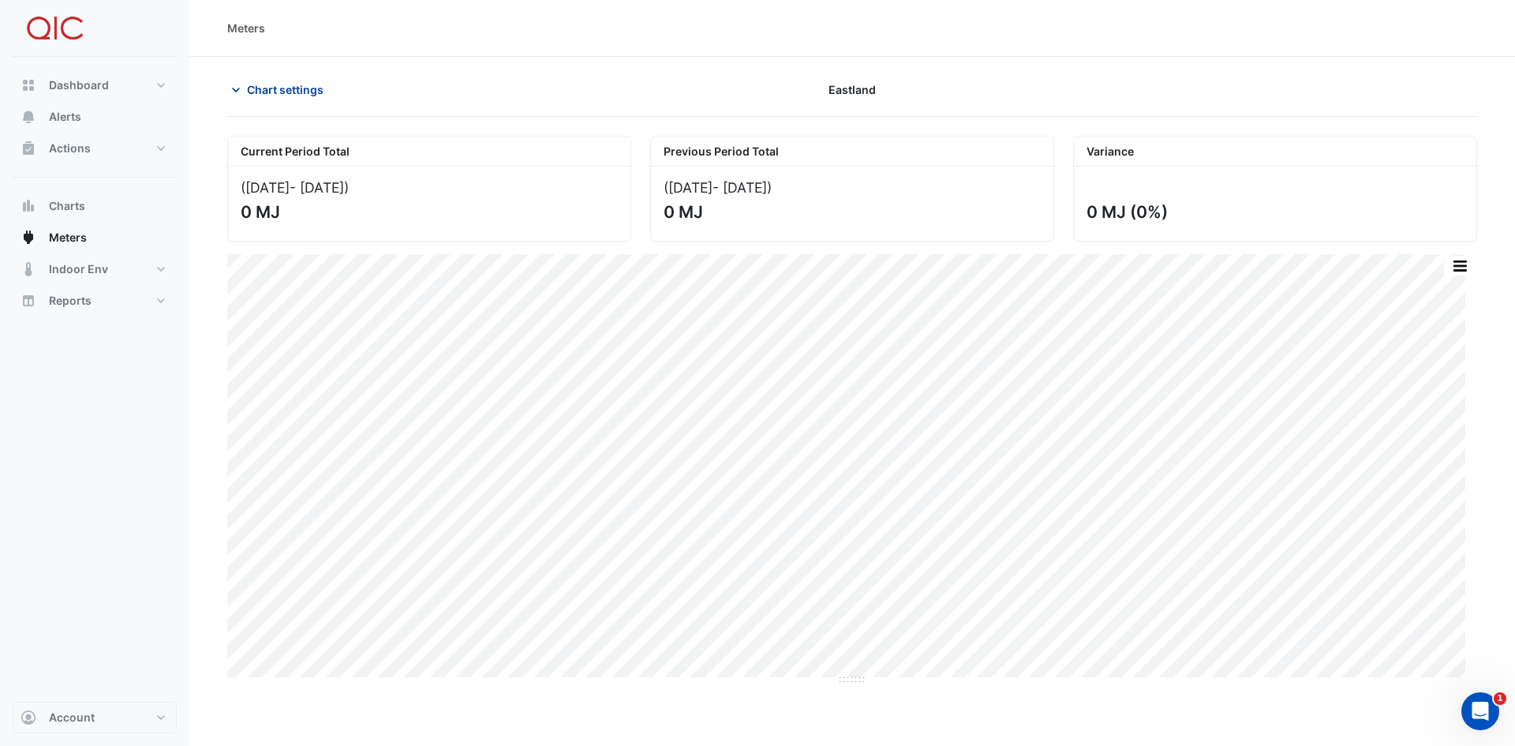
click at [290, 90] on span "Chart settings" at bounding box center [285, 89] width 77 height 17
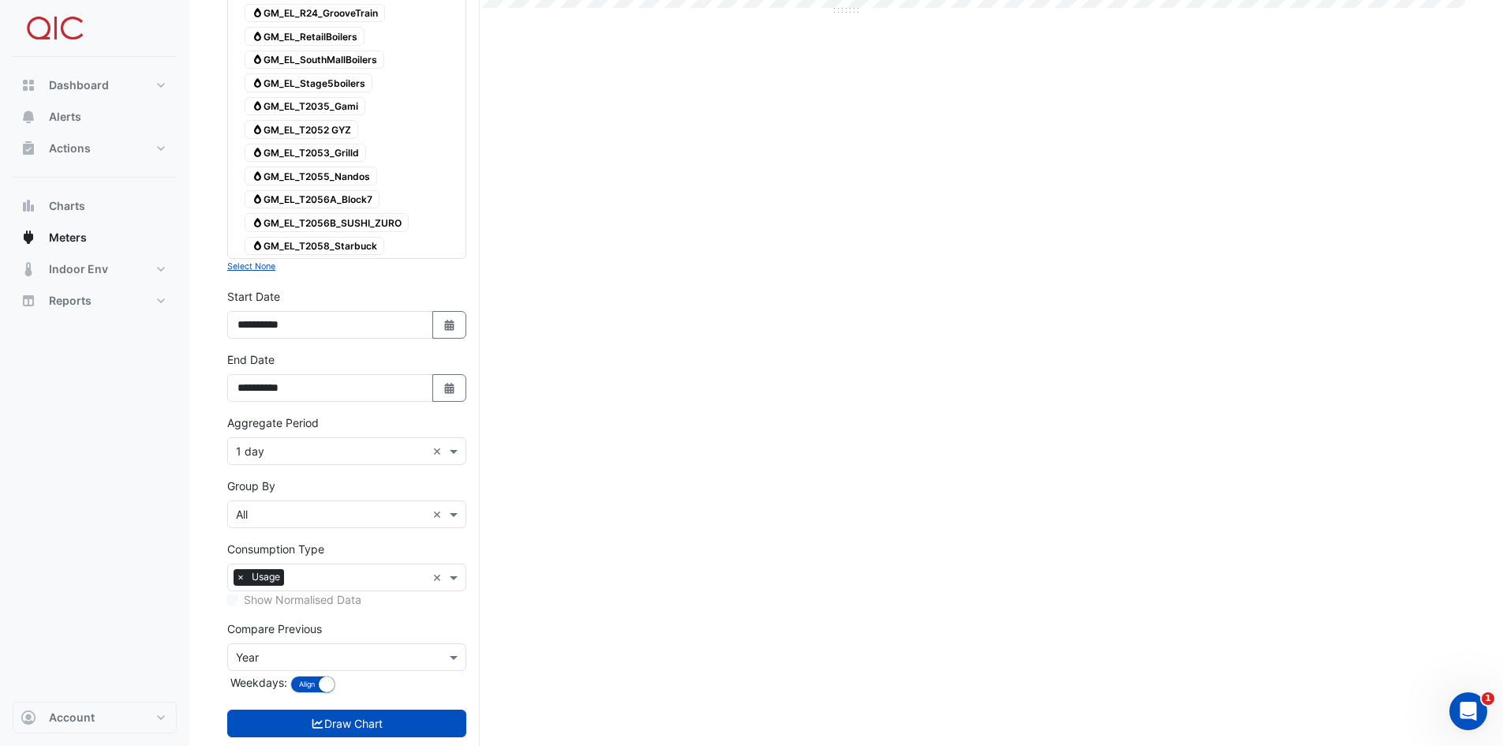
scroll to position [705, 0]
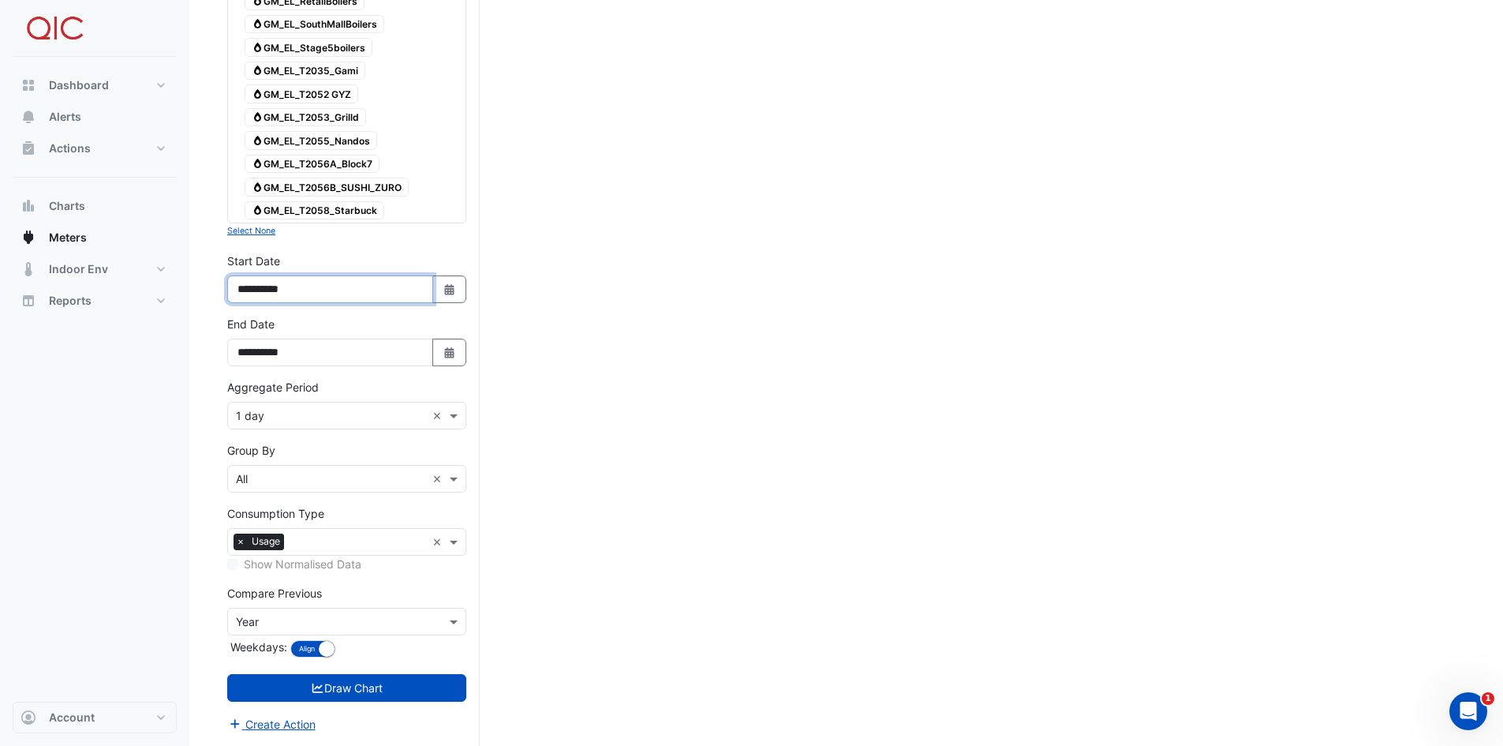
click at [308, 292] on input "**********" at bounding box center [330, 289] width 206 height 28
click at [454, 286] on icon "button" at bounding box center [448, 289] width 9 height 11
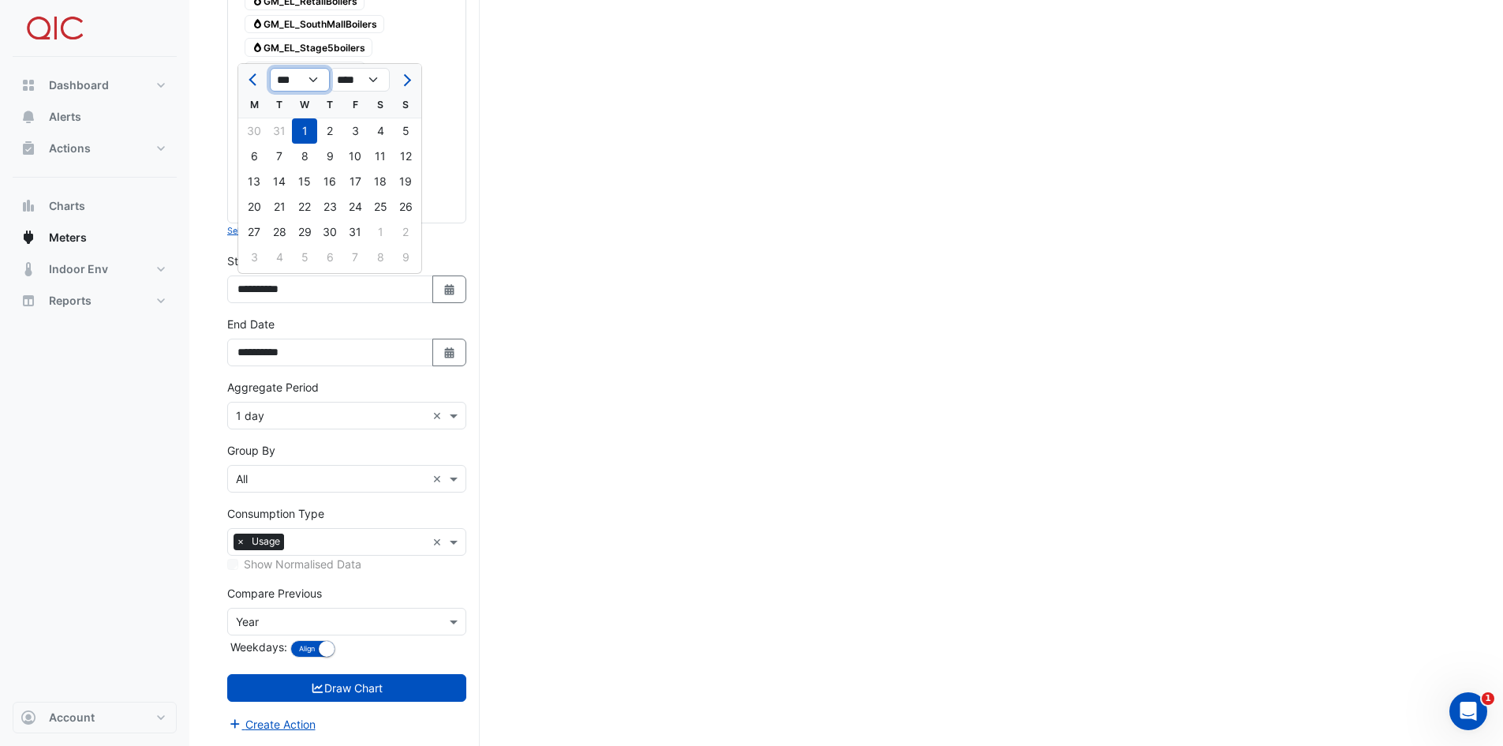
click at [316, 81] on select "*** ***" at bounding box center [300, 80] width 60 height 24
click at [412, 114] on div "S" at bounding box center [405, 104] width 25 height 25
click at [372, 78] on select "**** **** **** **** **** **** **** **** **** **** ****" at bounding box center [360, 80] width 60 height 24
select select "****"
click at [330, 68] on select "**** **** **** **** **** **** **** **** **** **** ****" at bounding box center [360, 80] width 60 height 24
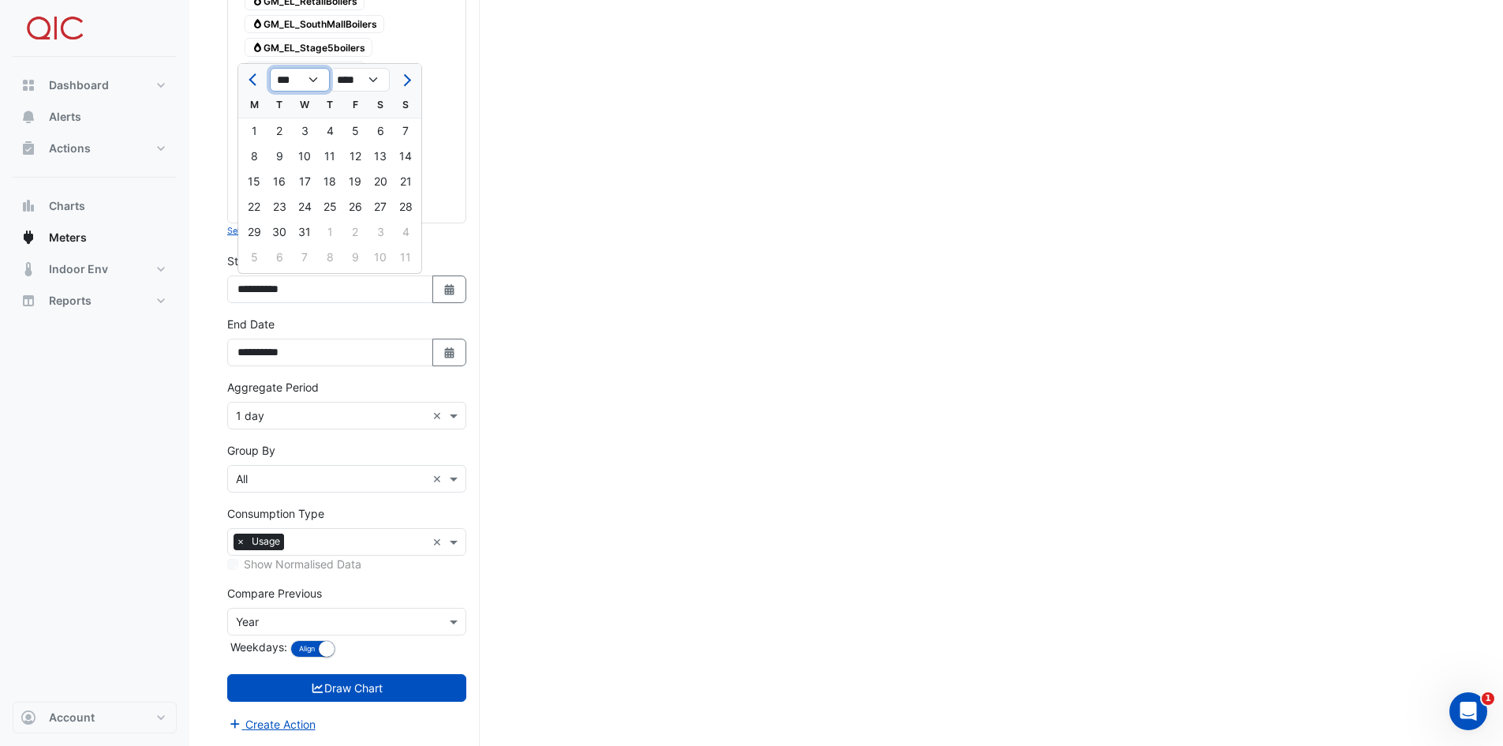
click at [313, 80] on select "*** *** *** *** *** *** *** *** *** *** *** ***" at bounding box center [300, 80] width 60 height 24
select select "*"
click at [270, 68] on select "*** *** *** *** *** *** *** *** *** *** *** ***" at bounding box center [300, 80] width 60 height 24
click at [305, 129] on div "1" at bounding box center [304, 130] width 25 height 25
type input "**********"
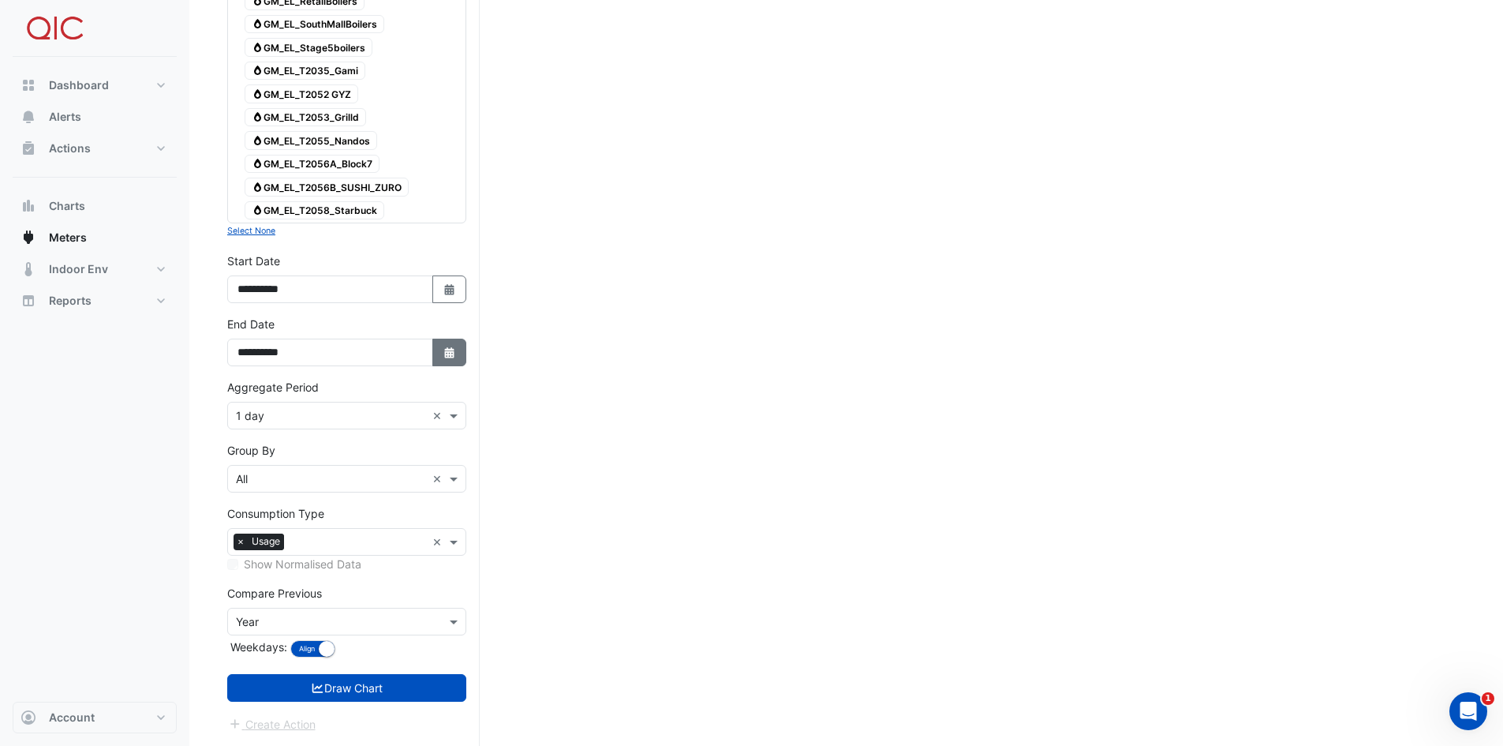
click at [445, 354] on icon "Select Date" at bounding box center [450, 352] width 14 height 11
select select "*"
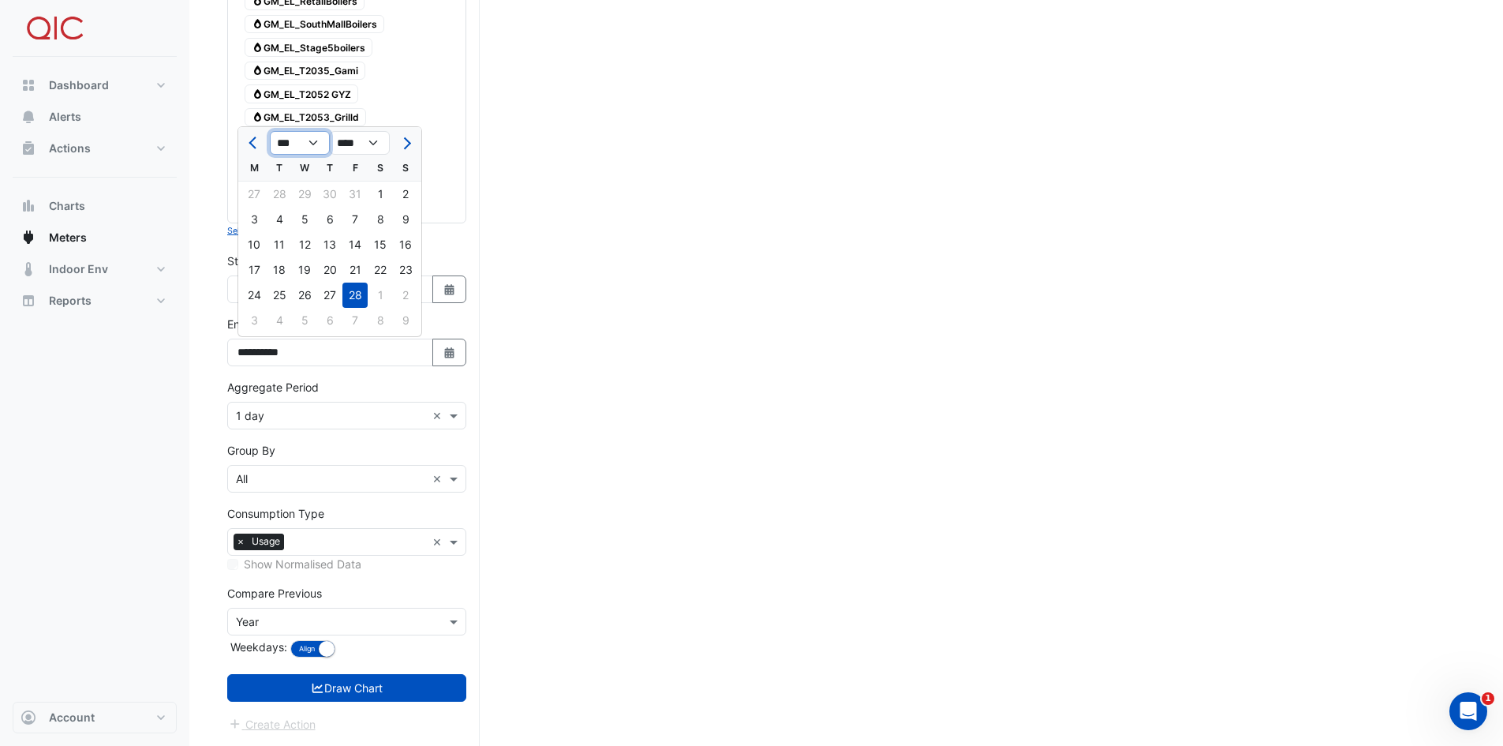
click at [315, 141] on select "*** *** *** *** *** *** *** *** *** *** *** ***" at bounding box center [300, 143] width 60 height 24
click at [376, 144] on select "**** **** **** **** **** **** **** **** **** **** **** ****" at bounding box center [360, 143] width 60 height 24
select select "****"
click at [330, 131] on select "**** **** **** **** **** **** **** **** **** **** **** ****" at bounding box center [360, 143] width 60 height 24
click at [316, 142] on select "*** *** *** *** *** *** *** ***" at bounding box center [300, 143] width 60 height 24
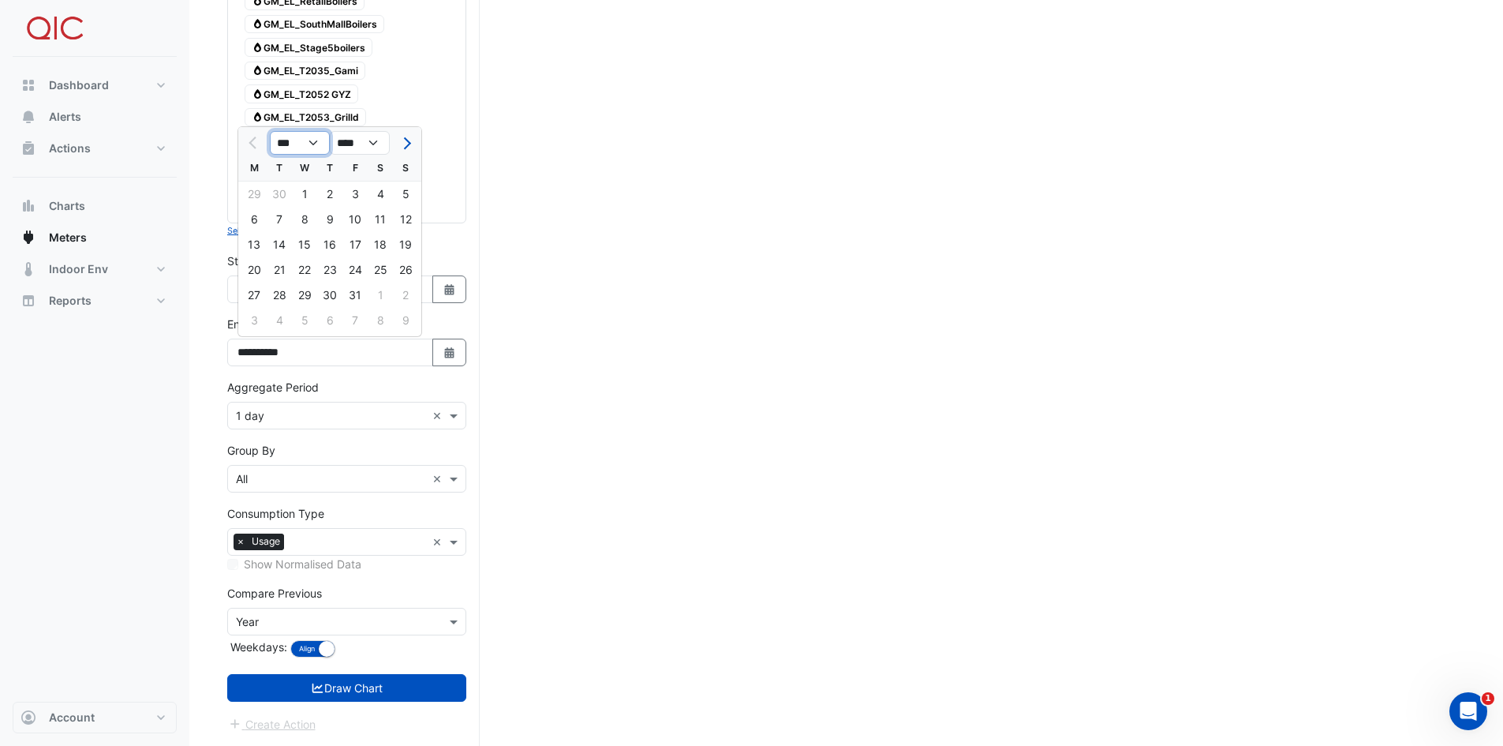
select select "**"
click at [270, 131] on select "*** *** *** *** *** *** *** ***" at bounding box center [300, 143] width 60 height 24
click at [354, 293] on div "27" at bounding box center [354, 295] width 25 height 25
type input "**********"
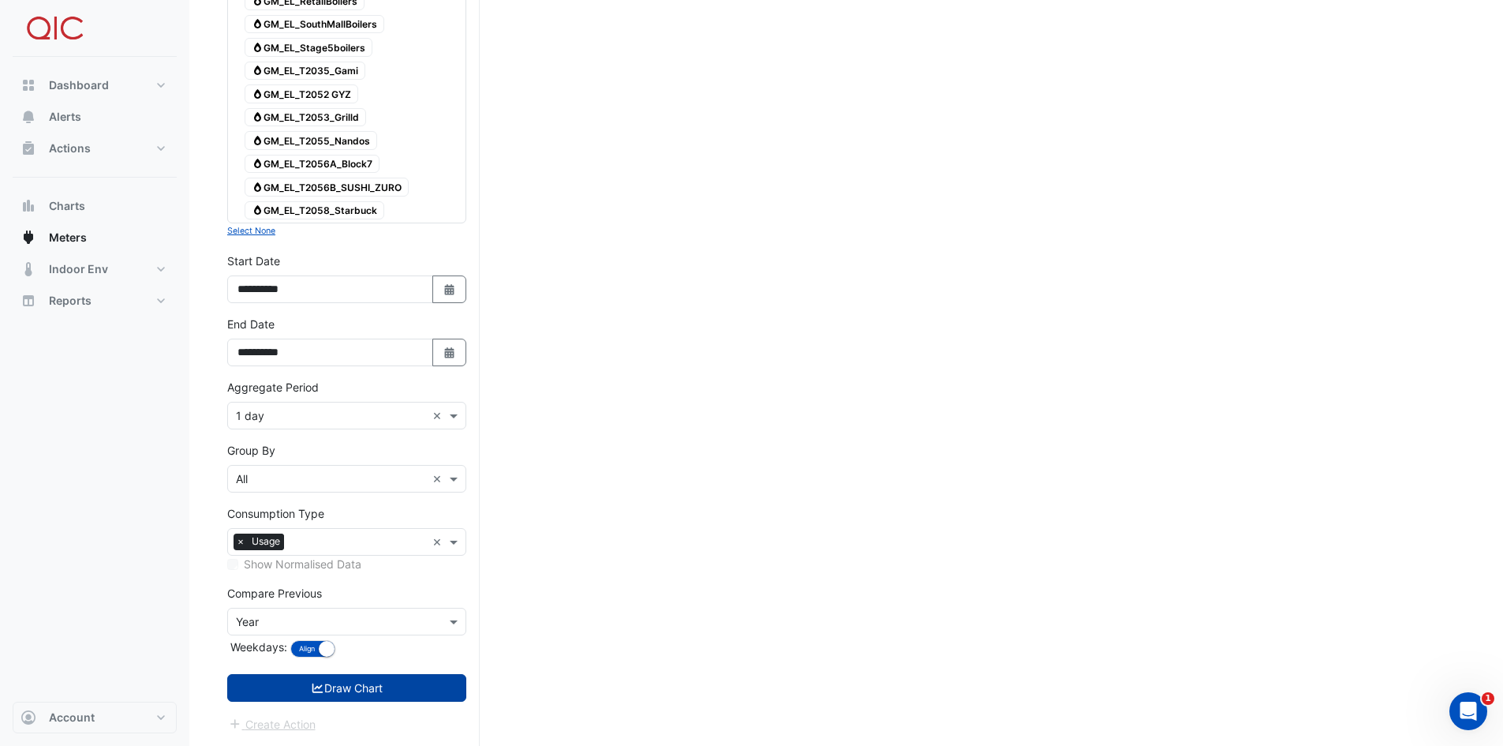
click at [365, 524] on button "Draw Chart" at bounding box center [346, 688] width 239 height 28
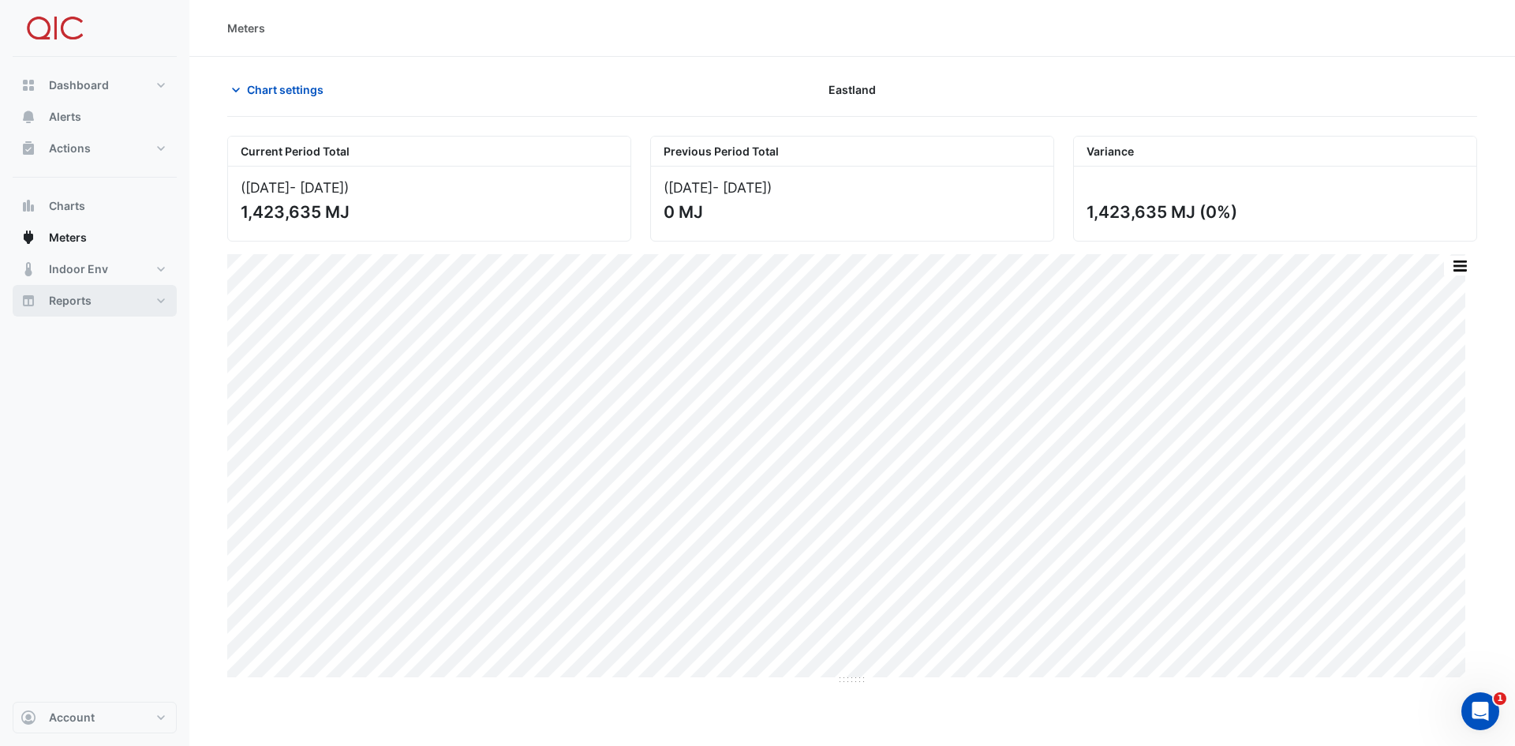
click at [166, 298] on button "Reports" at bounding box center [95, 301] width 164 height 32
select select "***"
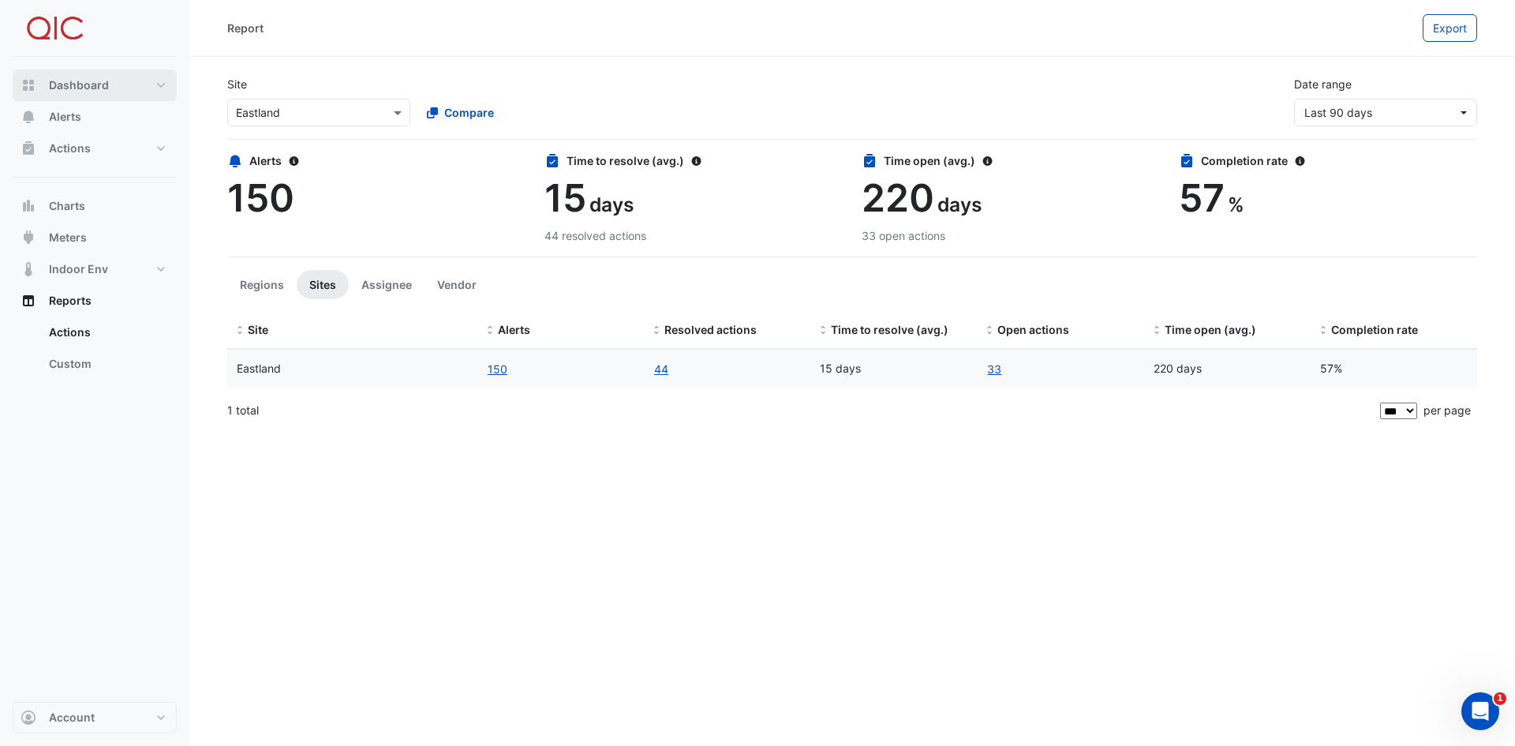
click at [78, 85] on span "Dashboard" at bounding box center [79, 85] width 60 height 16
select select "***"
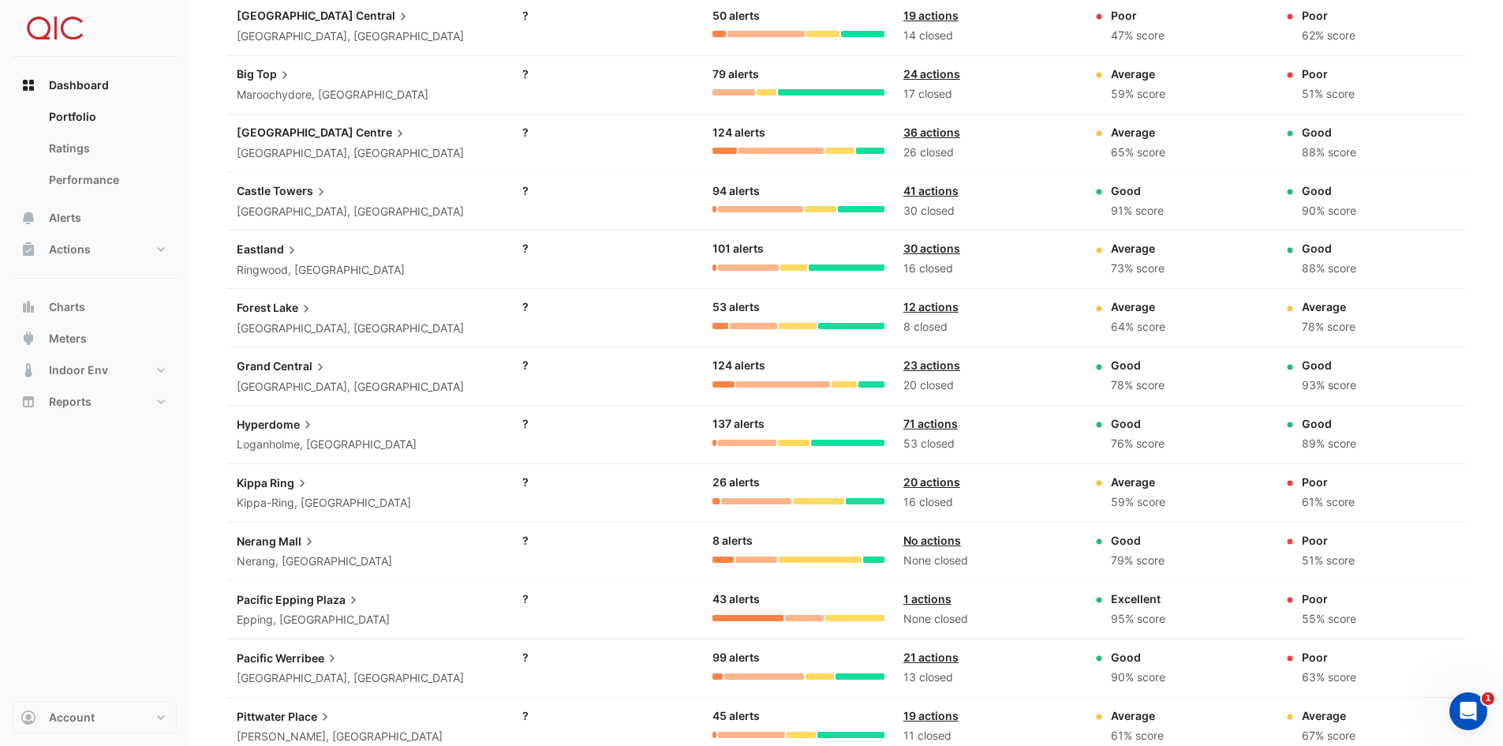
scroll to position [631, 0]
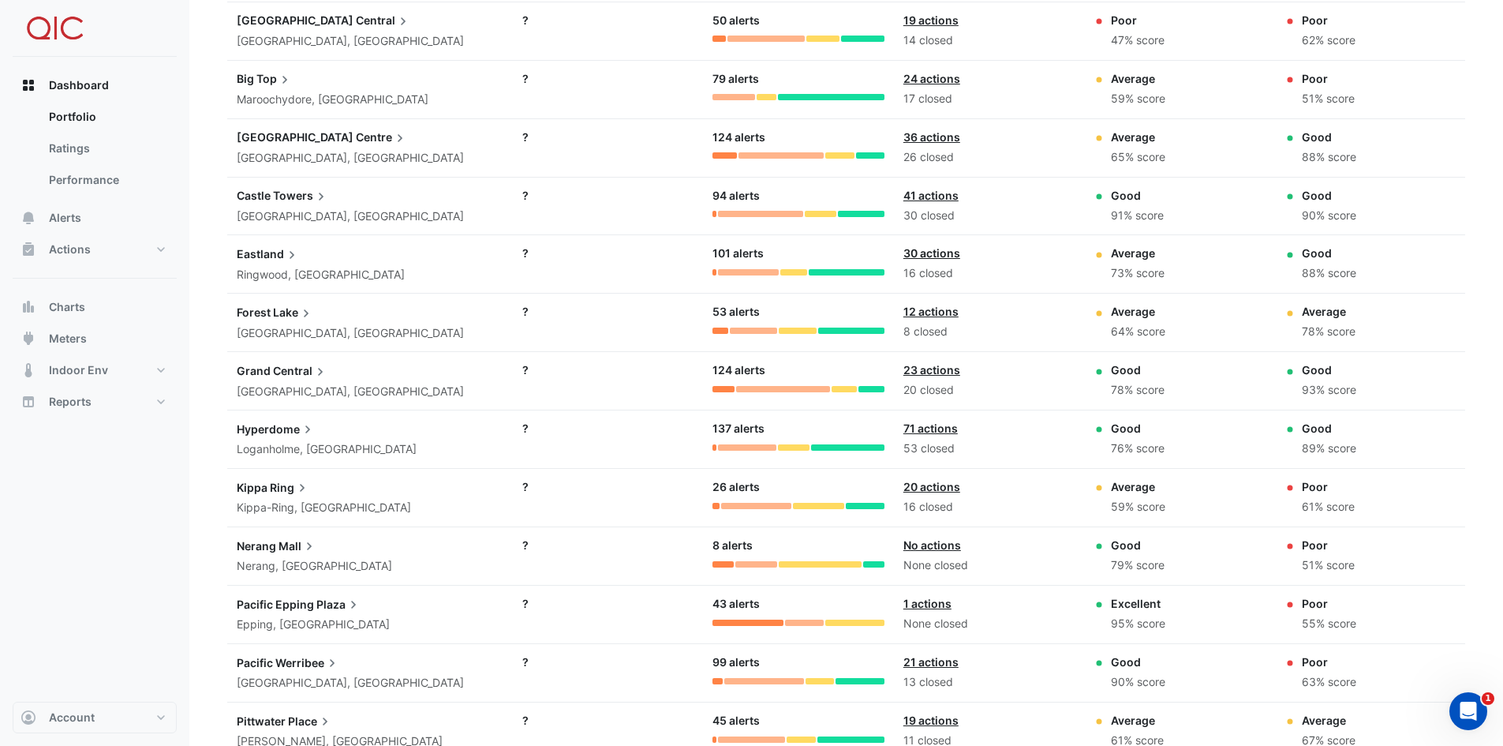
click at [926, 253] on link "30 actions" at bounding box center [932, 252] width 57 height 13
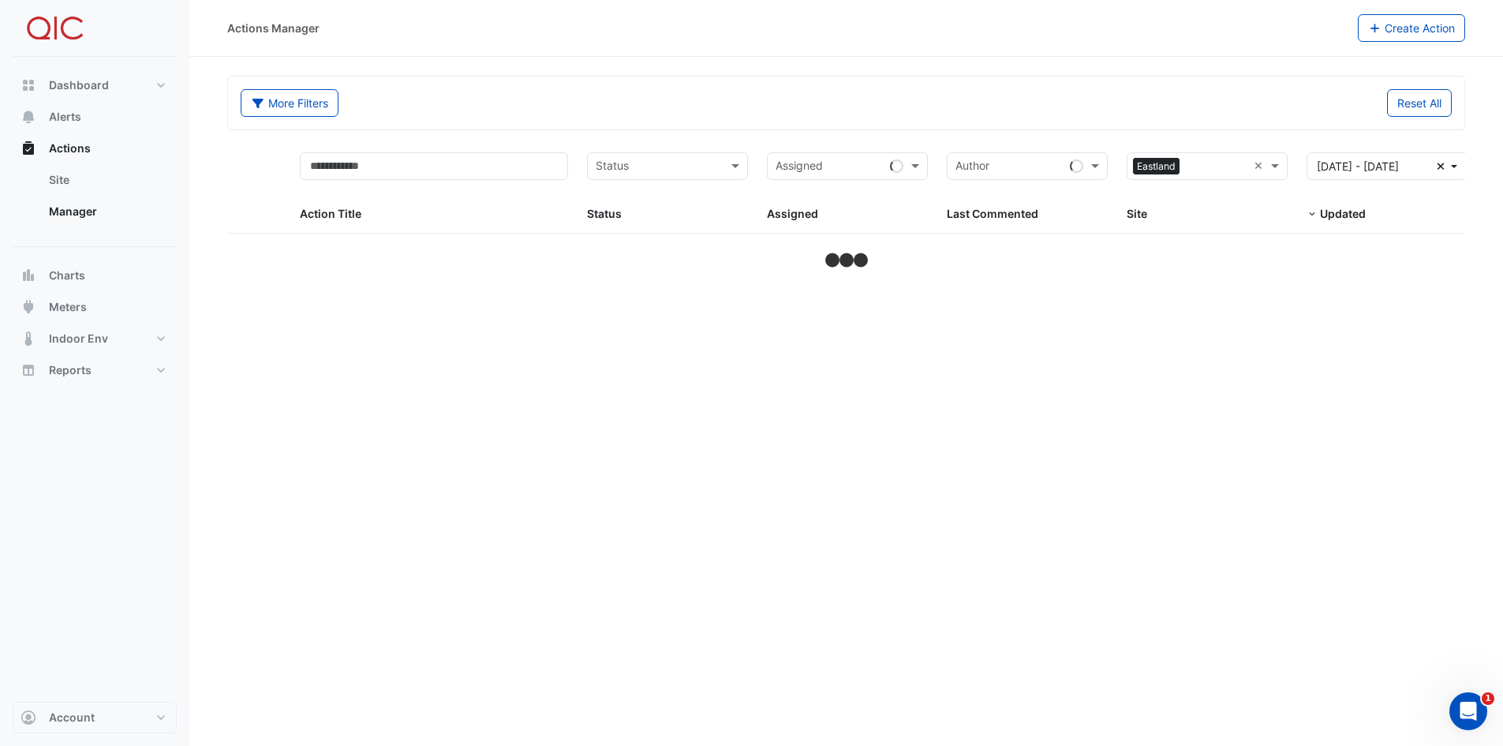
select select "***"
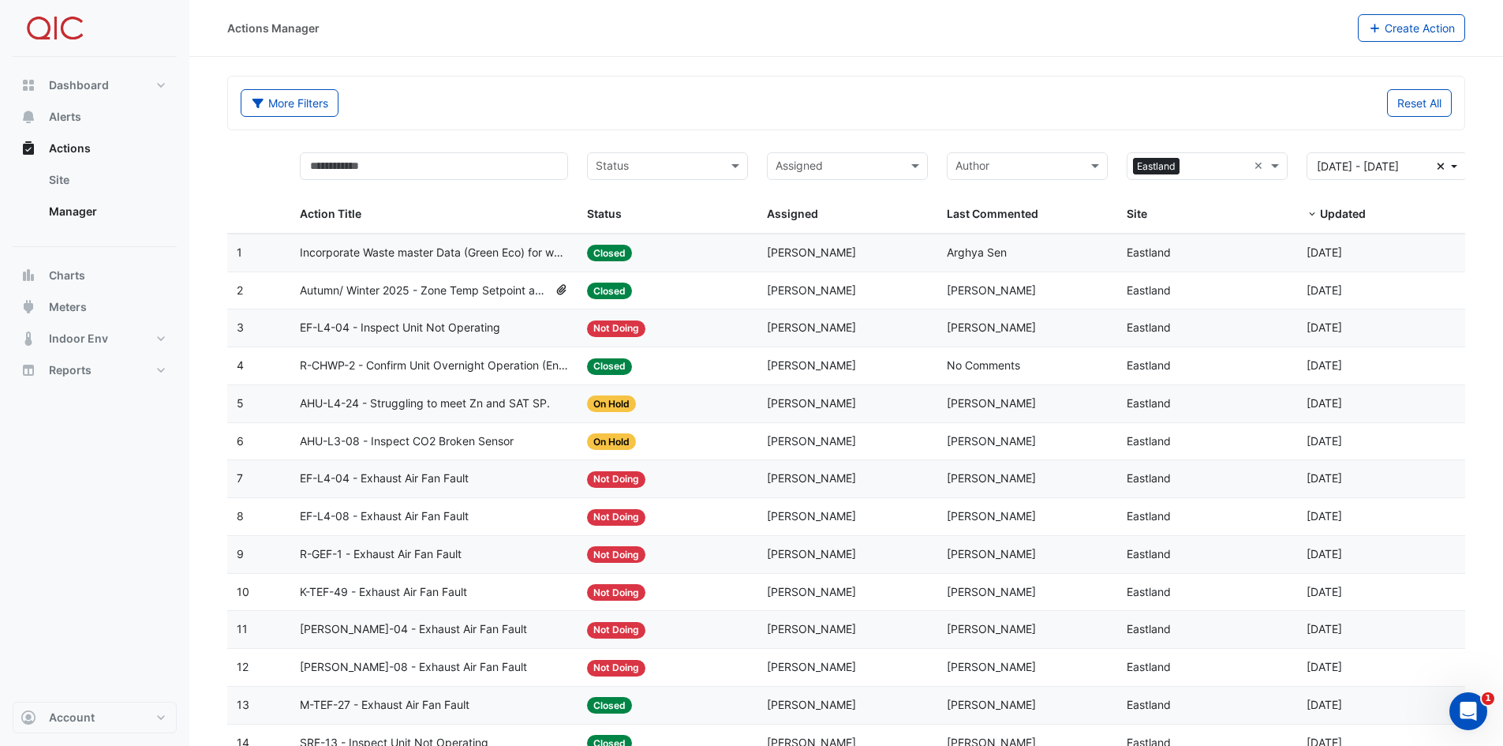
click at [436, 479] on span "EF-L4-04 - Exhaust Air Fan Fault" at bounding box center [384, 479] width 169 height 18
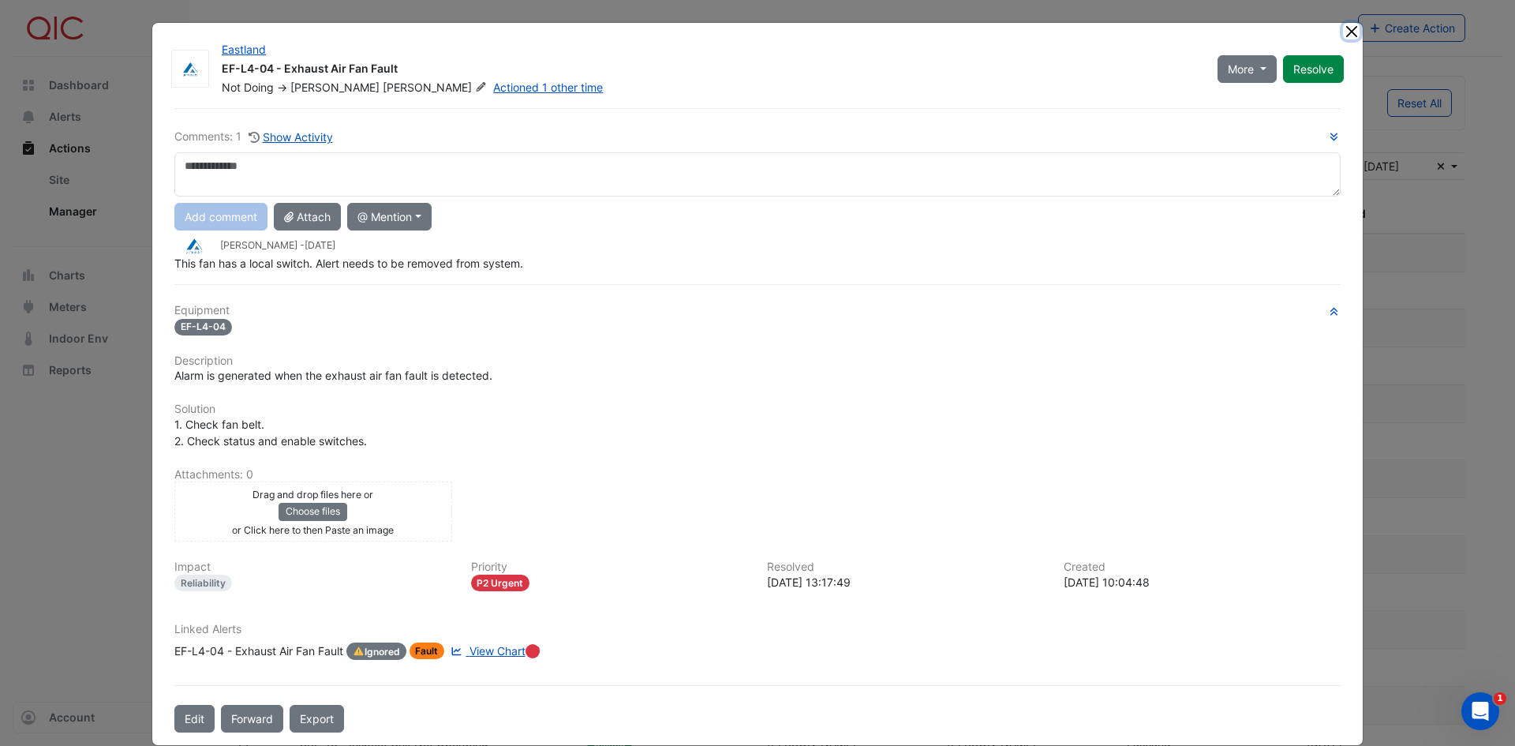
click at [1009, 27] on button "Close" at bounding box center [1351, 31] width 17 height 17
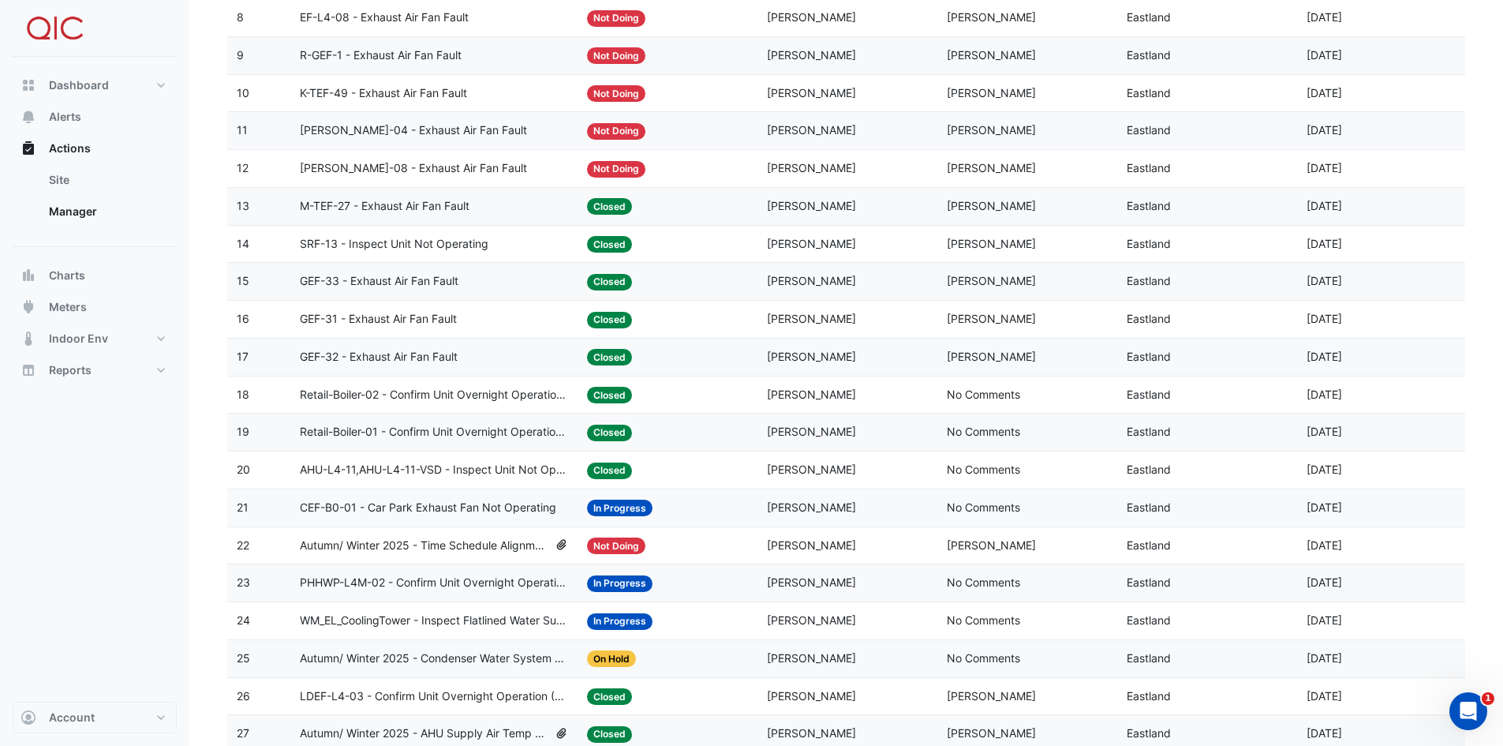
scroll to position [552, 0]
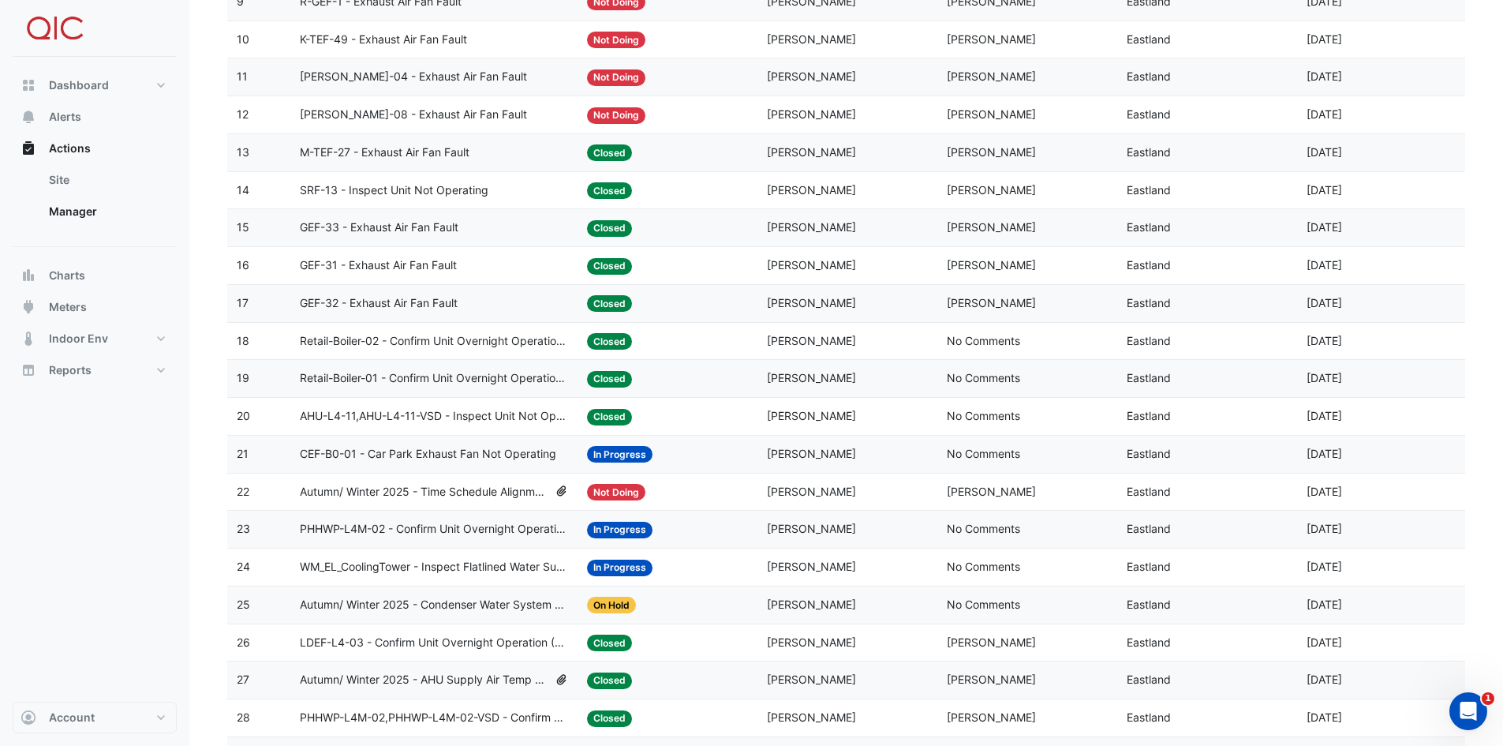
click at [472, 524] on span "Autumn/ Winter 2025 - Condenser Water System Temp Reset [BEEP]" at bounding box center [434, 605] width 269 height 18
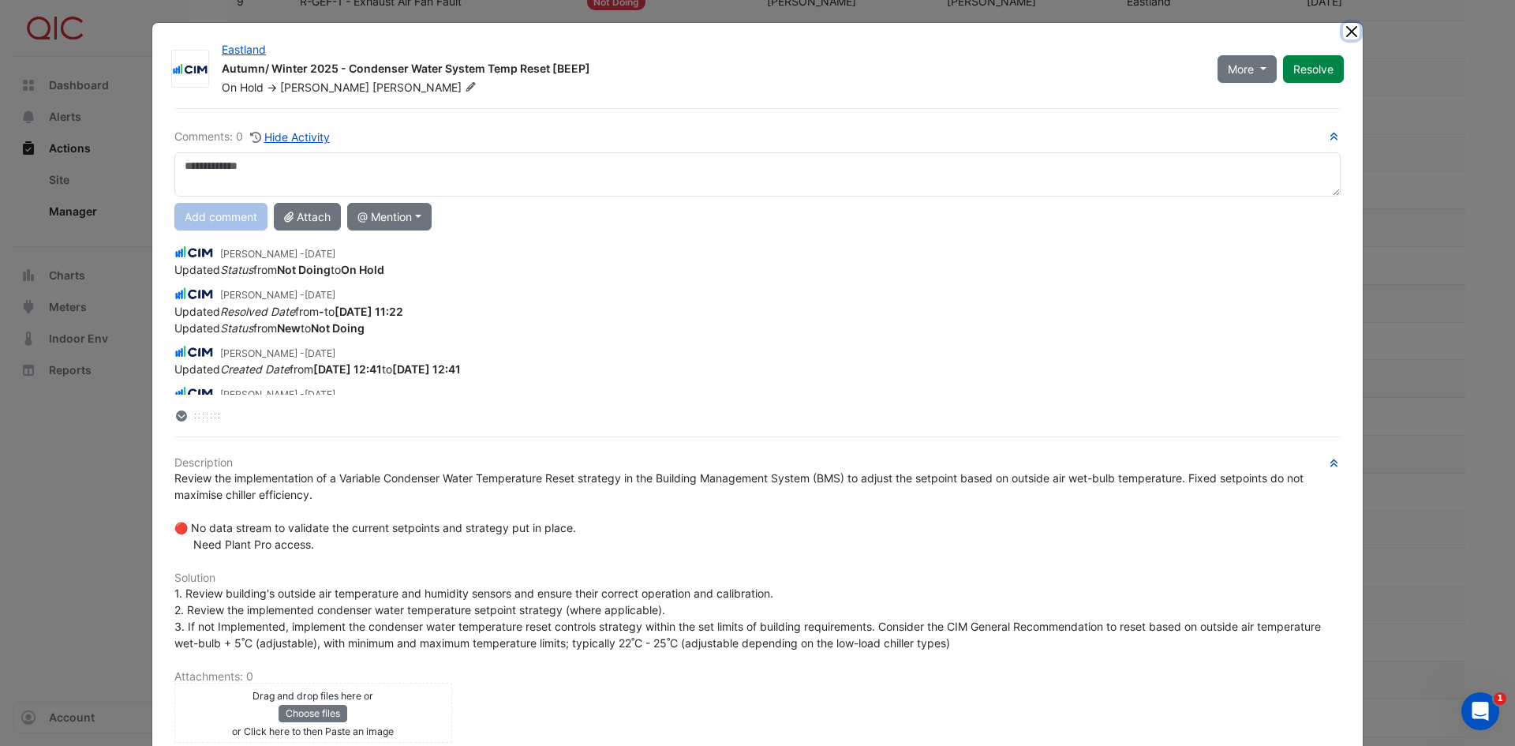
click at [1009, 32] on button "Close" at bounding box center [1351, 31] width 17 height 17
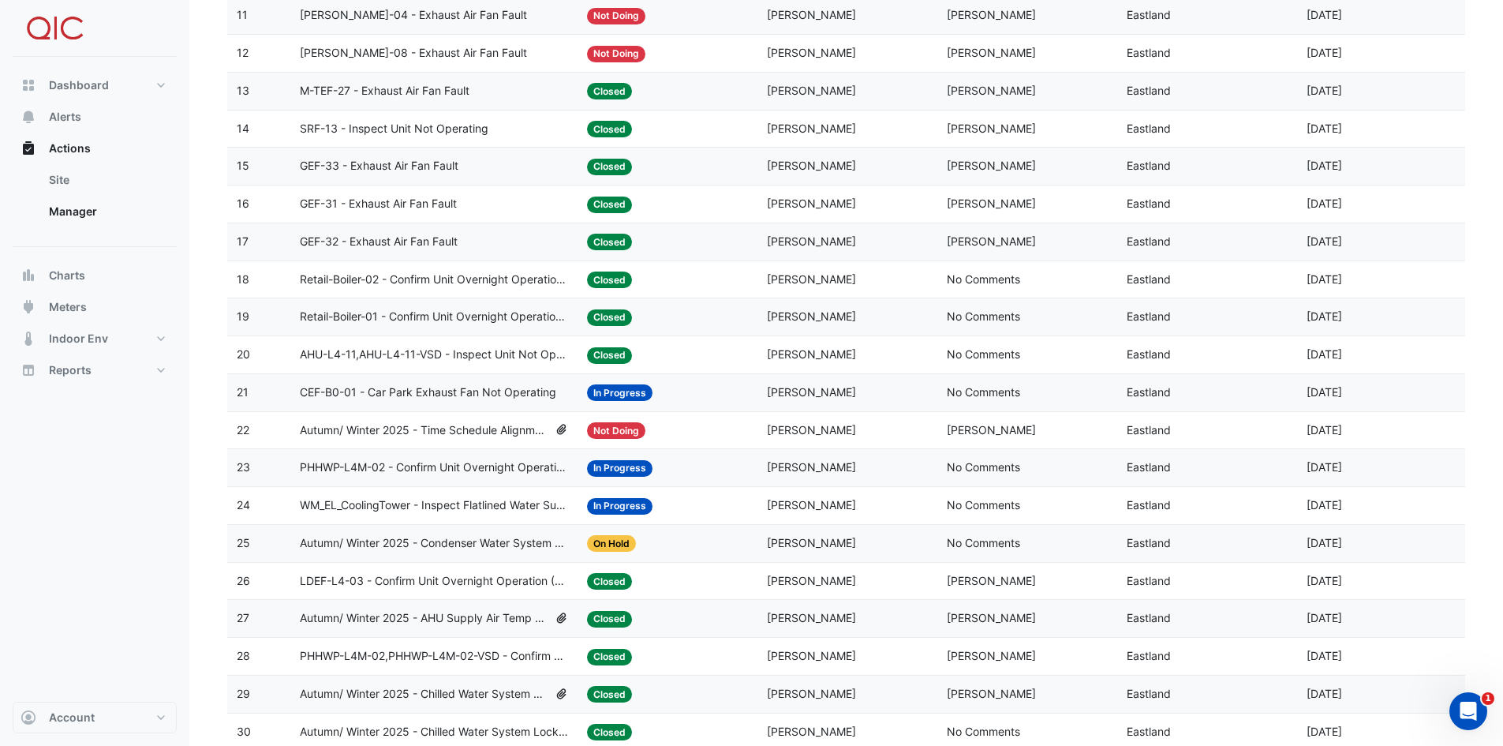
scroll to position [661, 0]
